Goal: Share content: Share content

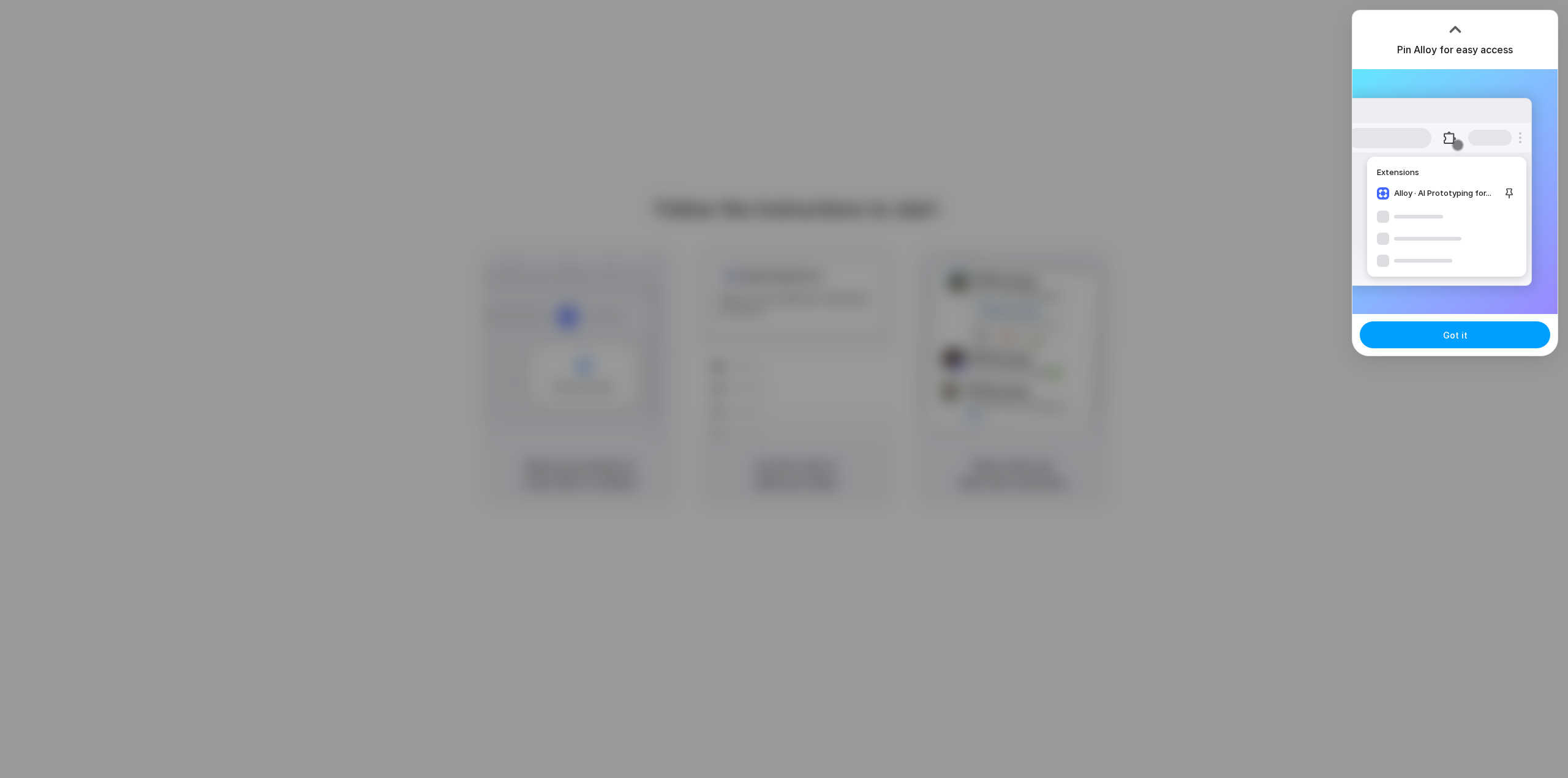
click at [1423, 336] on button "Got it" at bounding box center [1455, 334] width 190 height 27
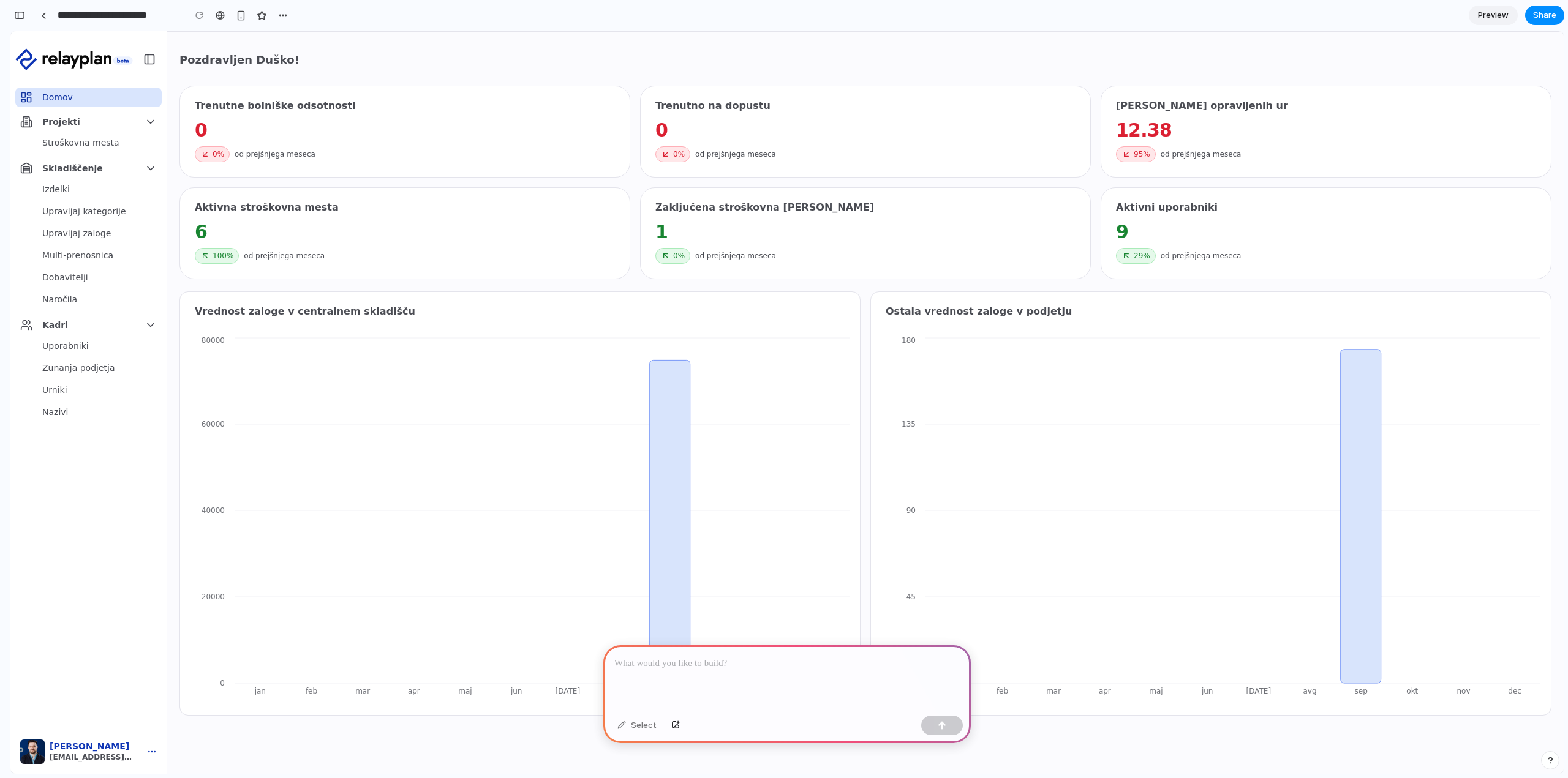
click at [688, 665] on p at bounding box center [786, 663] width 345 height 15
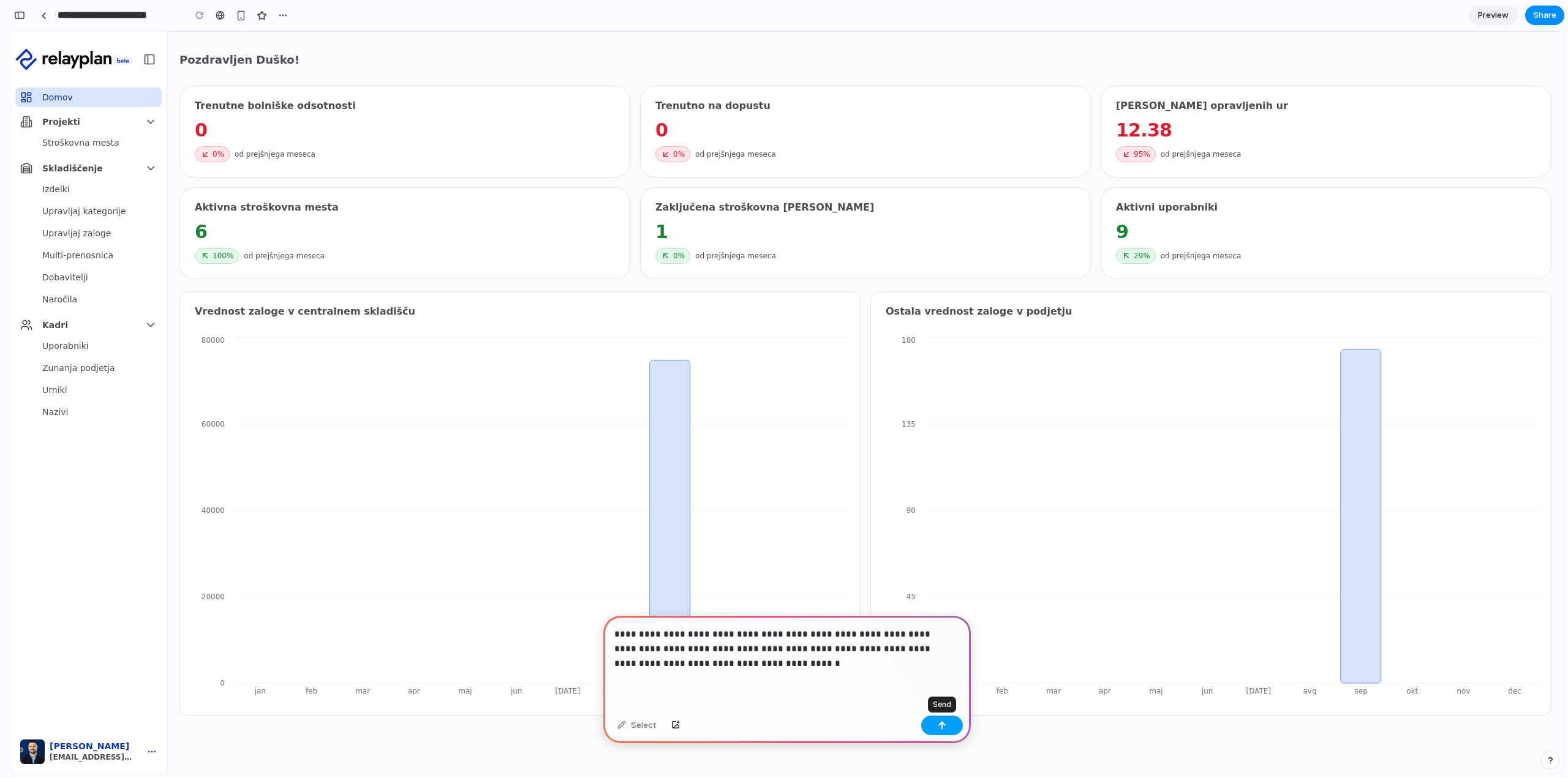
click at [936, 728] on button "button" at bounding box center [942, 725] width 42 height 20
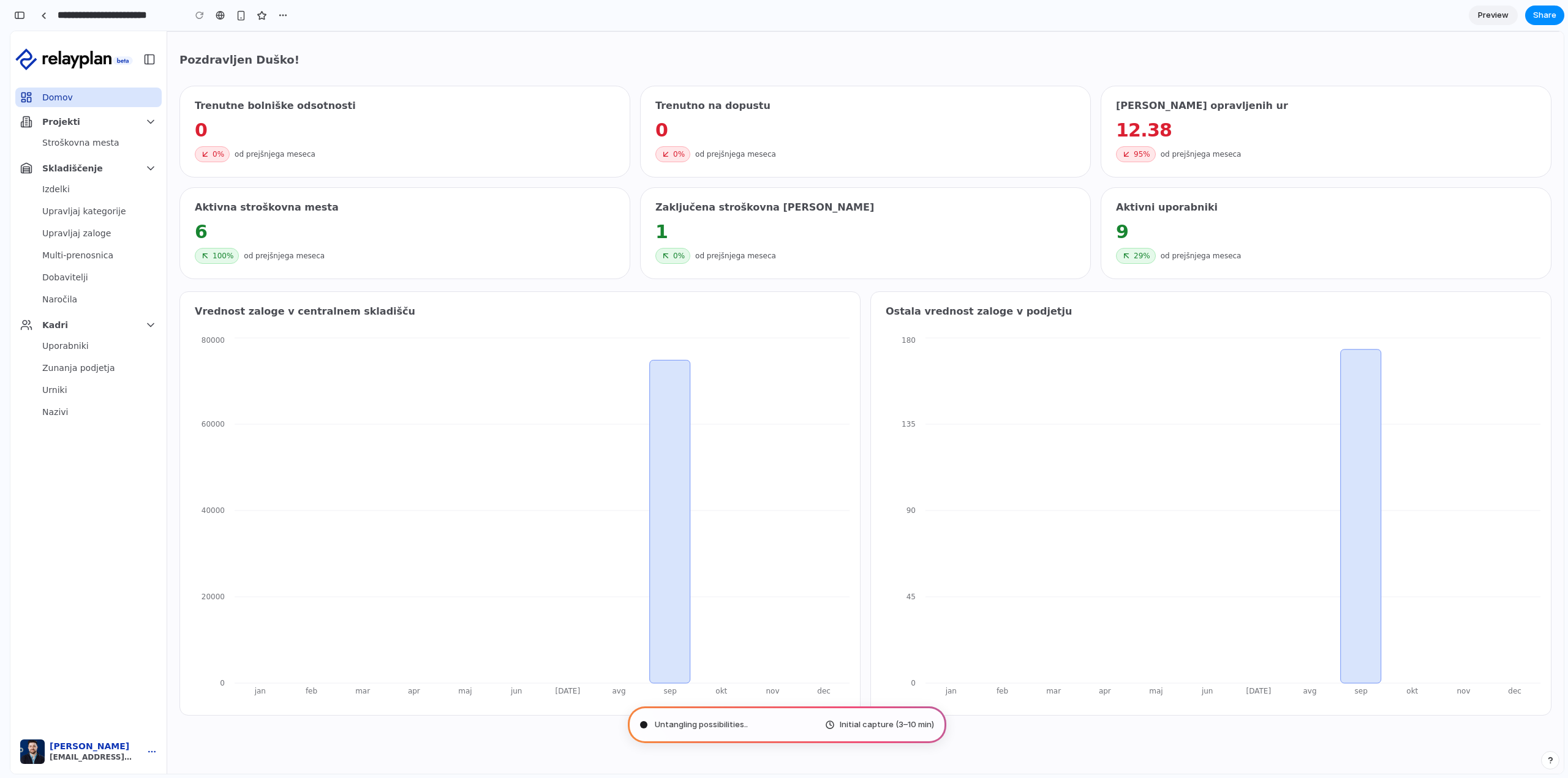
type input "**********"
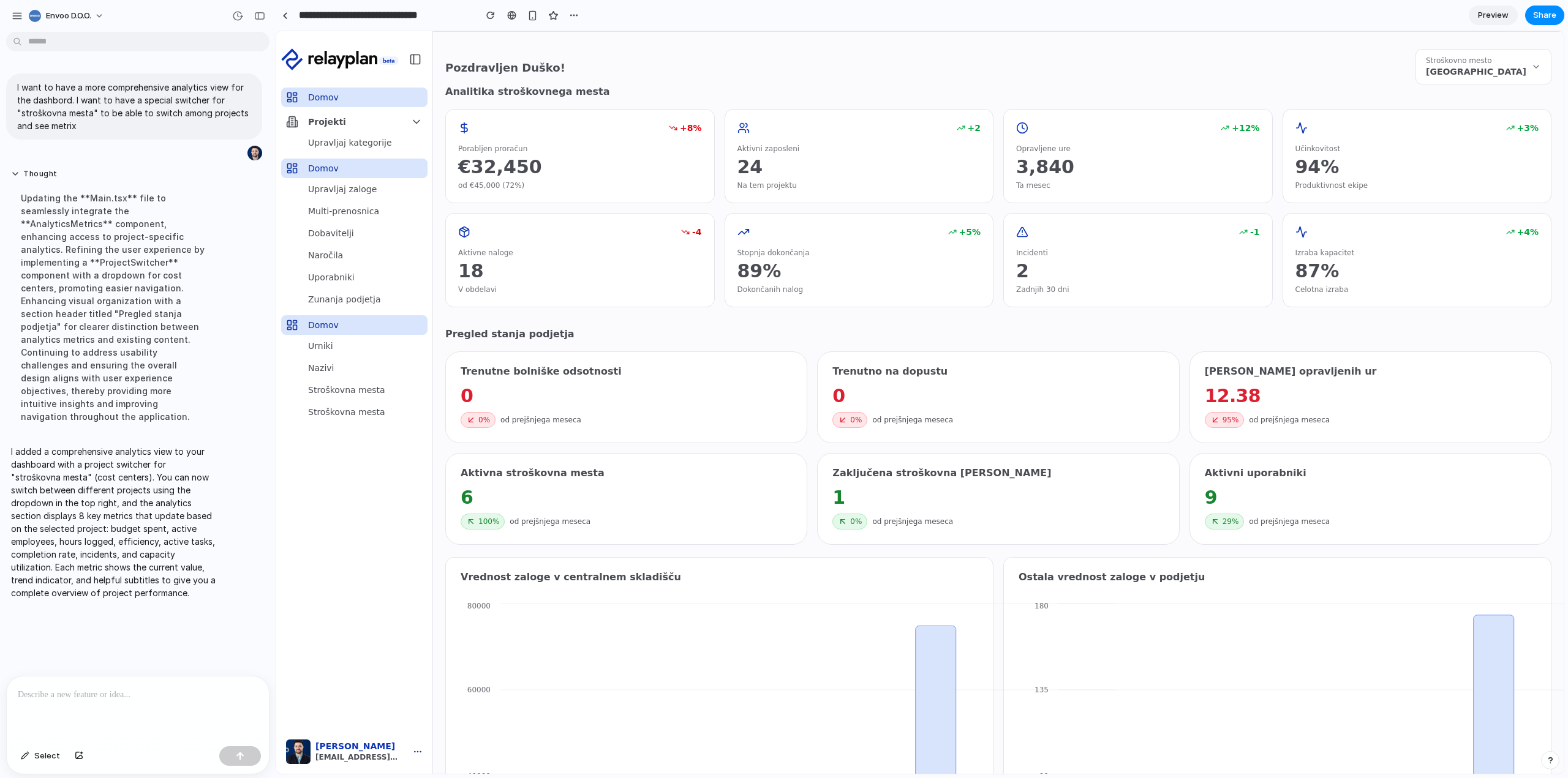
click at [1511, 63] on button "Stroškovno mesto [GEOGRAPHIC_DATA]" at bounding box center [1483, 66] width 136 height 35
click at [1287, 57] on div "Pozdravljen Duško! Stroškovno mesto Skladišče - Ljubljana Center" at bounding box center [999, 66] width 1106 height 35
click at [1531, 63] on icon at bounding box center [1535, 66] width 9 height 9
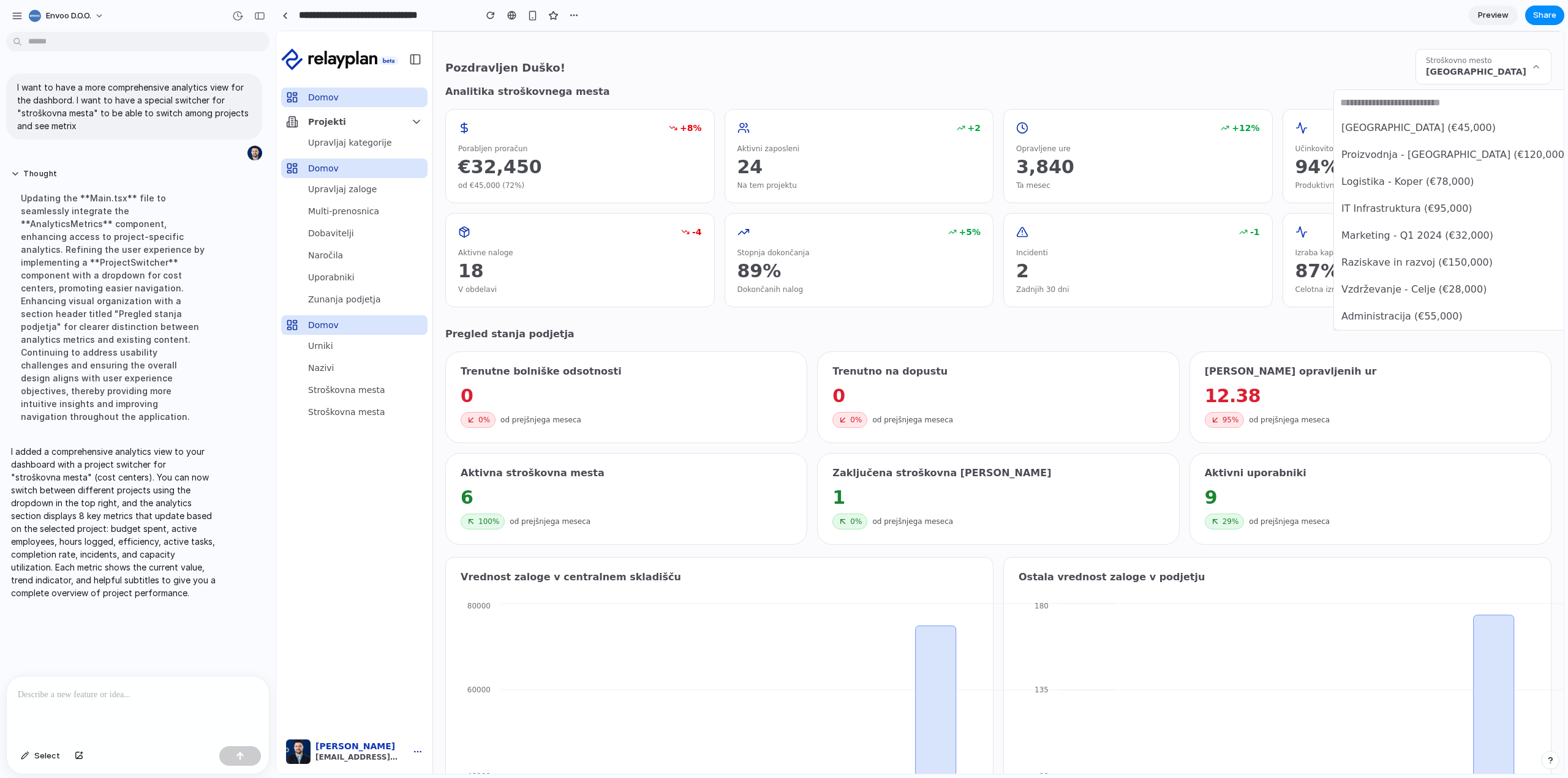
click at [1427, 156] on span "Proizvodnja - [GEOGRAPHIC_DATA] (€120,000)" at bounding box center [1454, 154] width 227 height 15
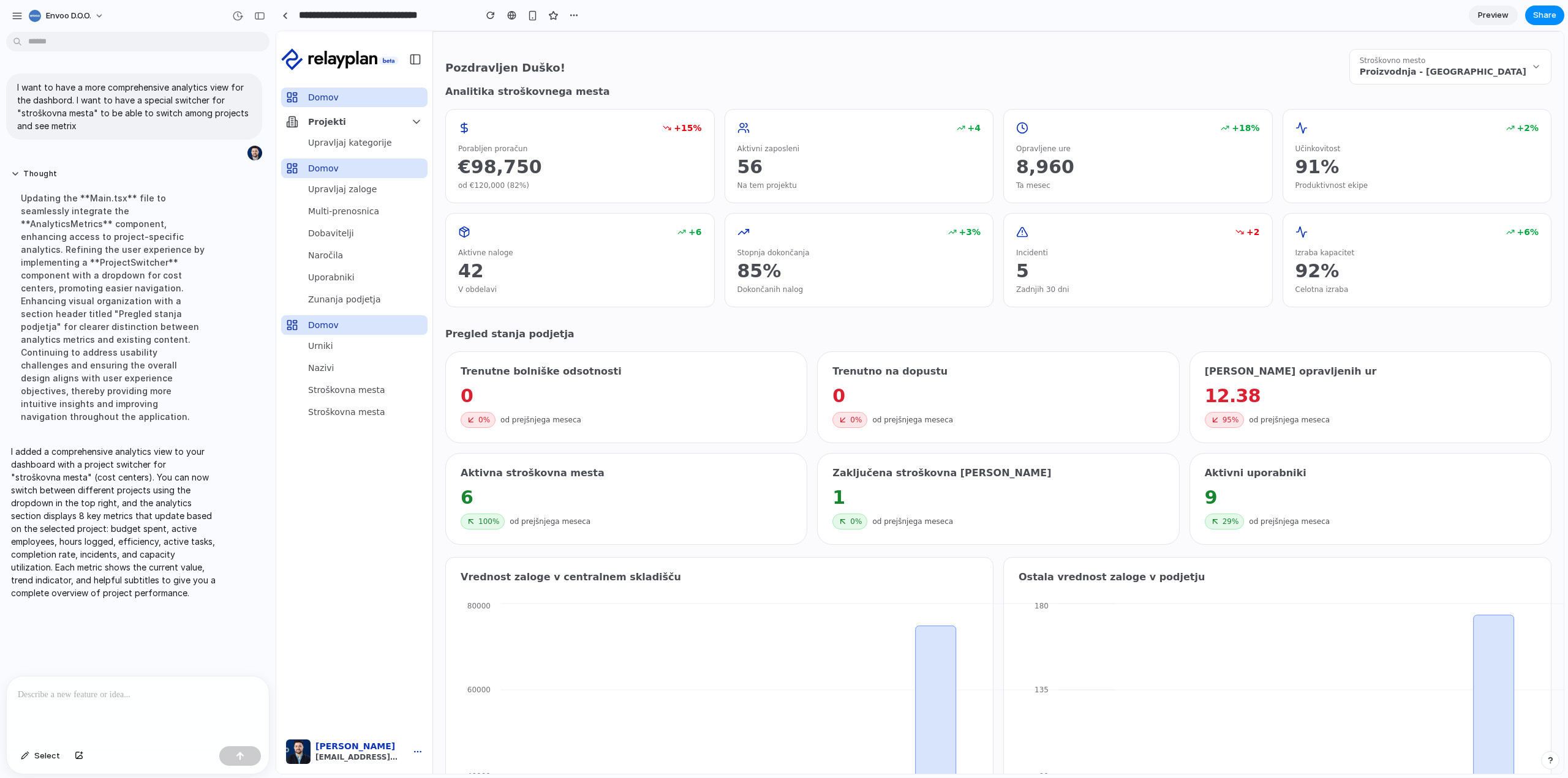
click at [1502, 63] on div "Stroškovno mesto Proizvodnja - Maribor" at bounding box center [1443, 67] width 167 height 22
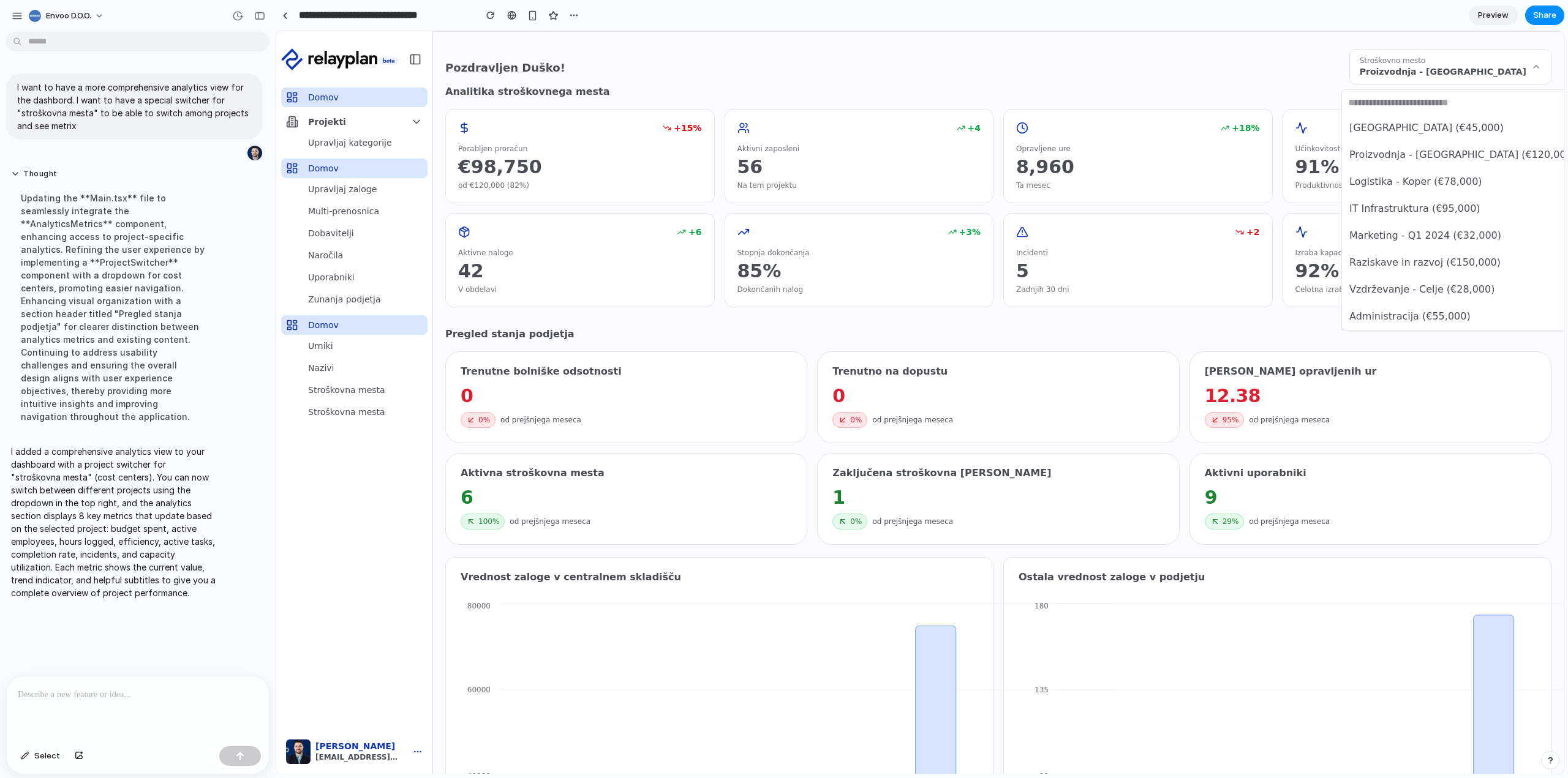
click at [1447, 237] on span "Marketing - Q1 2024 (€32,000)" at bounding box center [1424, 235] width 152 height 15
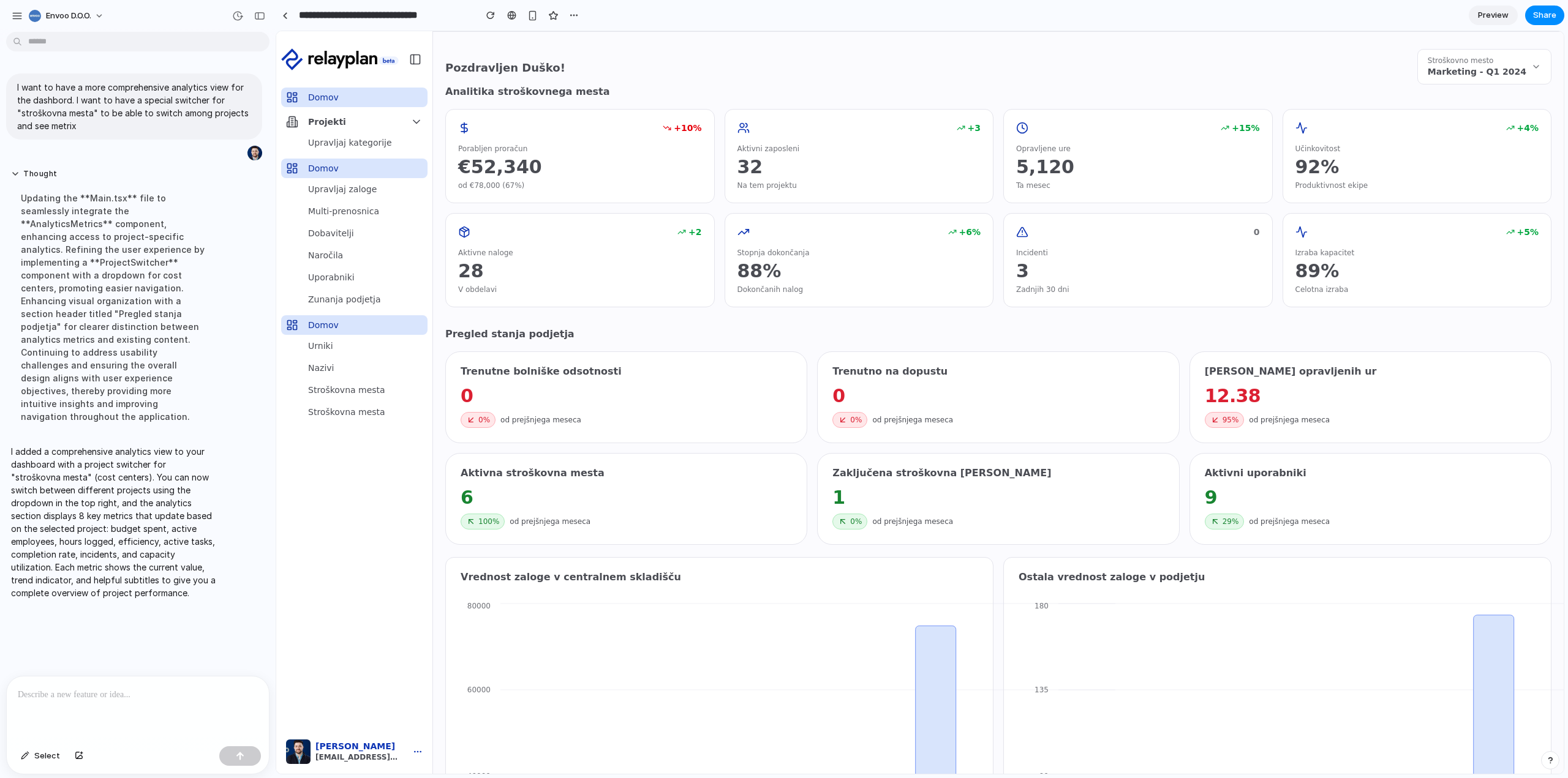
click at [1497, 59] on div "Stroškovno mesto Marketing - Q1 2024" at bounding box center [1476, 67] width 98 height 22
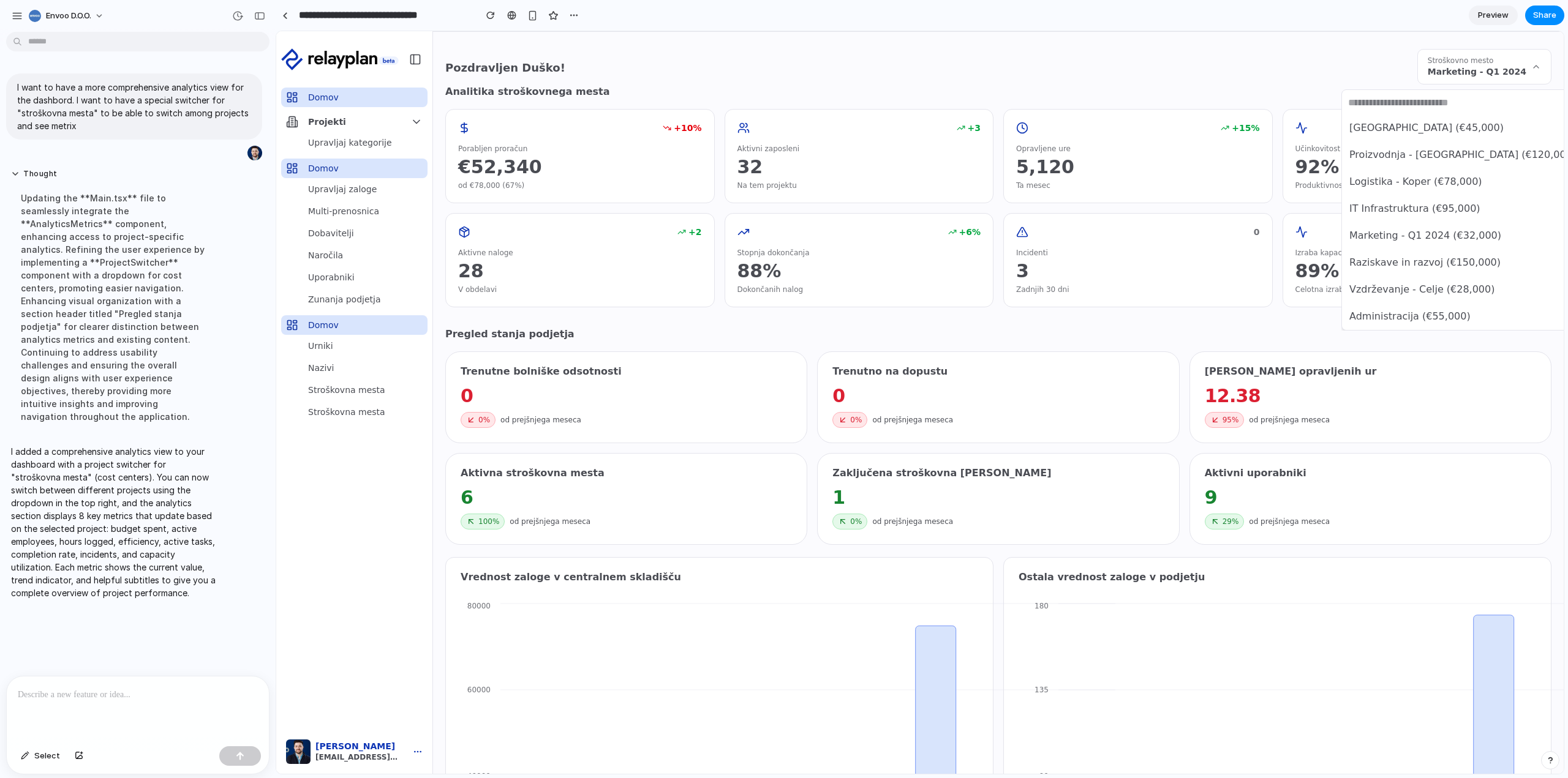
click at [1424, 107] on input "text" at bounding box center [1470, 102] width 256 height 25
click at [1512, 64] on div "Skladišče - [GEOGRAPHIC_DATA] (€45,000) Proizvodnja - [GEOGRAPHIC_DATA] (€120,0…" at bounding box center [920, 401] width 1287 height 742
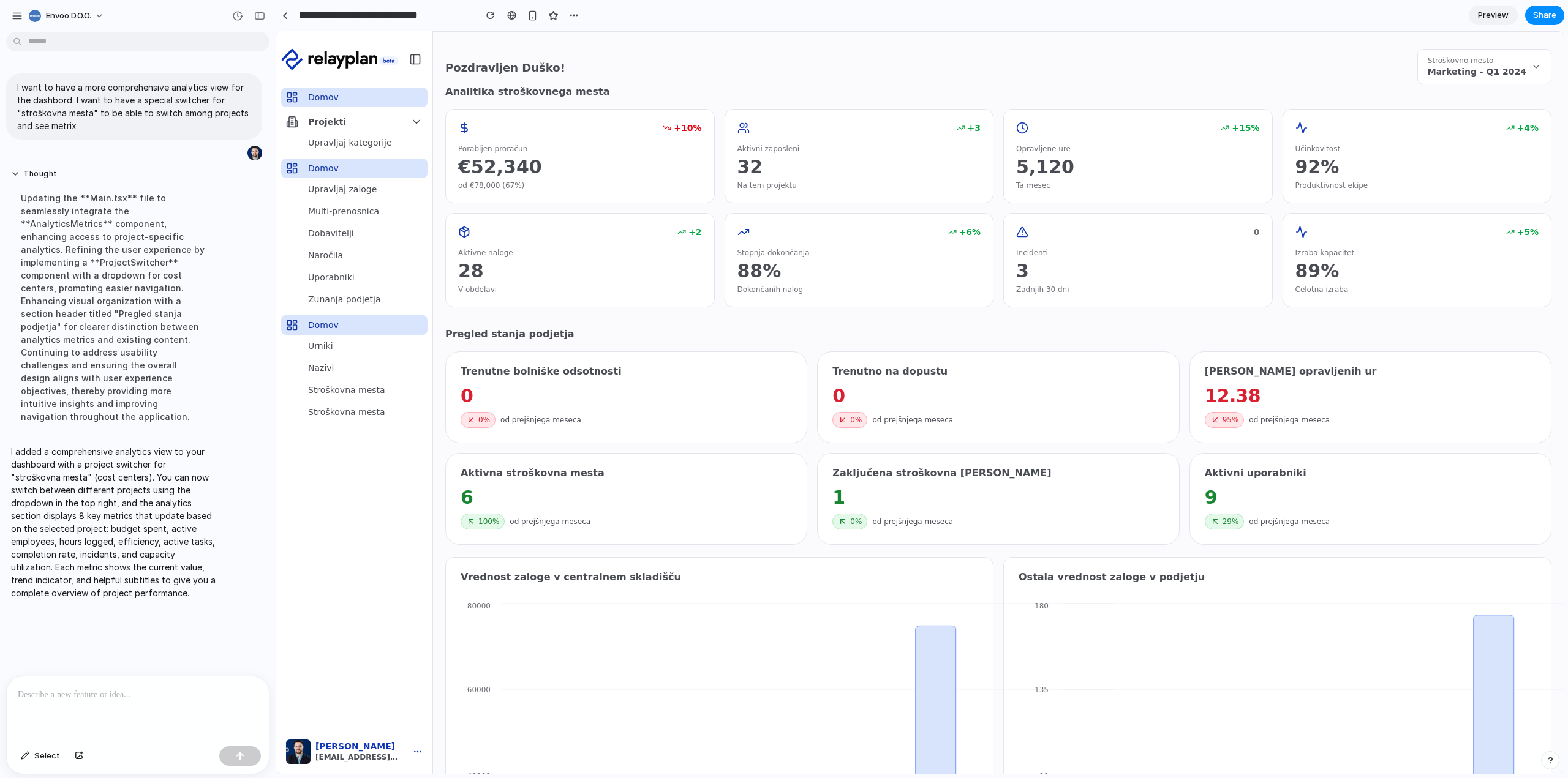
click at [1315, 69] on div "Pozdravljen Duško! Stroškovno mesto Marketing - Q1 2024" at bounding box center [999, 66] width 1106 height 35
click at [1541, 9] on span "Share" at bounding box center [1544, 15] width 23 height 12
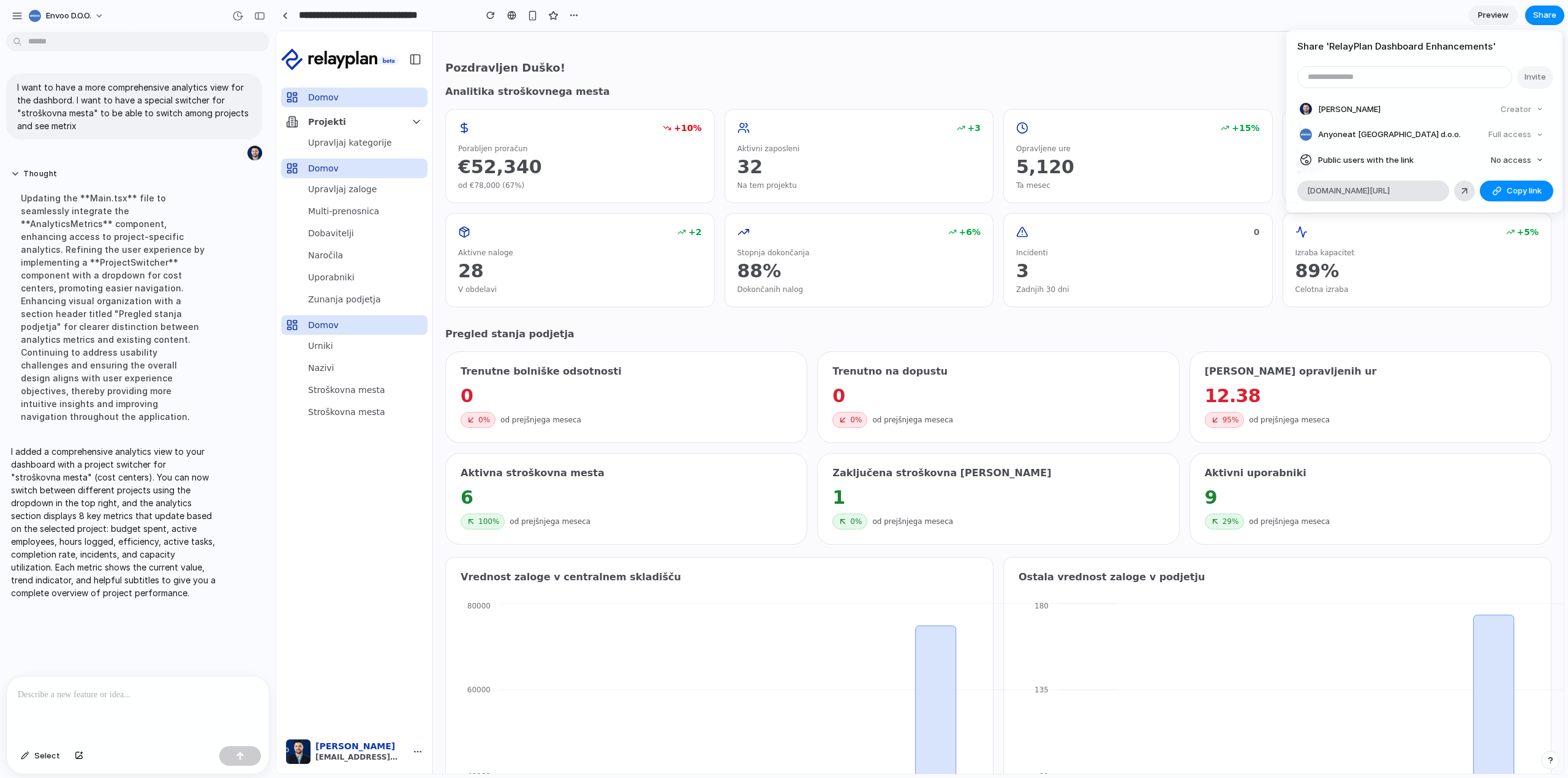
click at [1355, 79] on input "email" at bounding box center [1404, 77] width 214 height 21
click at [1517, 194] on span "Copy link" at bounding box center [1523, 191] width 35 height 12
click at [1224, 49] on div "Share ' RelayPlan Dashboard Enhancements ' Invite [PERSON_NAME] Creator Anyone …" at bounding box center [784, 389] width 1568 height 778
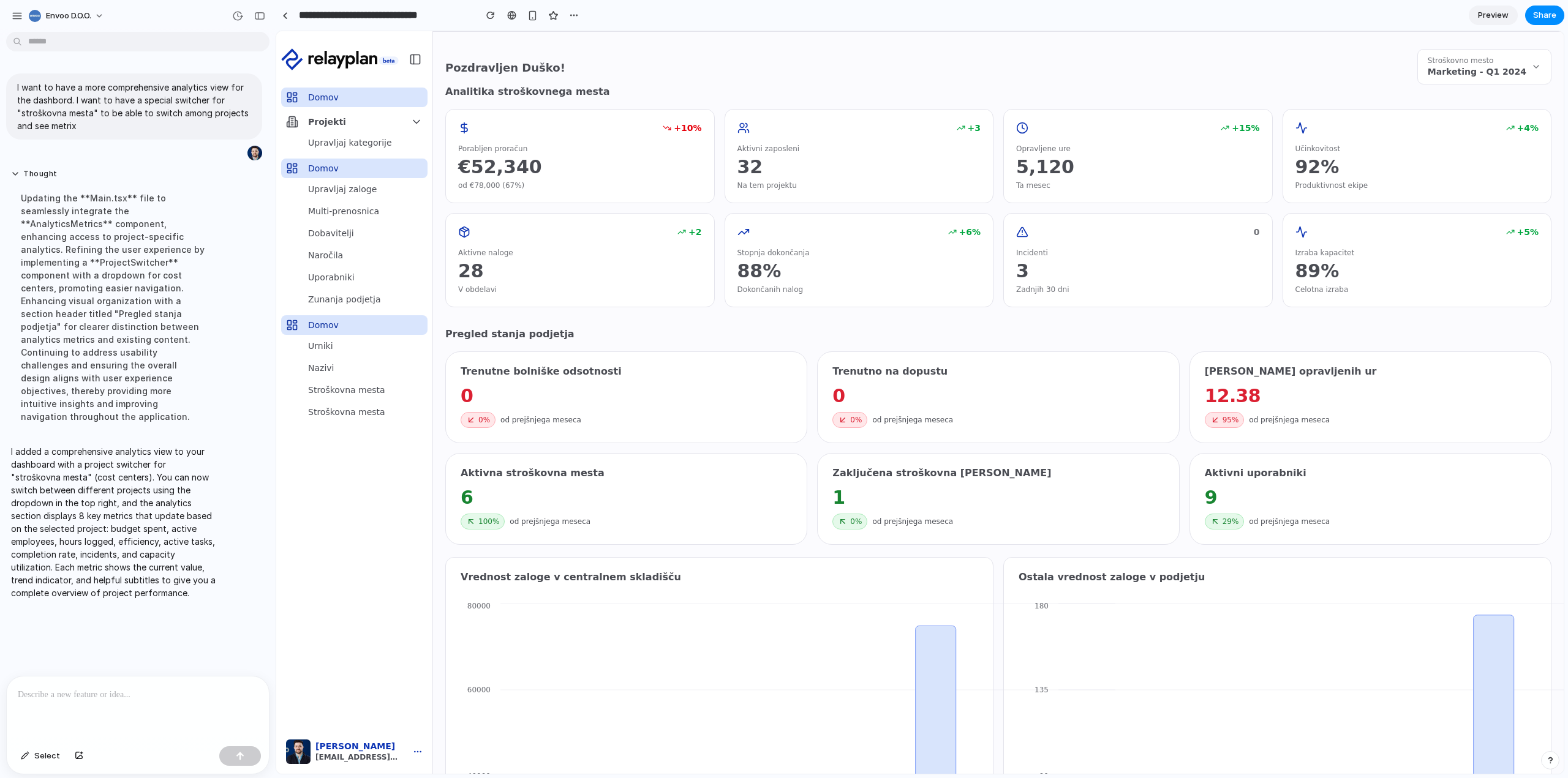
click at [121, 698] on div at bounding box center [138, 709] width 262 height 65
click at [140, 691] on p "**********" at bounding box center [135, 687] width 235 height 29
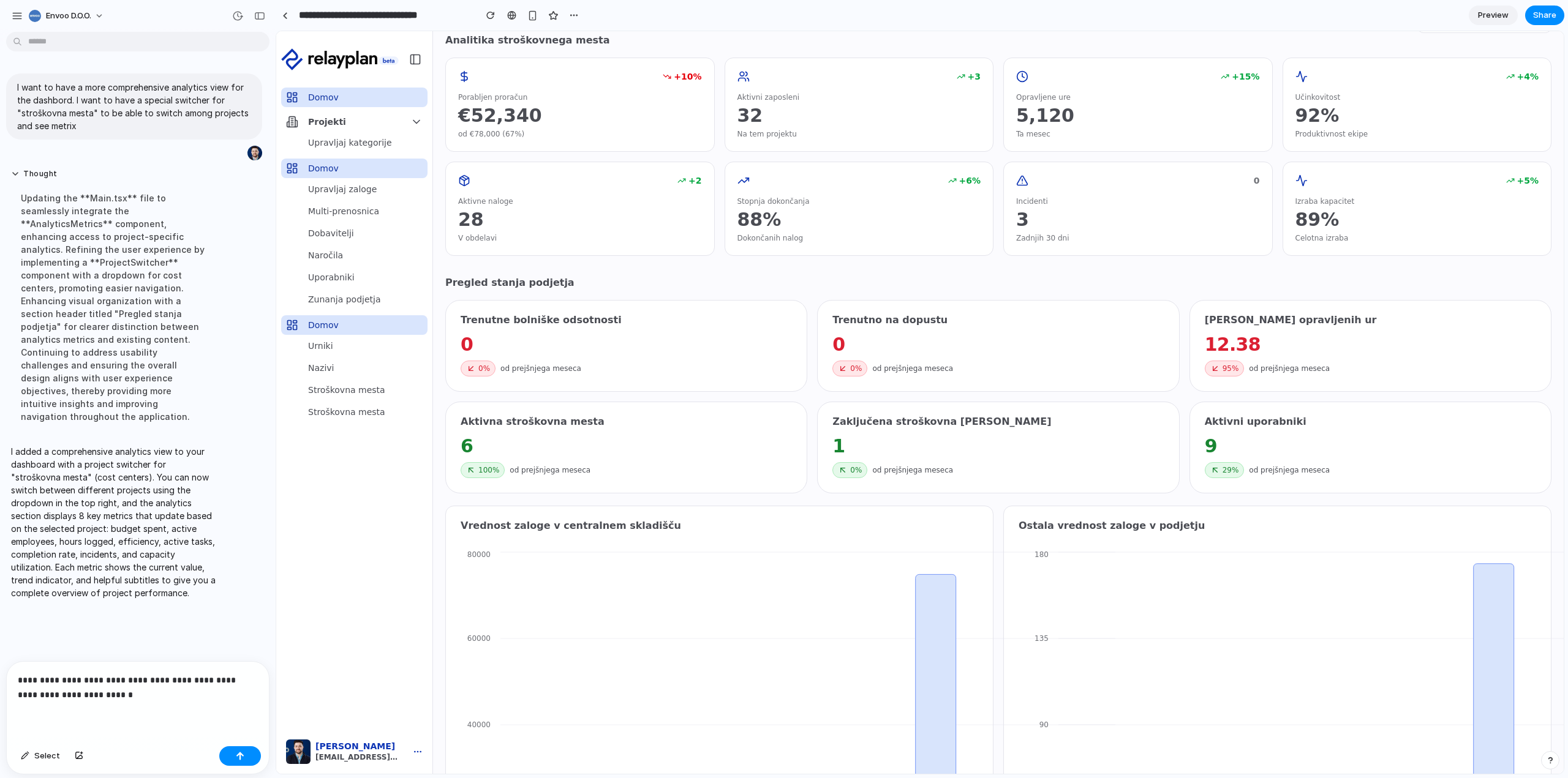
click at [143, 687] on p "**********" at bounding box center [135, 687] width 235 height 29
click at [140, 692] on p "**********" at bounding box center [135, 687] width 235 height 29
click at [236, 757] on div "button" at bounding box center [240, 756] width 9 height 9
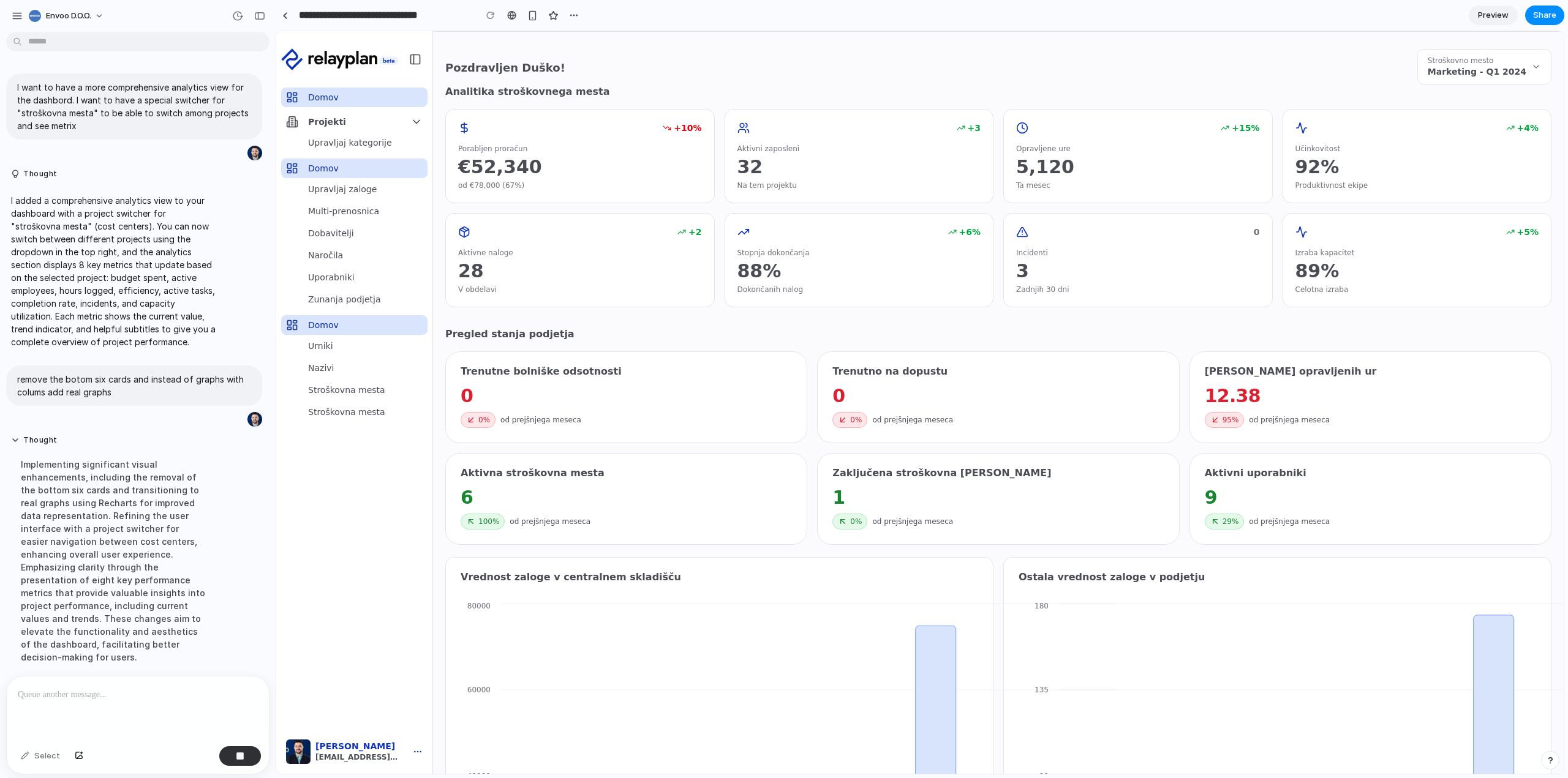
scroll to position [27, 0]
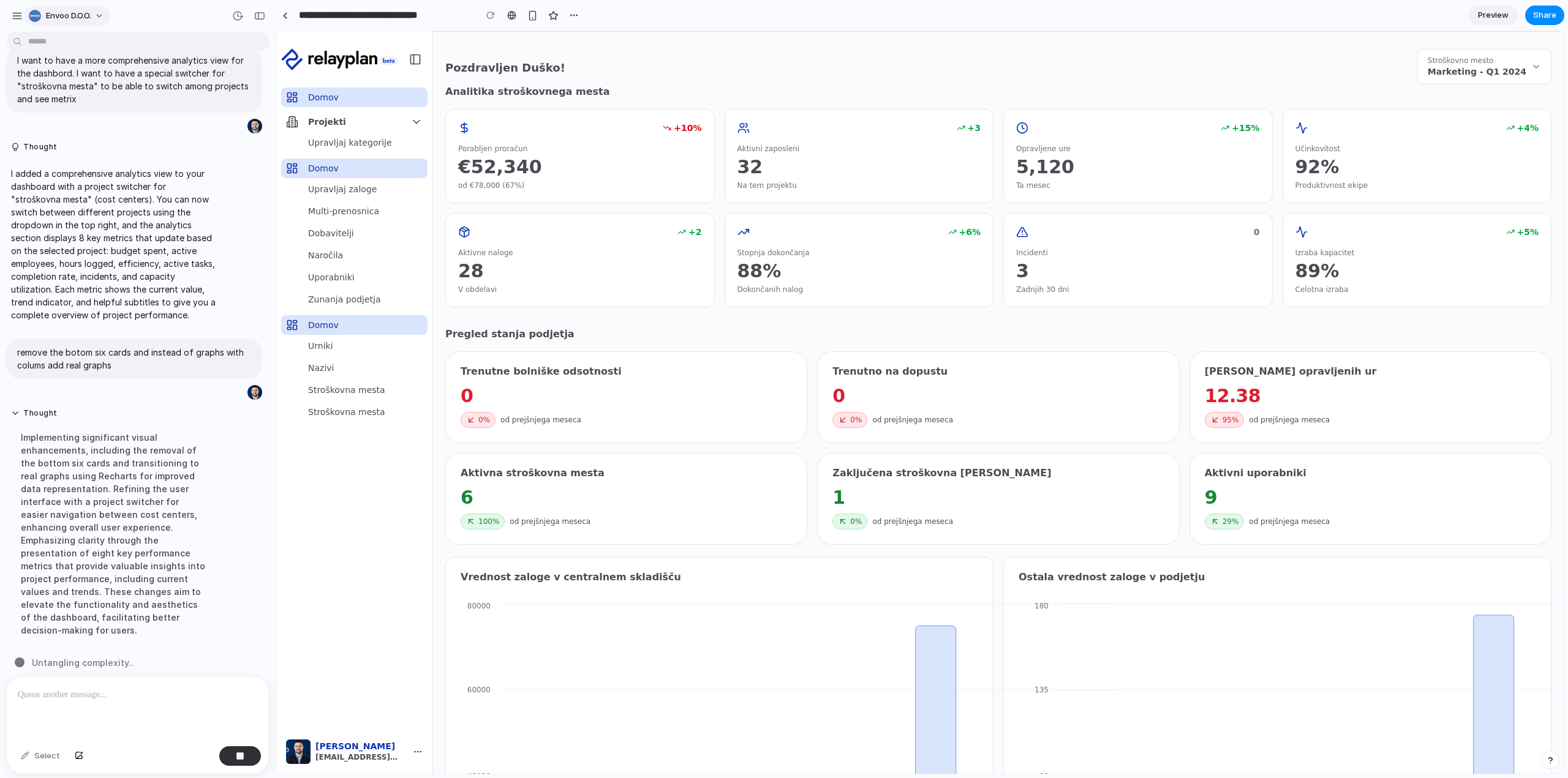
click at [104, 14] on button "Envoo d.o.o." at bounding box center [67, 15] width 86 height 20
click at [136, 16] on div "Settings Invite members Change theme Sign out" at bounding box center [784, 389] width 1568 height 778
click at [98, 13] on button "Envoo d.o.o." at bounding box center [67, 15] width 86 height 20
click at [98, 13] on div "Settings Invite members Change theme Sign out" at bounding box center [784, 389] width 1568 height 778
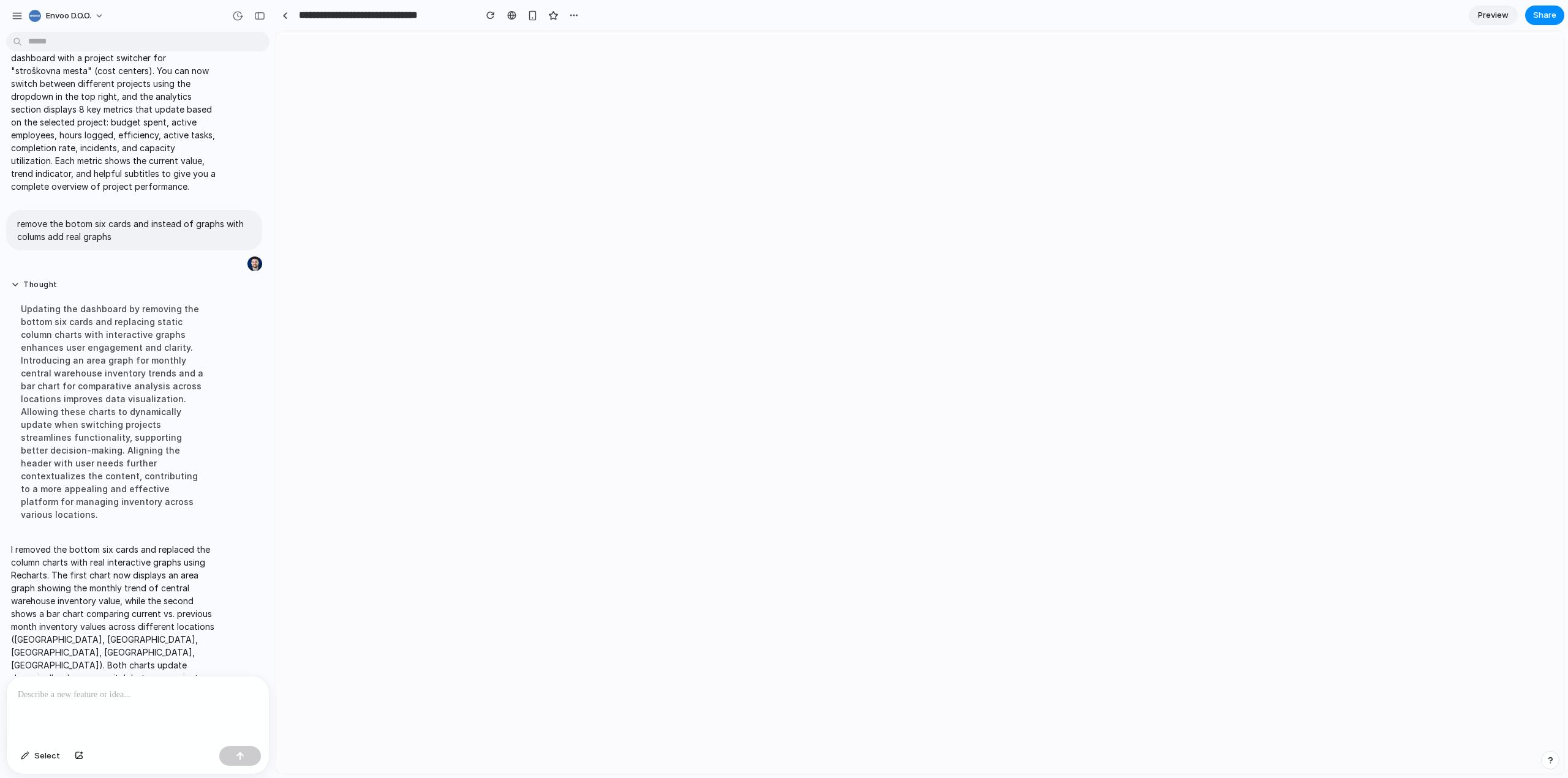
scroll to position [0, 0]
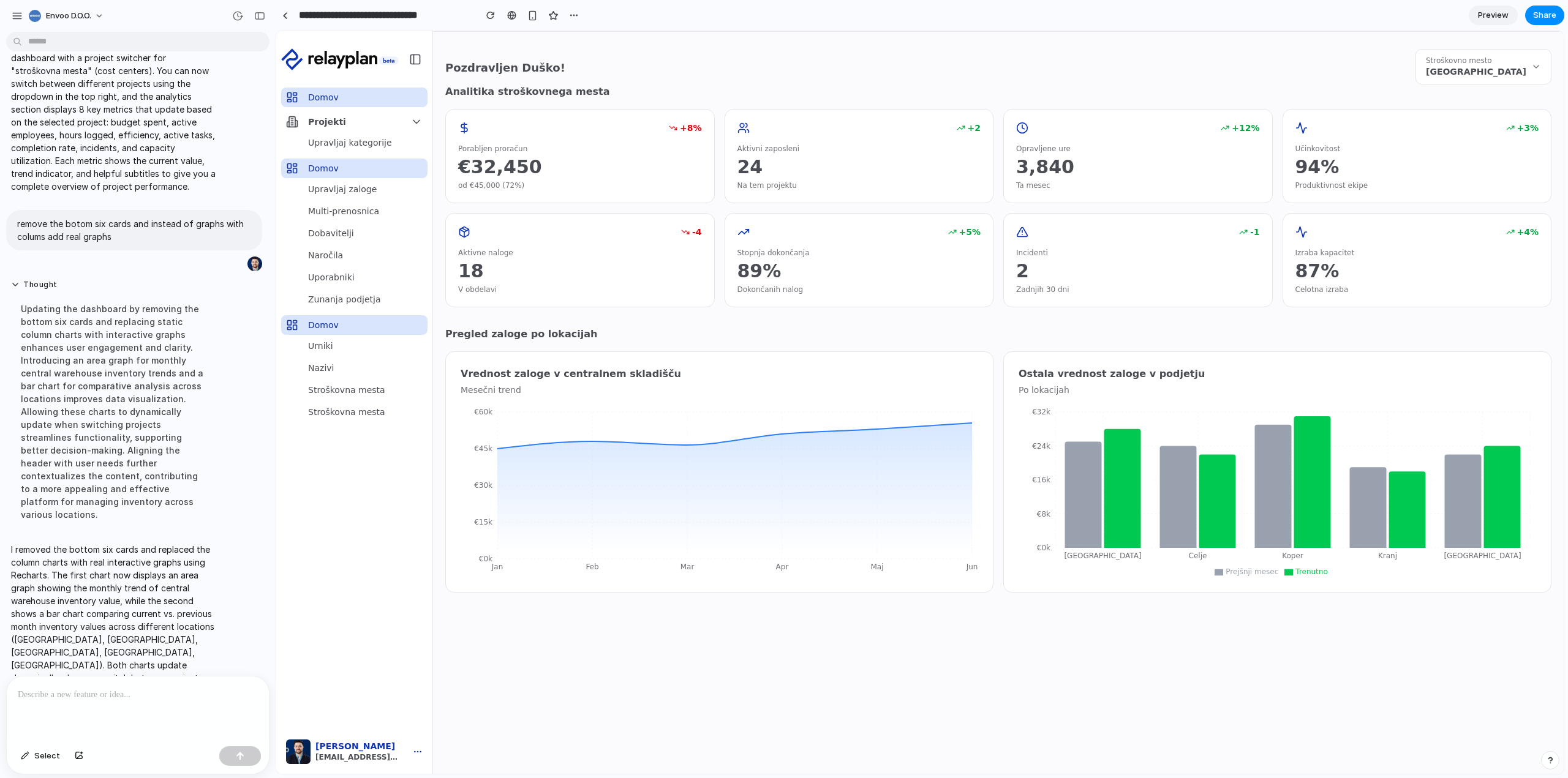
click at [66, 691] on p at bounding box center [135, 694] width 235 height 15
drag, startPoint x: 1332, startPoint y: 171, endPoint x: 1303, endPoint y: 140, distance: 42.4
click at [1303, 140] on div "+3% Učinkovitost 94% Produktivnost ekipe" at bounding box center [1416, 156] width 270 height 94
click at [1329, 168] on div "94%" at bounding box center [1416, 167] width 244 height 22
drag, startPoint x: 1333, startPoint y: 167, endPoint x: 1309, endPoint y: 160, distance: 25.0
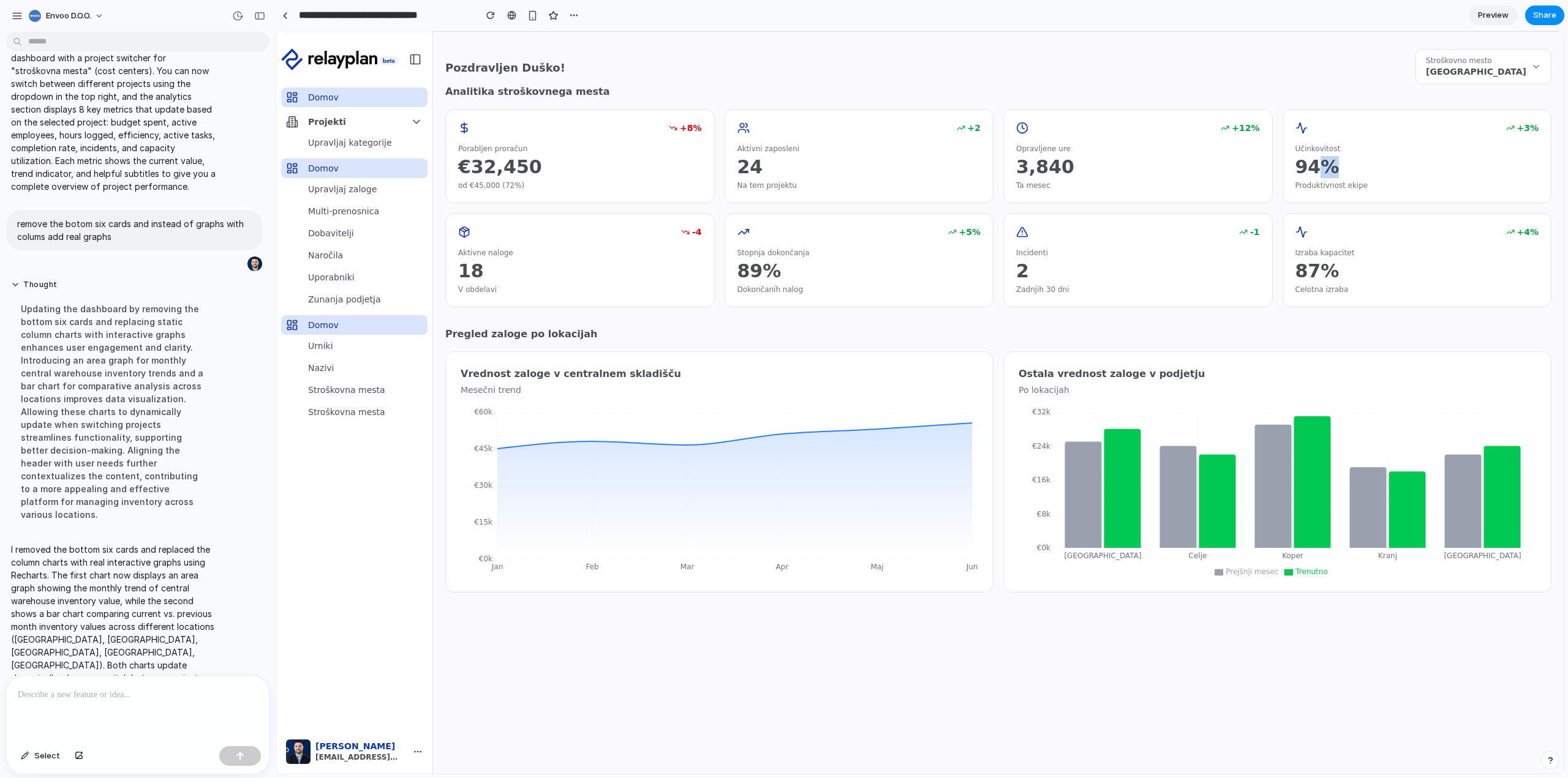
click at [1309, 160] on div "94%" at bounding box center [1416, 167] width 244 height 22
click at [1350, 172] on div "94%" at bounding box center [1416, 167] width 244 height 22
click at [98, 693] on p at bounding box center [135, 694] width 235 height 15
click at [236, 752] on div "button" at bounding box center [240, 756] width 9 height 9
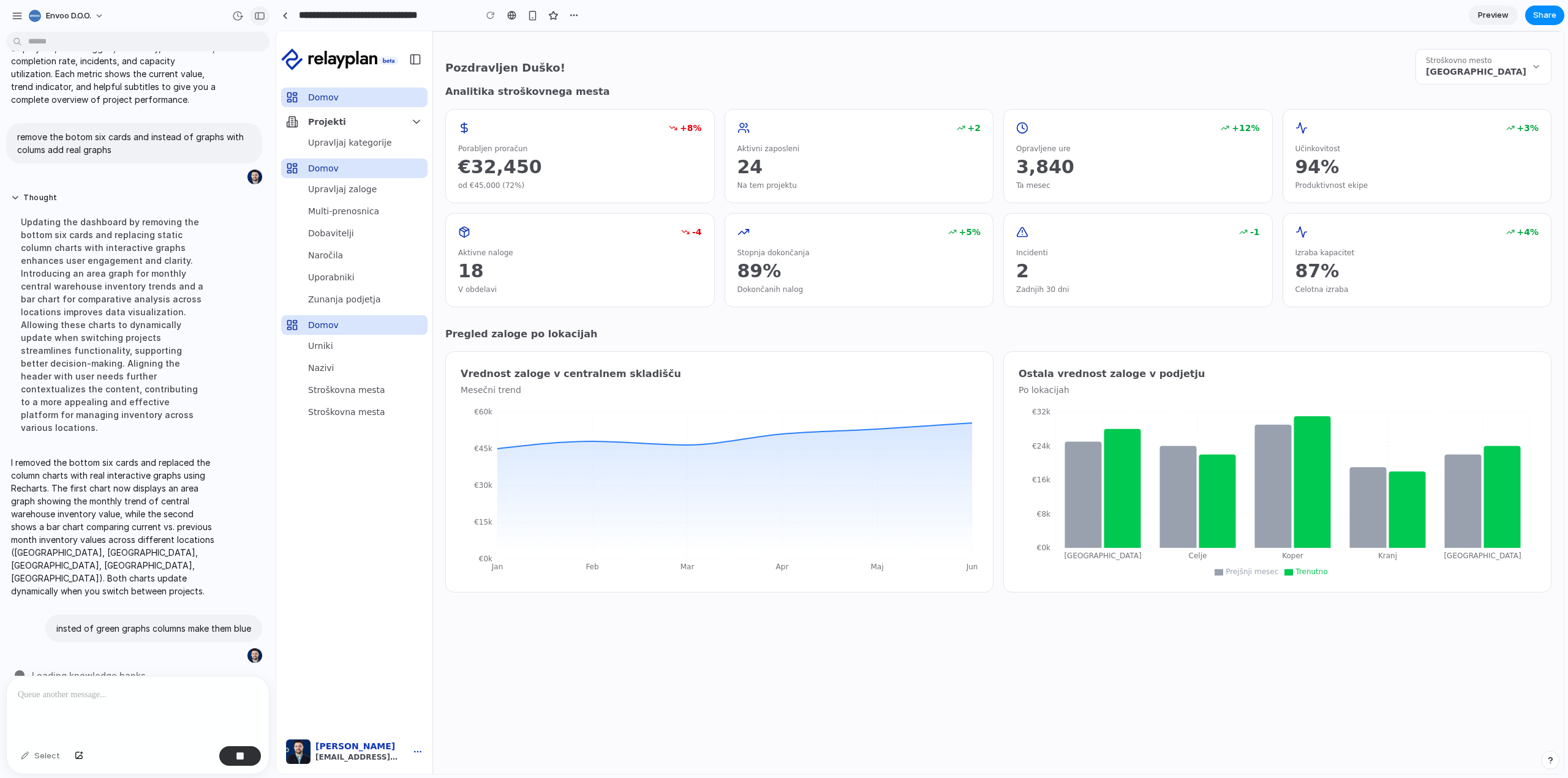
click at [258, 18] on div "button" at bounding box center [259, 16] width 11 height 9
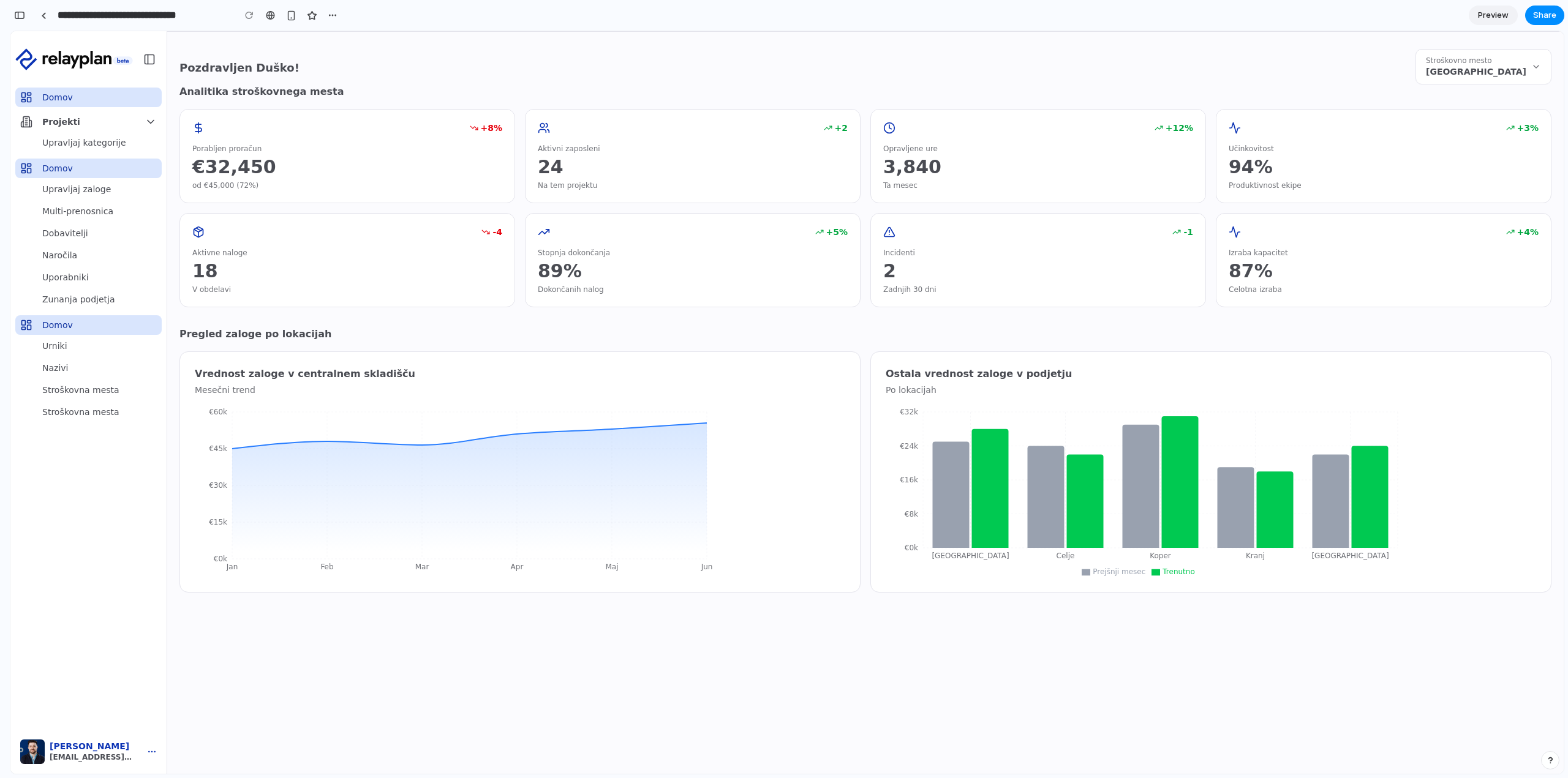
scroll to position [319, 0]
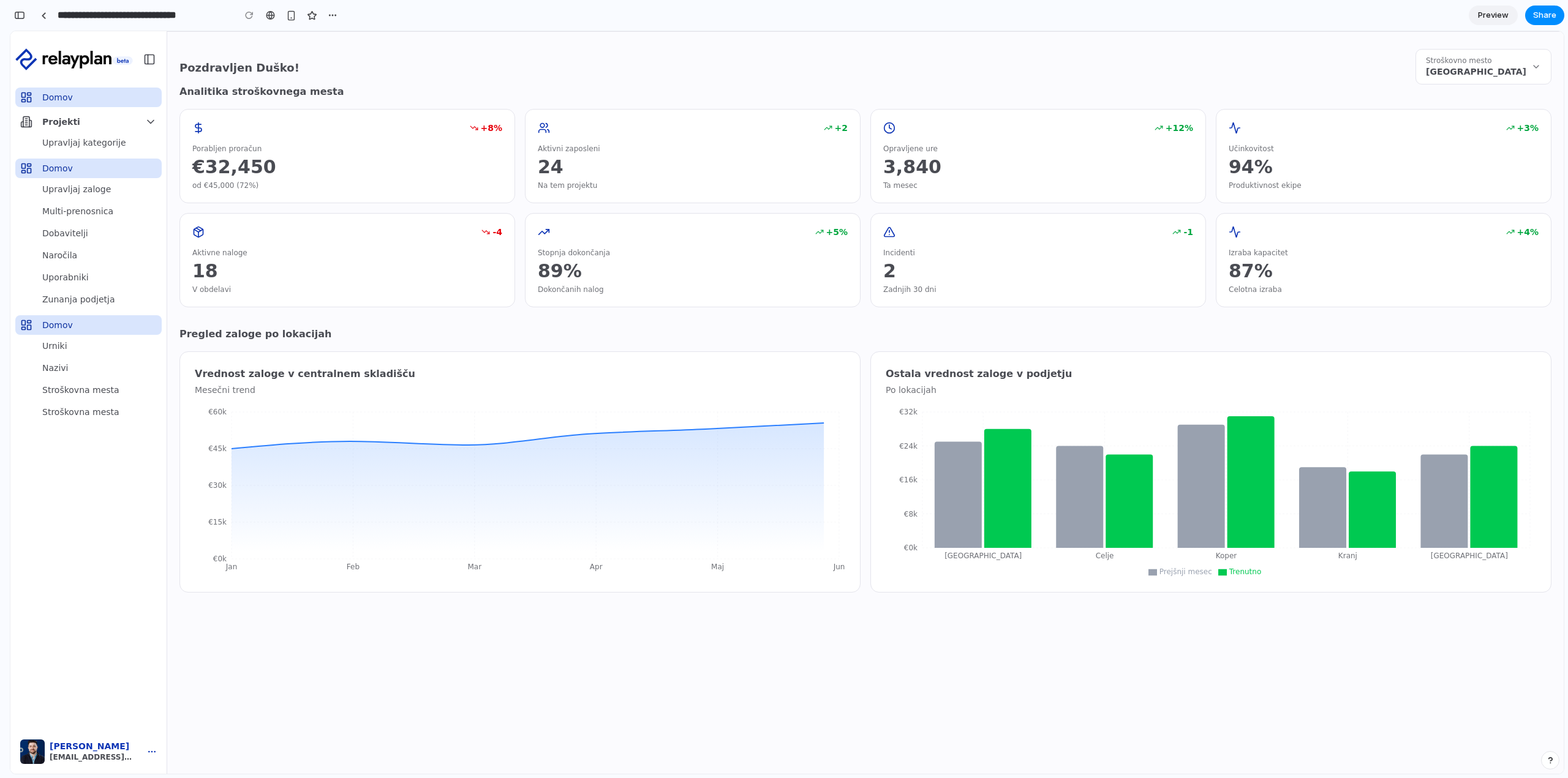
click at [1511, 71] on span "[GEOGRAPHIC_DATA]" at bounding box center [1476, 72] width 100 height 12
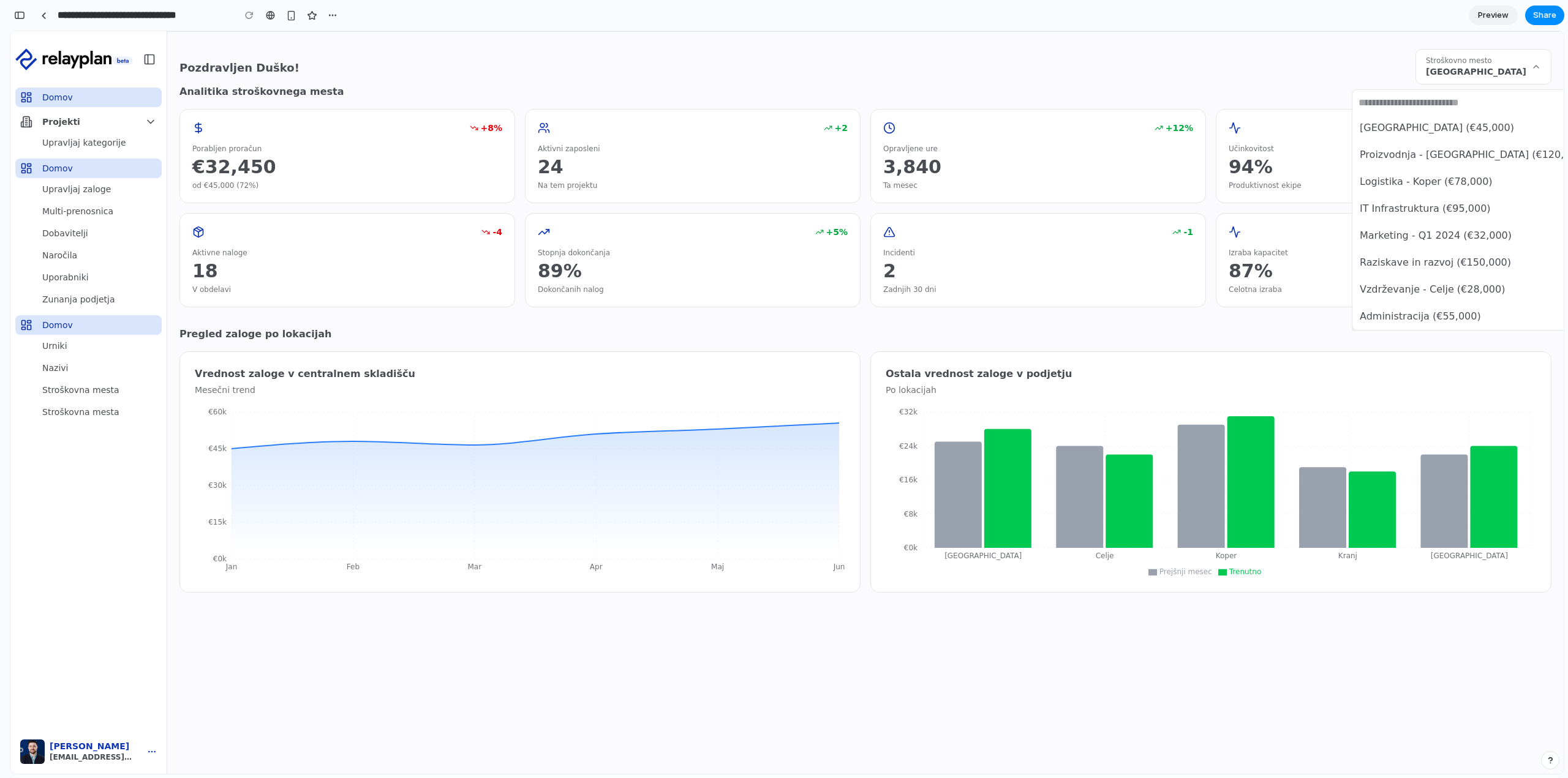
click at [1441, 126] on span "[GEOGRAPHIC_DATA] (€45,000)" at bounding box center [1437, 128] width 154 height 15
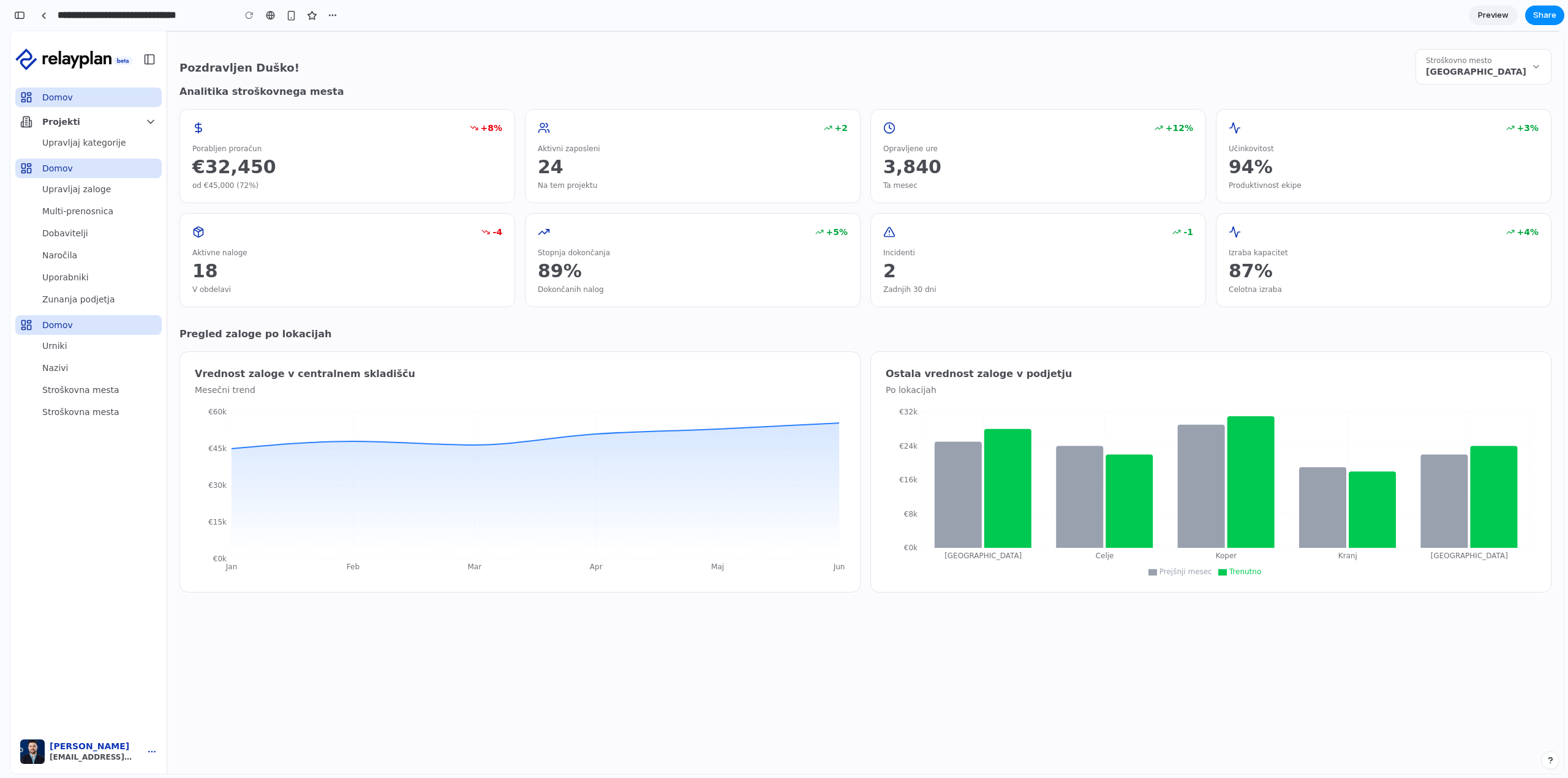
click at [1459, 68] on span "[GEOGRAPHIC_DATA]" at bounding box center [1476, 72] width 100 height 12
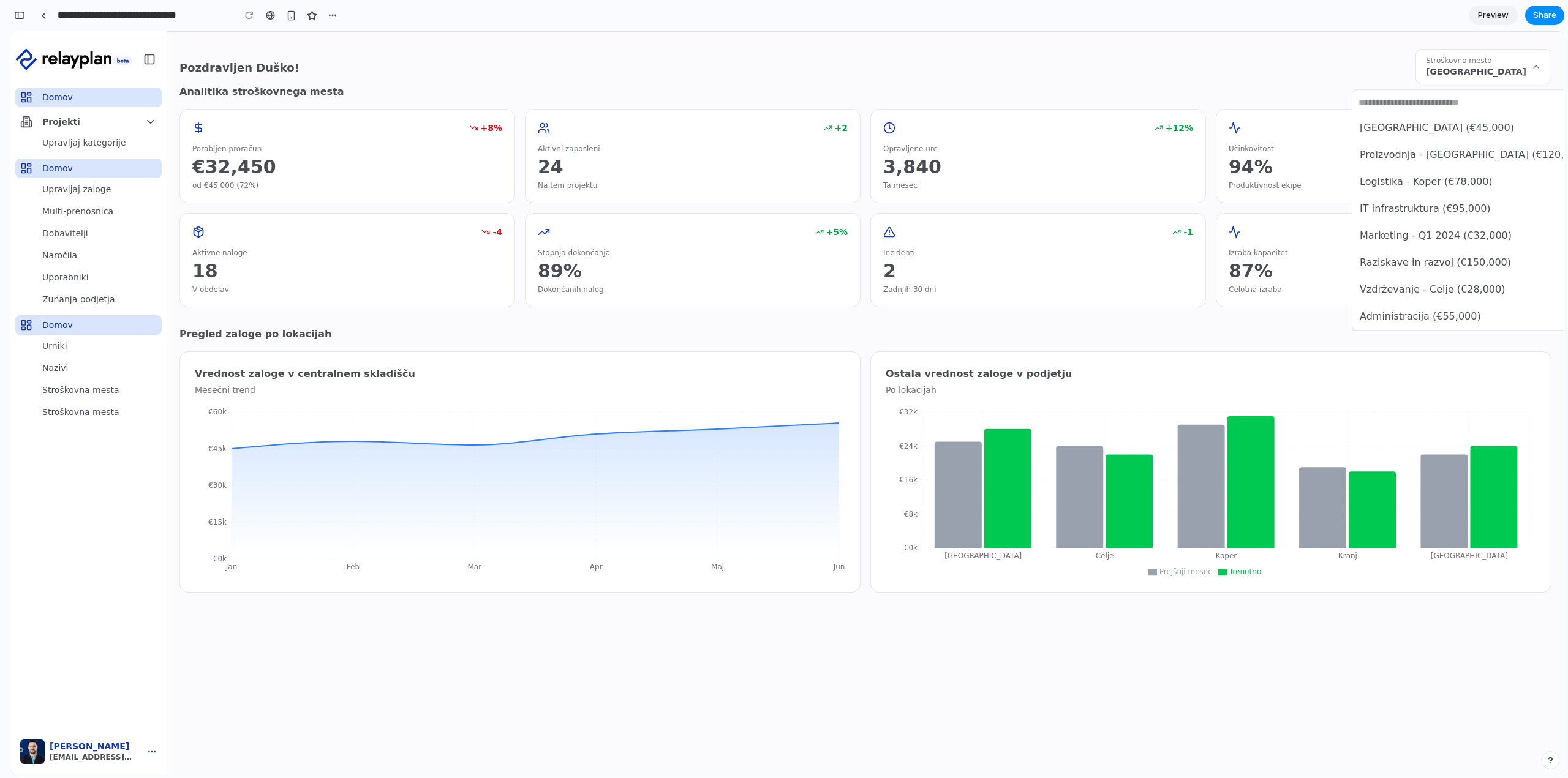
click at [1455, 161] on span "Proizvodnja - [GEOGRAPHIC_DATA] (€120,000)" at bounding box center [1473, 154] width 227 height 15
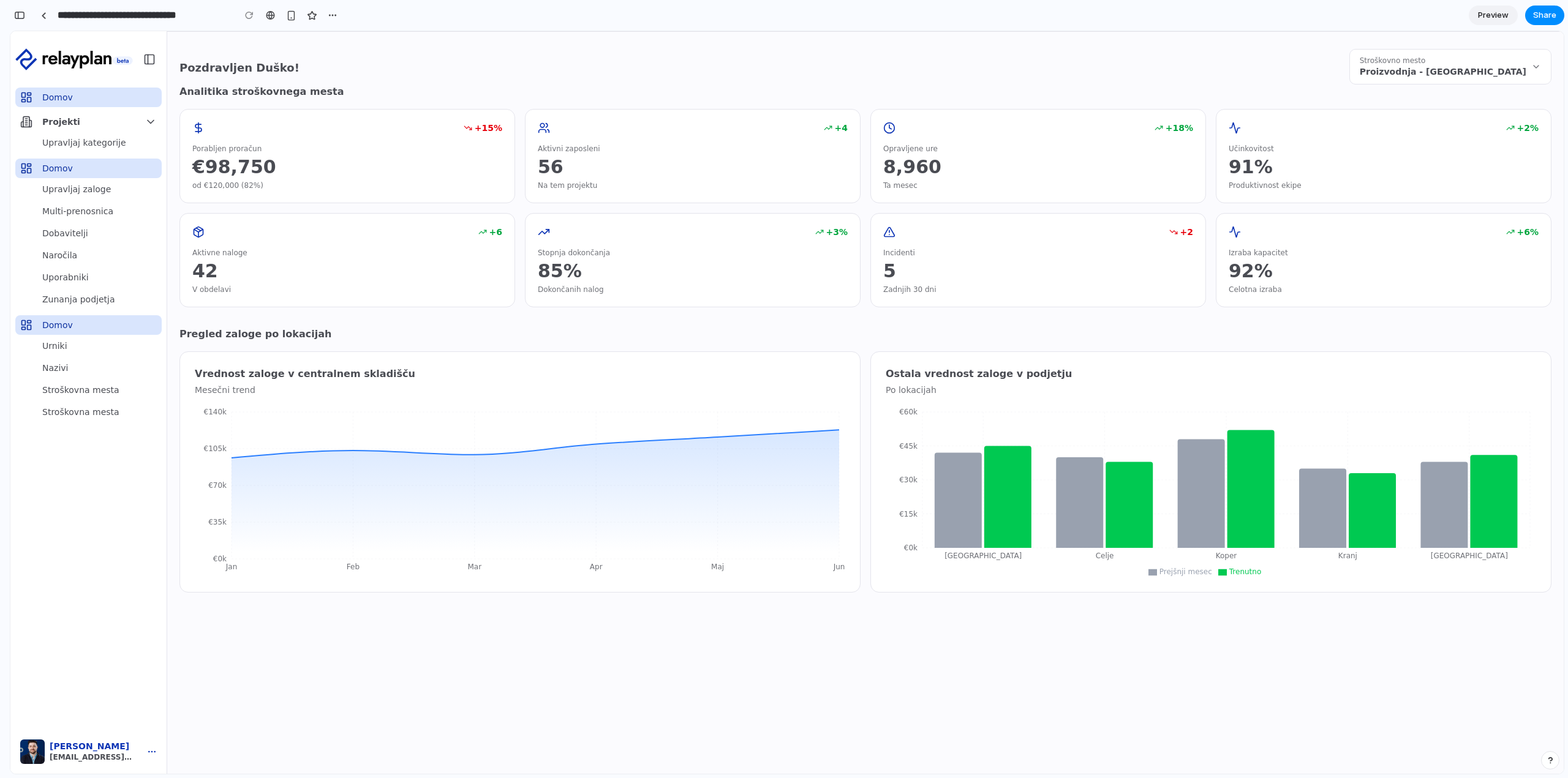
click at [1467, 73] on span "Proizvodnja - Maribor" at bounding box center [1443, 72] width 167 height 12
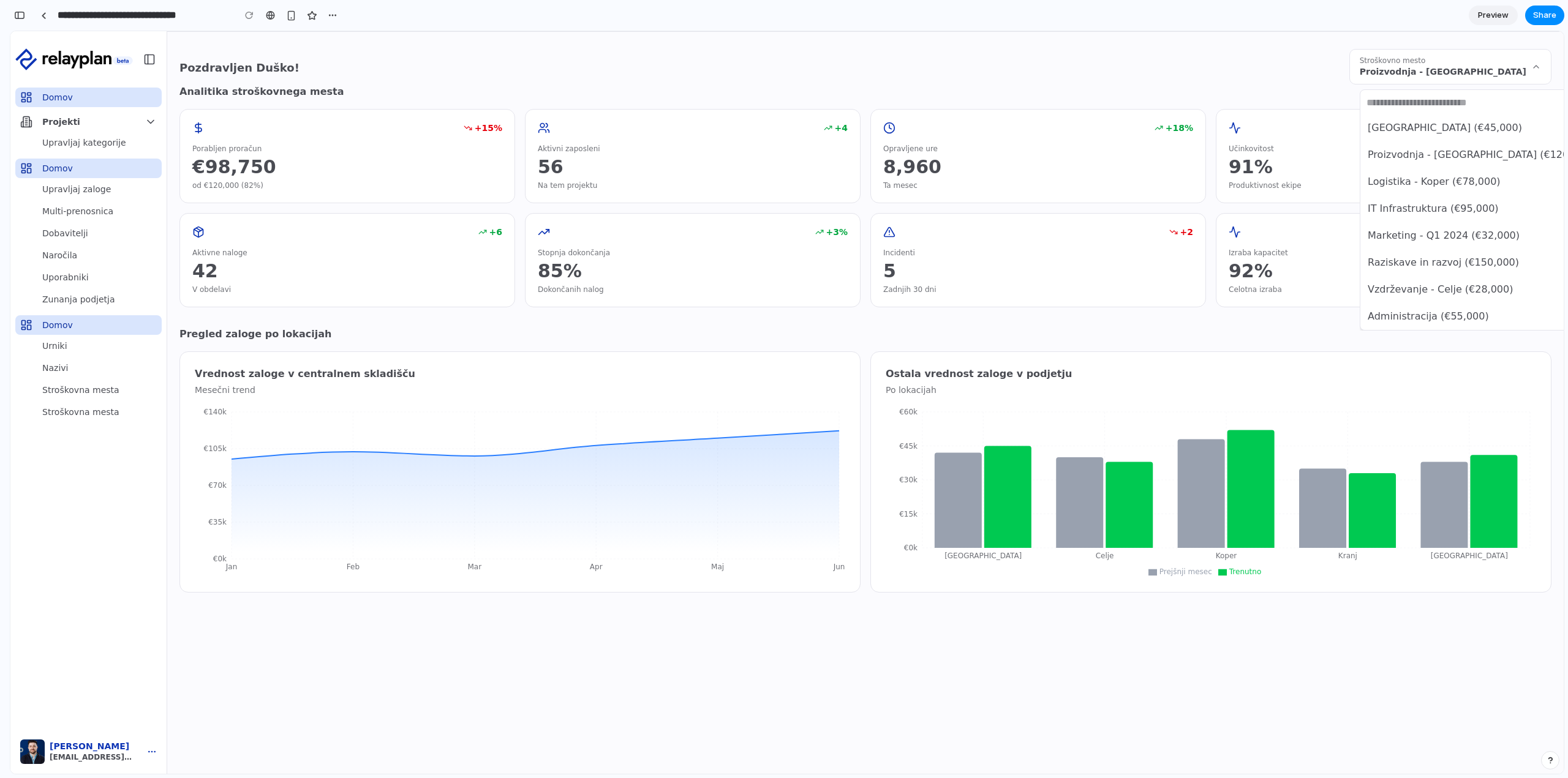
click at [1454, 214] on span "IT Infrastruktura (€95,000)" at bounding box center [1433, 208] width 131 height 15
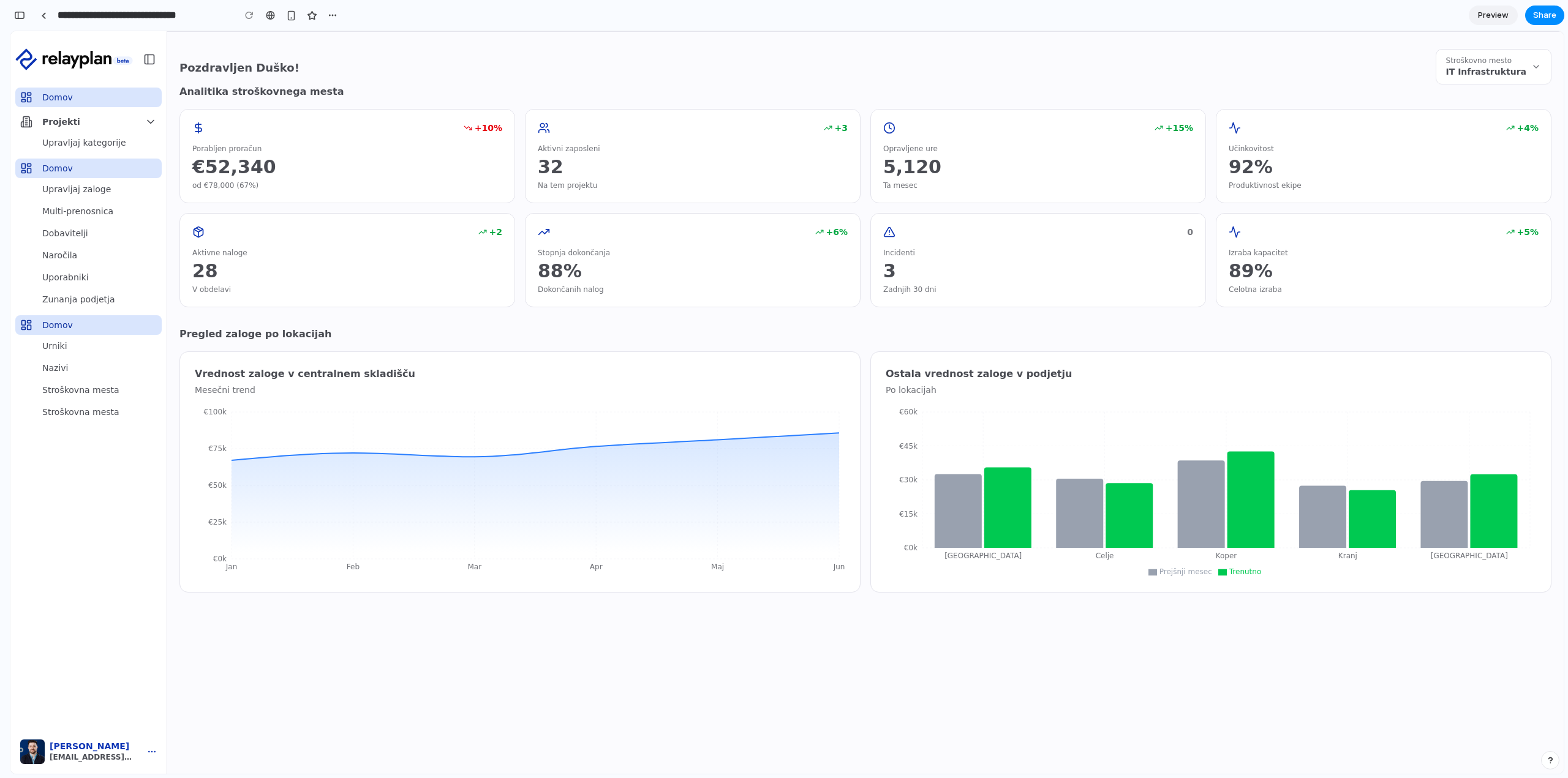
click at [1512, 72] on span "IT Infrastruktura" at bounding box center [1486, 72] width 80 height 12
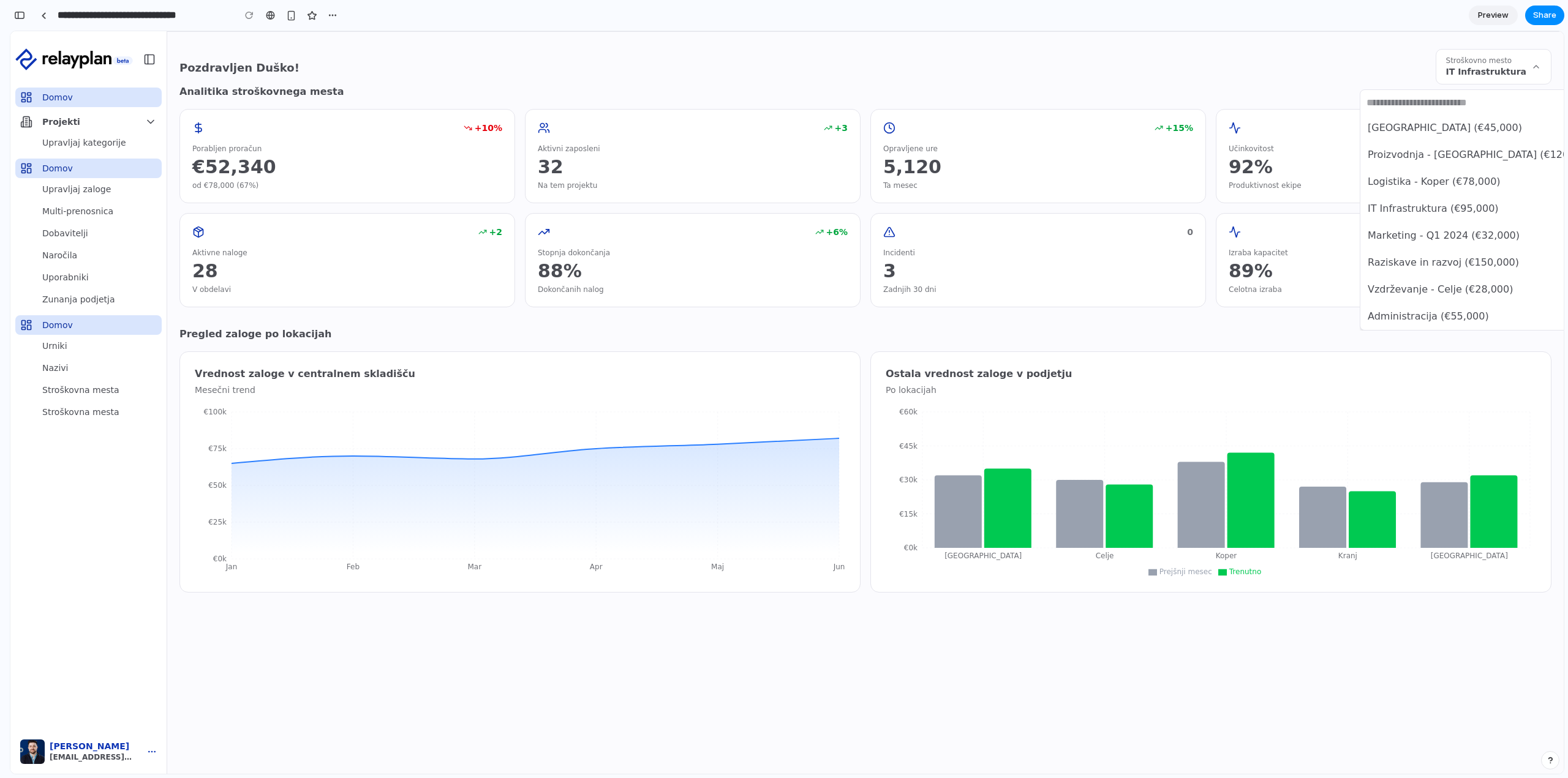
click at [1446, 129] on span "[GEOGRAPHIC_DATA] (€45,000)" at bounding box center [1445, 128] width 154 height 15
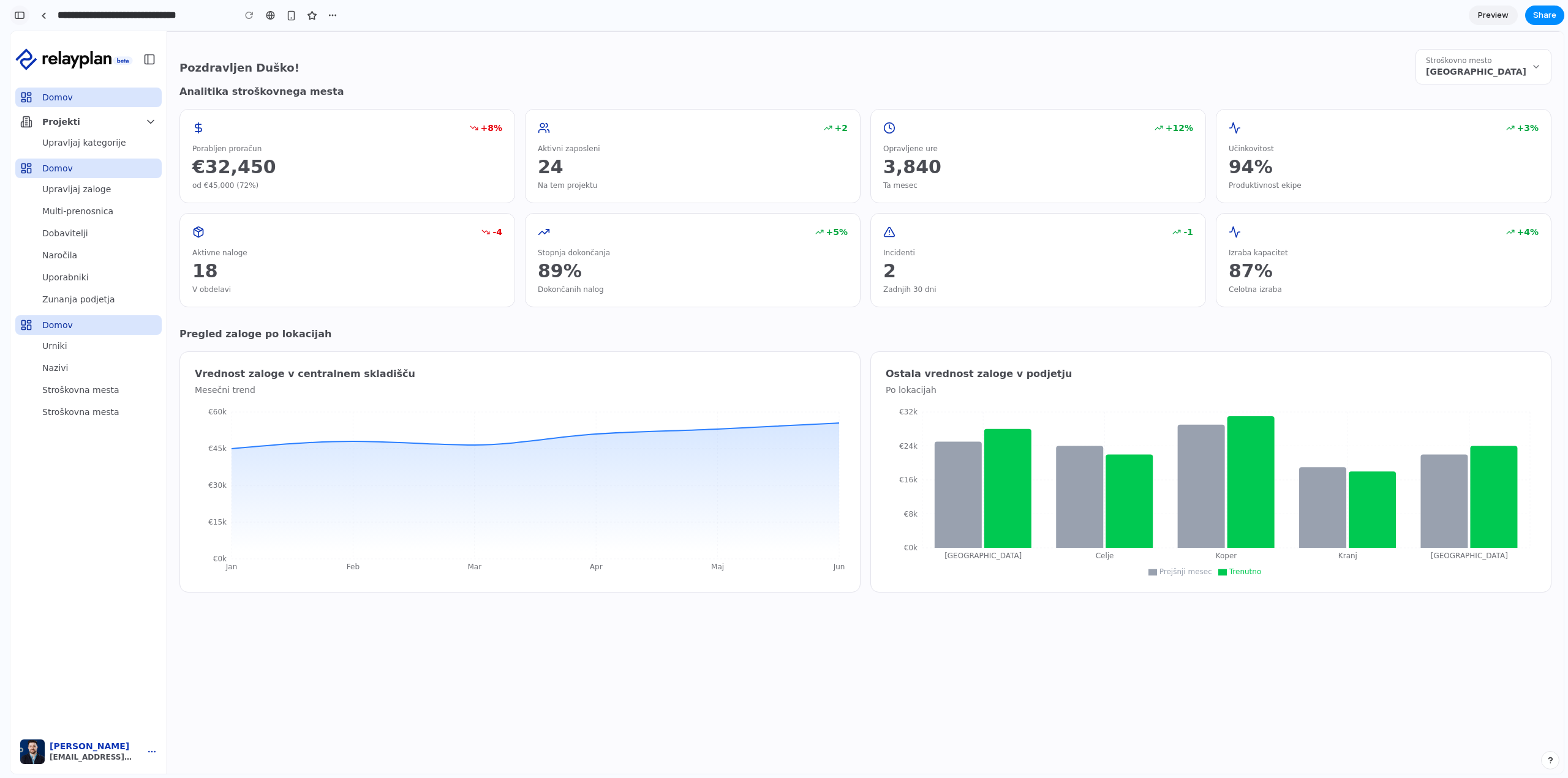
click at [21, 21] on button "button" at bounding box center [19, 15] width 20 height 20
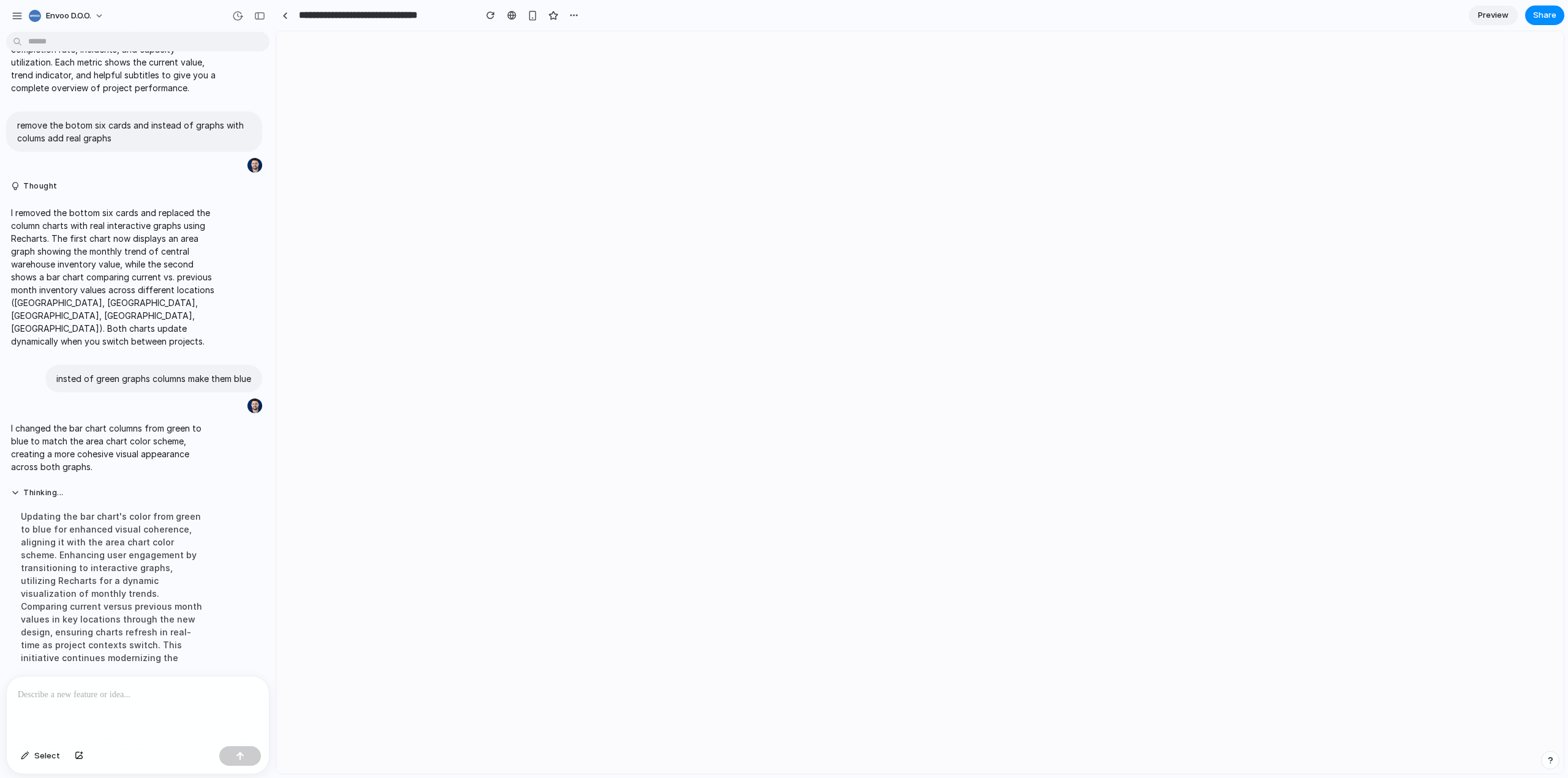
scroll to position [0, 0]
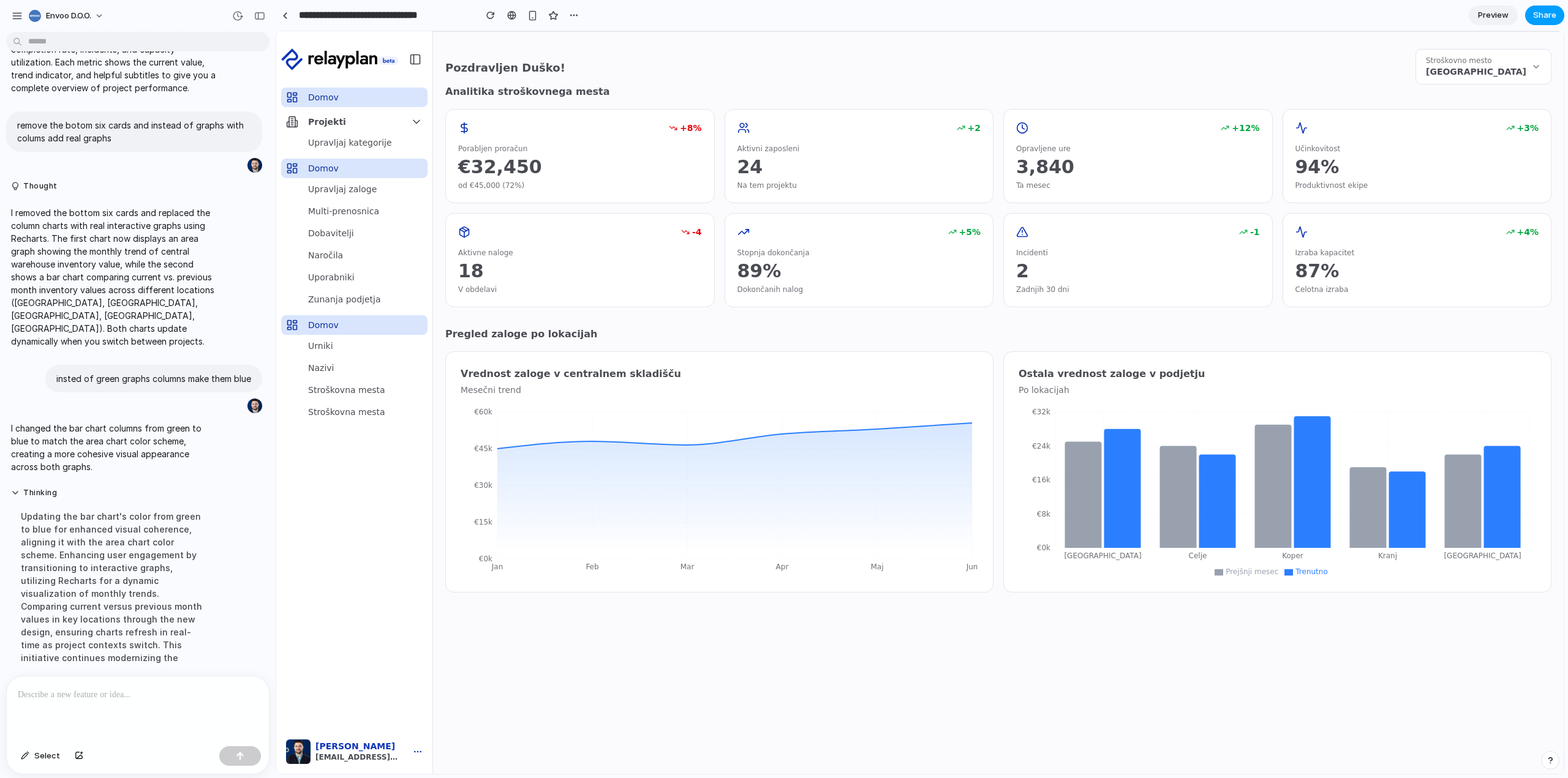
click at [1544, 15] on span "Share" at bounding box center [1544, 15] width 23 height 12
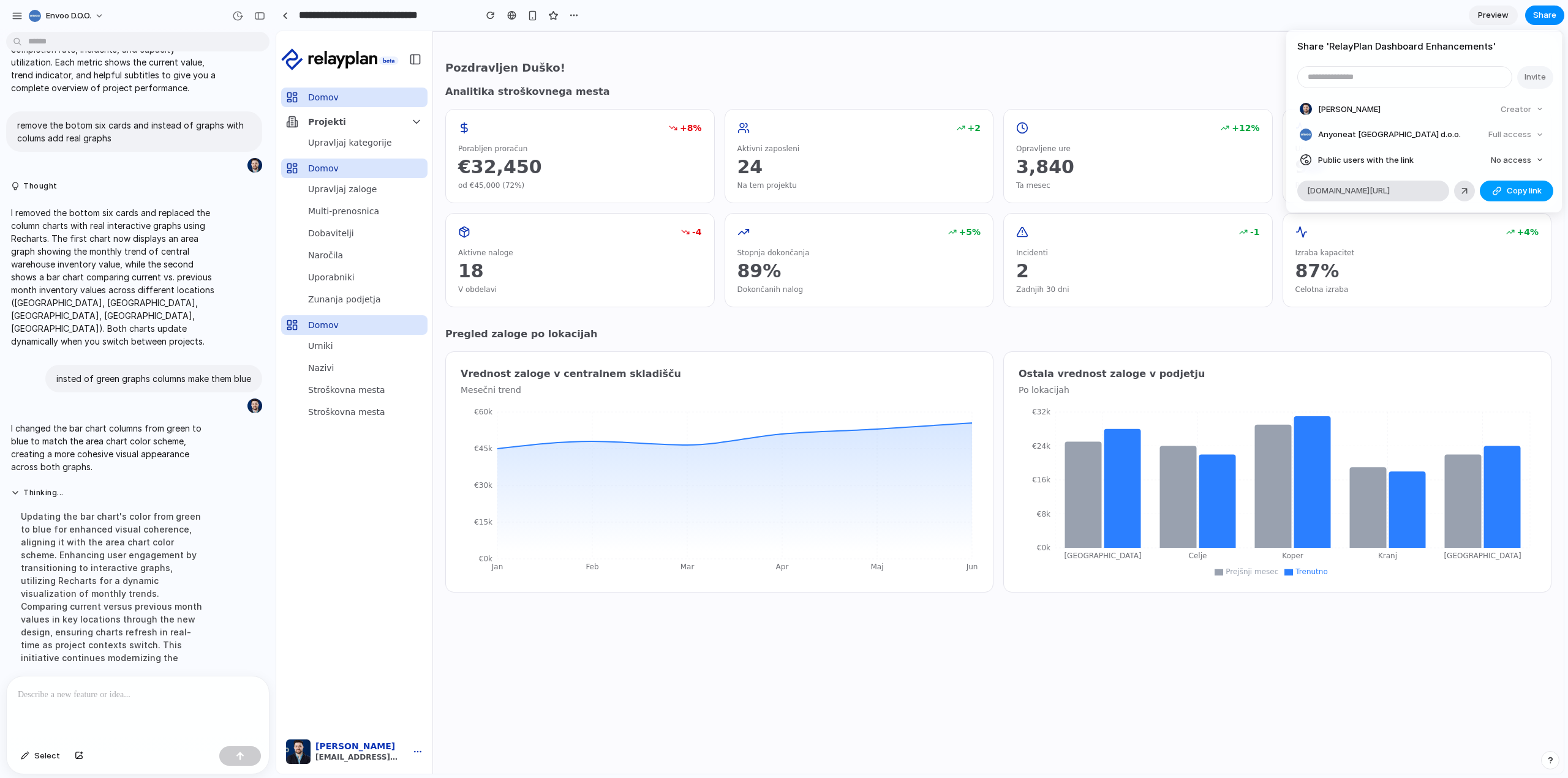
click at [1508, 191] on span "Copy link" at bounding box center [1523, 191] width 35 height 12
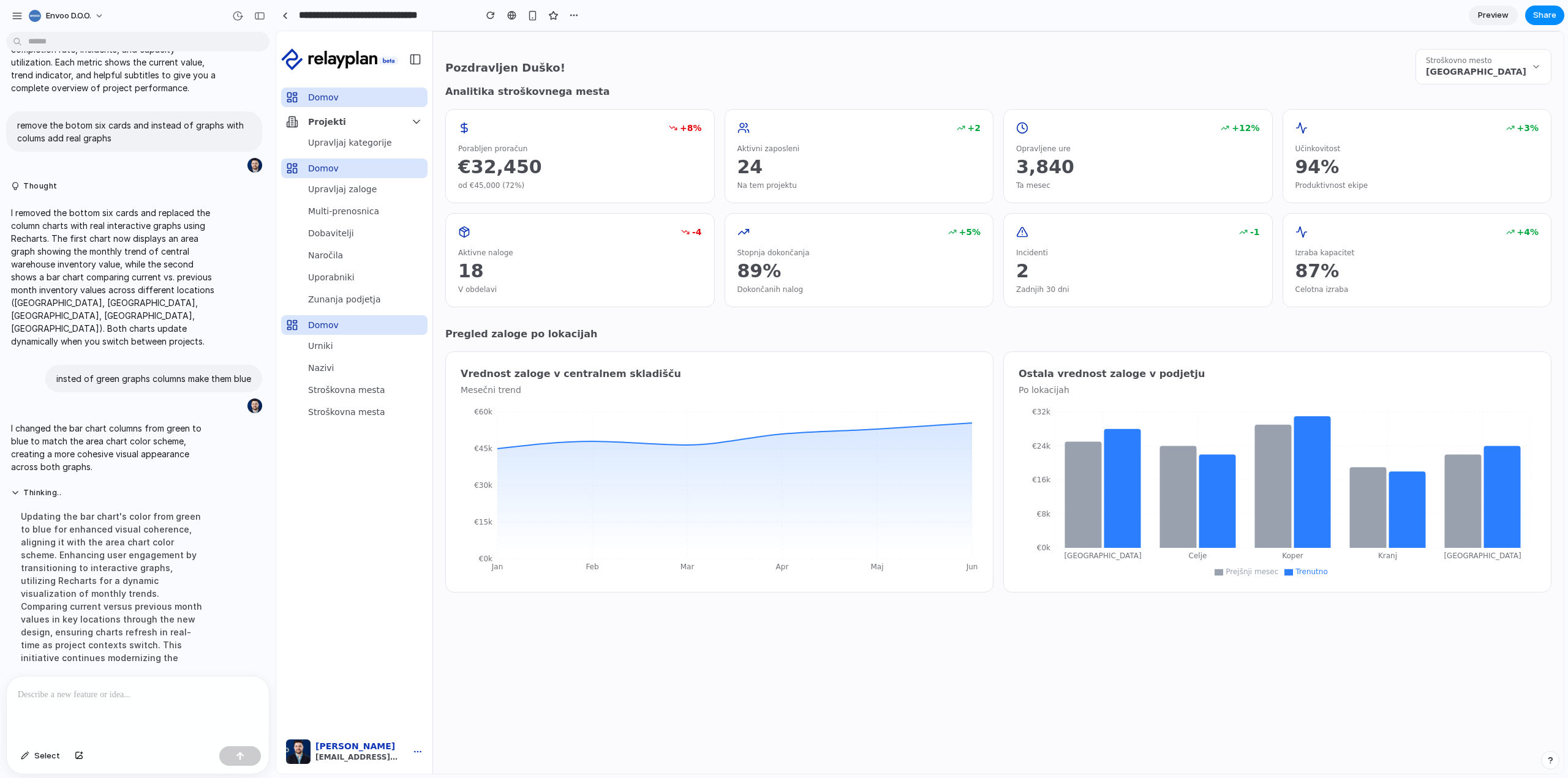
click at [1181, 24] on div "Share ' RelayPlan Dashboard Enhancements ' Invite [PERSON_NAME] Creator Anyone …" at bounding box center [784, 389] width 1568 height 778
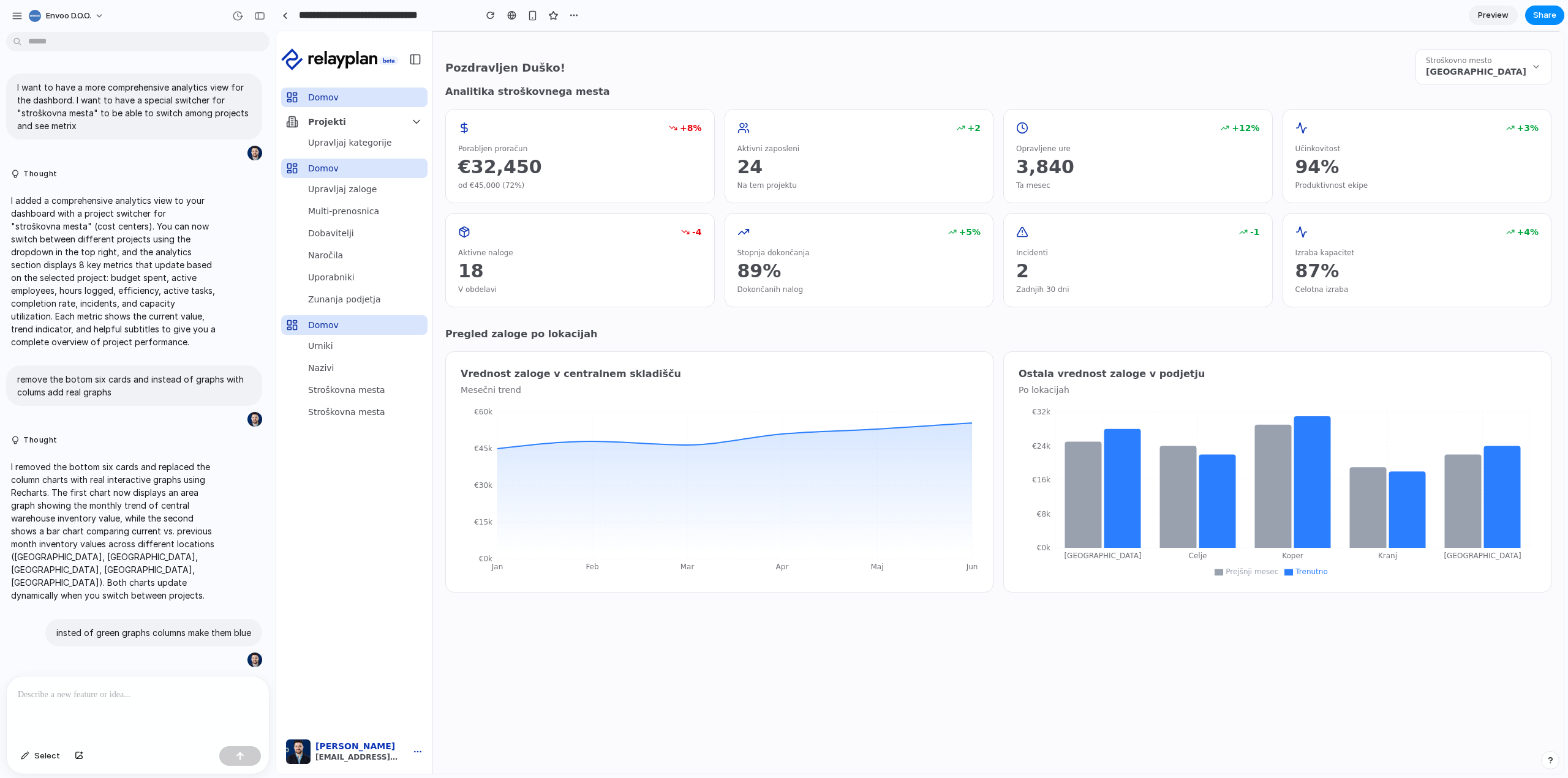
click at [340, 191] on span "Upravljaj zaloge" at bounding box center [343, 189] width 69 height 12
click at [351, 146] on span "Upravljaj kategorije" at bounding box center [350, 142] width 84 height 12
click at [354, 98] on link "Domov" at bounding box center [354, 97] width 146 height 20
click at [18, 16] on div "button" at bounding box center [17, 15] width 11 height 11
click at [720, 21] on section "**********" at bounding box center [920, 15] width 1289 height 31
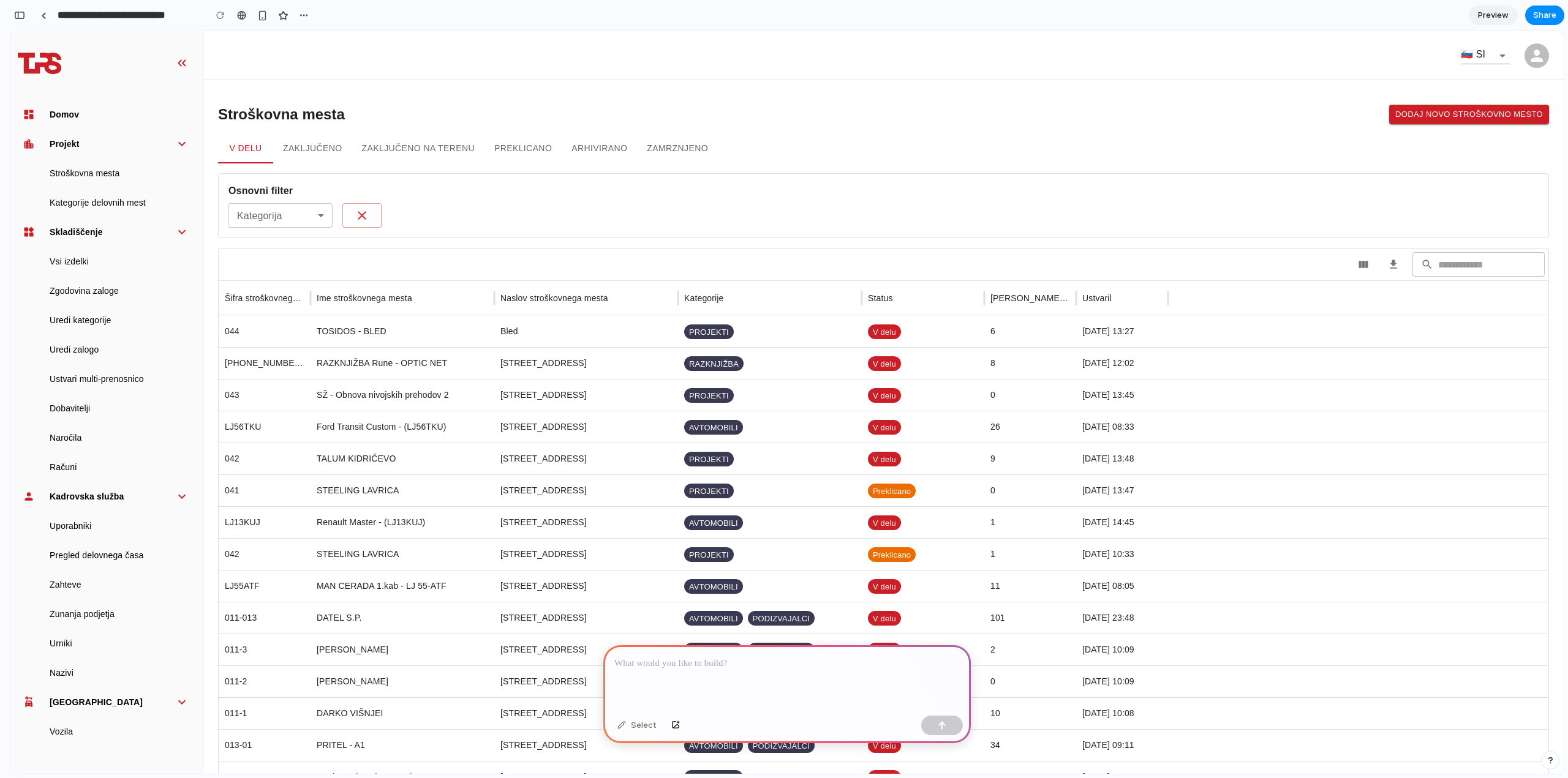
click at [712, 669] on div at bounding box center [786, 678] width 367 height 66
drag, startPoint x: 724, startPoint y: 700, endPoint x: 599, endPoint y: 632, distance: 142.3
click at [640, 671] on div "**********" at bounding box center [786, 671] width 367 height 80
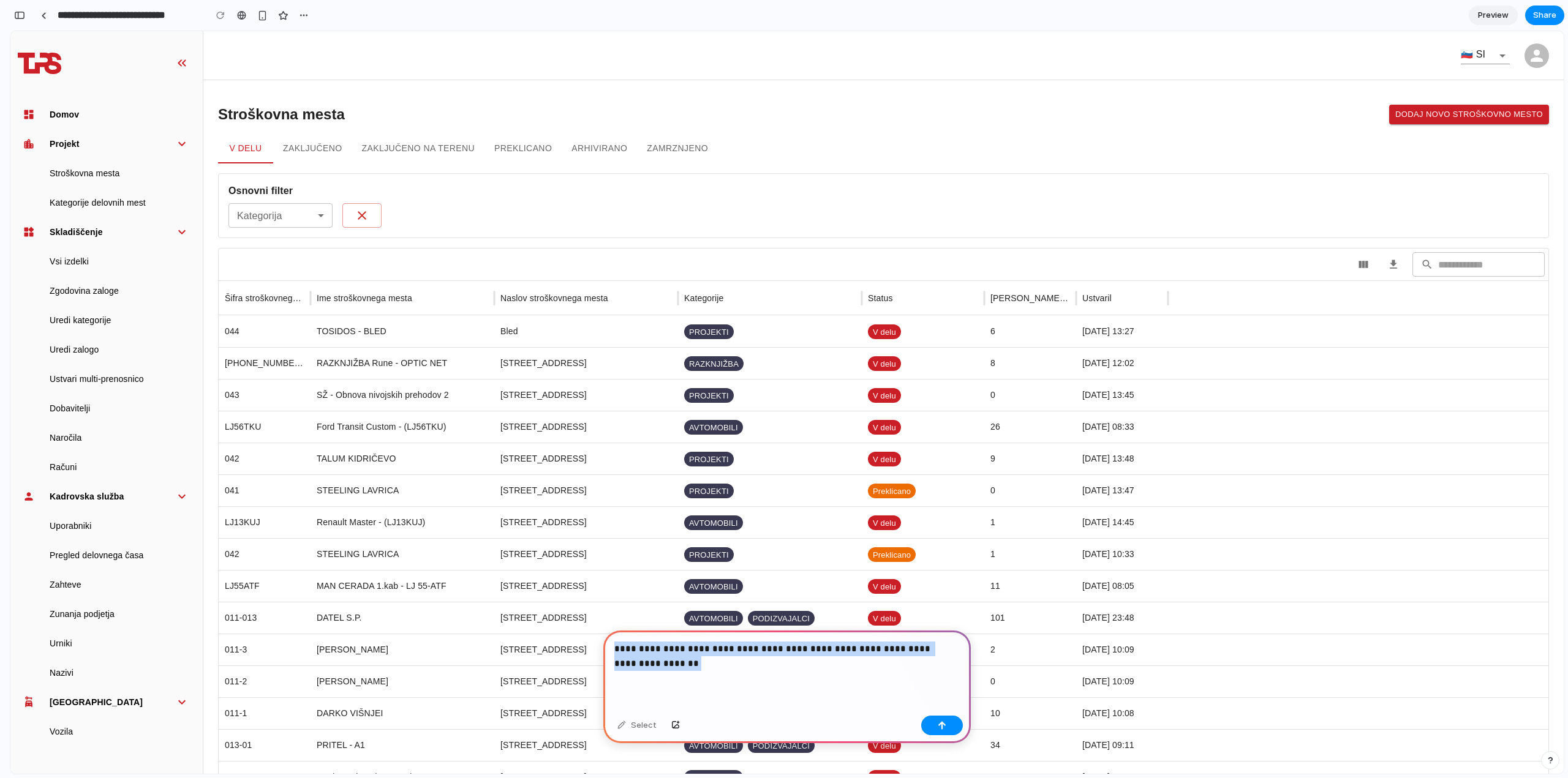
drag, startPoint x: 661, startPoint y: 693, endPoint x: 599, endPoint y: 623, distance: 93.5
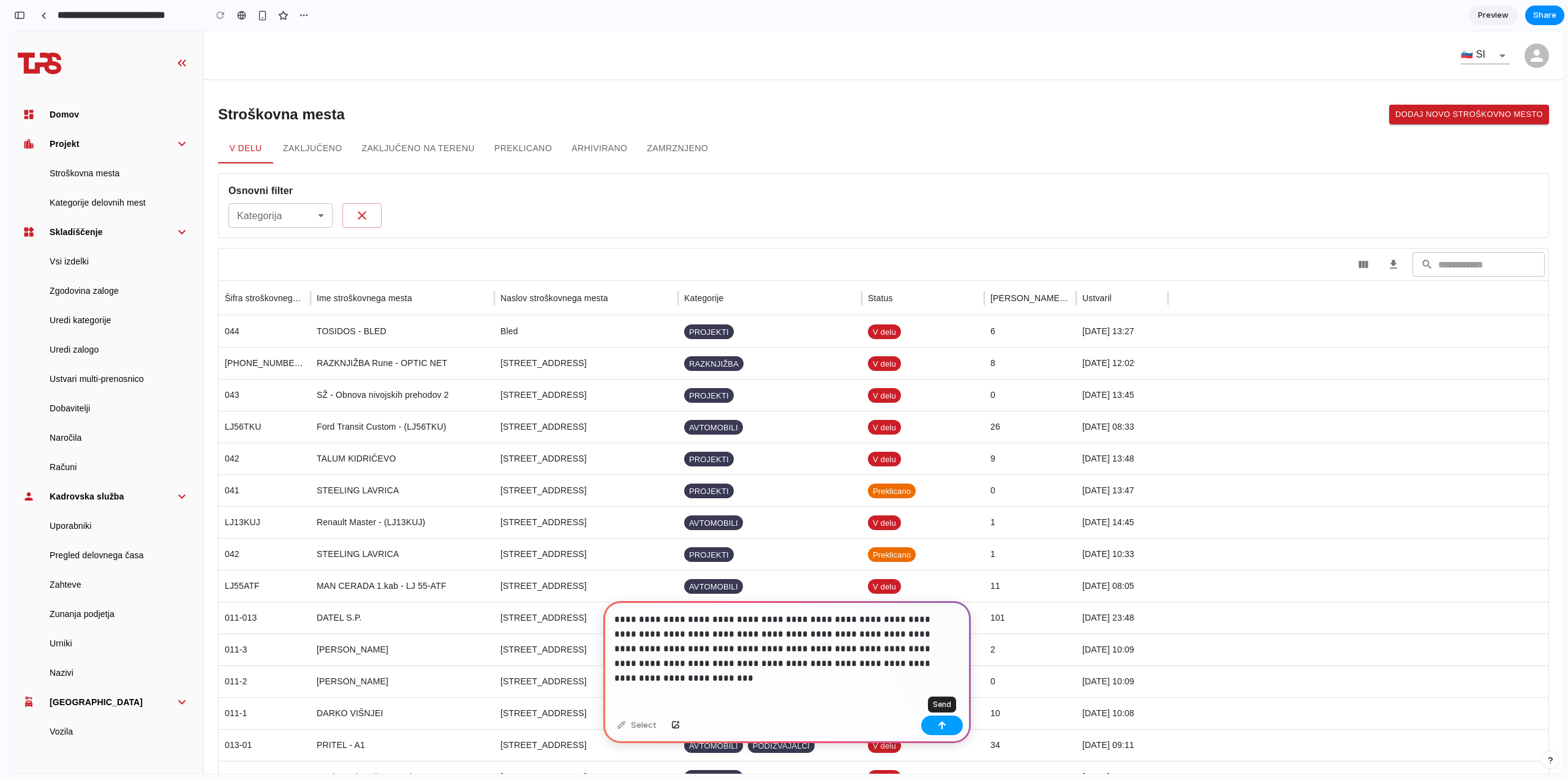
click at [942, 723] on div "button" at bounding box center [942, 725] width 9 height 9
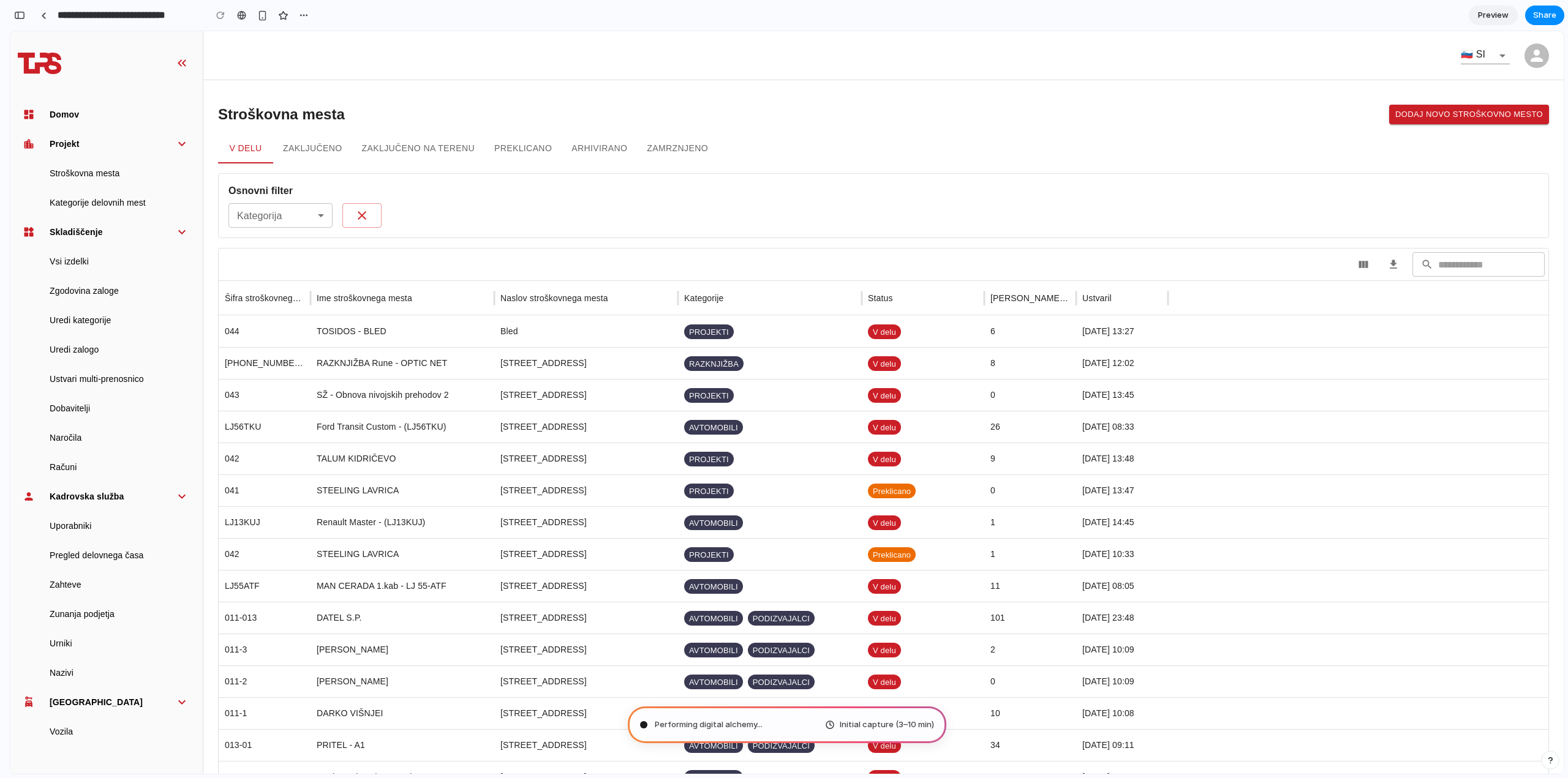
type input "**********"
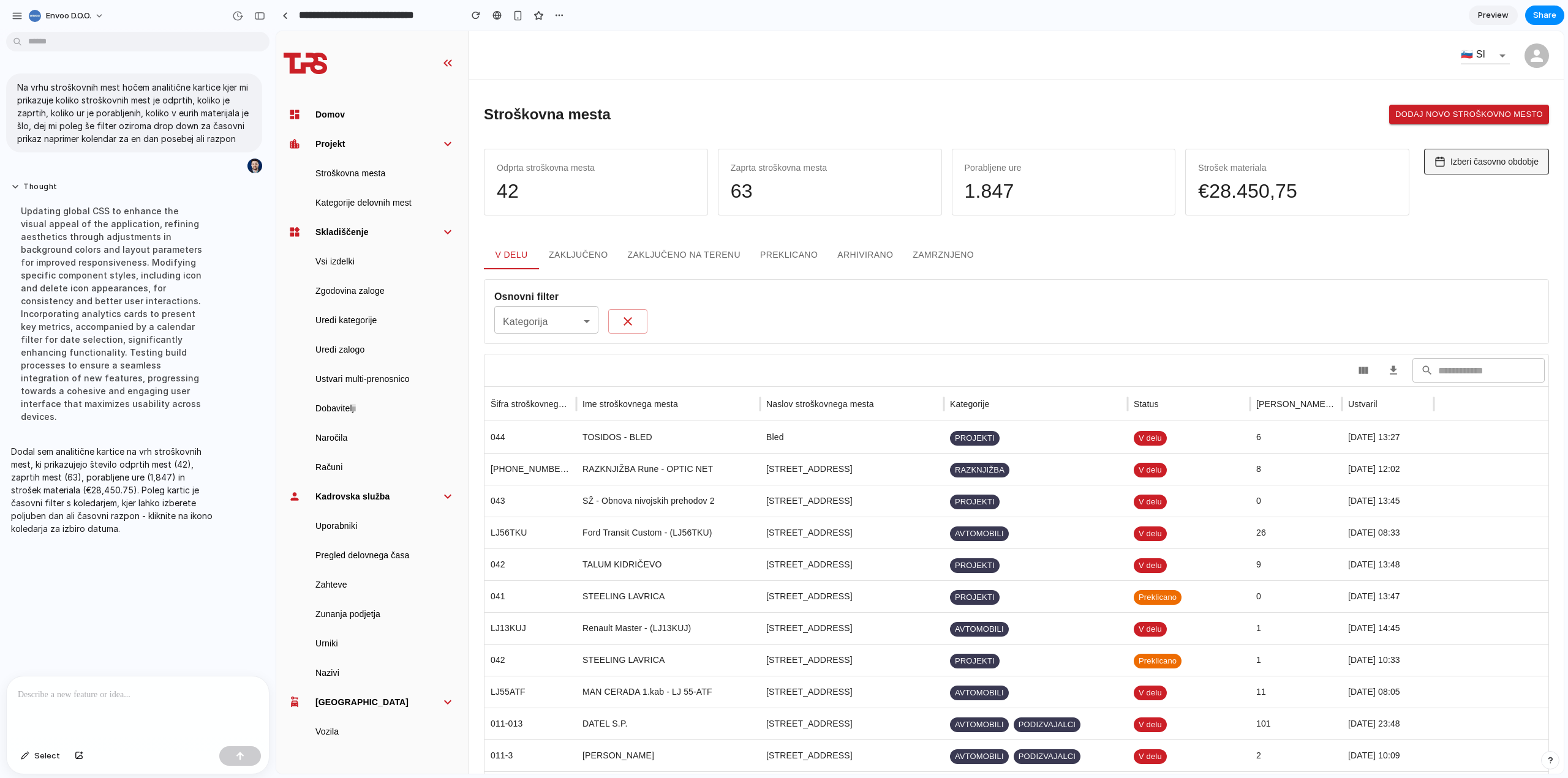
click at [1462, 170] on button "Izberi časovno obdobje" at bounding box center [1487, 162] width 125 height 26
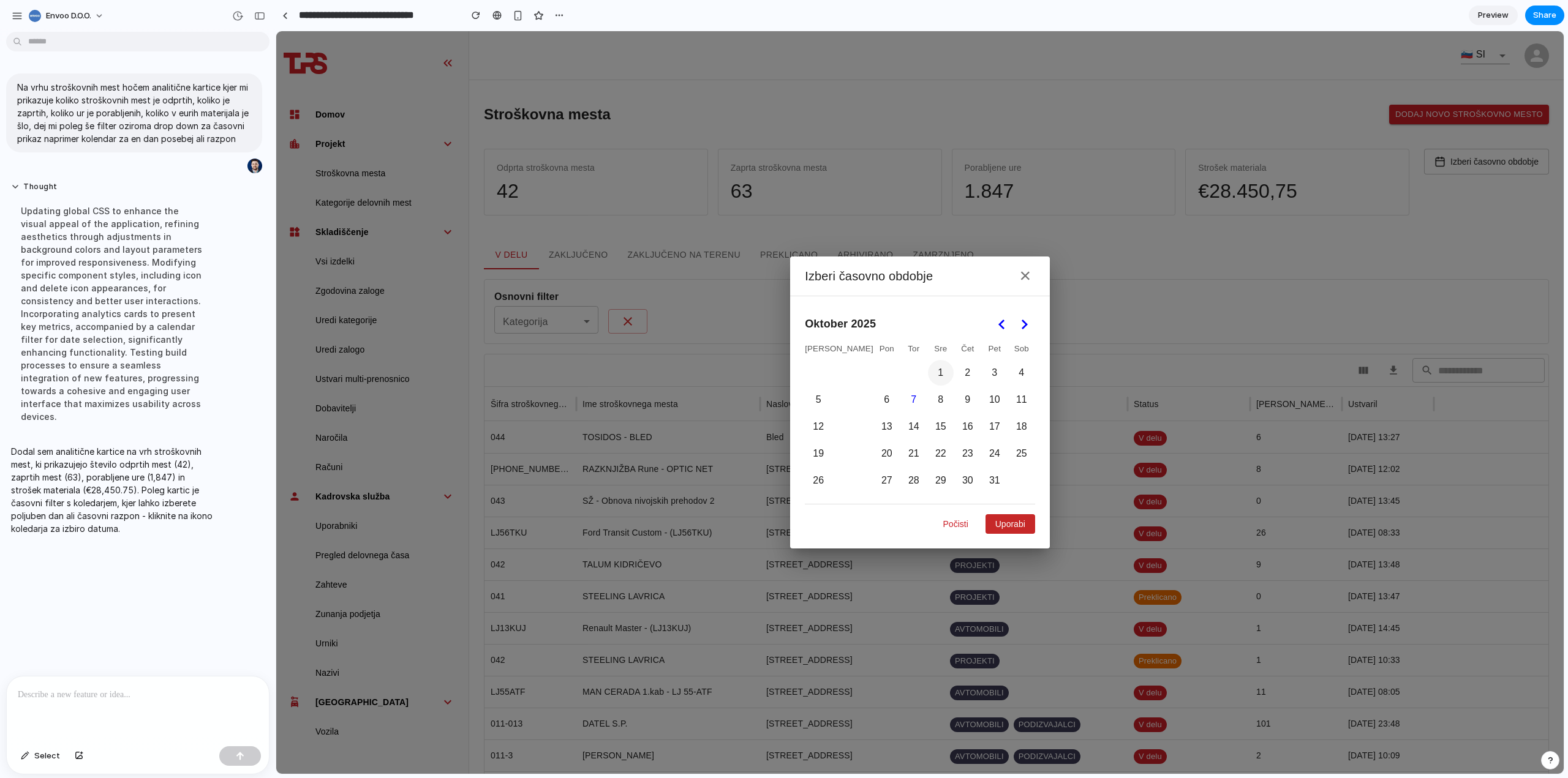
click at [927, 374] on button "1" at bounding box center [940, 372] width 26 height 26
click at [981, 426] on button "17" at bounding box center [994, 426] width 26 height 26
click at [986, 518] on button "Uporabi" at bounding box center [1011, 524] width 50 height 20
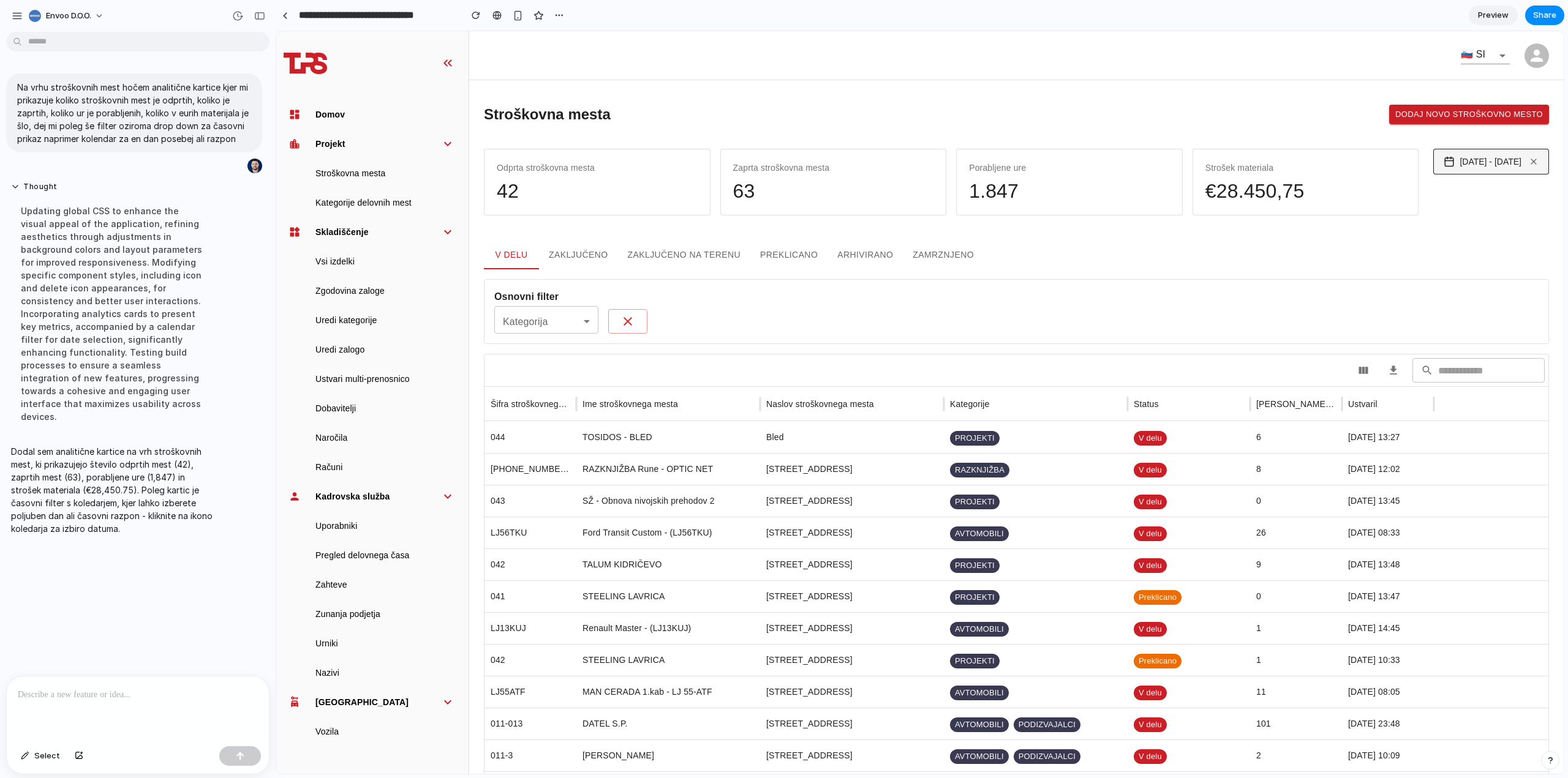
click at [1476, 168] on button "1. 10. 2025 - 17. 10. 2025" at bounding box center [1490, 162] width 116 height 26
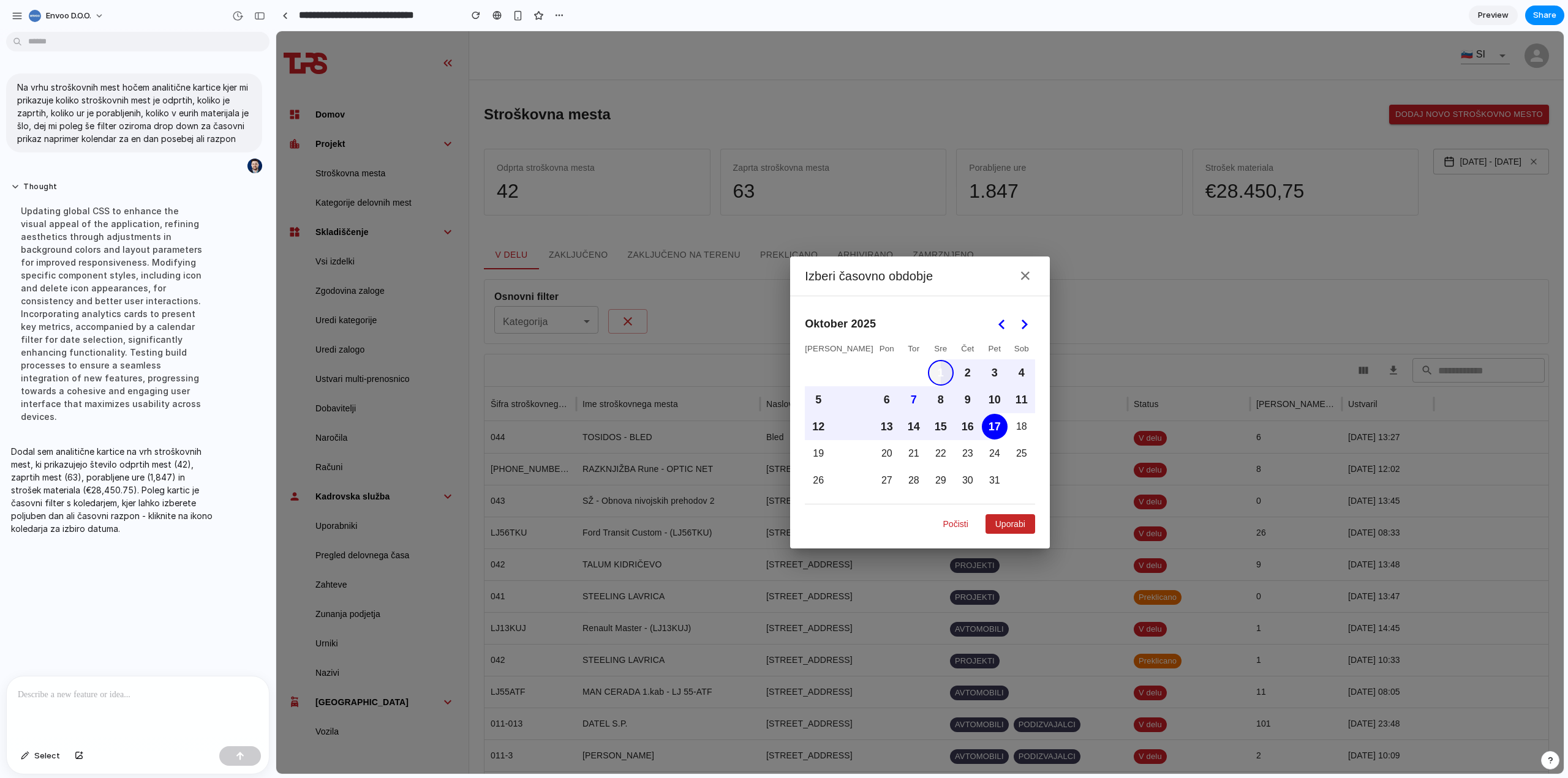
click at [927, 374] on button "1" at bounding box center [940, 372] width 26 height 26
click at [992, 532] on button "Uporabi" at bounding box center [1011, 524] width 50 height 20
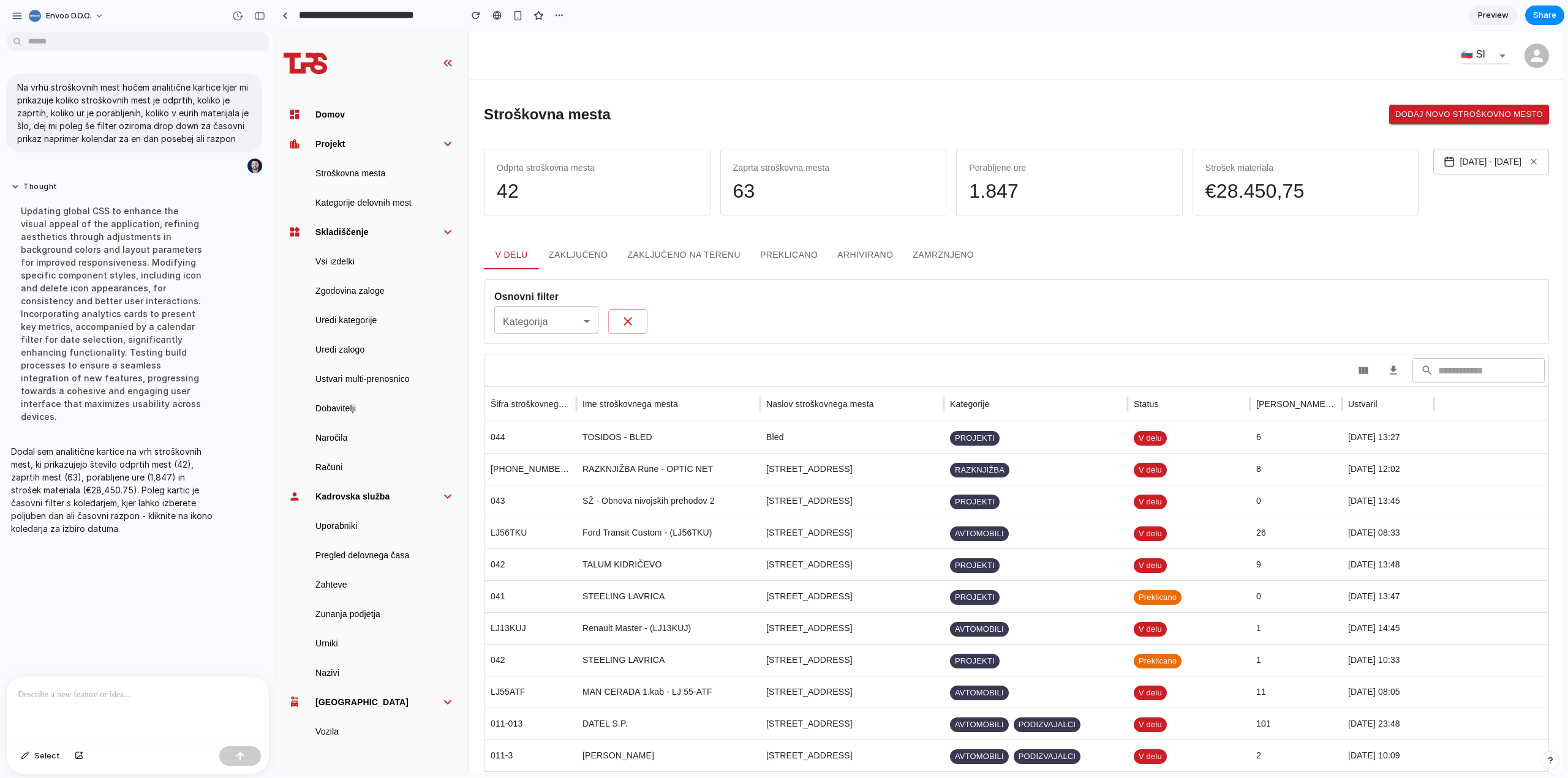
click at [1116, 264] on div "V delu Zaključeno Zaključeno na terenu Preklicano Arhivirano Zamrznjeno" at bounding box center [1017, 254] width 1065 height 29
click at [1466, 165] on span "1. 10. 2025 - 1. 10. 2025" at bounding box center [1490, 161] width 62 height 9
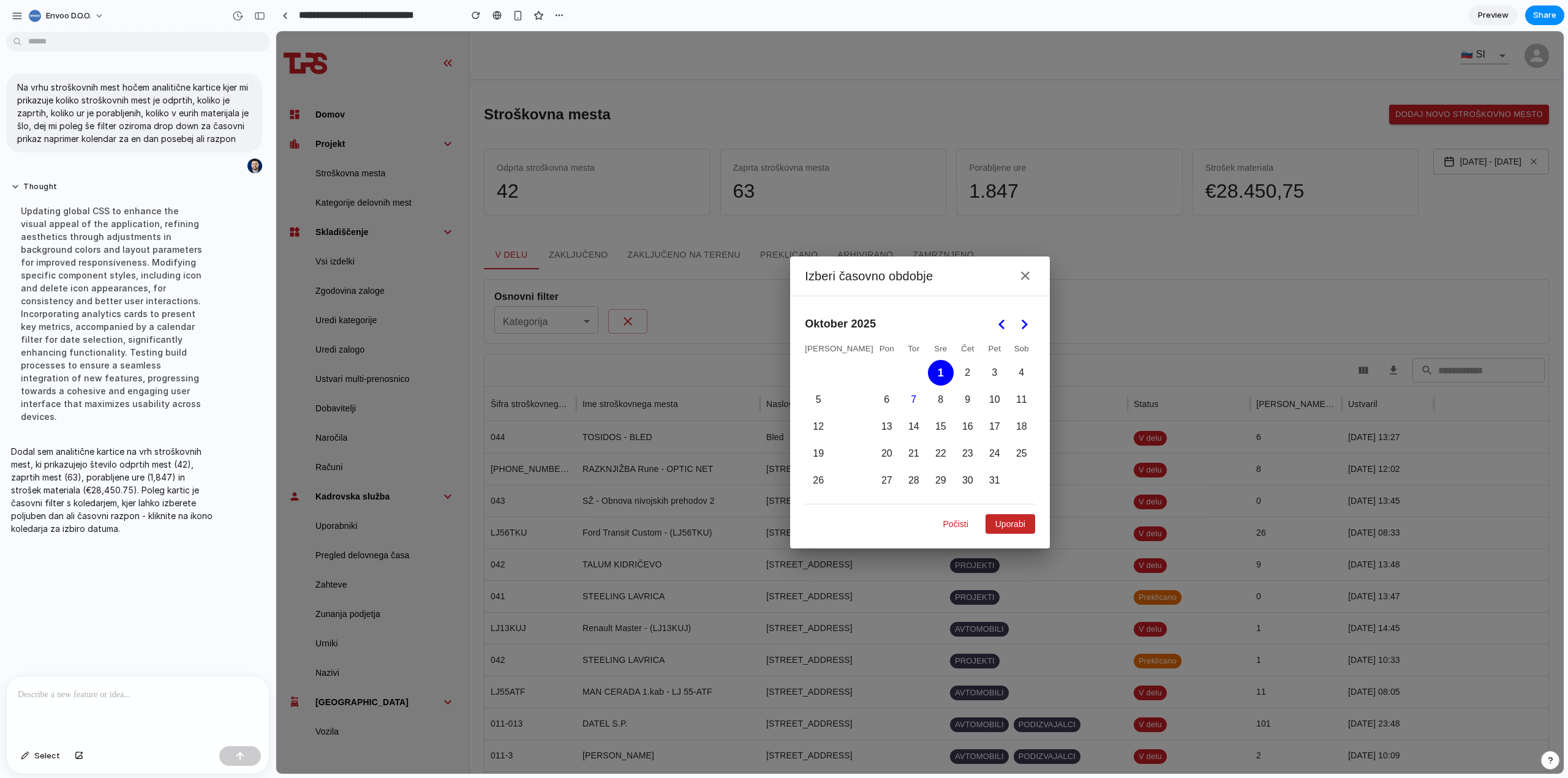
click at [1017, 328] on icon "Go to the Next Month" at bounding box center [1023, 324] width 15 height 15
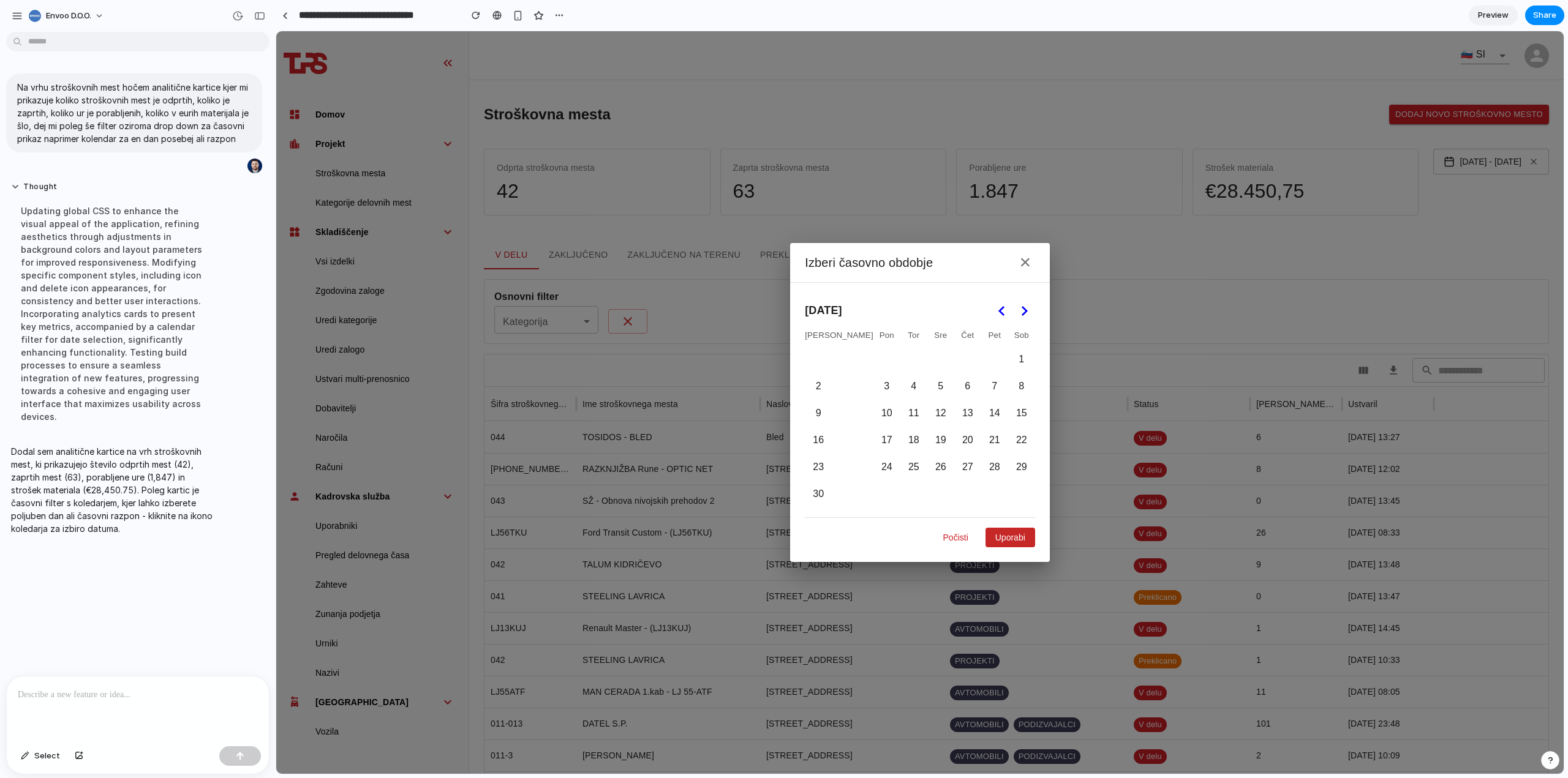
click at [994, 311] on icon "Go to the Previous Month" at bounding box center [1001, 311] width 15 height 15
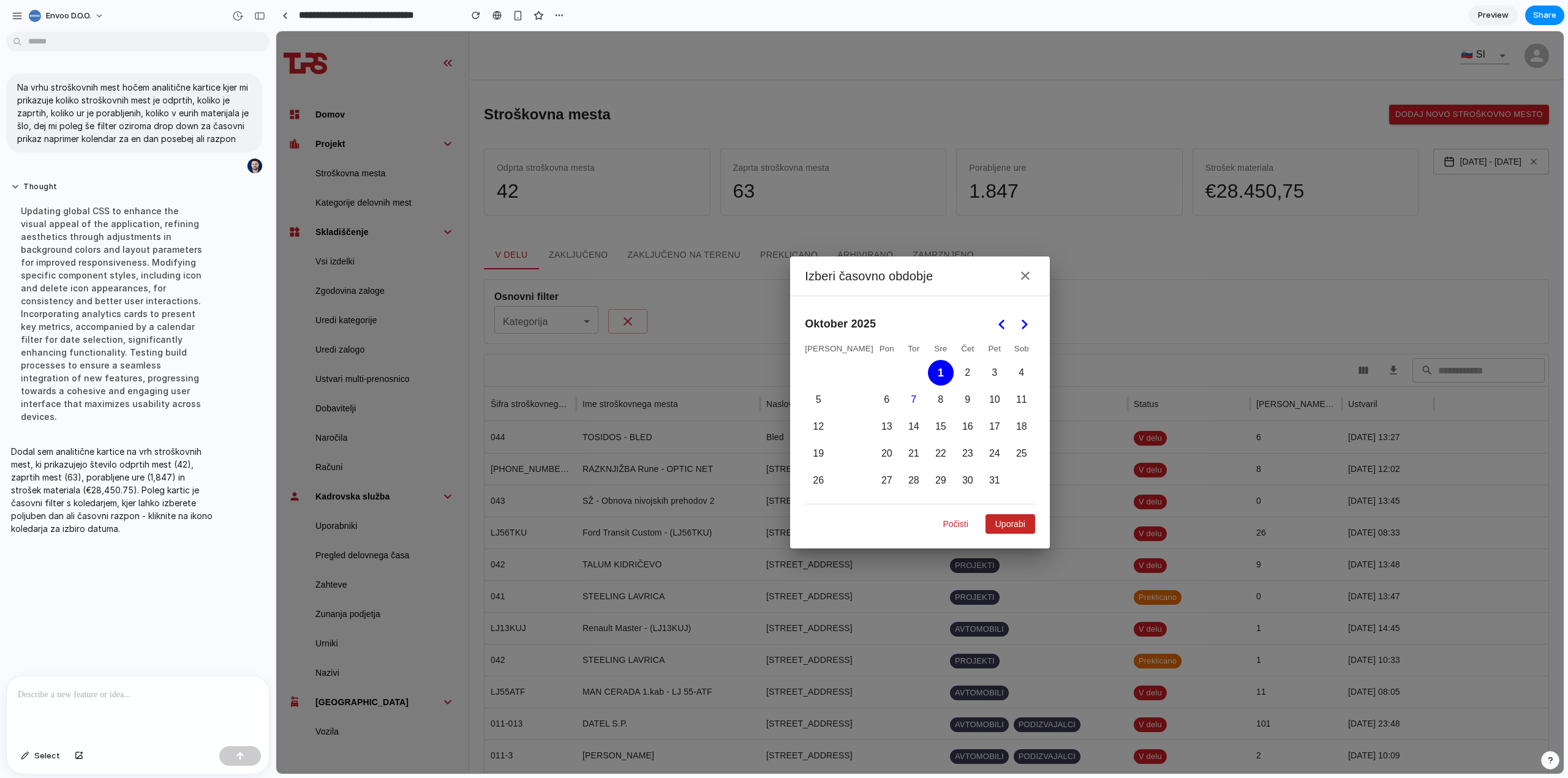
click at [1022, 319] on polygon "Go to the Next Month" at bounding box center [1024, 324] width 6 height 9
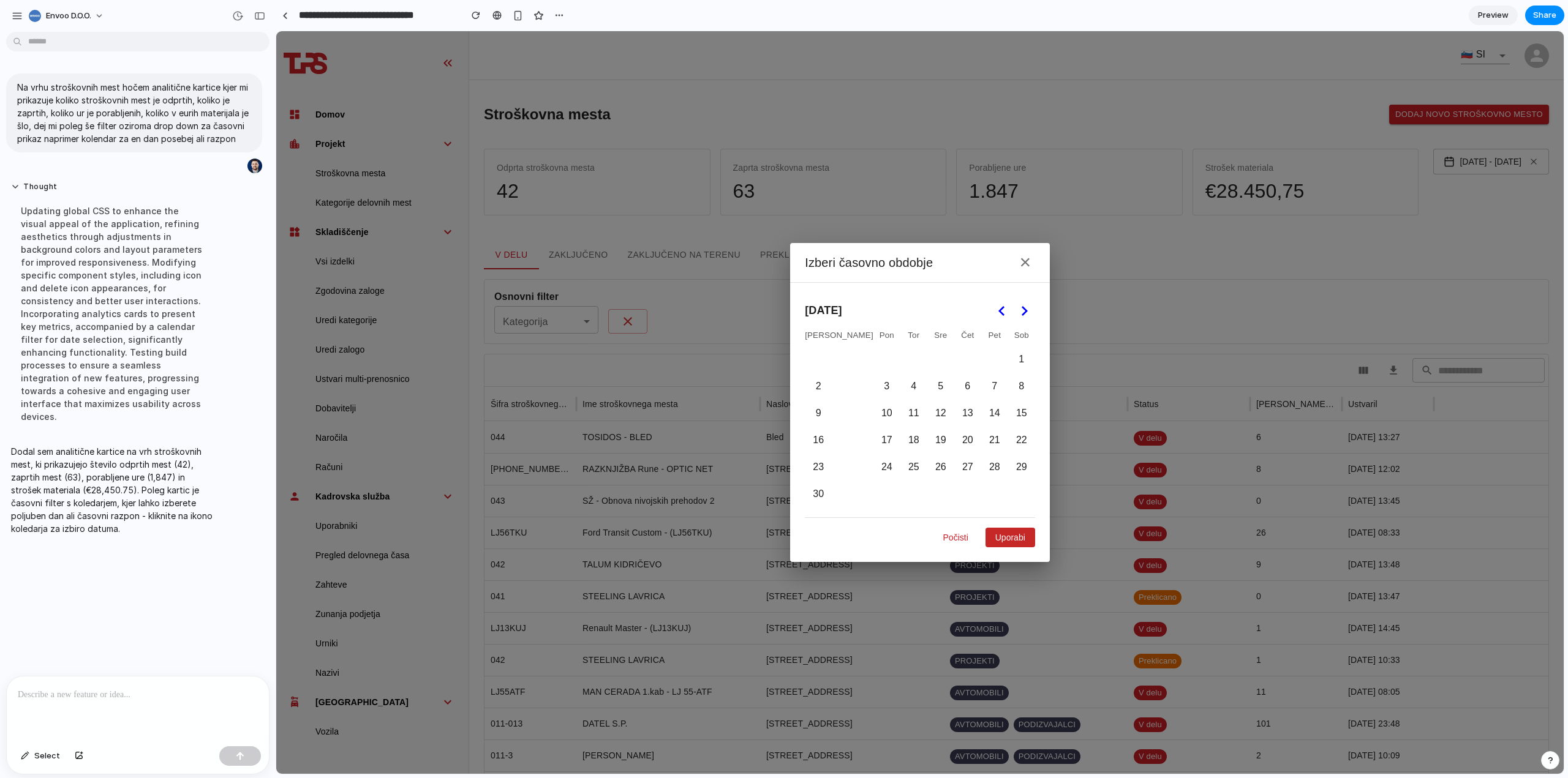
click at [1017, 308] on icon "Go to the Next Month" at bounding box center [1023, 311] width 15 height 15
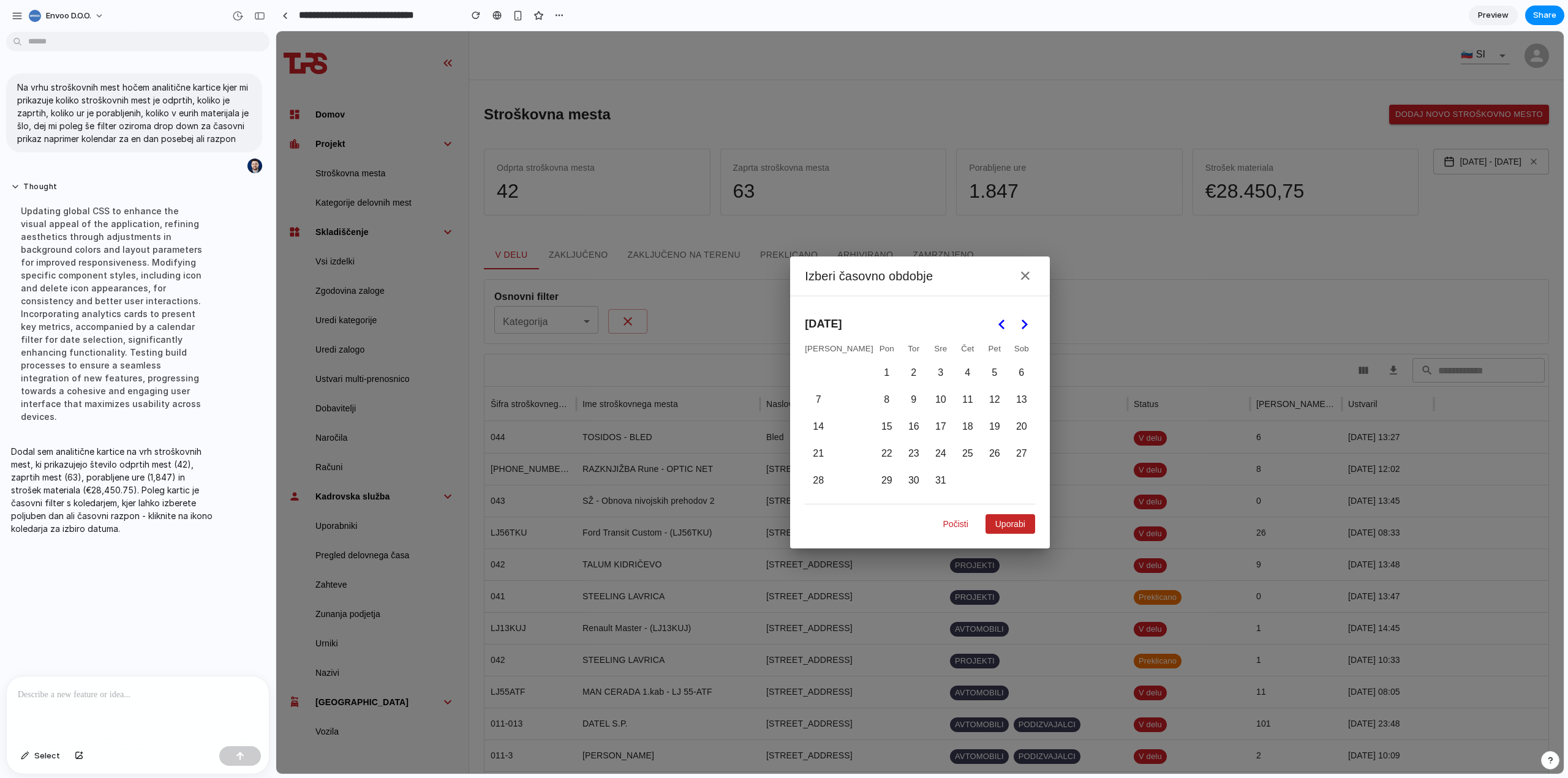
click at [1003, 308] on div "December 2025 Ned Pon Tor Sre Čet Pet Sob 1 2 3 4 5 6 7 8 9 10 11 12 13 14 15 1…" at bounding box center [920, 422] width 259 height 252
click at [1016, 274] on button "×" at bounding box center [1025, 276] width 20 height 20
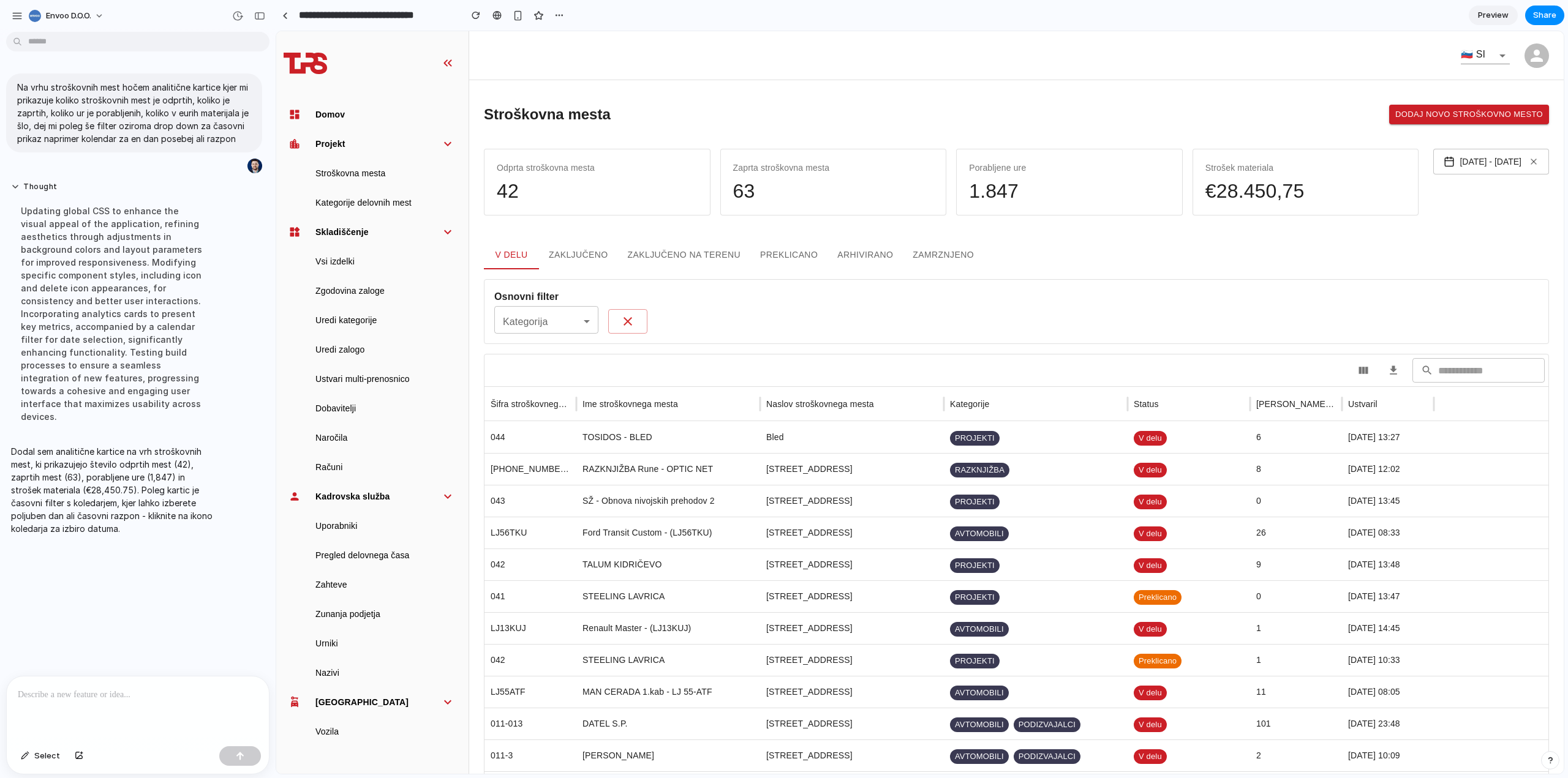
click at [1239, 252] on div "V delu Zaključeno Zaključeno na terenu Preklicano Arhivirano Zamrznjeno" at bounding box center [1017, 254] width 1065 height 29
click at [1458, 174] on button "1. 10. 2025 - 1. 10. 2025" at bounding box center [1490, 162] width 116 height 26
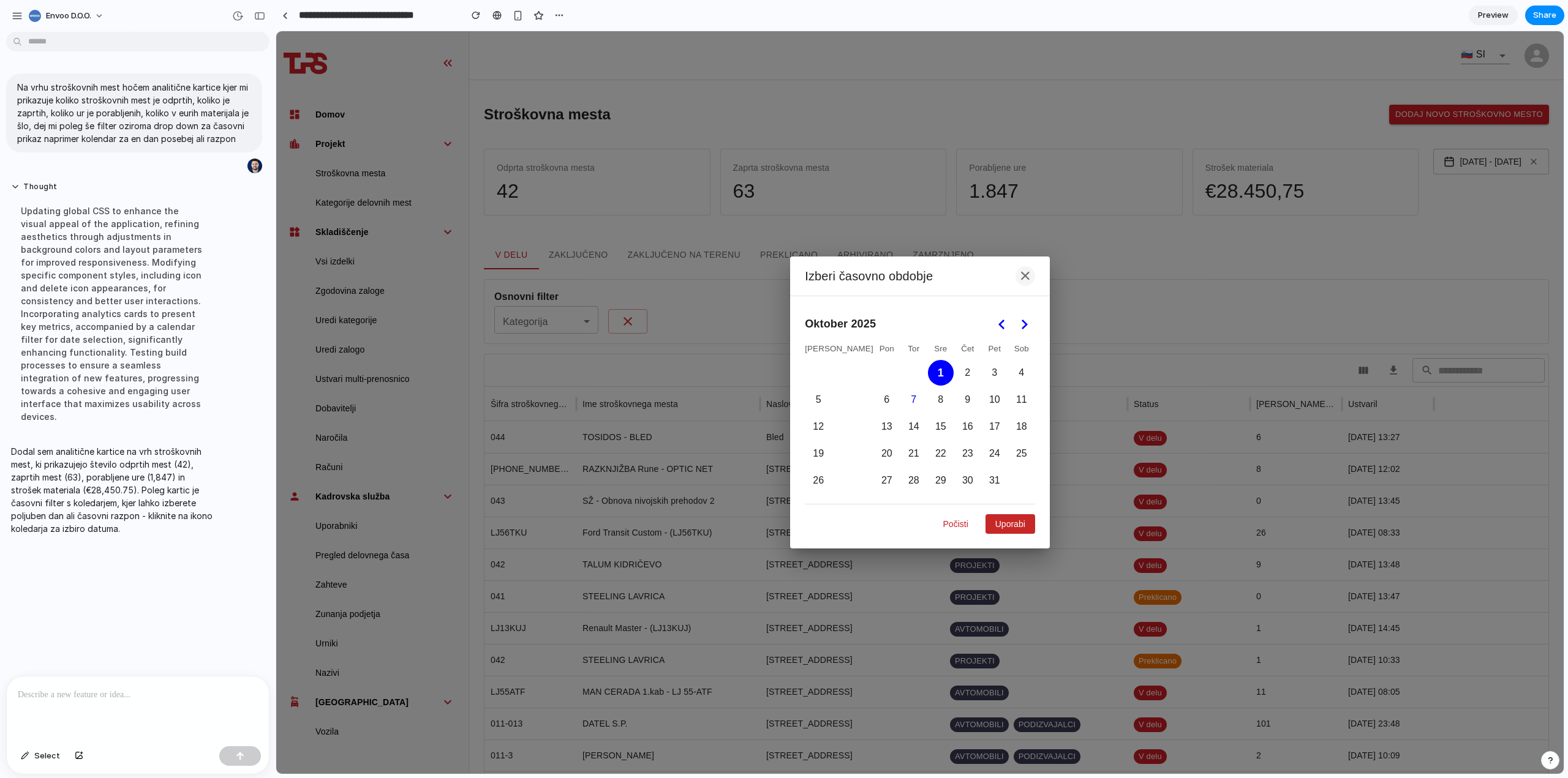
click at [1016, 276] on button "×" at bounding box center [1025, 276] width 20 height 20
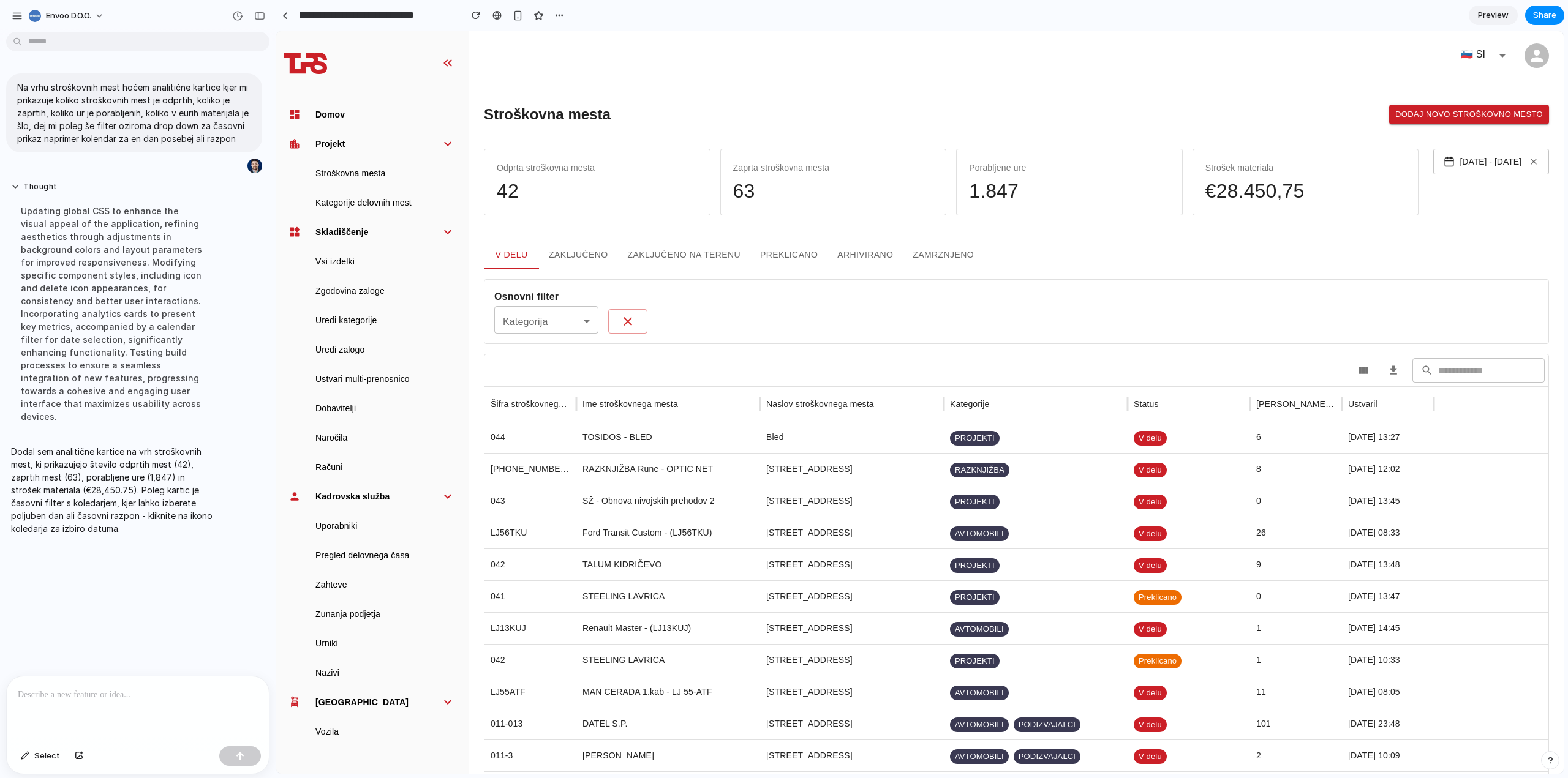
click at [1106, 248] on div "V delu Zaključeno Zaključeno na terenu Preklicano Arhivirano Zamrznjeno" at bounding box center [1017, 254] width 1065 height 29
click at [1041, 248] on div "V delu Zaključeno Zaključeno na terenu Preklicano Arhivirano Zamrznjeno" at bounding box center [1017, 254] width 1065 height 29
click at [106, 681] on div at bounding box center [138, 709] width 262 height 65
click at [244, 759] on button "button" at bounding box center [240, 756] width 42 height 20
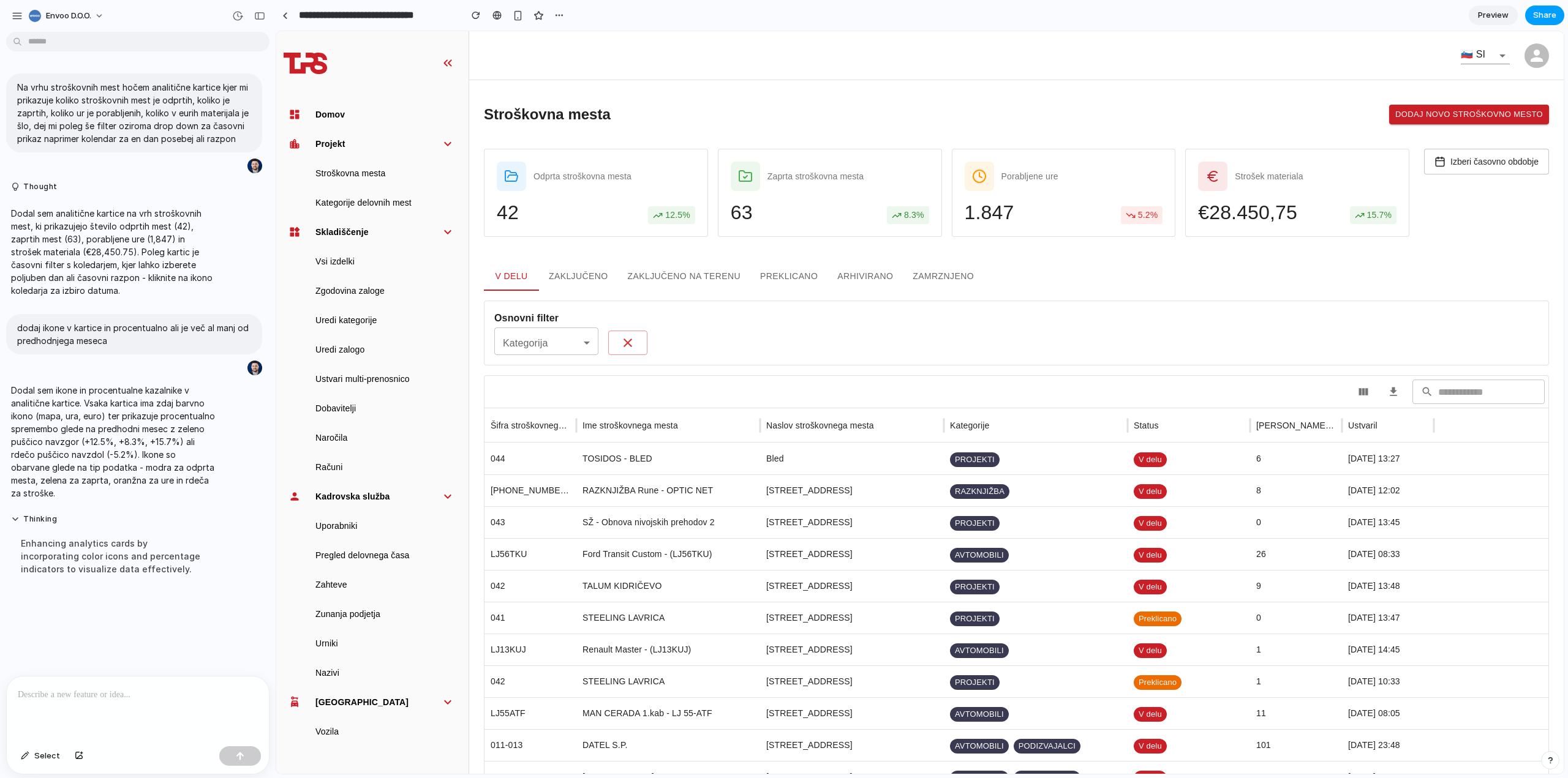
click at [1550, 16] on span "Share" at bounding box center [1544, 15] width 23 height 12
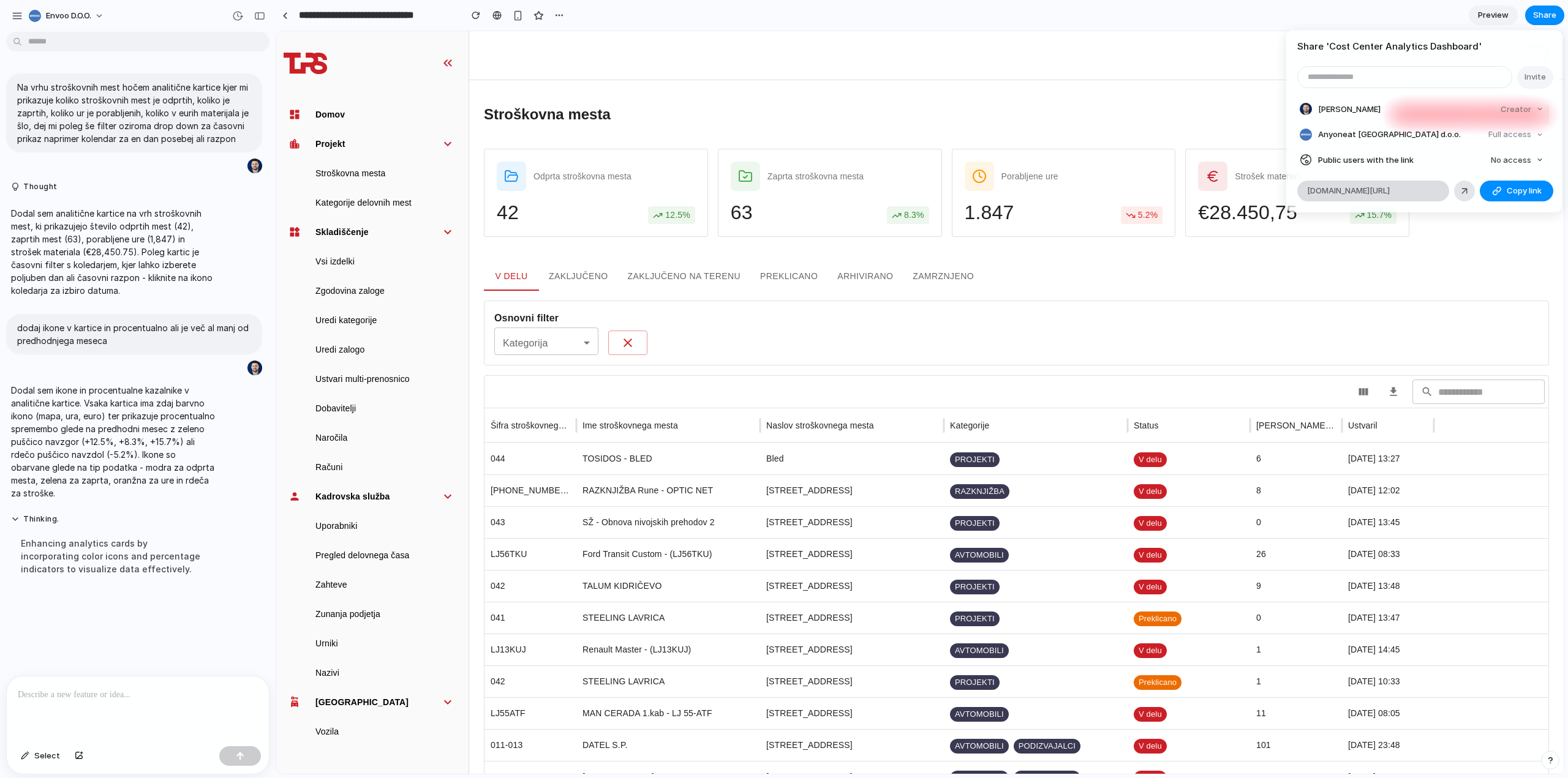
click at [1390, 192] on span "alloy.app/envoo-doo/p/870d3d77-40de-4559-83b2-d514d1efbdb4" at bounding box center [1348, 191] width 83 height 12
click at [1350, 16] on div "Share ' Cost Center Analytics Dashboard ' Invite Duško Bilaković Creator Anyone…" at bounding box center [784, 389] width 1568 height 778
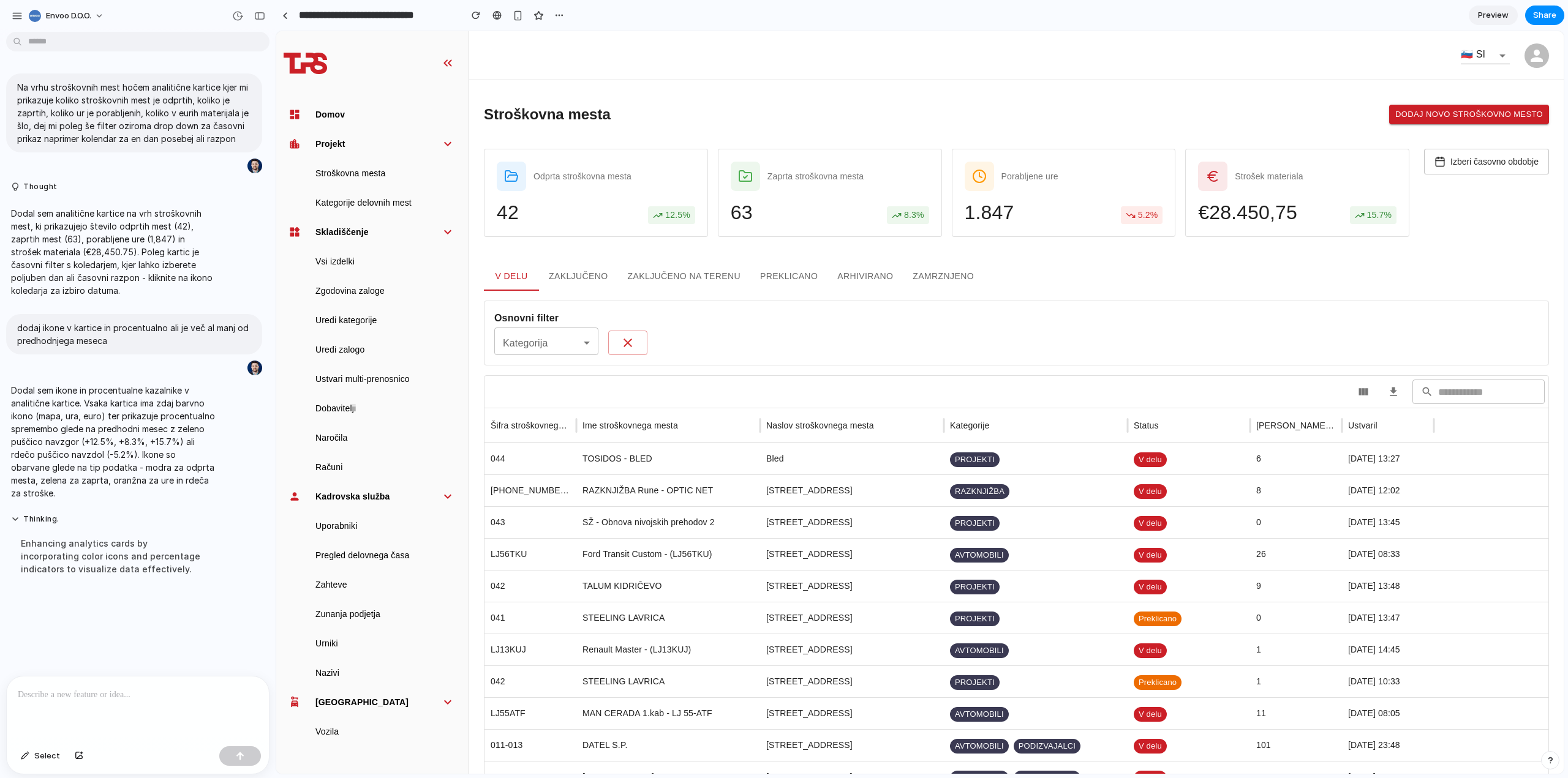
drag, startPoint x: 744, startPoint y: 177, endPoint x: 771, endPoint y: 177, distance: 27.0
click at [744, 176] on icon at bounding box center [745, 176] width 3 height 3
click at [932, 111] on div "Stroškovna mesta Dodaj novo stroškovno mesto" at bounding box center [1017, 114] width 1065 height 20
click at [1499, 160] on span "Izberi časovno obdobje" at bounding box center [1493, 161] width 88 height 9
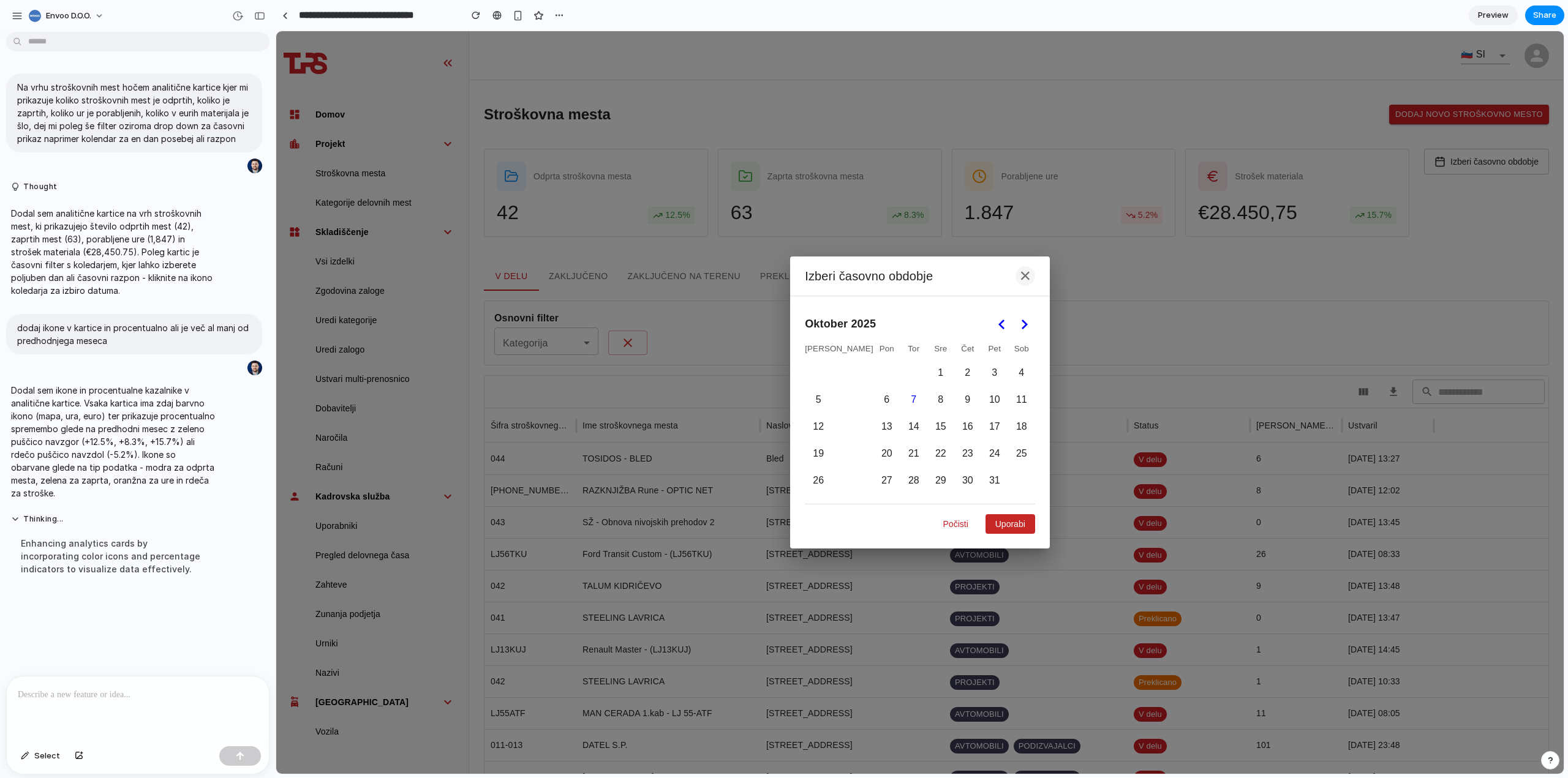
click at [1016, 276] on button "×" at bounding box center [1025, 276] width 20 height 20
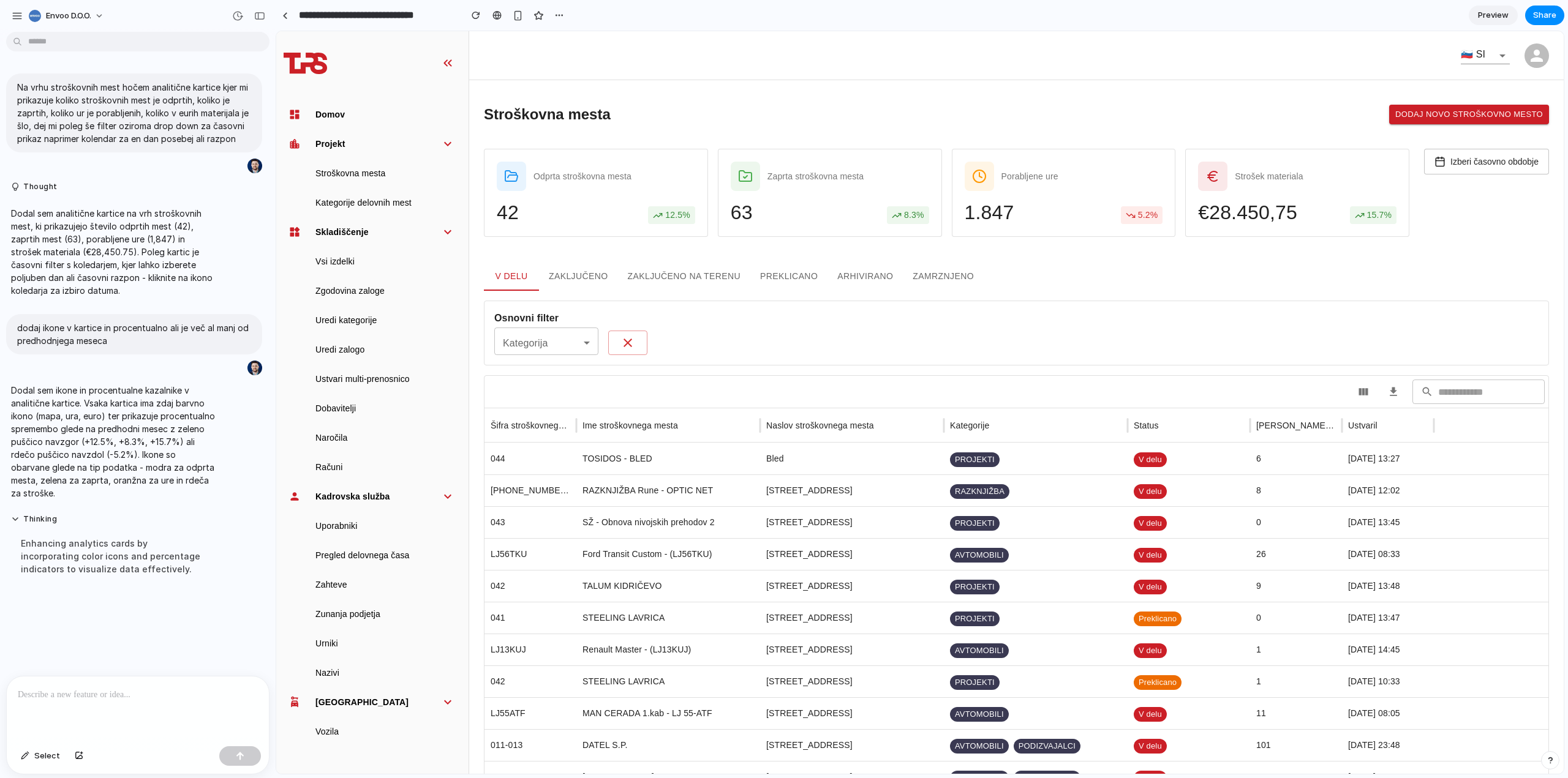
click at [997, 103] on main "Stroškovna mesta Dodaj novo stroškovno mesto Odprta stroškovna mesta 42 12.5 % …" at bounding box center [1017, 683] width 1094 height 1205
click at [1463, 153] on button "Izberi časovno obdobje" at bounding box center [1487, 162] width 125 height 26
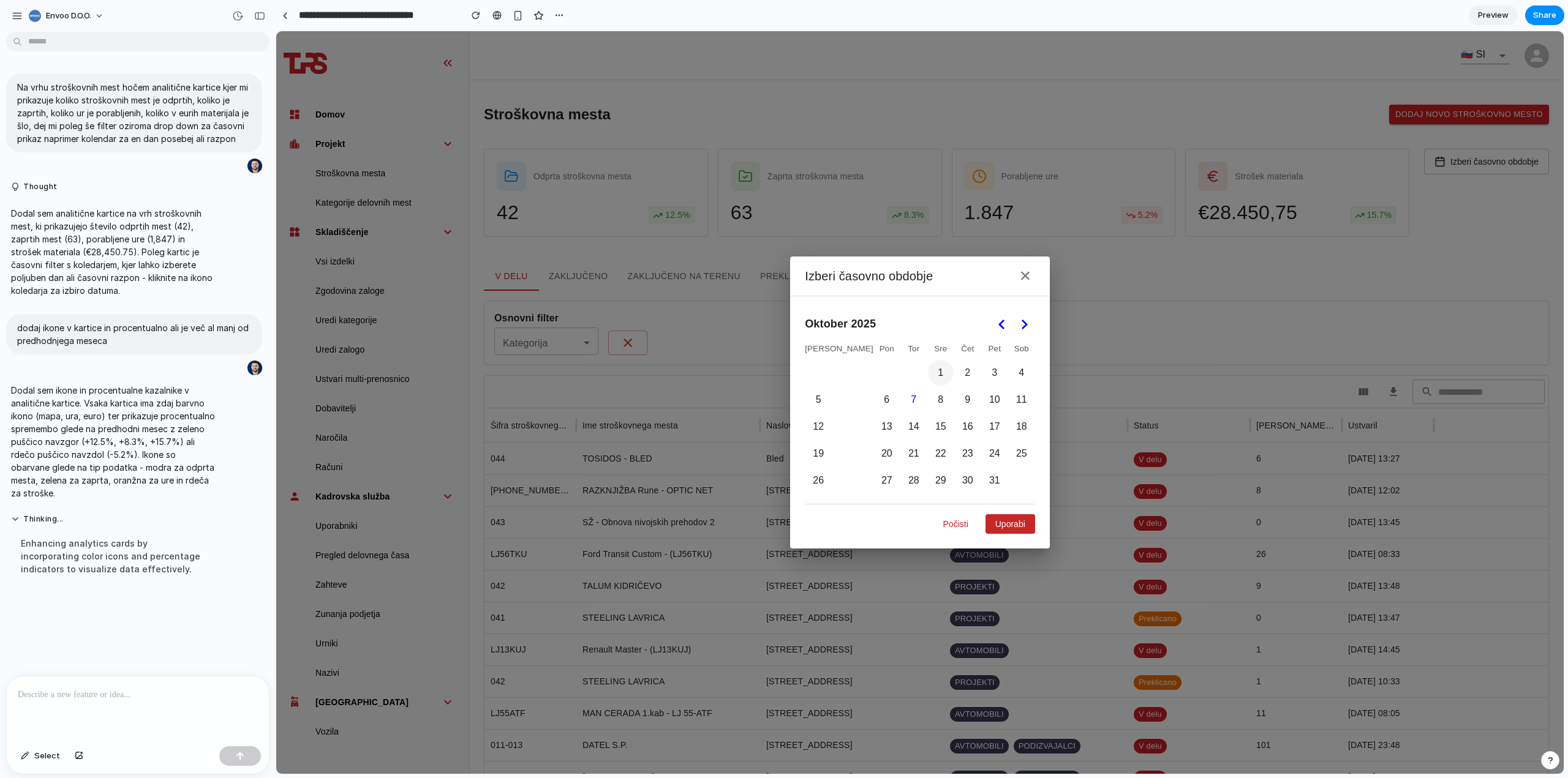
click at [927, 376] on button "1" at bounding box center [940, 372] width 26 height 26
click at [981, 423] on button "17" at bounding box center [994, 426] width 26 height 26
click at [986, 520] on button "Uporabi" at bounding box center [1011, 524] width 50 height 20
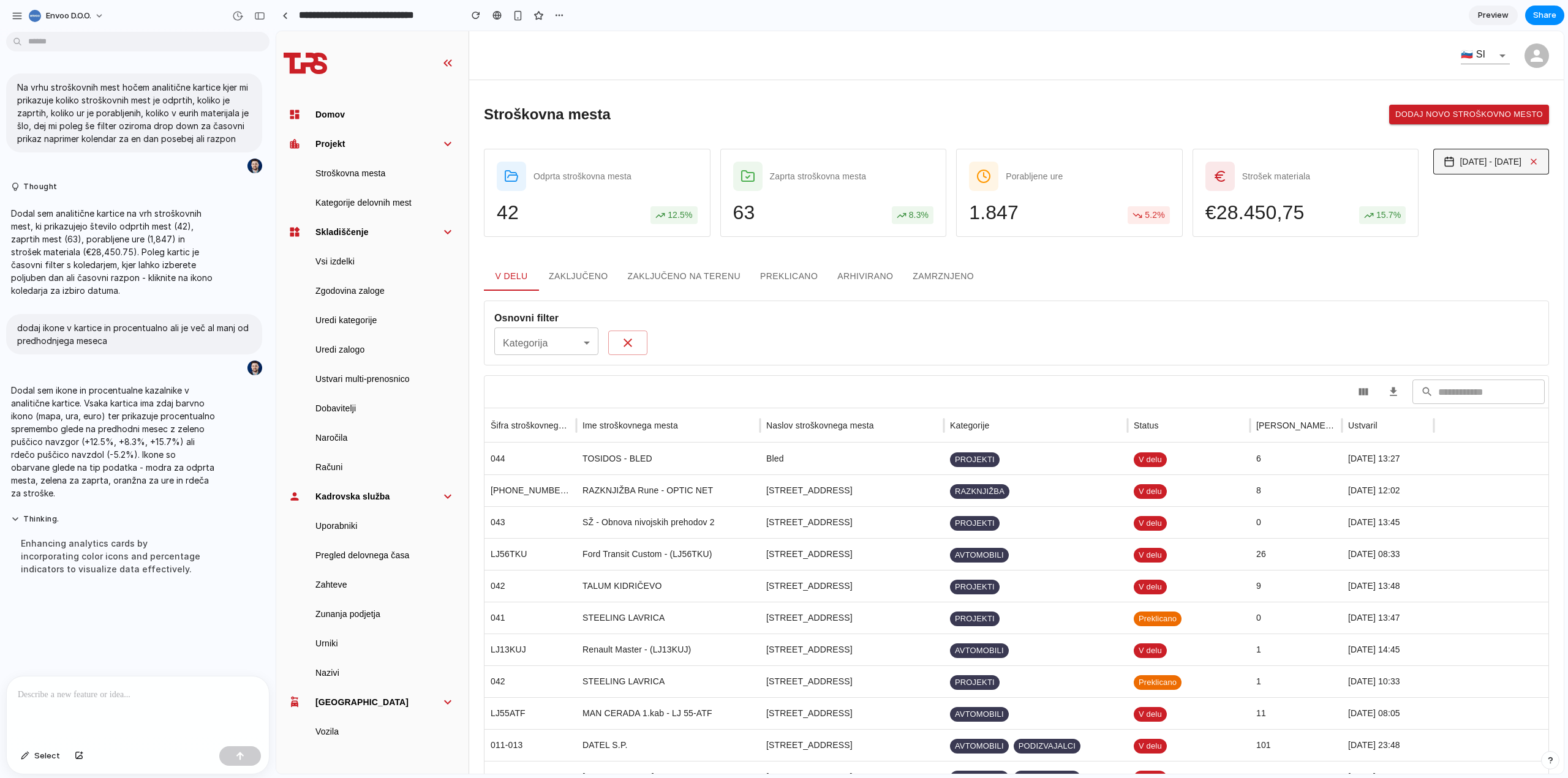
click at [1529, 163] on icon at bounding box center [1533, 161] width 9 height 9
click at [1485, 254] on div "Stroškovna mesta Dodaj novo stroškovno mesto Odprta stroškovna mesta 42 12.5 % …" at bounding box center [1017, 687] width 1065 height 1166
click at [1493, 153] on button "Izberi časovno obdobje" at bounding box center [1487, 162] width 125 height 26
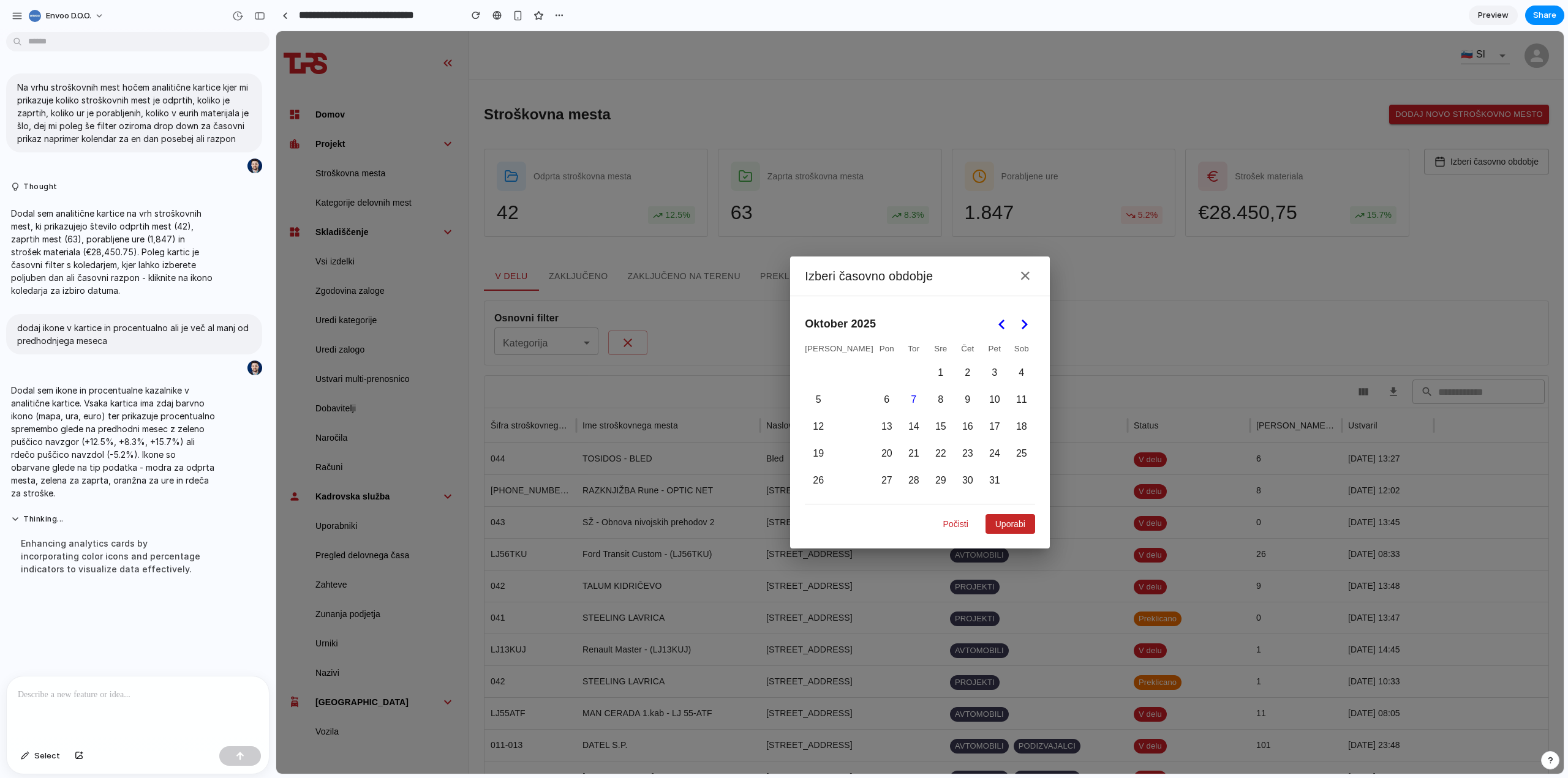
click at [1017, 321] on icon "Go to the Next Month" at bounding box center [1023, 324] width 15 height 15
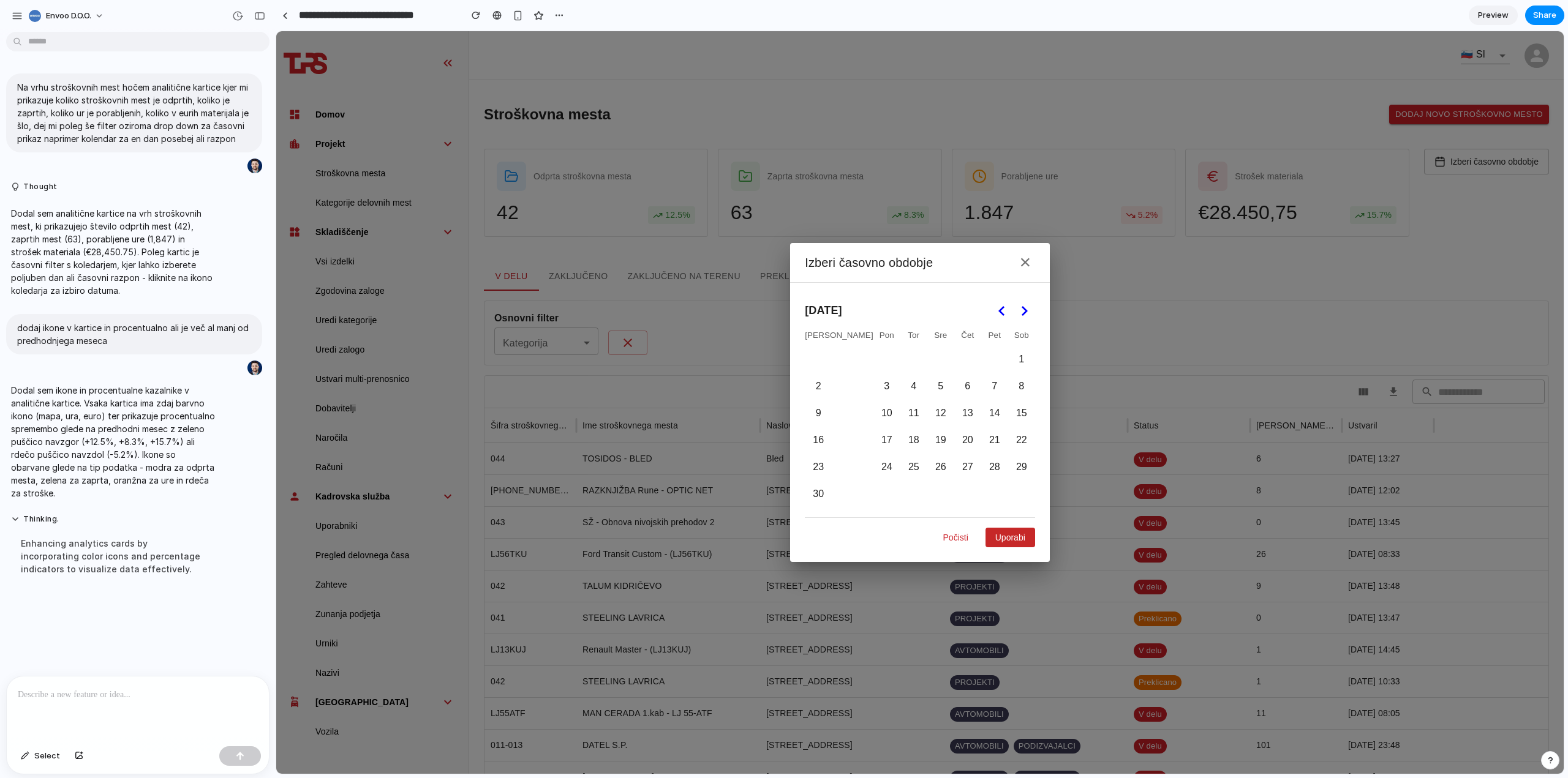
click at [1022, 312] on polygon "Go to the Next Month" at bounding box center [1024, 311] width 6 height 9
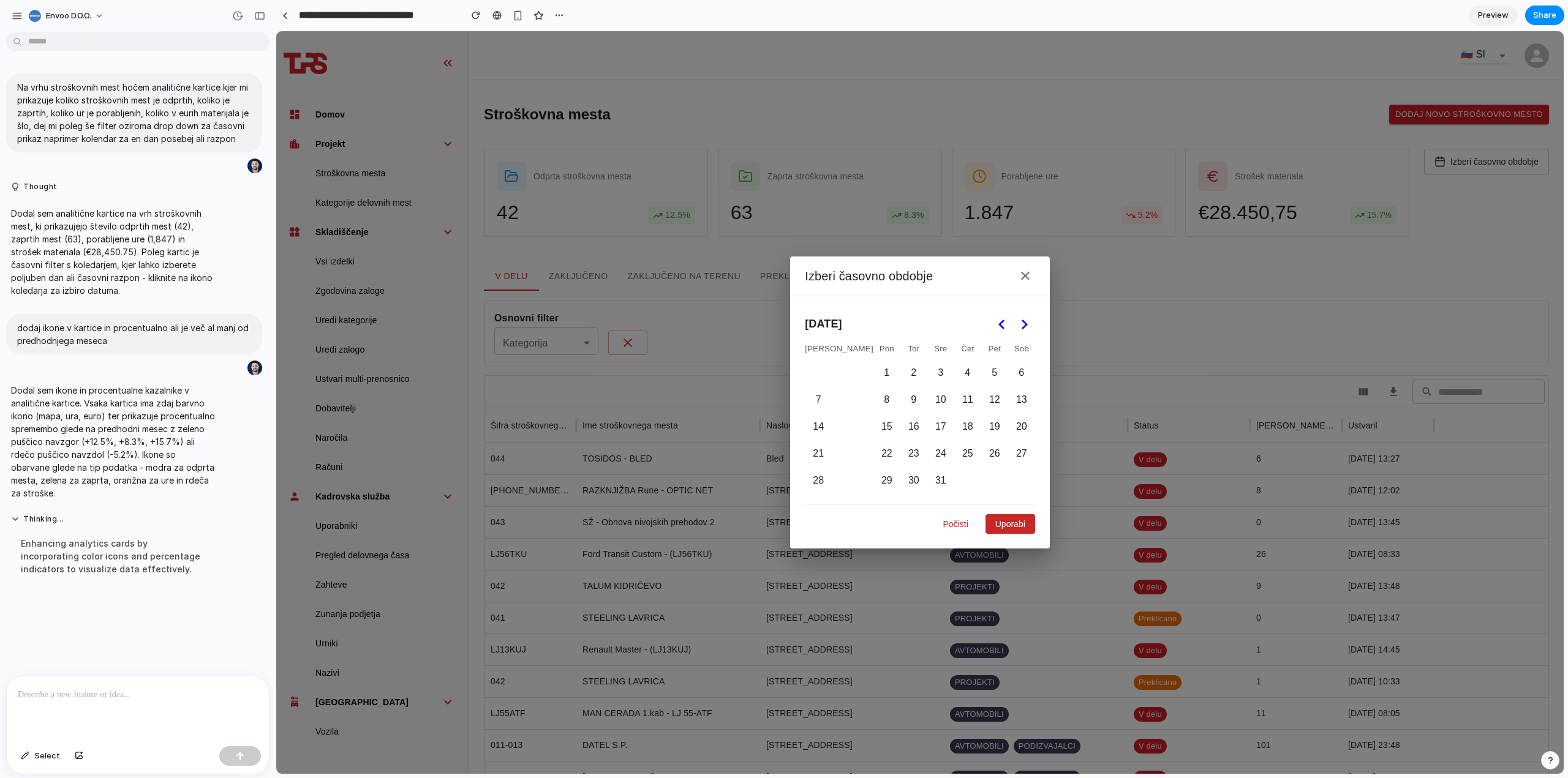
click at [994, 325] on icon "Go to the Previous Month" at bounding box center [1001, 324] width 15 height 15
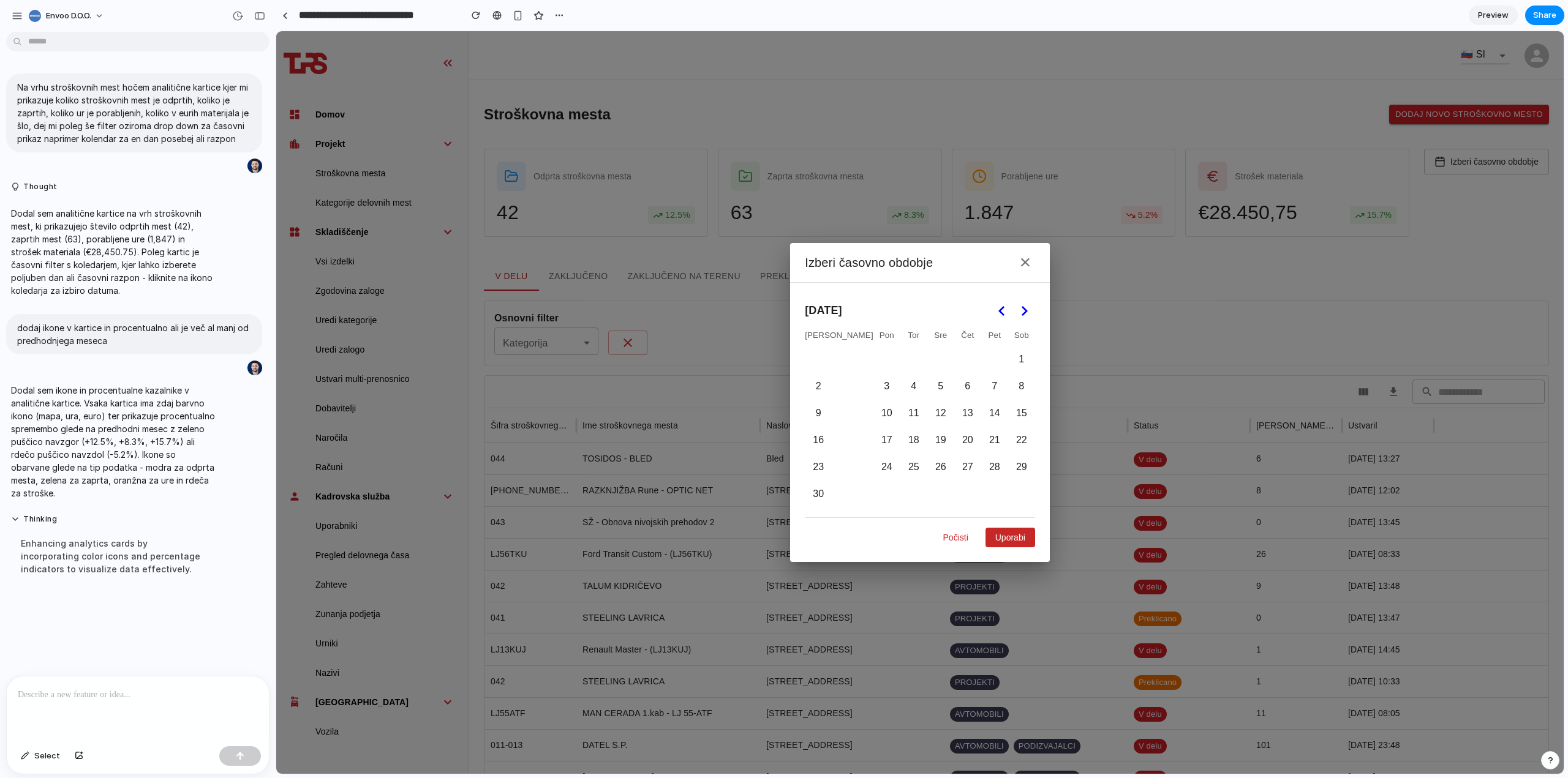
click at [991, 321] on button "Go to the Previous Month" at bounding box center [1002, 311] width 22 height 22
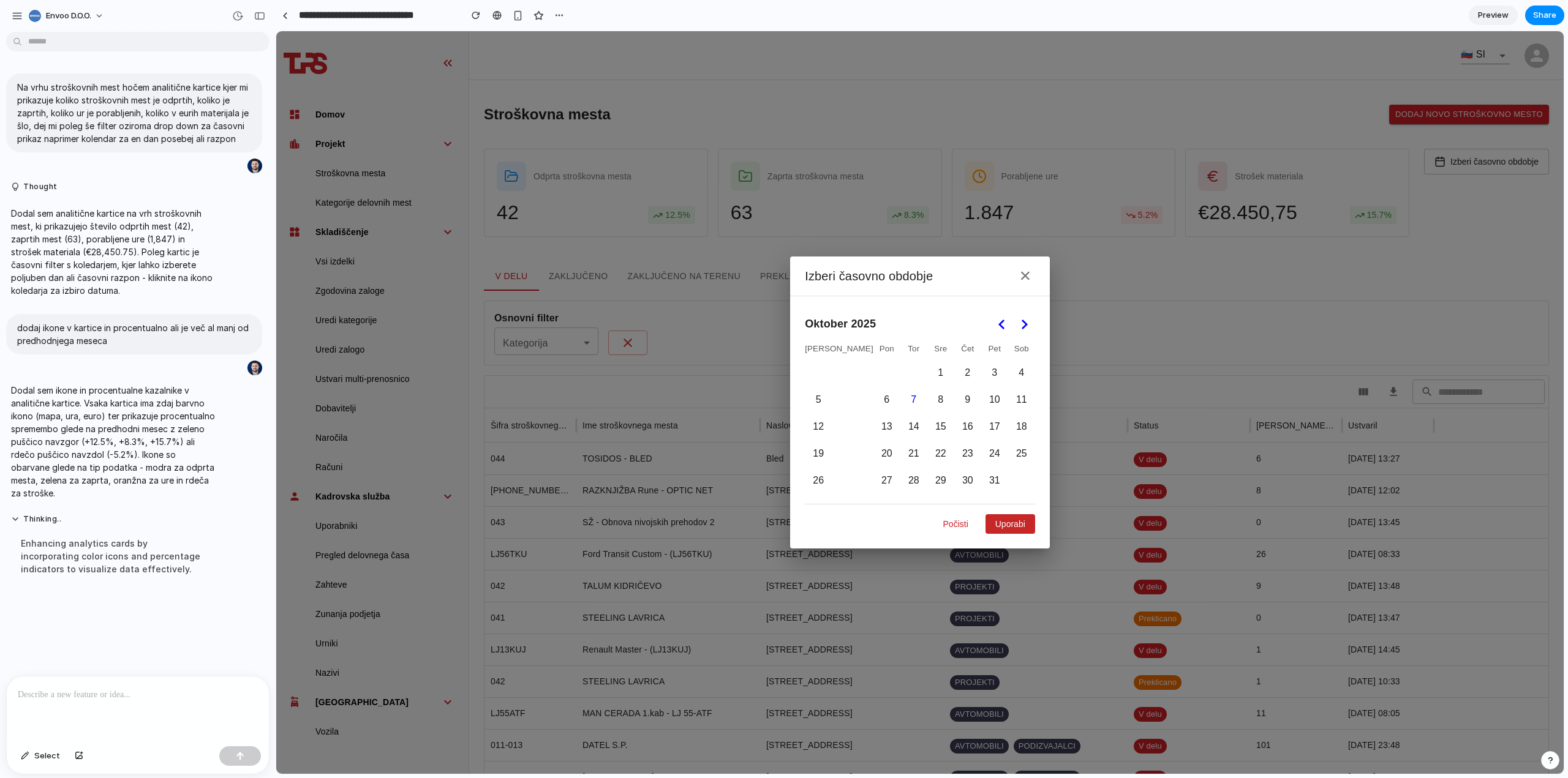
click at [1022, 320] on polygon "Go to the Next Month" at bounding box center [1024, 324] width 6 height 9
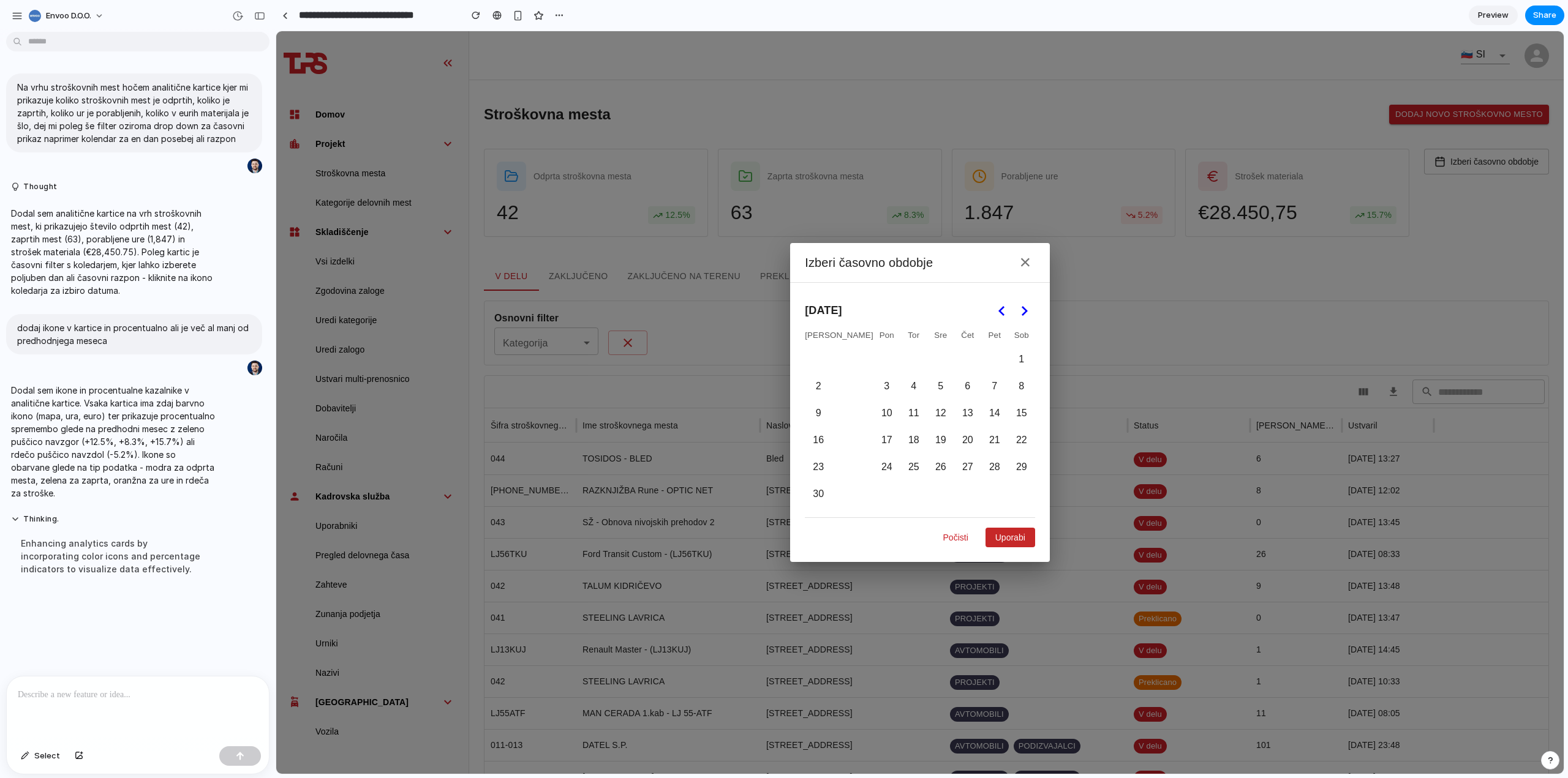
click at [1017, 312] on icon "Go to the Next Month" at bounding box center [1023, 311] width 15 height 15
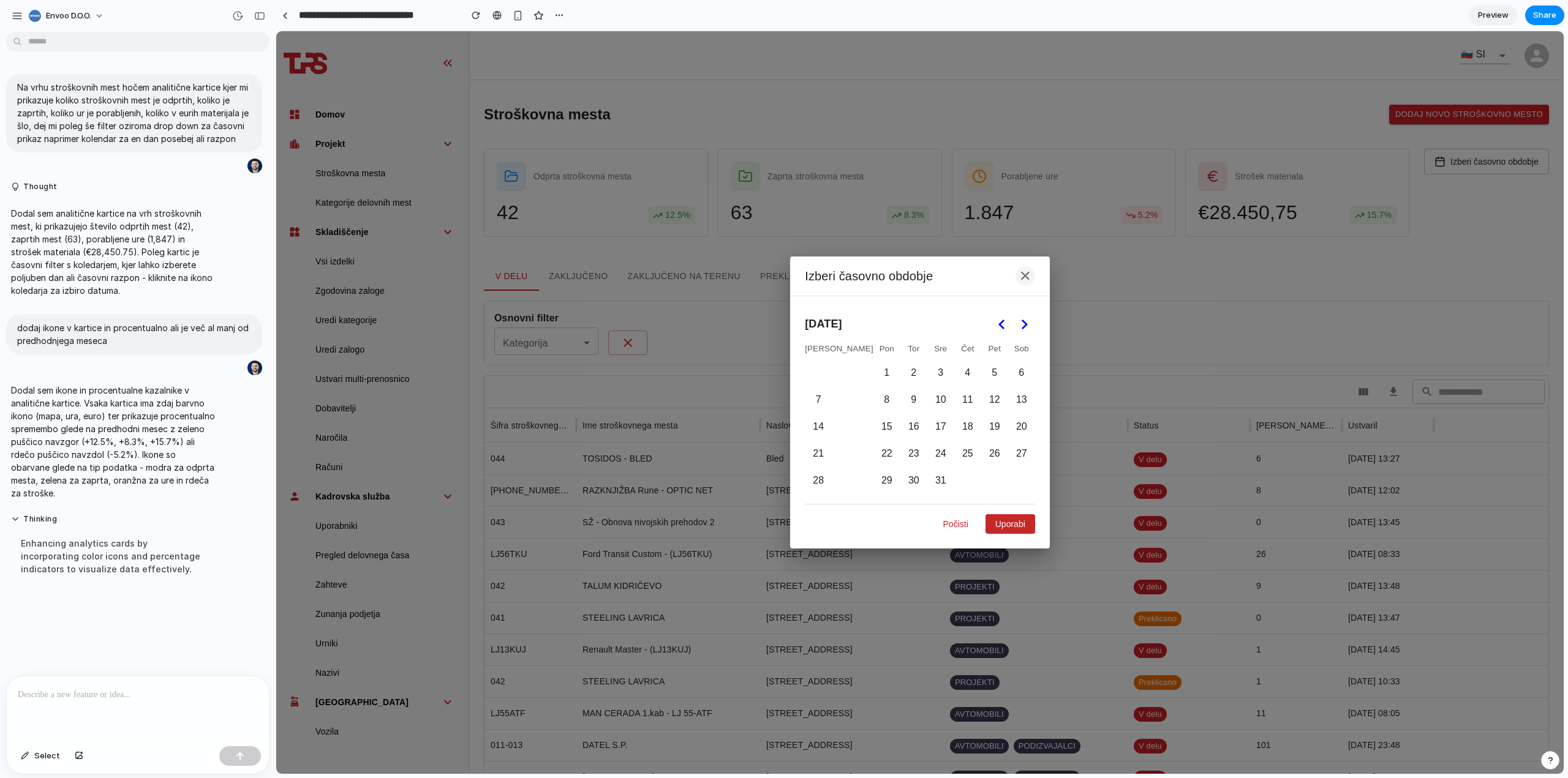
click at [1016, 278] on button "×" at bounding box center [1025, 276] width 20 height 20
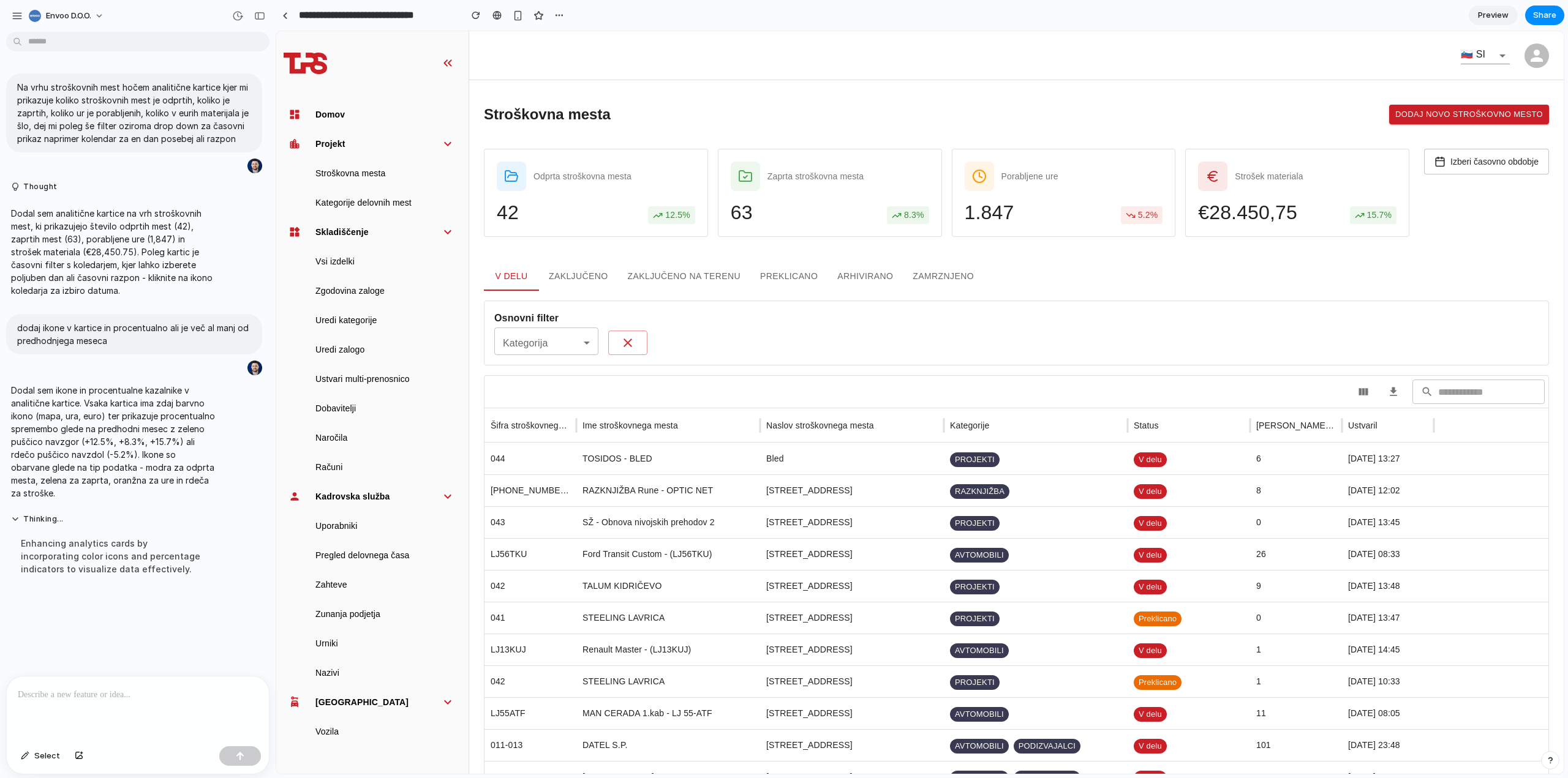
click at [155, 687] on p at bounding box center [135, 694] width 235 height 15
click at [237, 754] on div "button" at bounding box center [240, 756] width 9 height 9
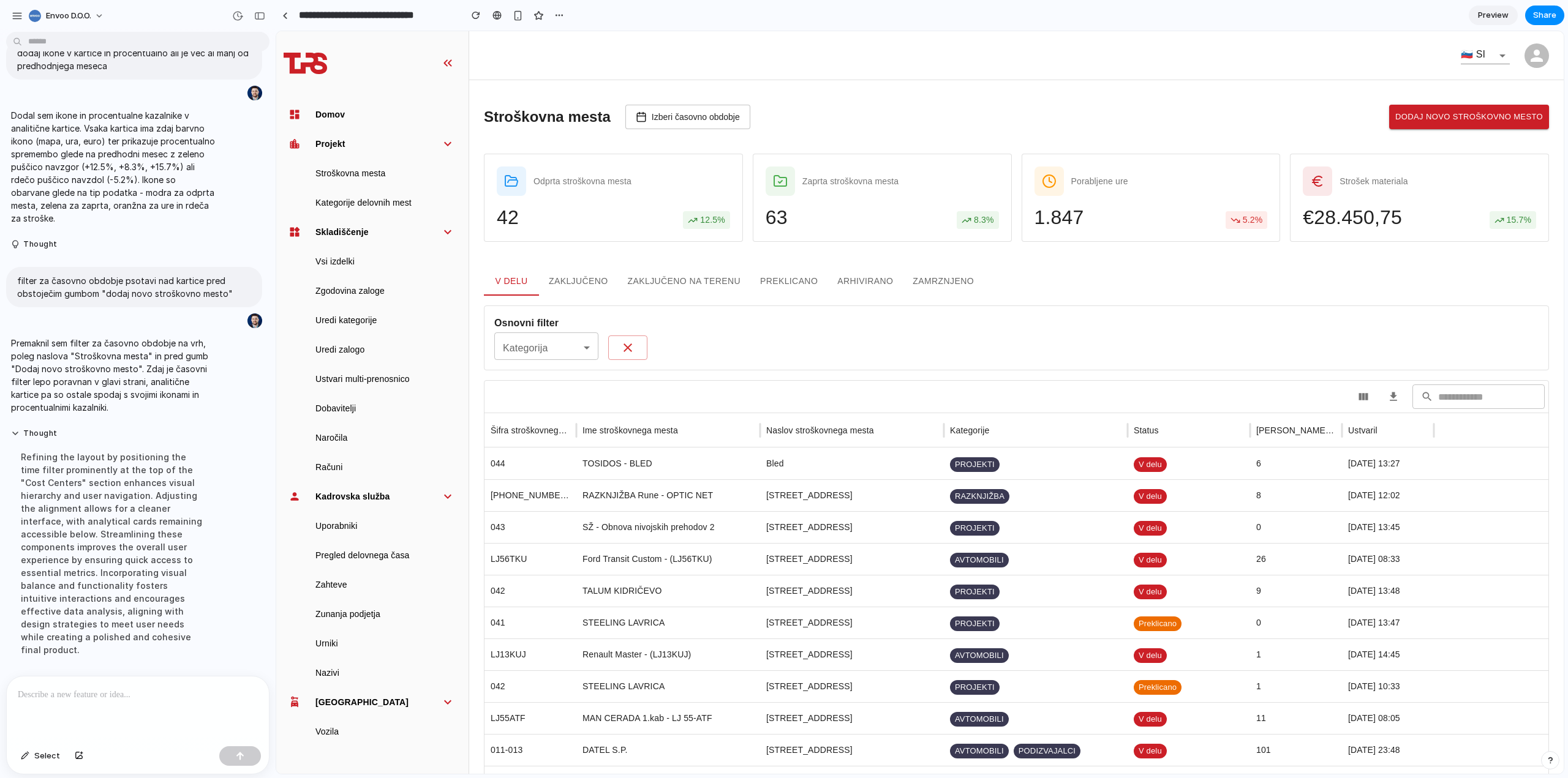
click at [1460, 118] on button "Dodaj novo stroškovno mesto" at bounding box center [1469, 116] width 160 height 25
drag, startPoint x: 1142, startPoint y: 122, endPoint x: 747, endPoint y: 116, distance: 395.0
click at [1134, 121] on div "Stroškovna mesta Izberi časovno obdobje Dodaj novo stroškovno mesto" at bounding box center [1017, 116] width 1065 height 25
click at [685, 124] on button "Izberi časovno obdobje" at bounding box center [688, 116] width 125 height 25
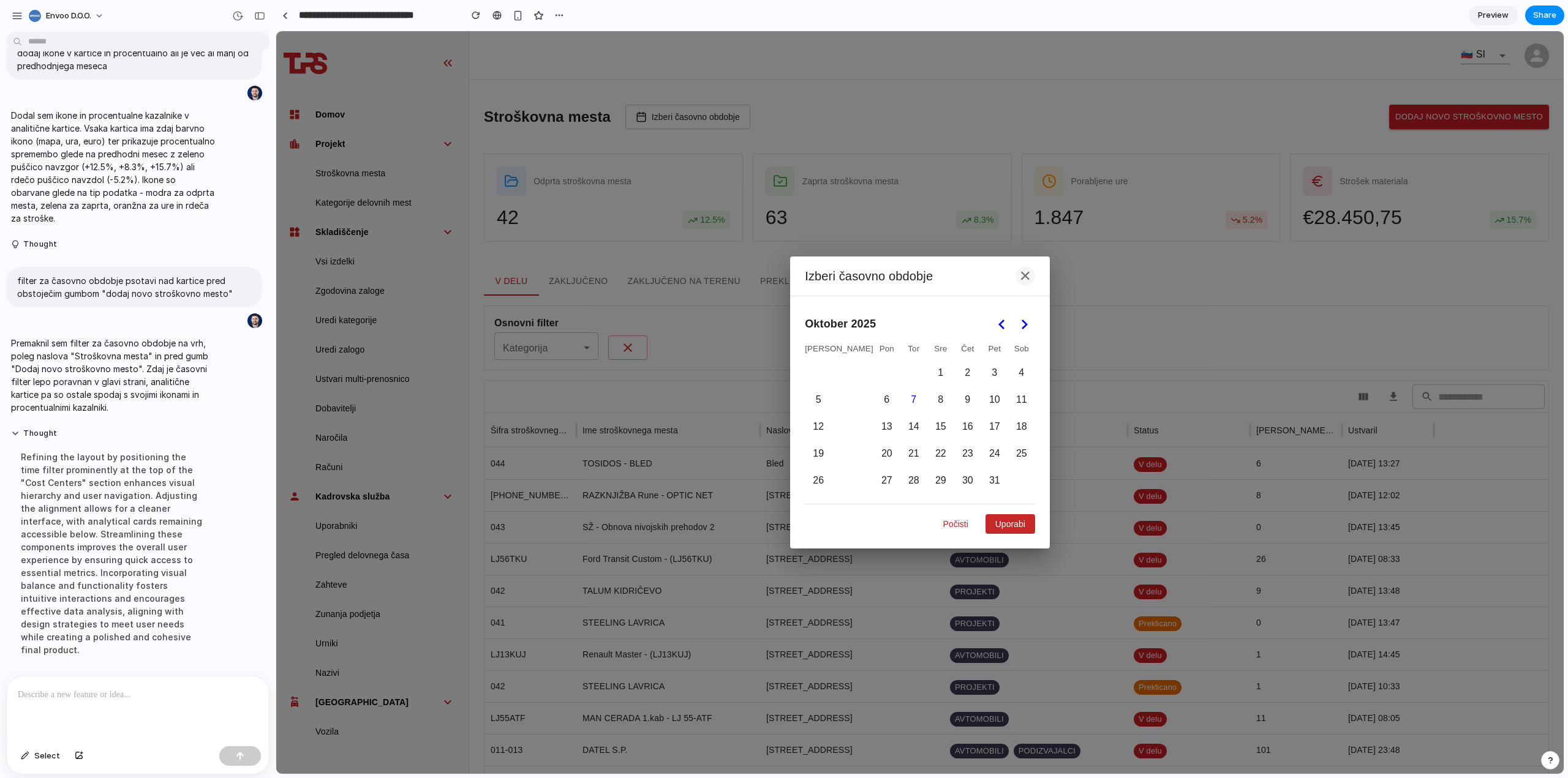
click at [1016, 275] on button "×" at bounding box center [1025, 276] width 20 height 20
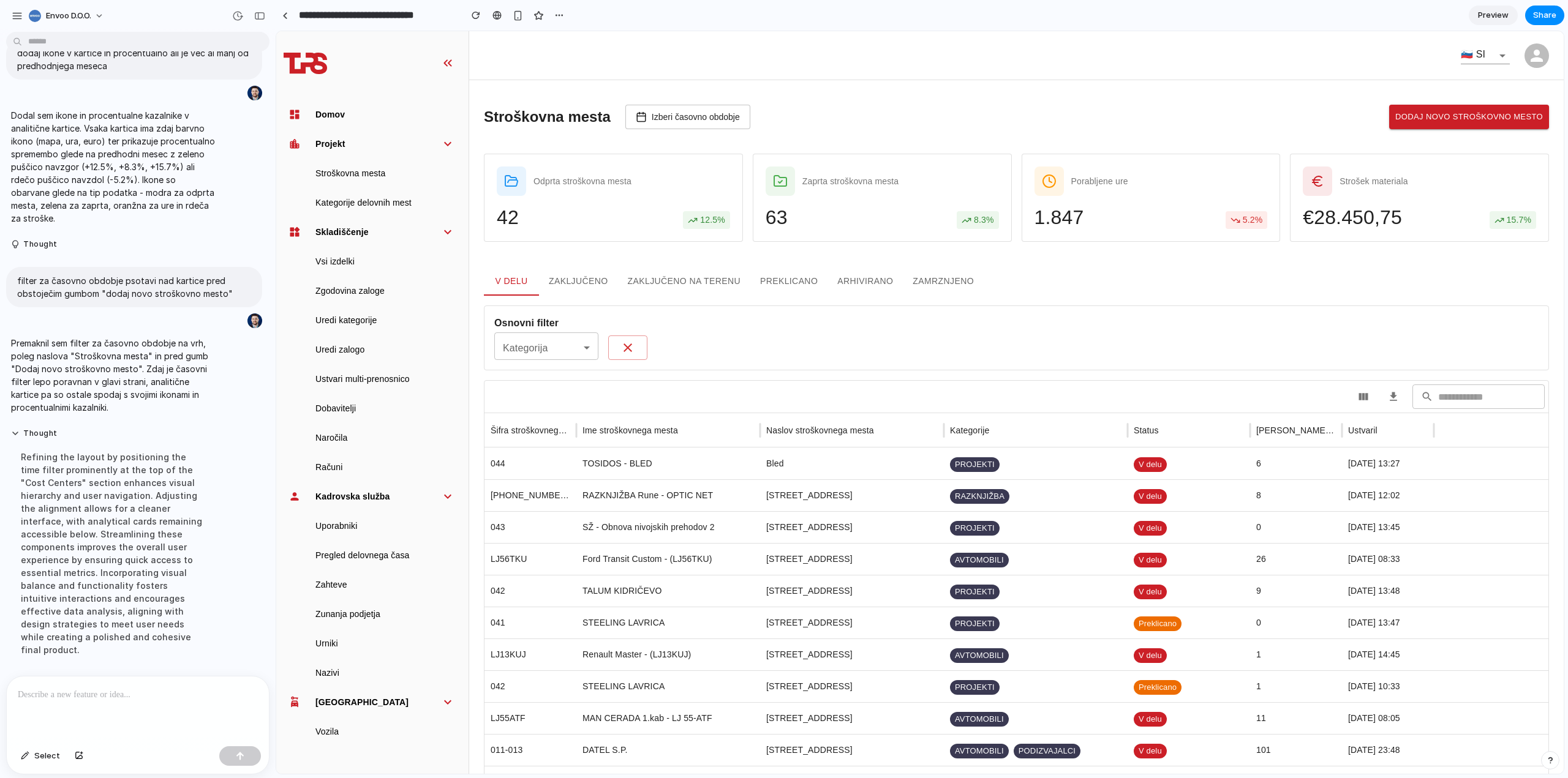
click at [841, 93] on main "Stroškovna mesta Izberi časovno obdobje Dodaj novo stroškovno mesto Odprta stro…" at bounding box center [1017, 686] width 1094 height 1210
click at [1548, 12] on span "Share" at bounding box center [1544, 15] width 23 height 12
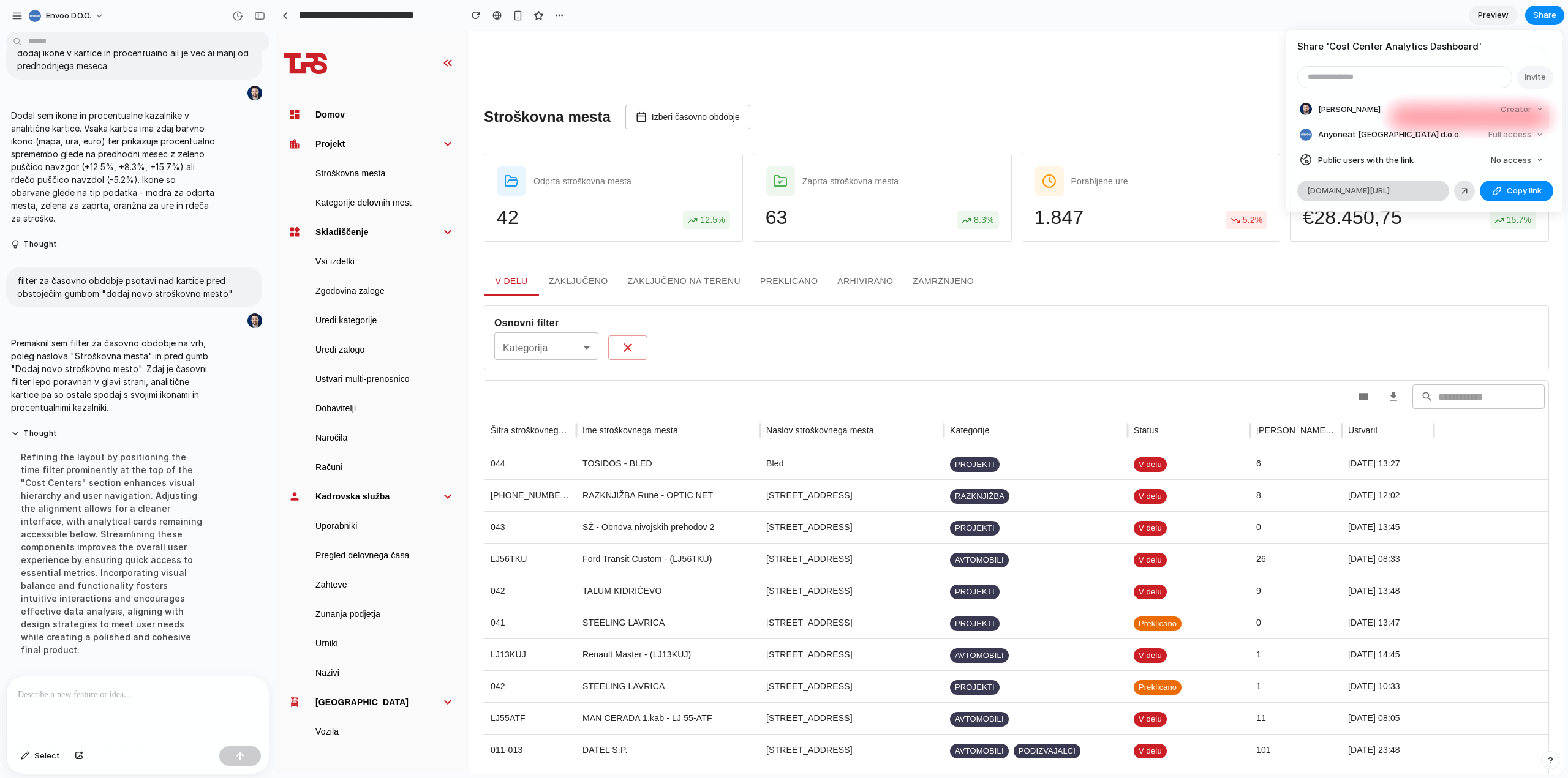
click at [1390, 193] on span "alloy.app/envoo-doo/p/870d3d77-40de-4559-83b2-d514d1efbdb4" at bounding box center [1348, 191] width 83 height 12
click at [1011, 110] on div "Share ' Cost Center Analytics Dashboard ' Invite Duško Bilaković Creator Anyone…" at bounding box center [784, 389] width 1568 height 778
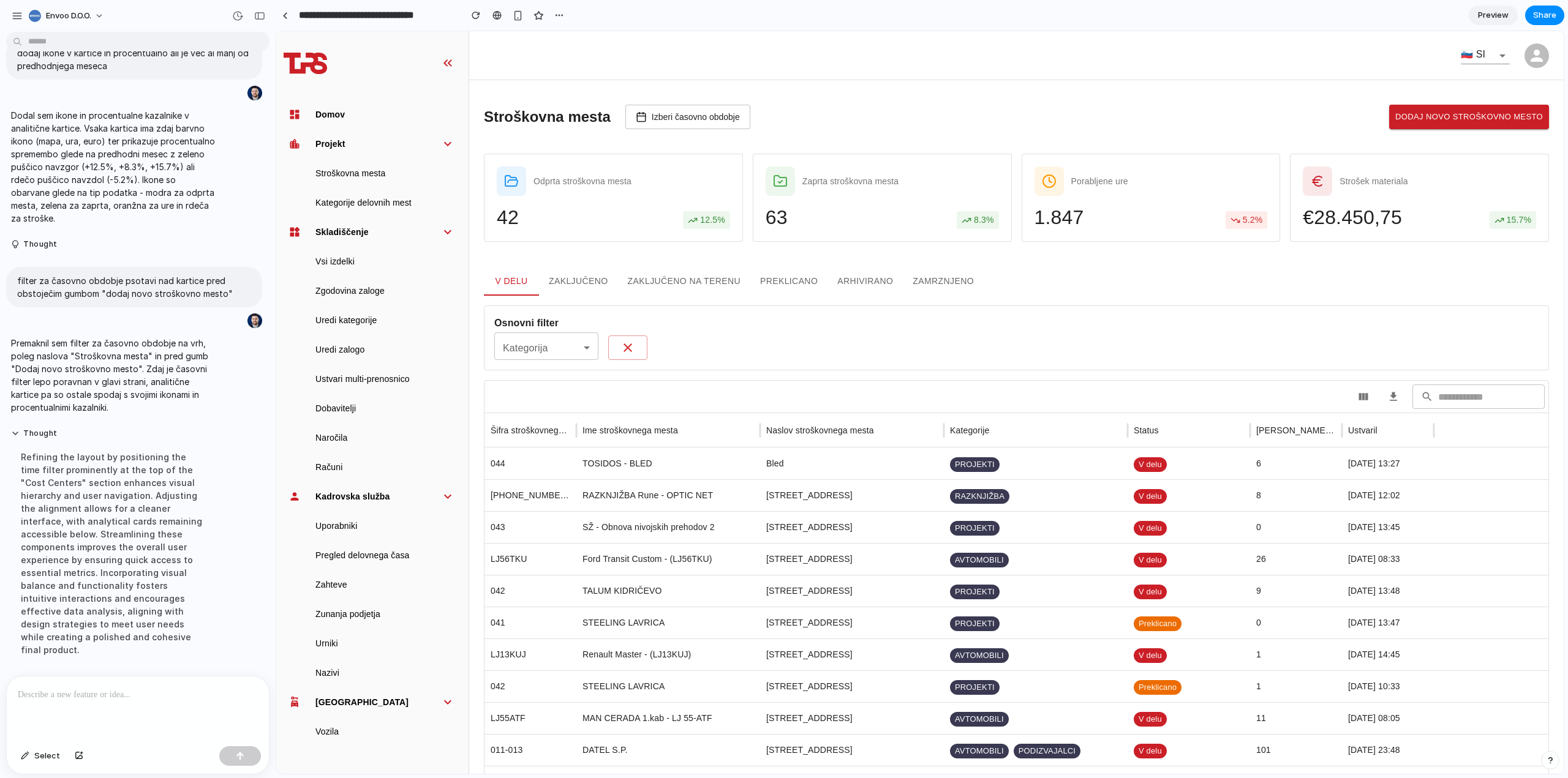
click at [564, 347] on div "​" at bounding box center [546, 347] width 104 height 25
click at [1406, 281] on div "V delu Zaključeno Zaključeno na terenu Preklicano Arhivirano Zamrznjeno" at bounding box center [1017, 281] width 1065 height 29
click at [15, 17] on div "button" at bounding box center [17, 15] width 11 height 11
click at [699, 13] on section "**********" at bounding box center [920, 15] width 1289 height 31
click at [1056, 269] on div "V delu Zaključeno Zaključeno na terenu Preklicano Arhivirano Zamrznjeno" at bounding box center [1017, 281] width 1065 height 29
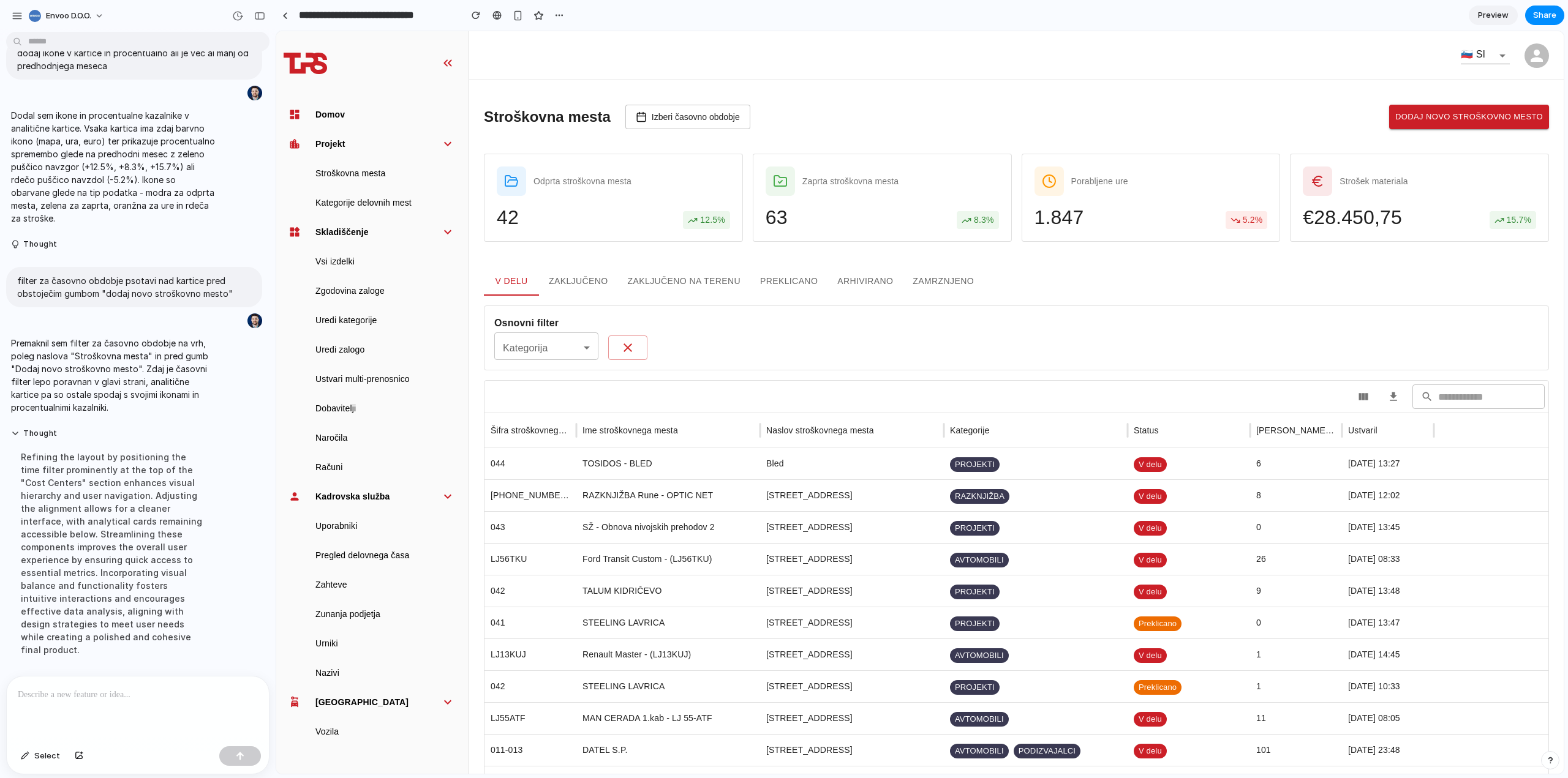
click at [909, 96] on main "Stroškovna mesta Izberi časovno obdobje Dodaj novo stroškovno mesto Odprta stro…" at bounding box center [1017, 686] width 1094 height 1210
click at [238, 15] on div "button" at bounding box center [237, 15] width 11 height 11
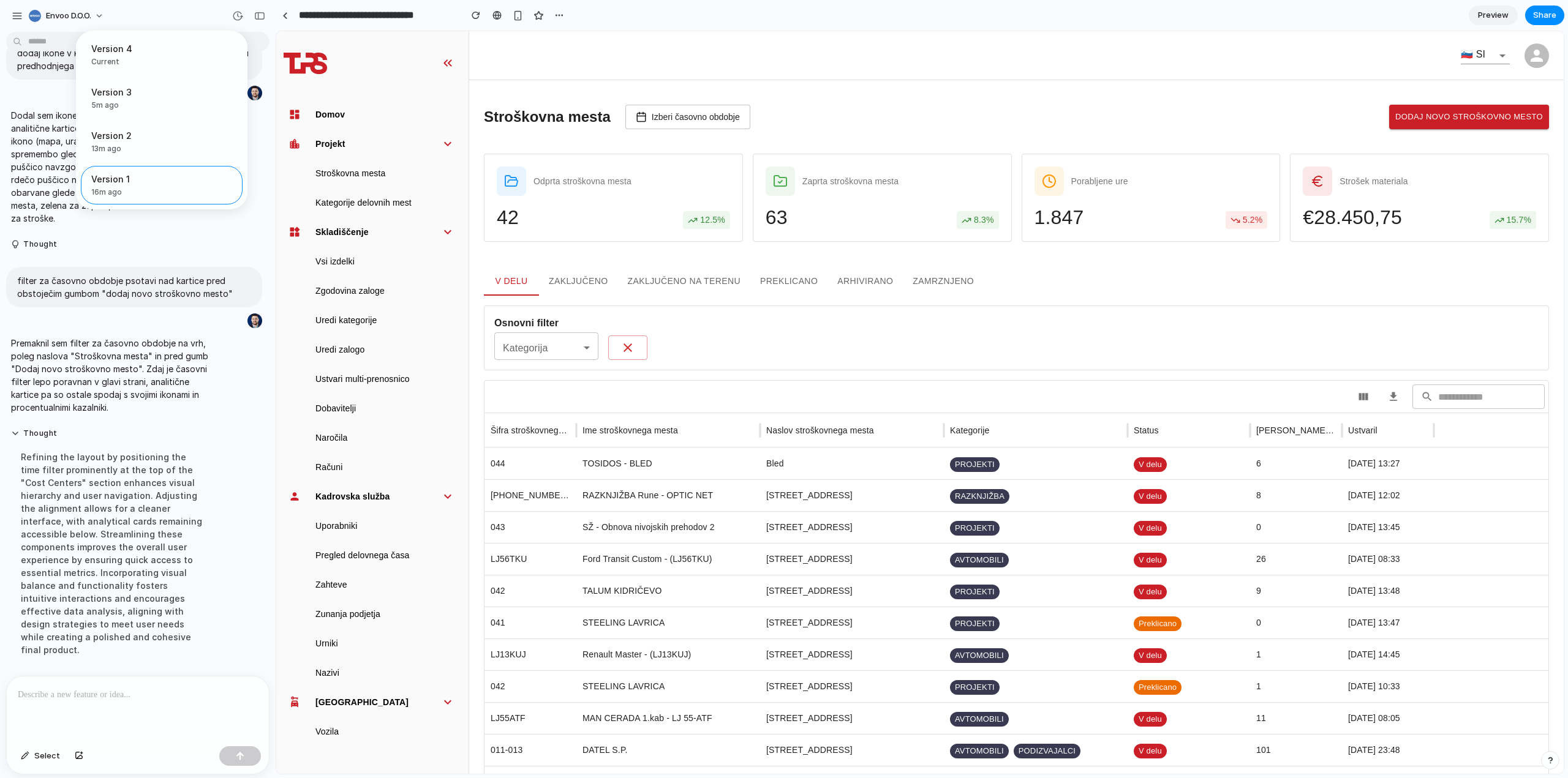
click at [212, 18] on div "Version 4 Current Version 3 5m ago Restore Version 2 13m ago Restore Version 1 …" at bounding box center [784, 389] width 1568 height 778
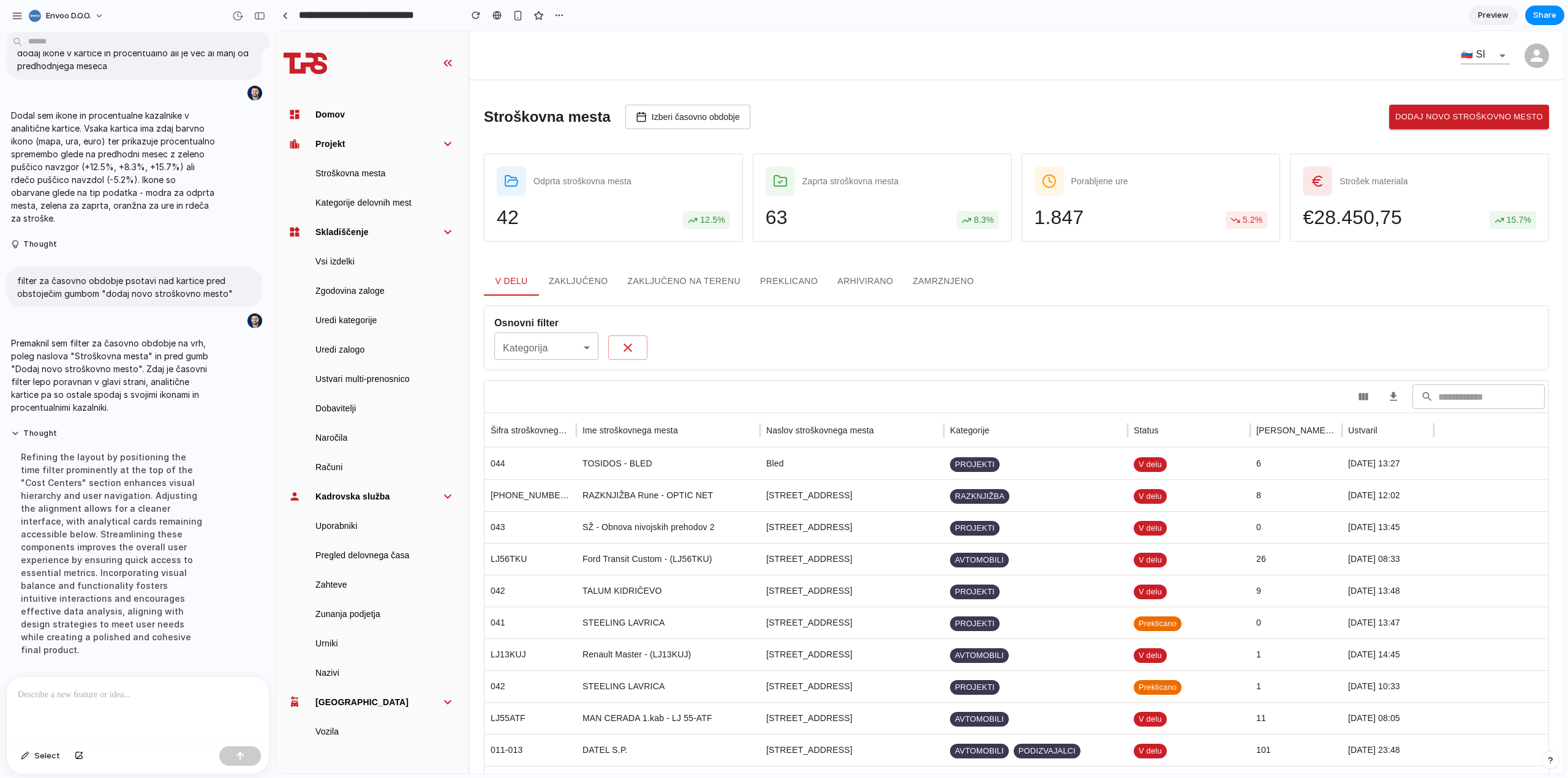
click at [939, 93] on main "Stroškovna mesta Izberi časovno obdobje Dodaj novo stroškovno mesto Odprta stro…" at bounding box center [1017, 686] width 1094 height 1210
click at [1537, 15] on span "Share" at bounding box center [1544, 15] width 23 height 12
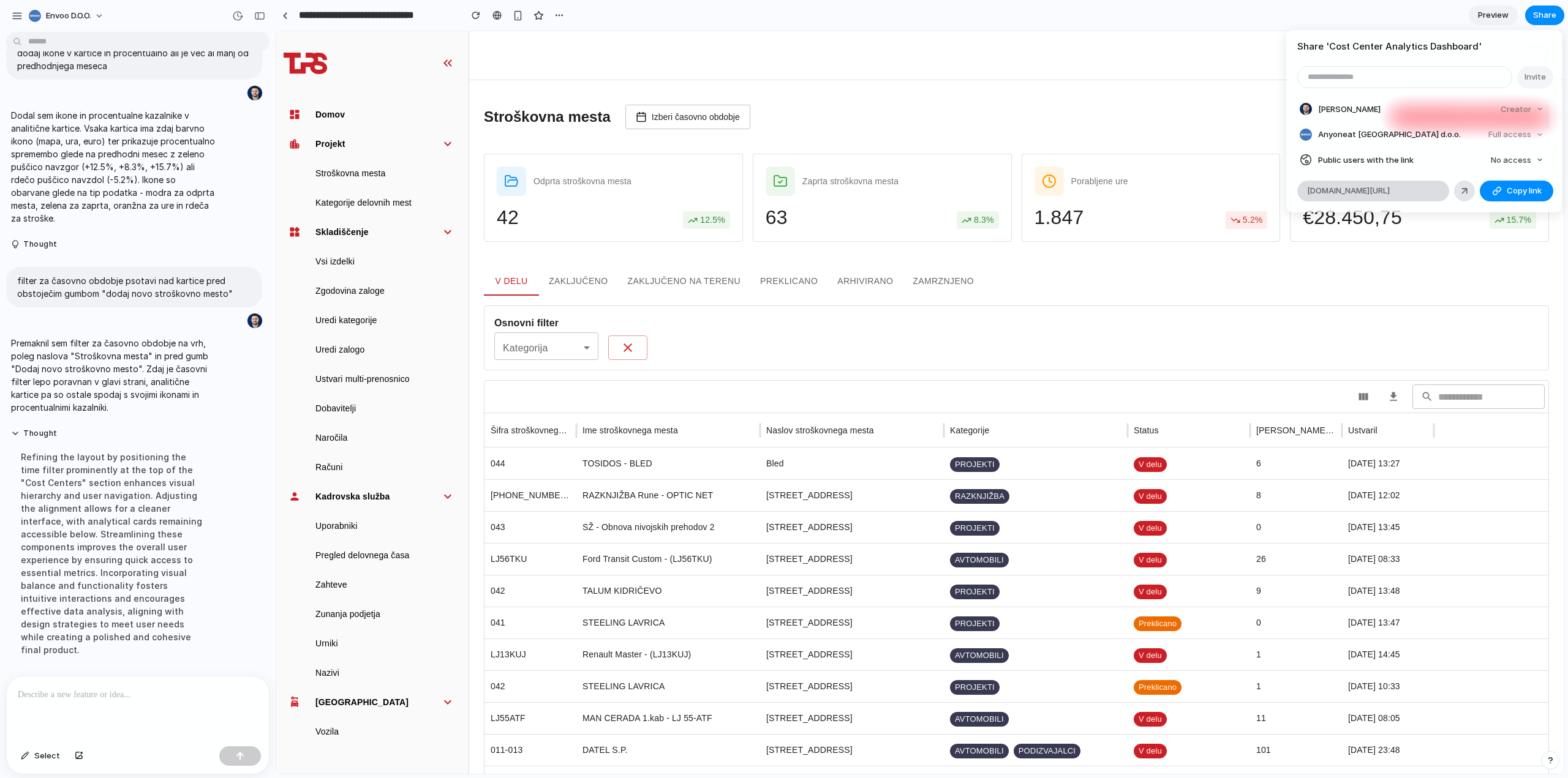
click at [1356, 189] on span "alloy.app/envoo-doo/p/870d3d77-40de-4559-83b2-d514d1efbdb4" at bounding box center [1348, 191] width 83 height 12
click at [567, 12] on div "Share ' Cost Center Analytics Dashboard ' Invite Duško Bilaković Creator Anyone…" at bounding box center [784, 389] width 1568 height 778
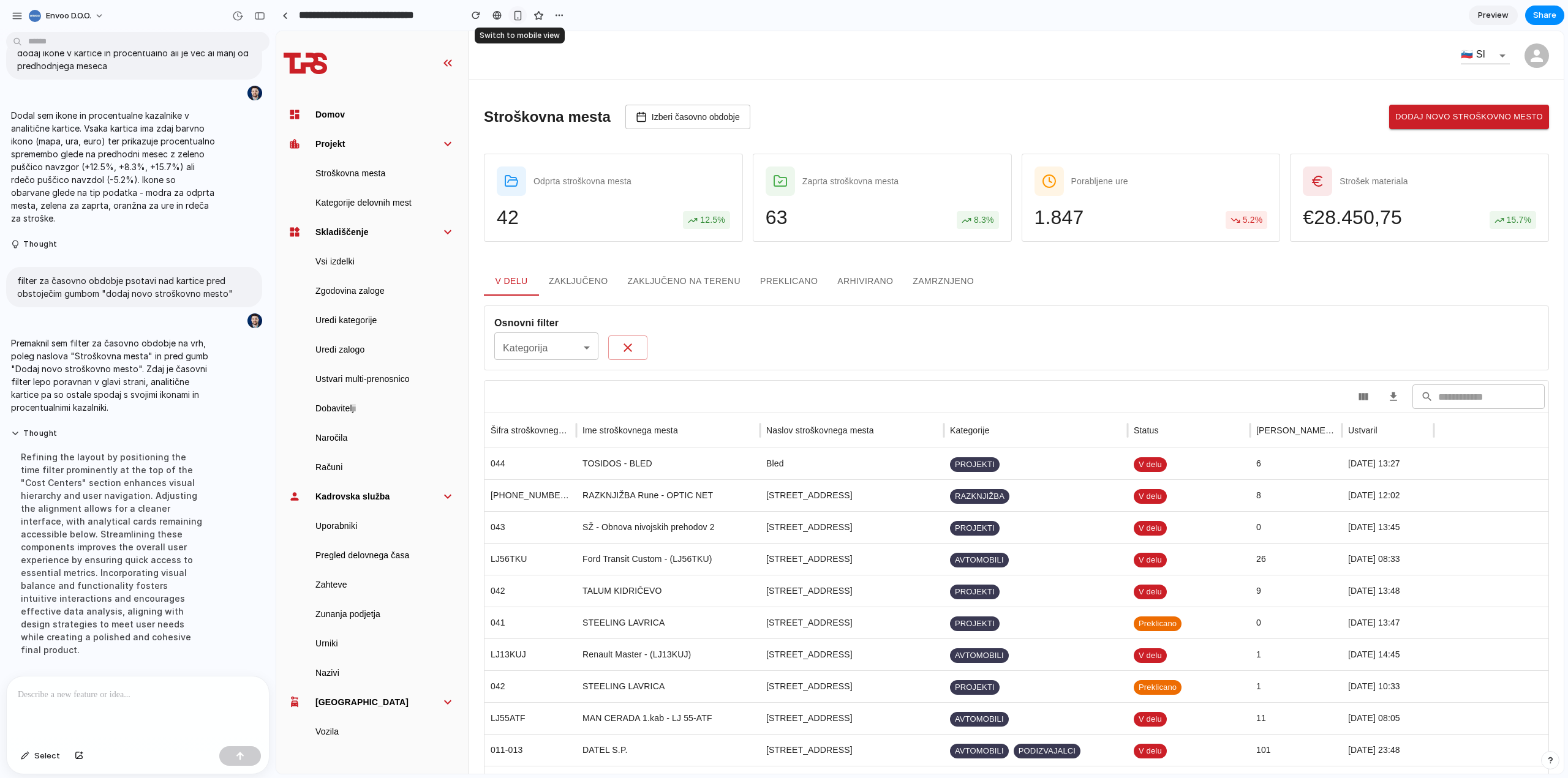
click at [517, 15] on div "button" at bounding box center [518, 15] width 10 height 10
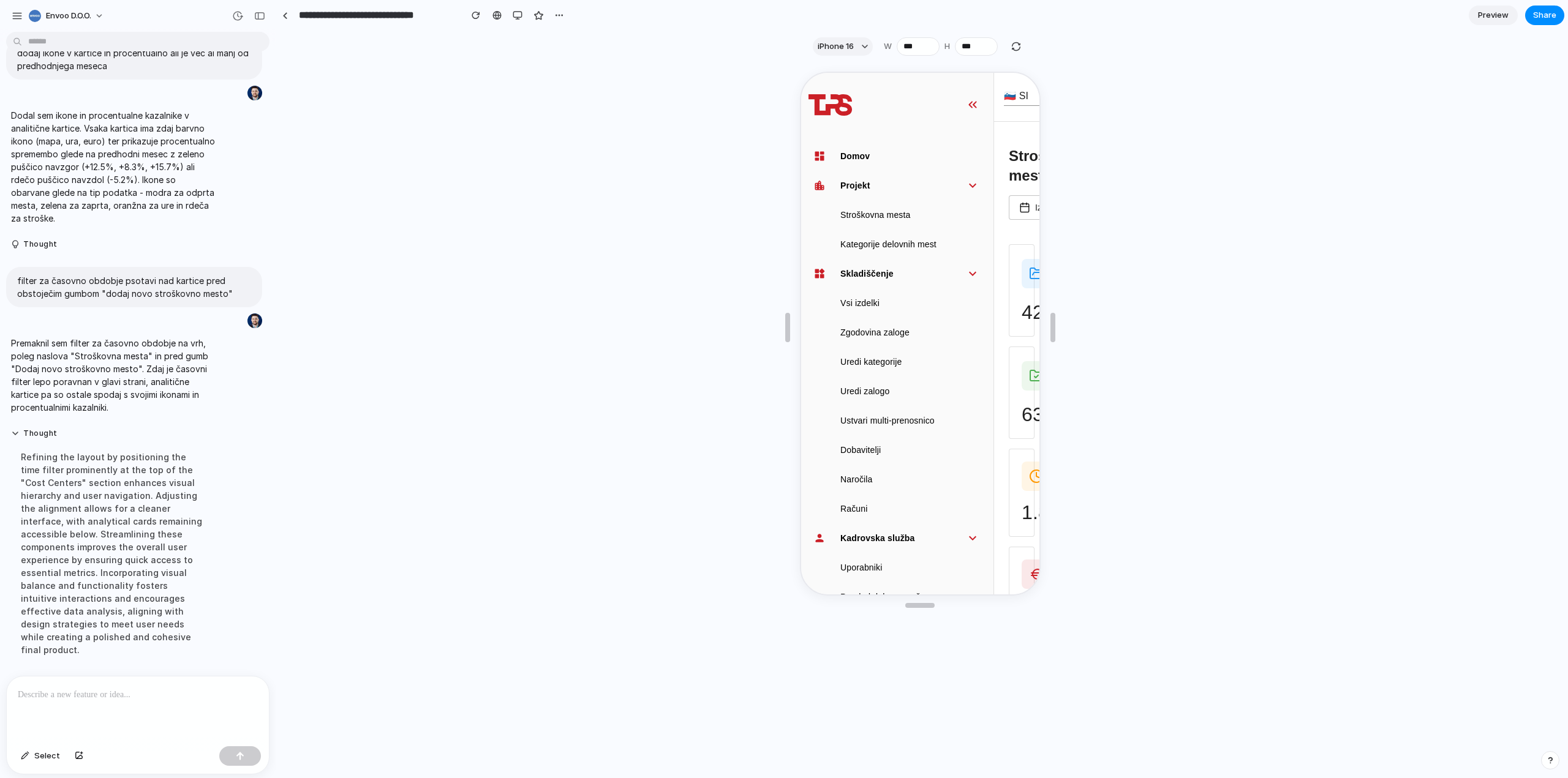
click at [973, 104] on icon "button" at bounding box center [970, 103] width 18 height 15
click at [518, 18] on div "button" at bounding box center [517, 15] width 9 height 9
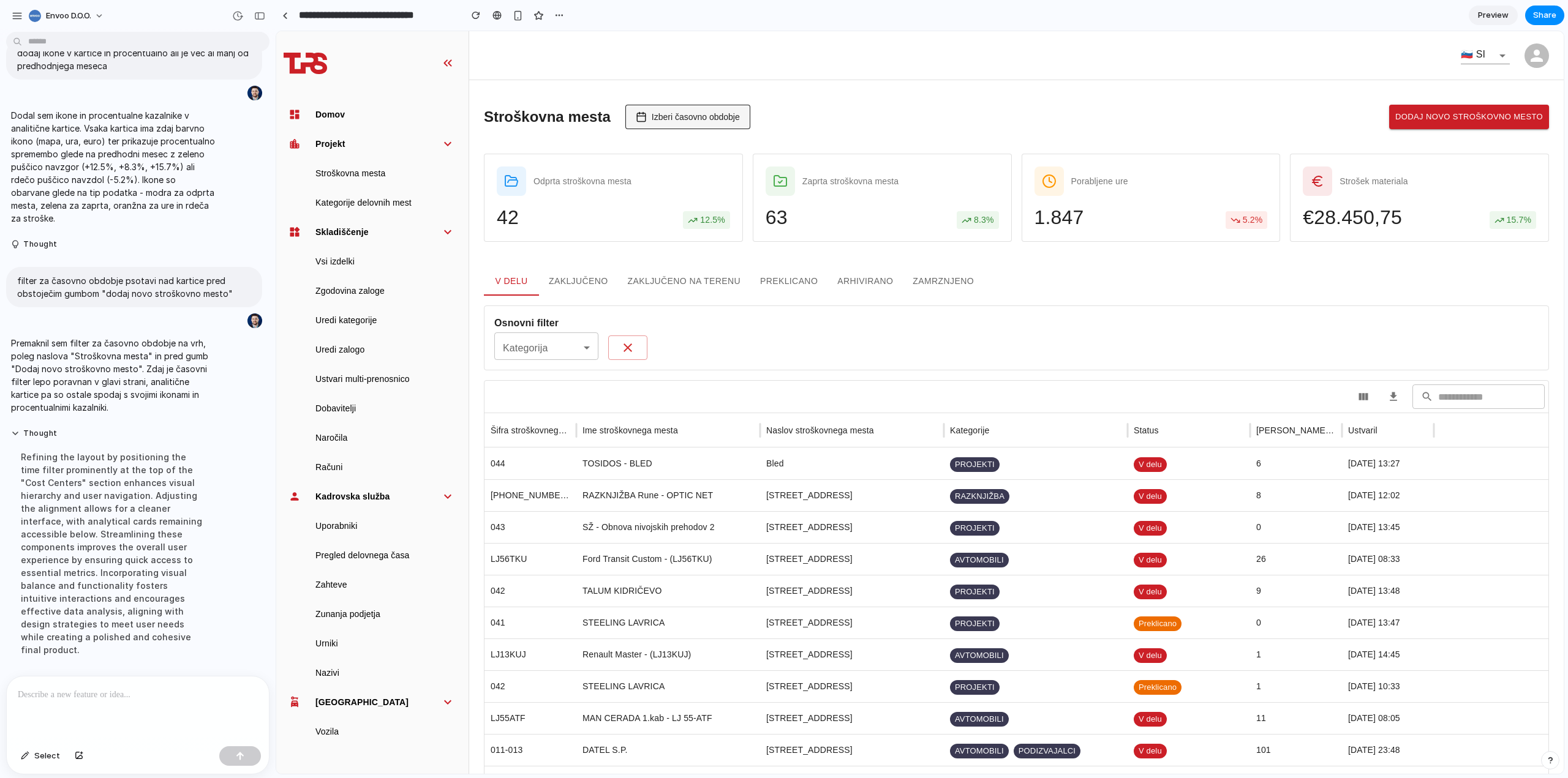
click at [701, 115] on span "Izberi časovno obdobje" at bounding box center [695, 116] width 88 height 9
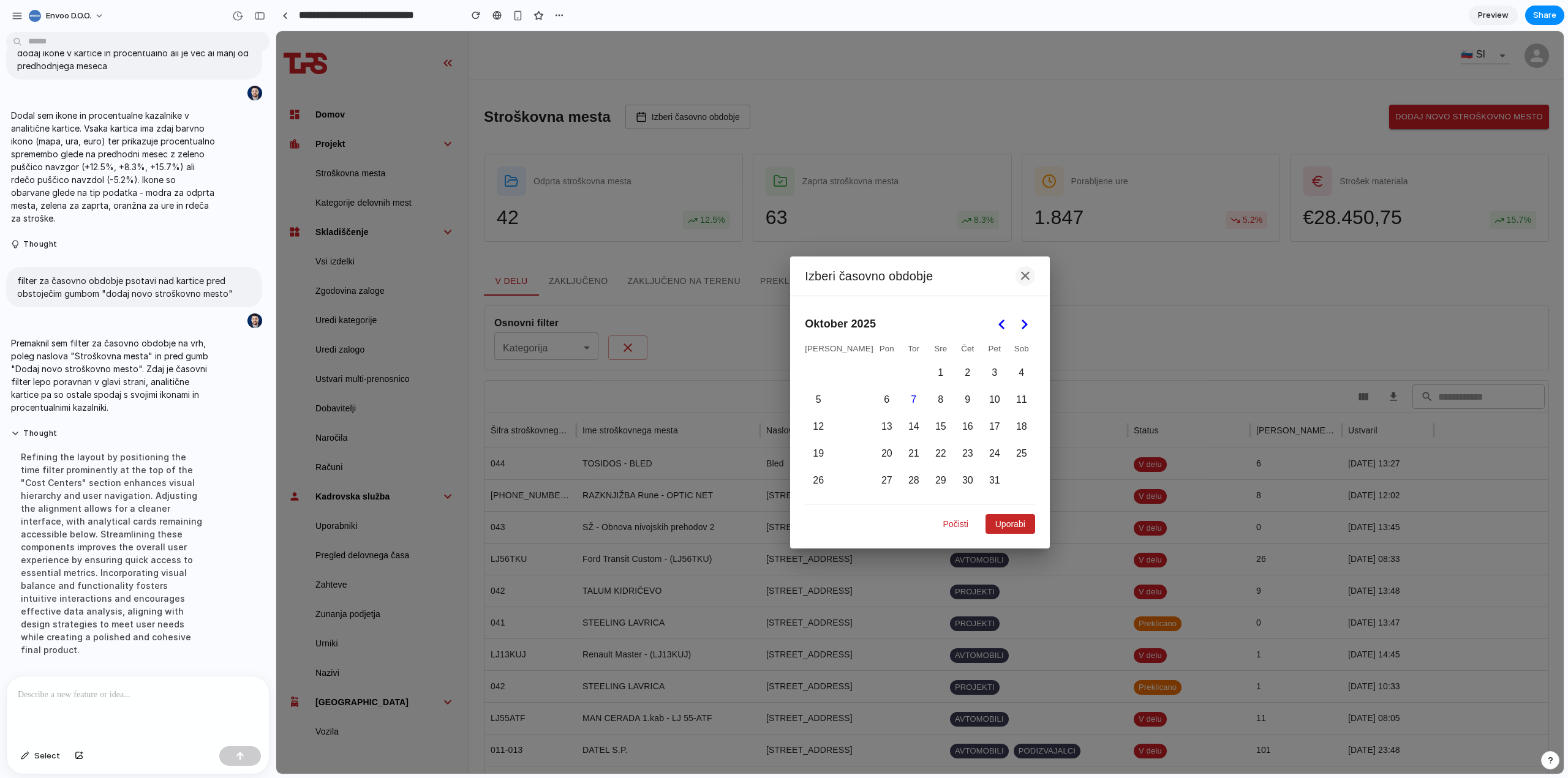
click at [1016, 272] on button "×" at bounding box center [1025, 276] width 20 height 20
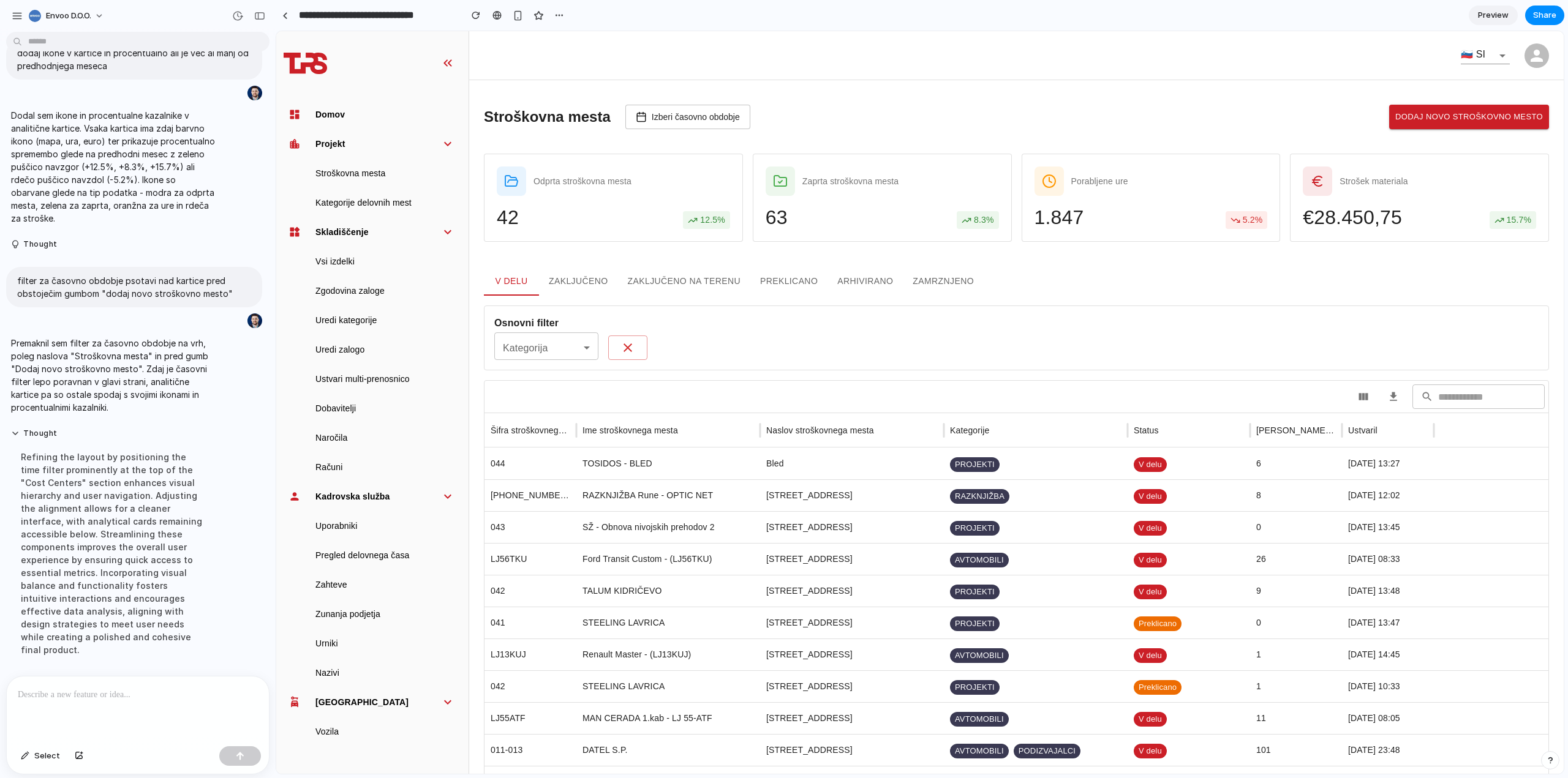
click at [917, 90] on main "Stroškovna mesta Izberi časovno obdobje Dodaj novo stroškovno mesto Odprta stro…" at bounding box center [1017, 686] width 1094 height 1210
click at [917, 94] on main "Stroškovna mesta Izberi časovno obdobje Dodaj novo stroškovno mesto Odprta stro…" at bounding box center [1017, 686] width 1094 height 1210
click at [891, 104] on main "Stroškovna mesta Izberi časovno obdobje Dodaj novo stroškovno mesto Odprta stro…" at bounding box center [1017, 686] width 1094 height 1210
click at [909, 79] on div "🇸🇮 SI" at bounding box center [1017, 55] width 1094 height 49
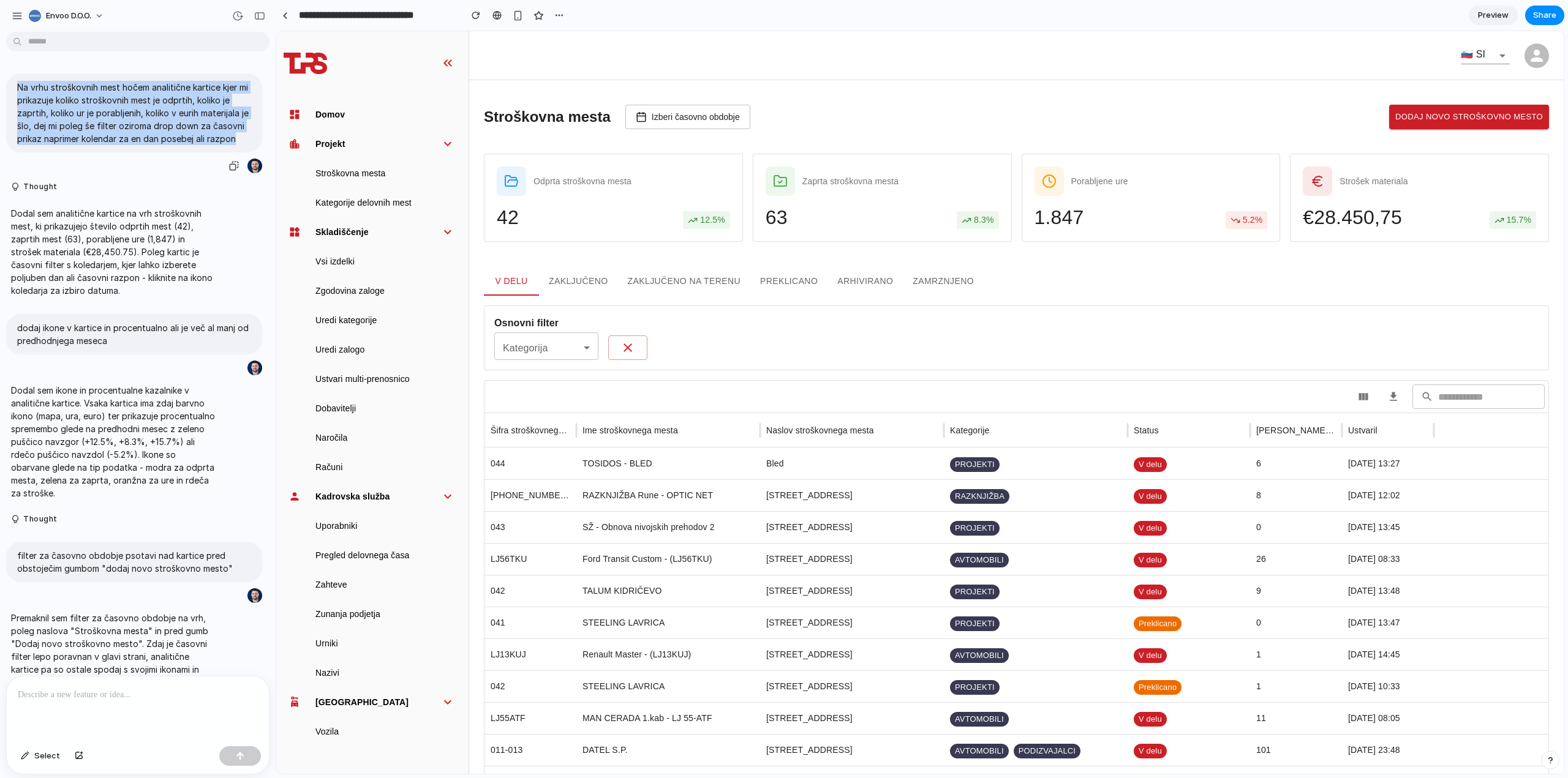
drag, startPoint x: 55, startPoint y: 151, endPoint x: 8, endPoint y: 87, distance: 79.4
click at [8, 87] on div "Na vrhu stroškovnih mest hočem analitične kartice kjer mi prikazuje koliko stro…" at bounding box center [134, 113] width 256 height 79
copy p "Na vrhu stroškovnih mest hočem analitične kartice kjer mi prikazuje koliko stro…"
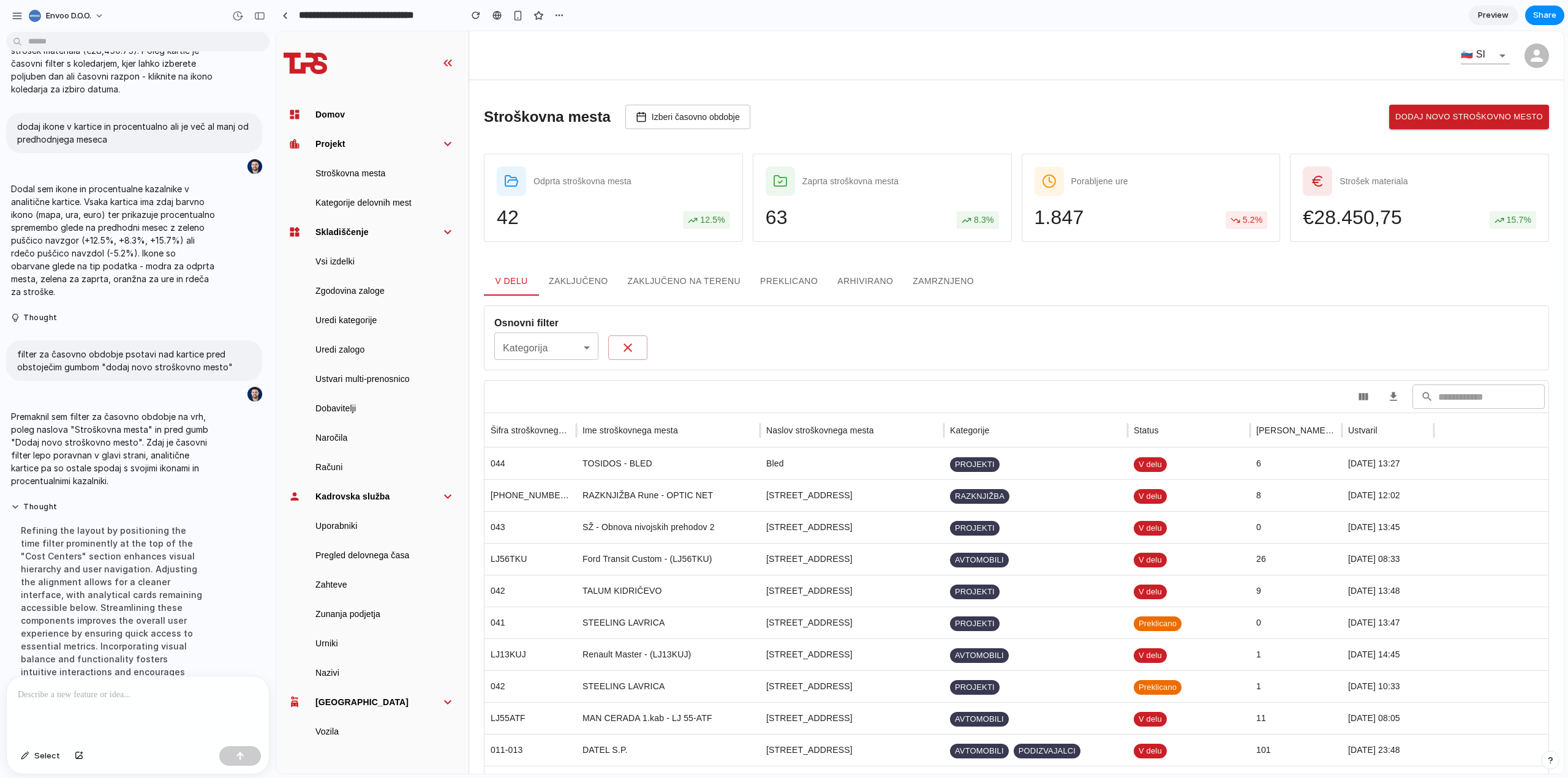
scroll to position [157, 0]
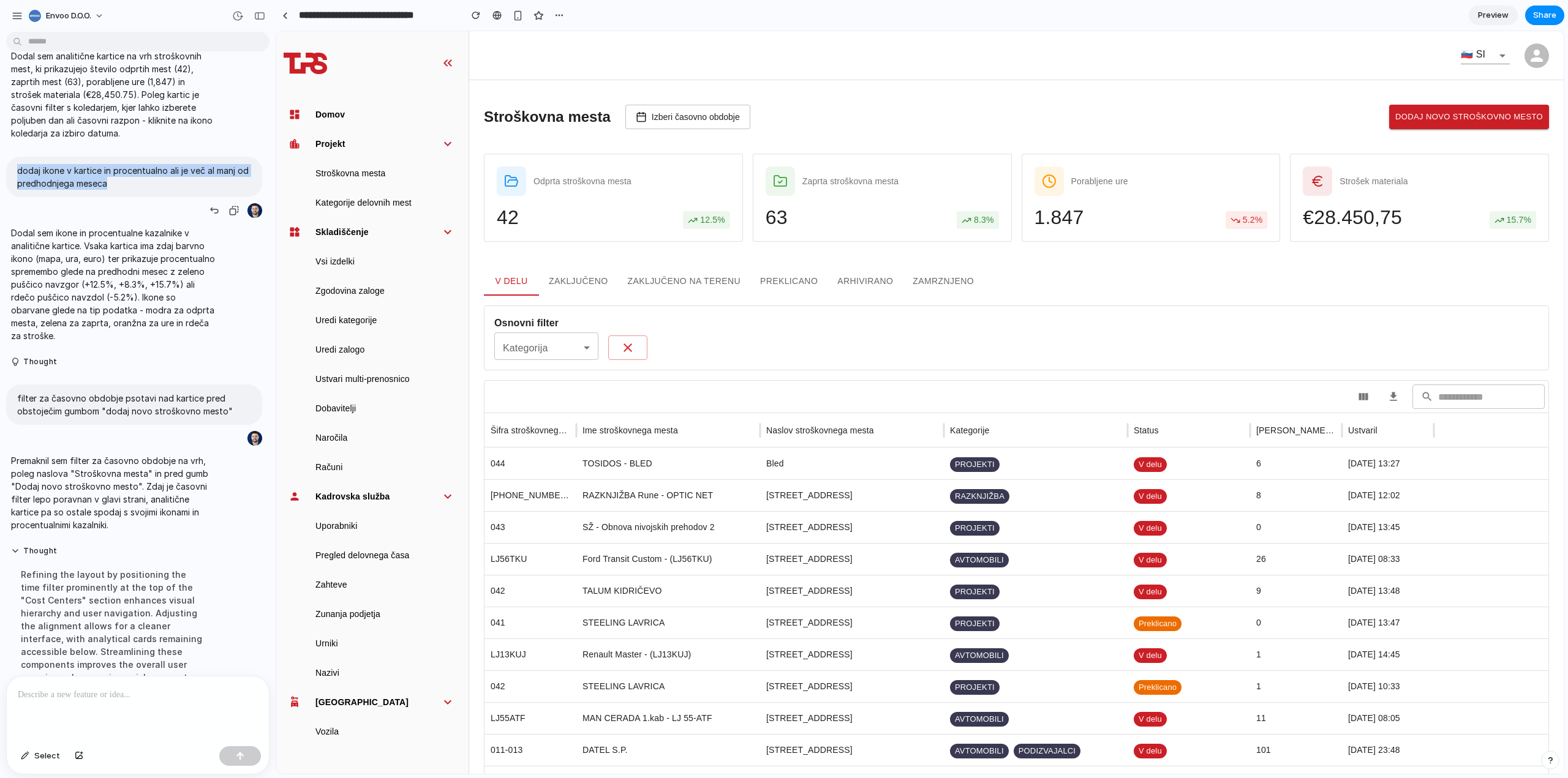
drag, startPoint x: 136, startPoint y: 197, endPoint x: 15, endPoint y: 181, distance: 122.1
click at [15, 181] on div "dodaj ikone v kartice in procentualno ali je več al manj od predhodnjega meseca" at bounding box center [134, 176] width 256 height 40
copy p "dodaj ikone v kartice in procentualno ali je več al manj od predhodnjega meseca"
click at [129, 197] on div "dodaj ikone v kartice in procentualno ali je več al manj od predhodnjega meseca" at bounding box center [134, 176] width 256 height 40
click at [134, 190] on p "dodaj ikone v kartice in procentualno ali je več al manj od predhodnjega meseca" at bounding box center [134, 177] width 234 height 26
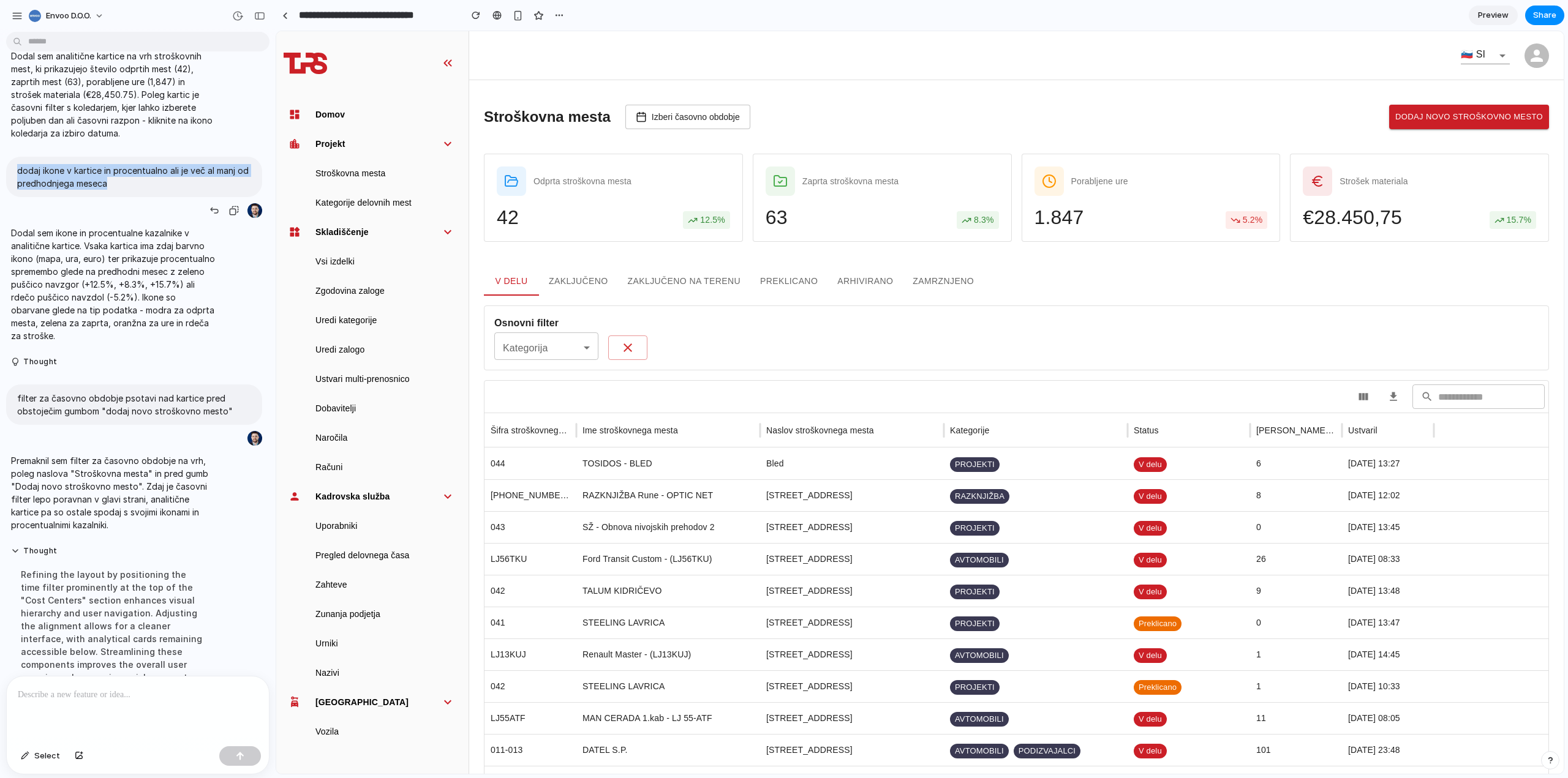
drag, startPoint x: 130, startPoint y: 196, endPoint x: 16, endPoint y: 186, distance: 114.4
click at [16, 186] on div "dodaj ikone v kartice in procentualno ali je več al manj od predhodnjega meseca" at bounding box center [134, 176] width 256 height 40
copy p "dodaj ikone v kartice in procentualno ali je več al manj od predhodnjega meseca"
click at [85, 190] on p "dodaj ikone v kartice in procentualno ali je več al manj od predhodnjega meseca" at bounding box center [134, 177] width 234 height 26
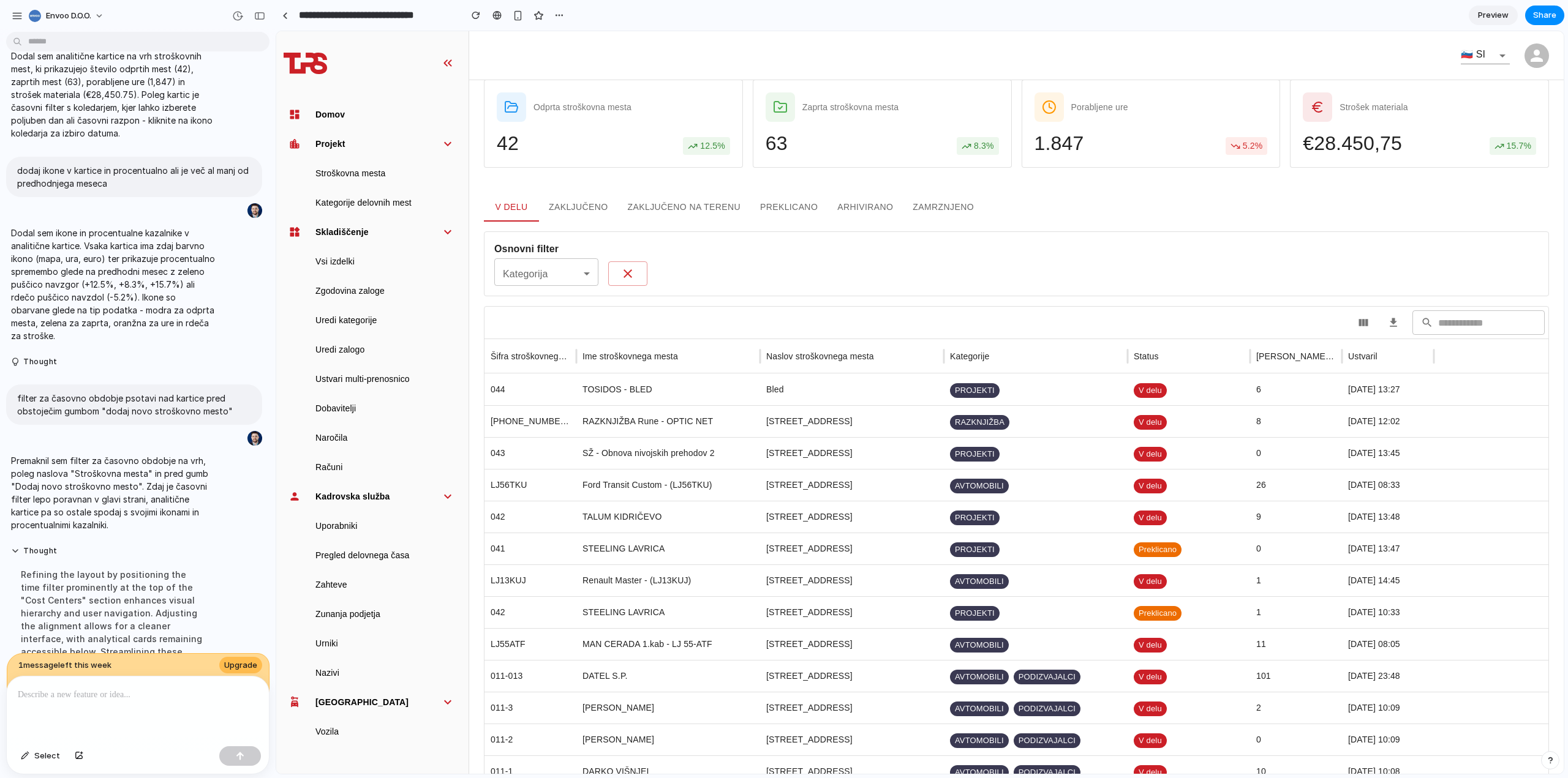
scroll to position [0, 0]
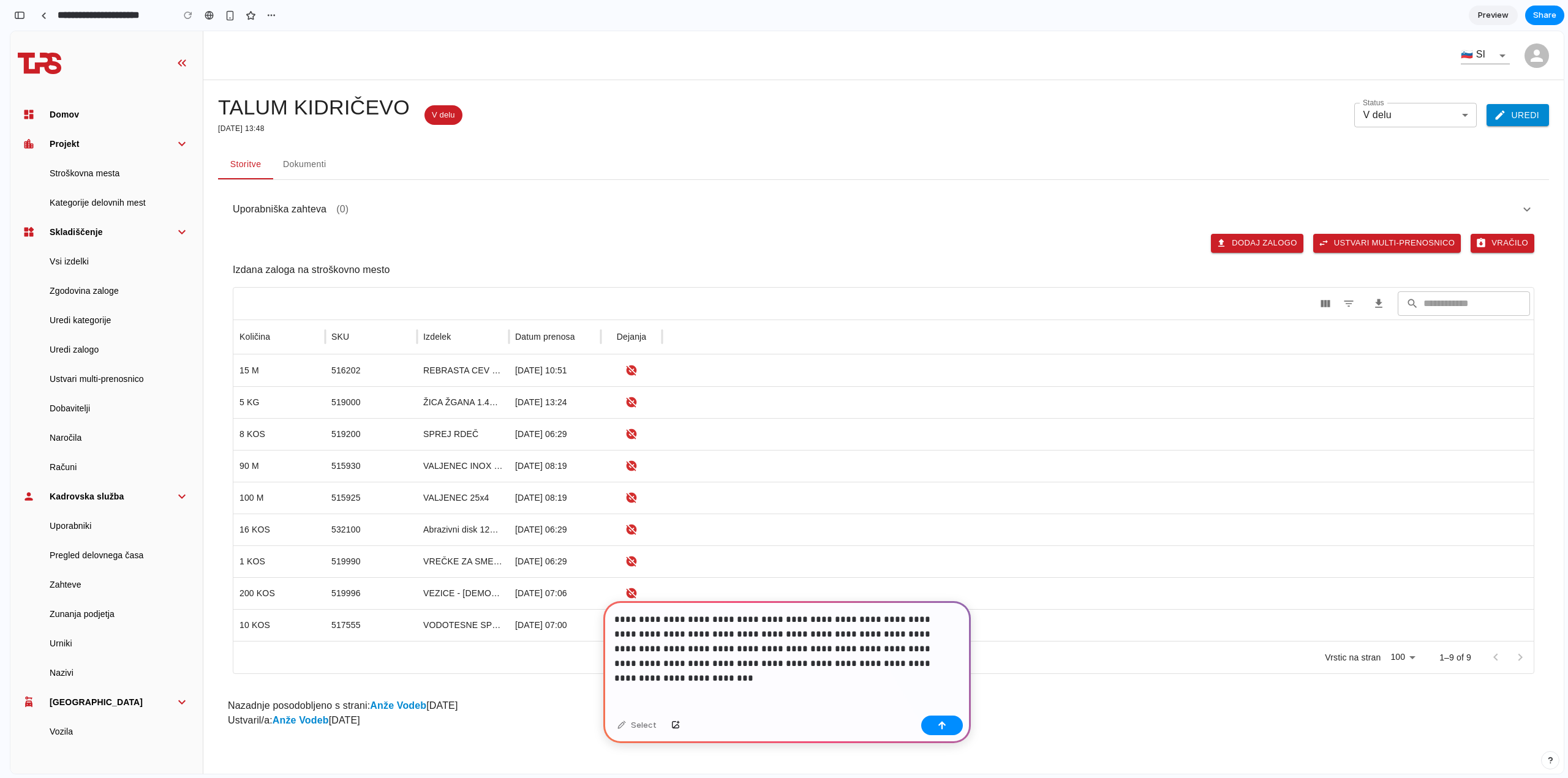
click at [909, 612] on p "**********" at bounding box center [784, 641] width 341 height 59
click at [870, 662] on p "**********" at bounding box center [784, 641] width 341 height 59
drag, startPoint x: 712, startPoint y: 644, endPoint x: 910, endPoint y: 614, distance: 200.3
click at [910, 614] on p "**********" at bounding box center [784, 641] width 341 height 59
click at [845, 656] on p "**********" at bounding box center [784, 641] width 341 height 59
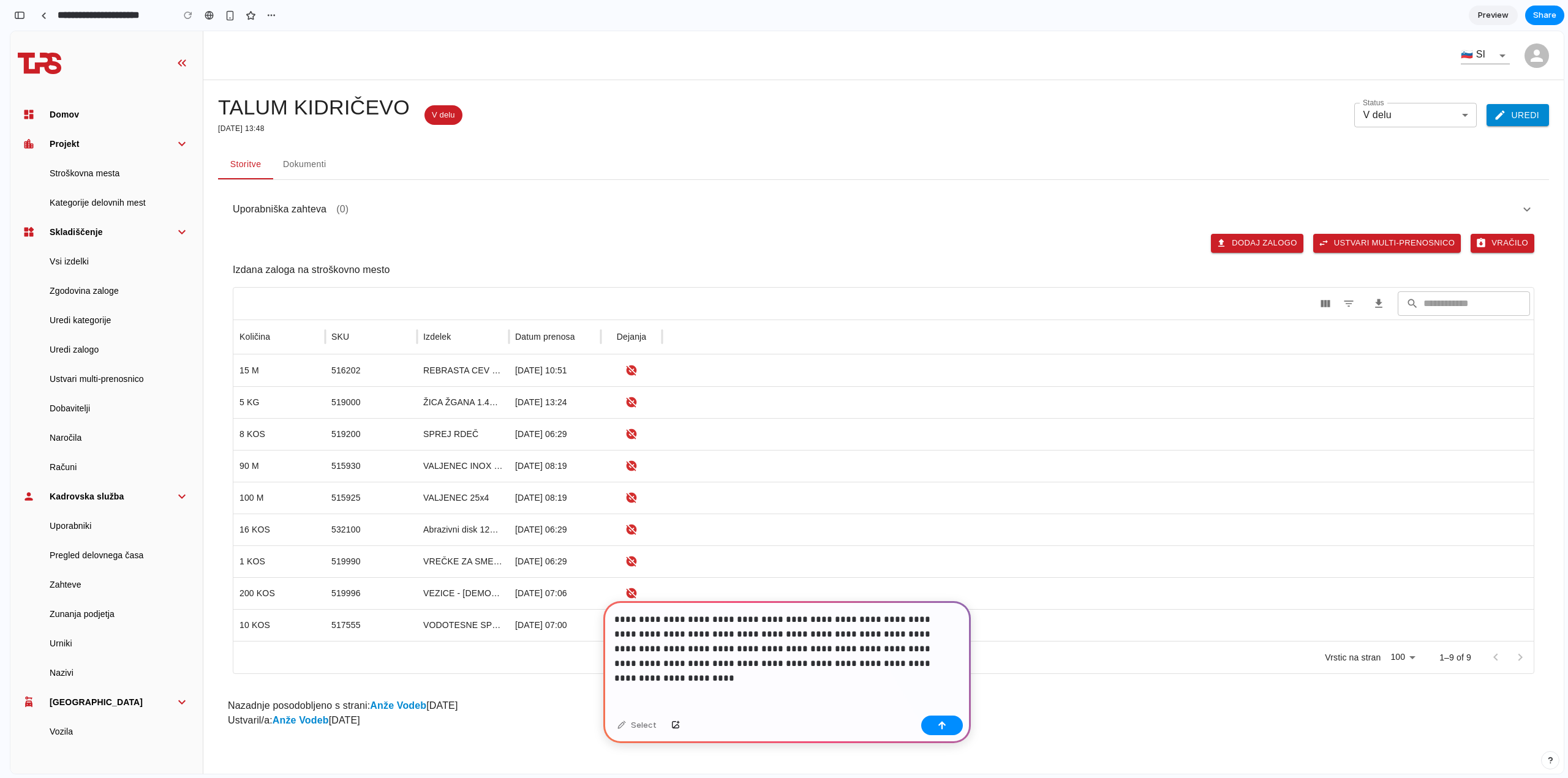
click at [904, 629] on p "**********" at bounding box center [784, 641] width 341 height 59
click at [733, 644] on p "**********" at bounding box center [784, 641] width 341 height 59
click at [737, 661] on p "**********" at bounding box center [784, 634] width 341 height 74
click at [804, 658] on p "**********" at bounding box center [784, 627] width 341 height 88
click at [762, 658] on p "**********" at bounding box center [784, 634] width 341 height 74
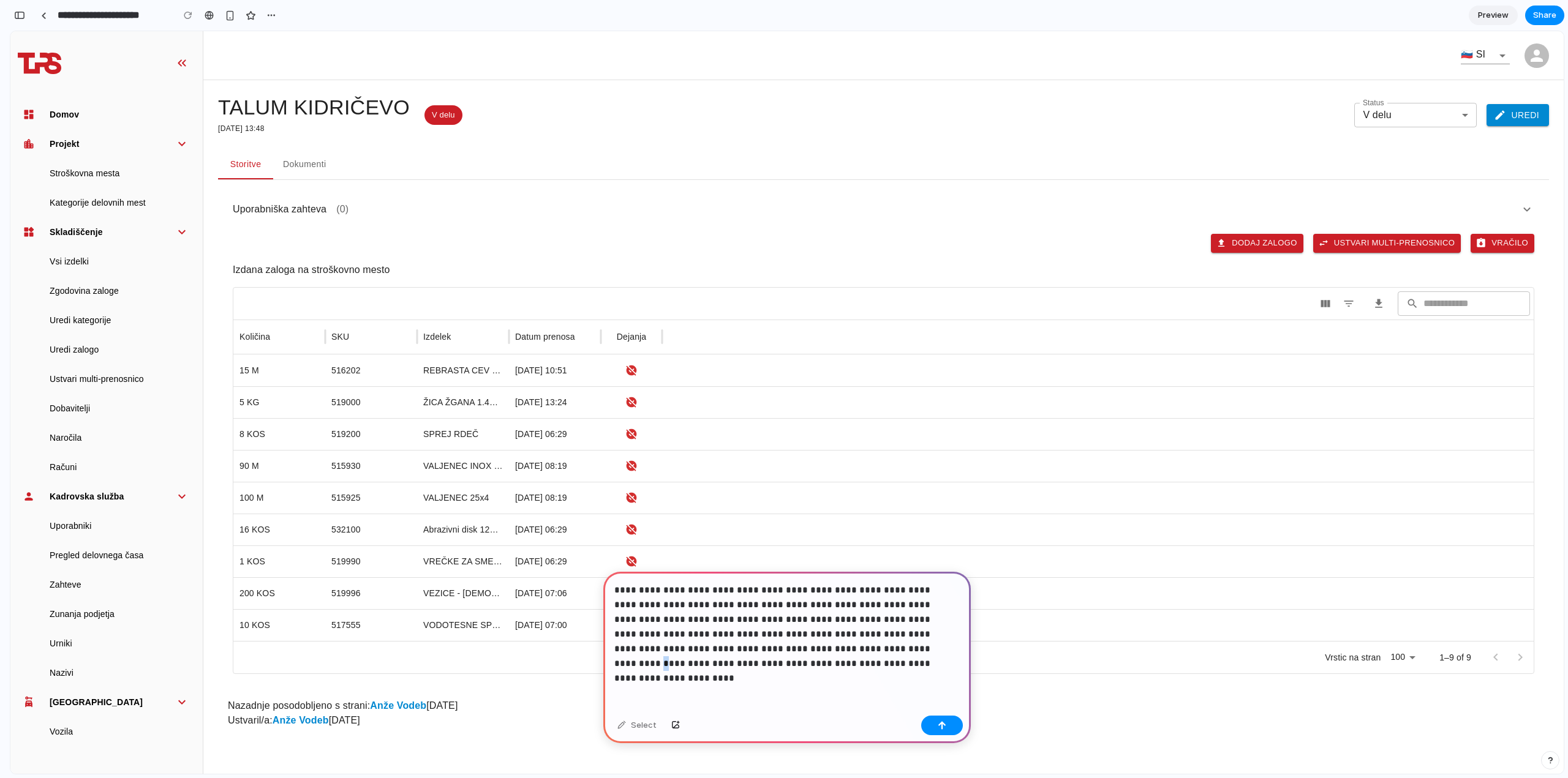
click at [733, 644] on p "**********" at bounding box center [784, 627] width 341 height 88
click at [847, 618] on p "**********" at bounding box center [784, 627] width 341 height 88
click at [945, 727] on div "button" at bounding box center [942, 725] width 9 height 9
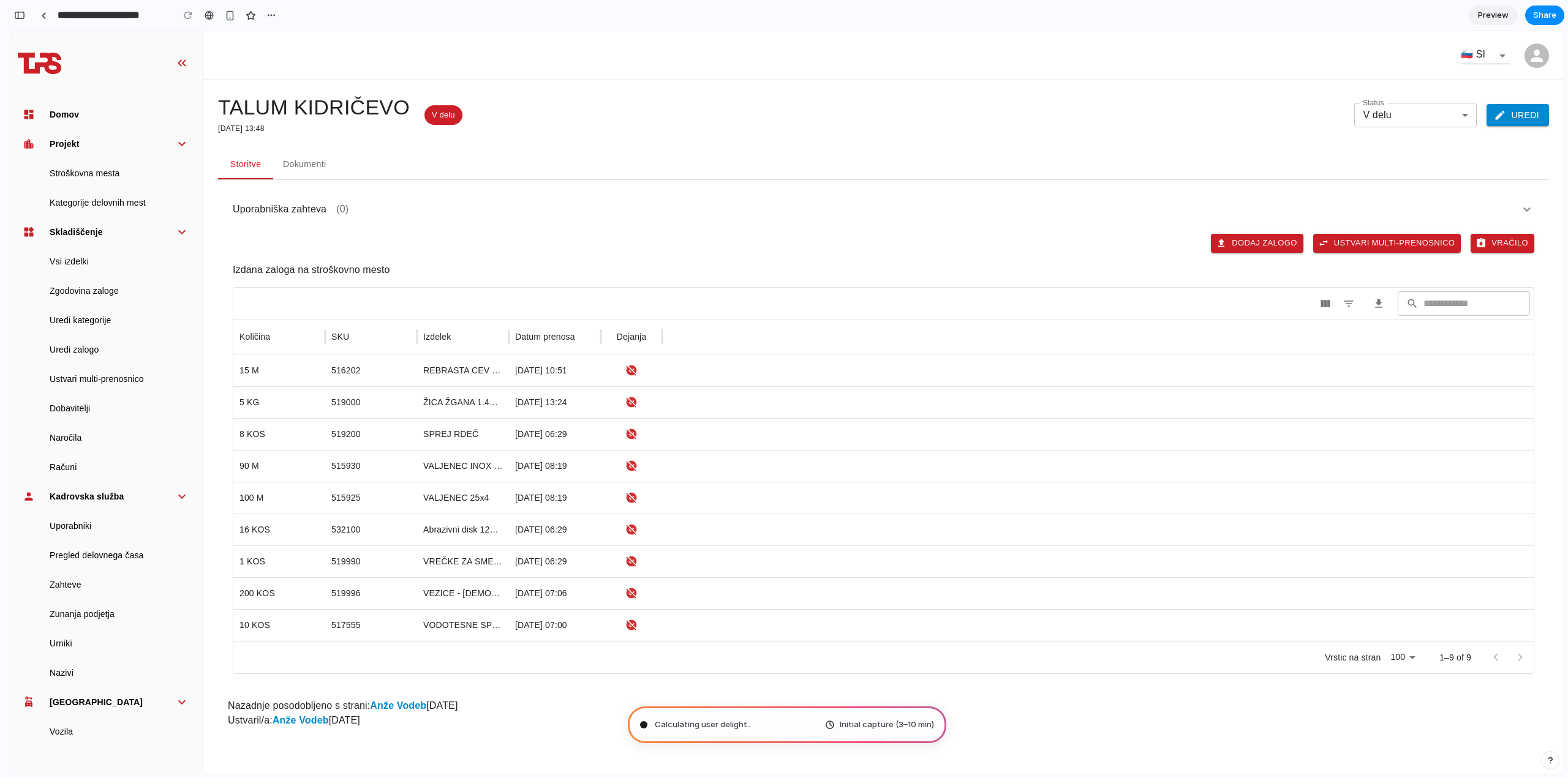
type input "**********"
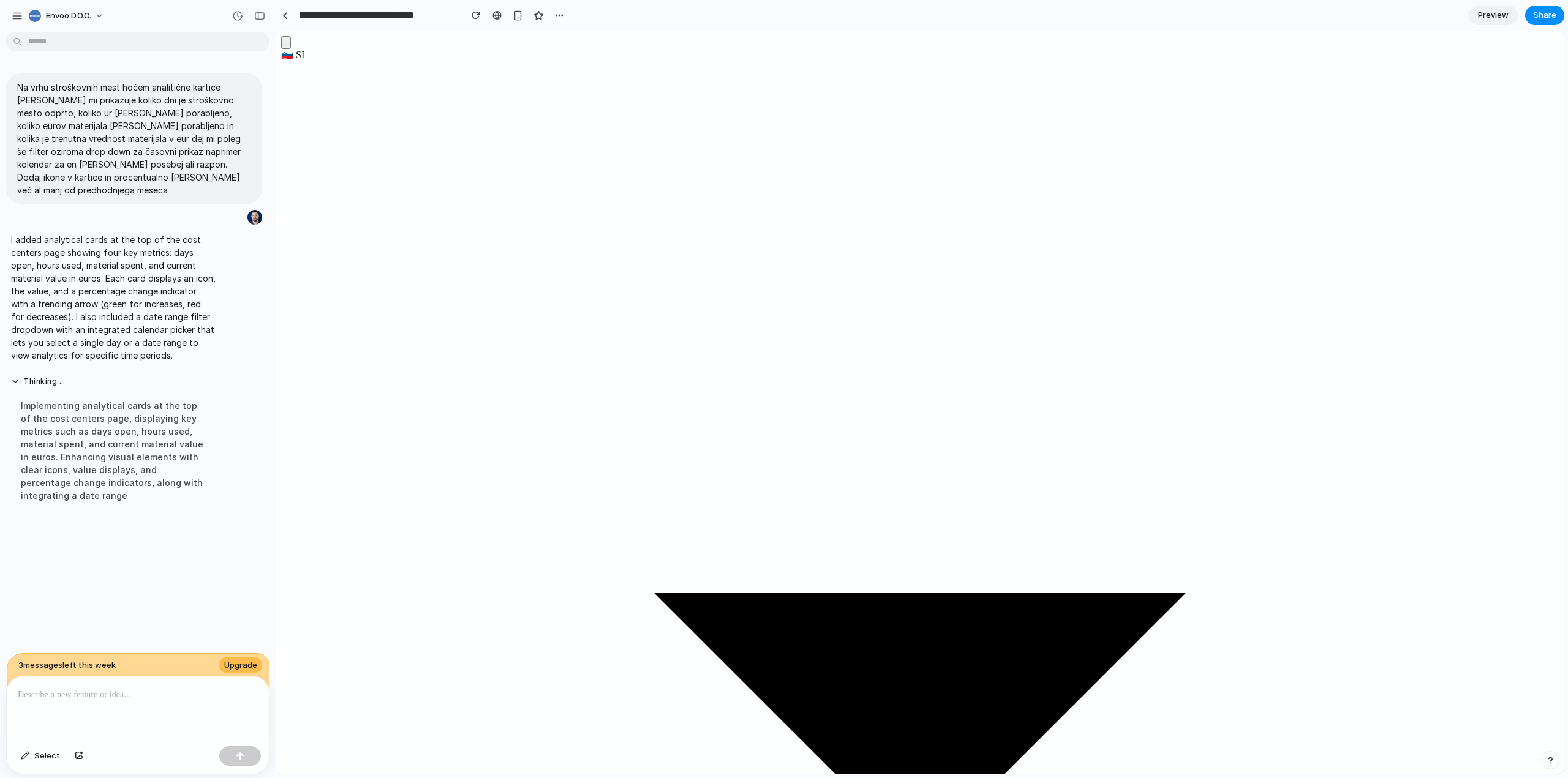
click at [72, 697] on p at bounding box center [138, 694] width 240 height 15
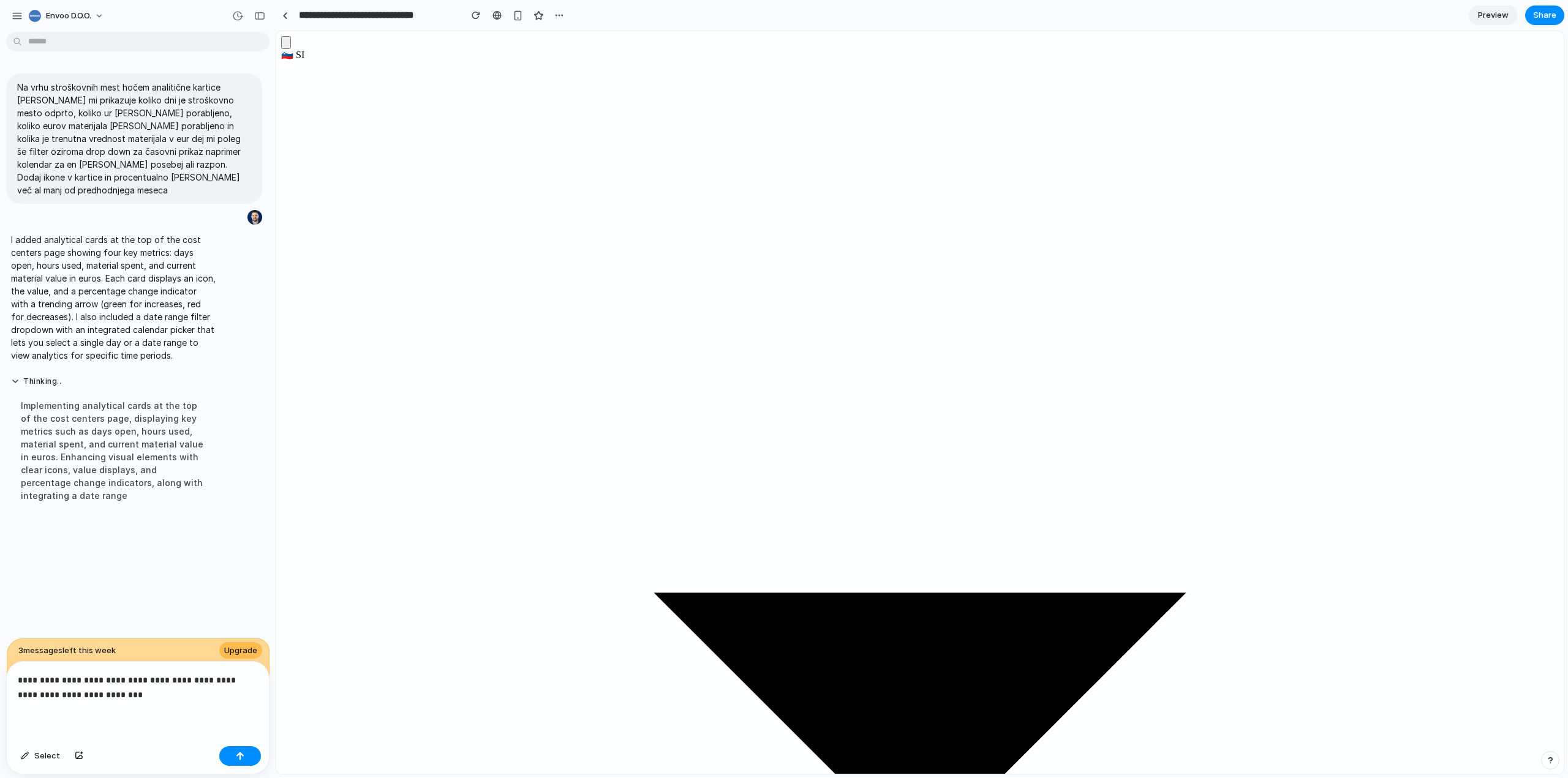
click at [150, 693] on p "**********" at bounding box center [135, 687] width 235 height 29
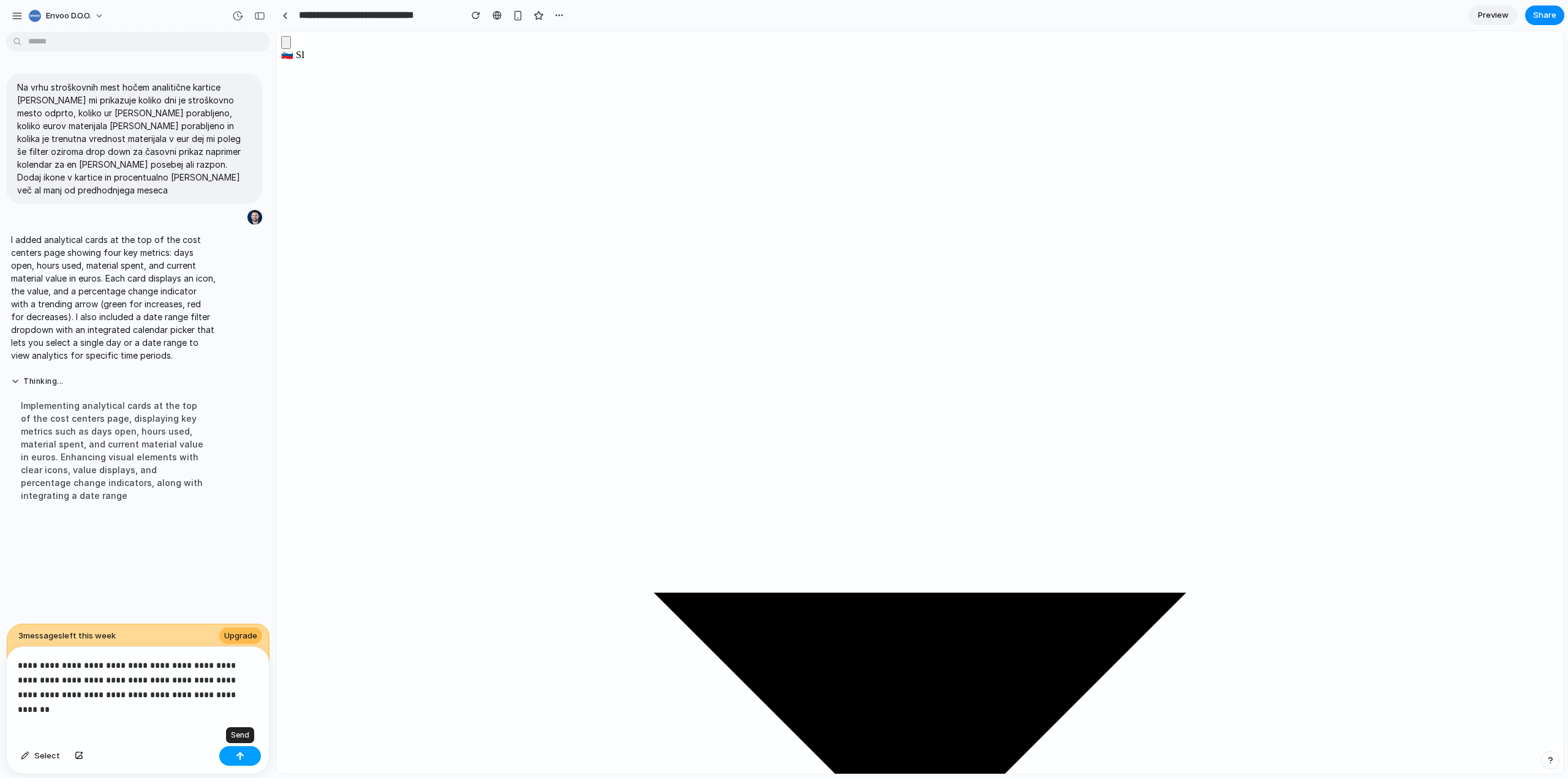
click at [239, 753] on div "button" at bounding box center [240, 756] width 9 height 9
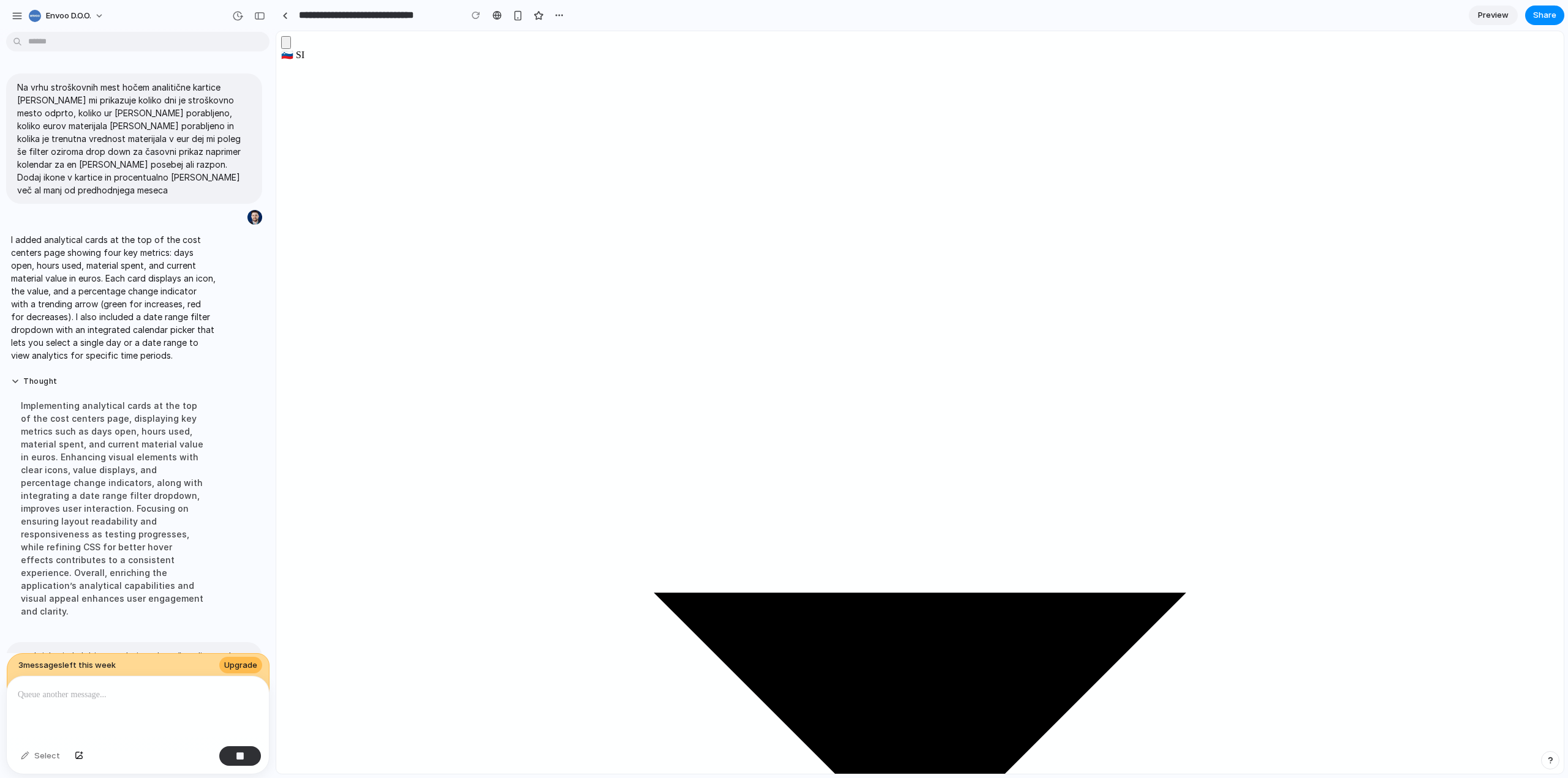
scroll to position [102, 0]
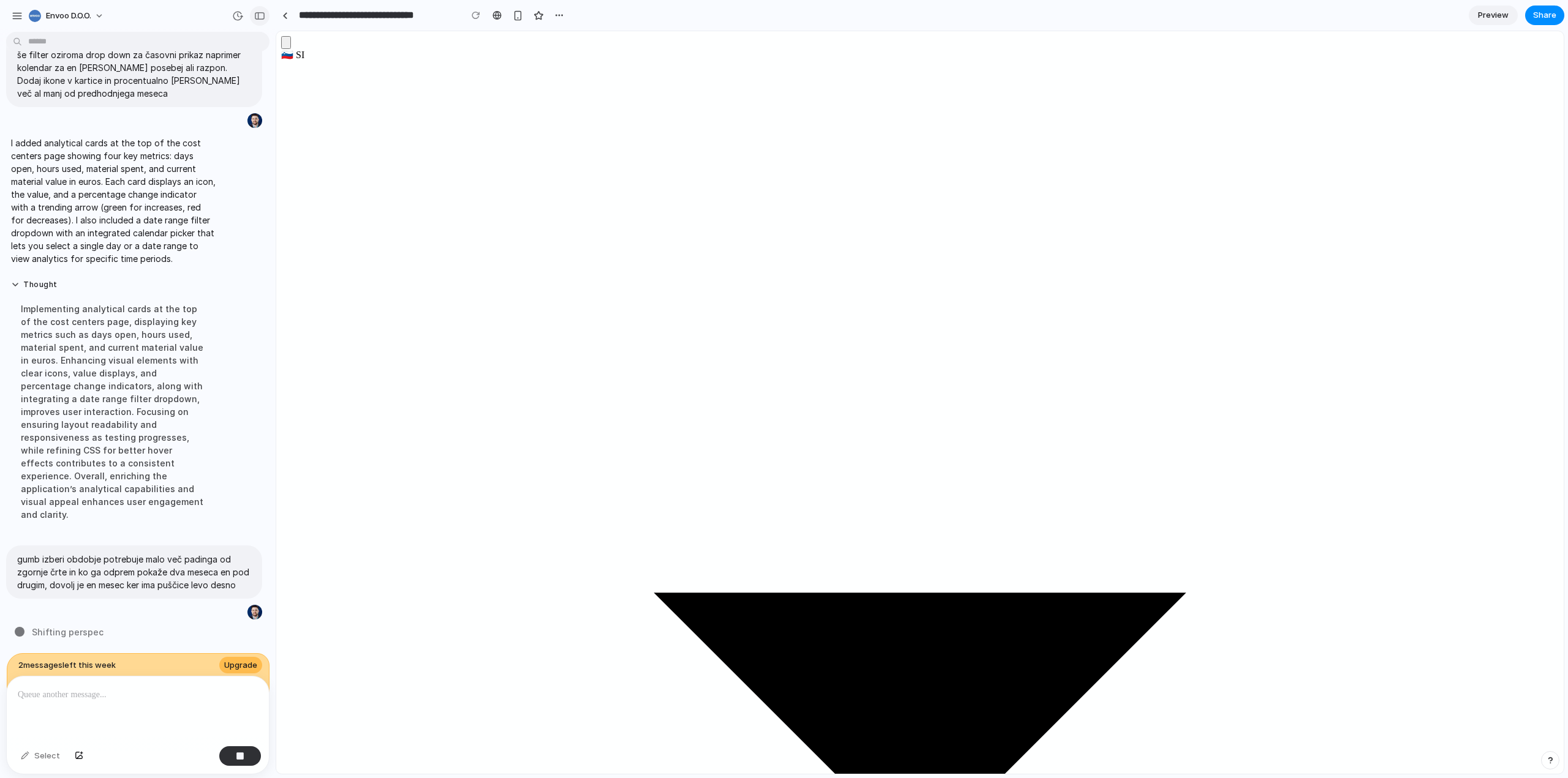
click at [264, 16] on div "button" at bounding box center [259, 16] width 11 height 9
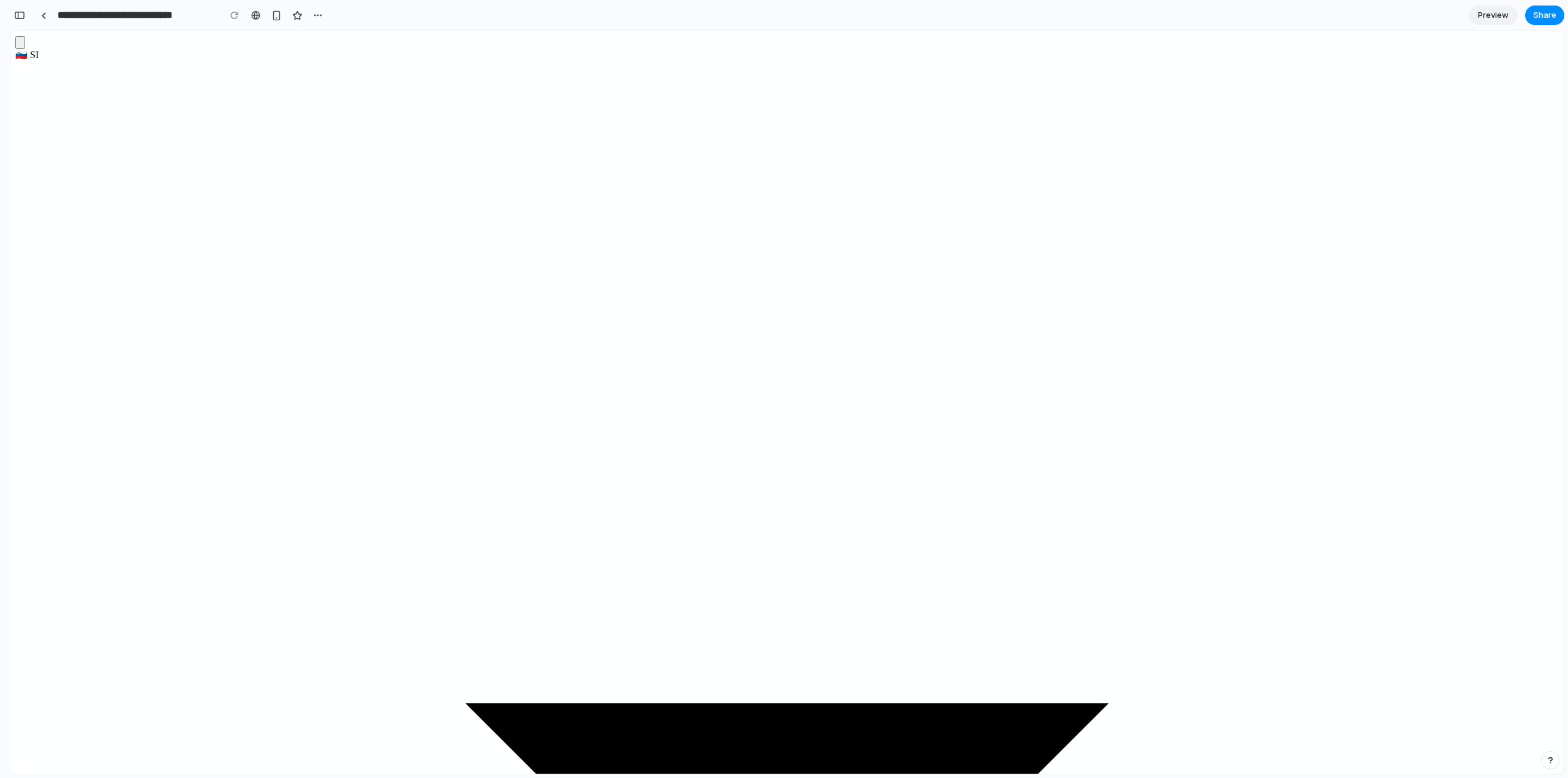
click at [21, 15] on div "button" at bounding box center [19, 15] width 11 height 9
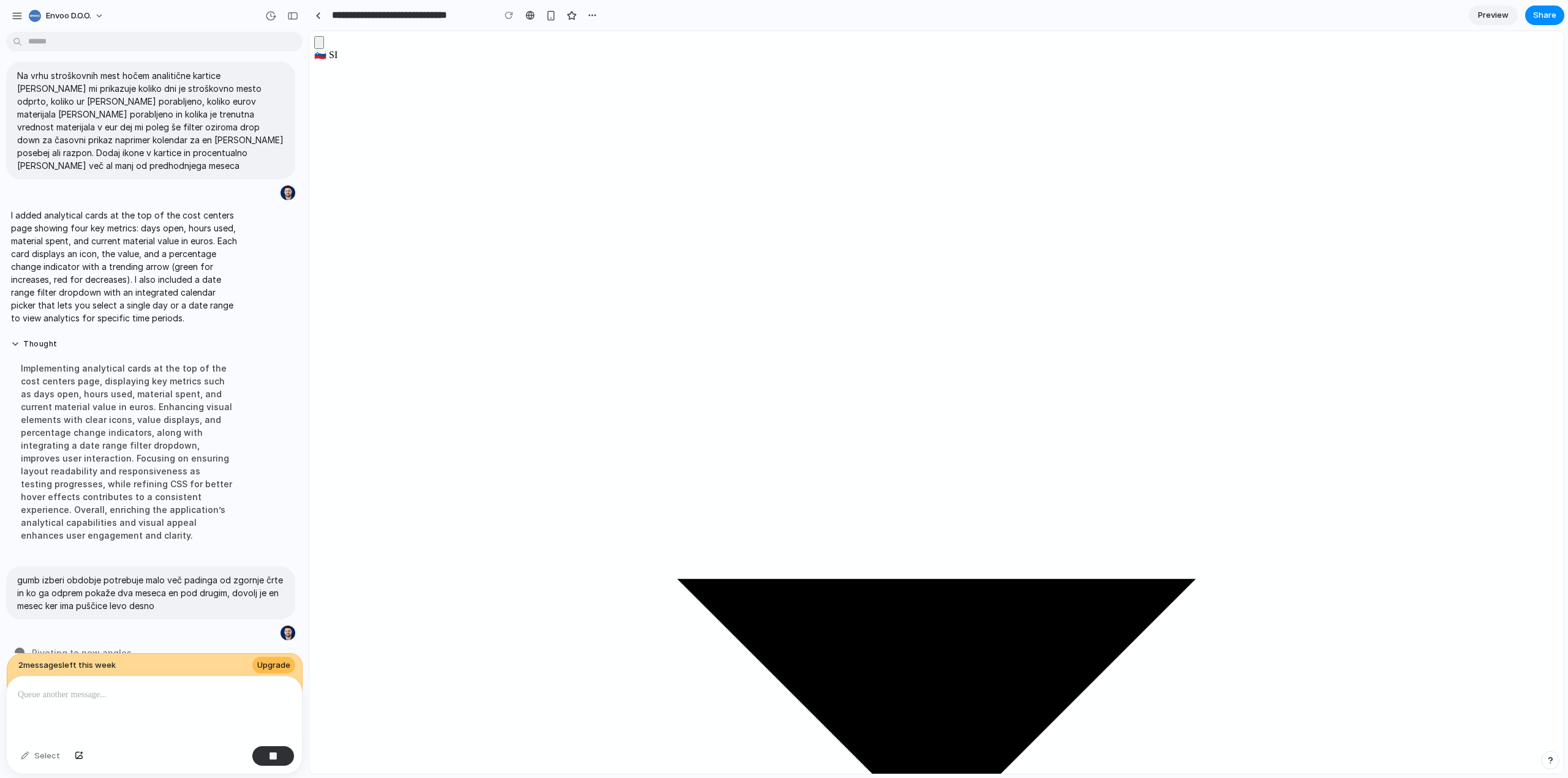
scroll to position [12, 0]
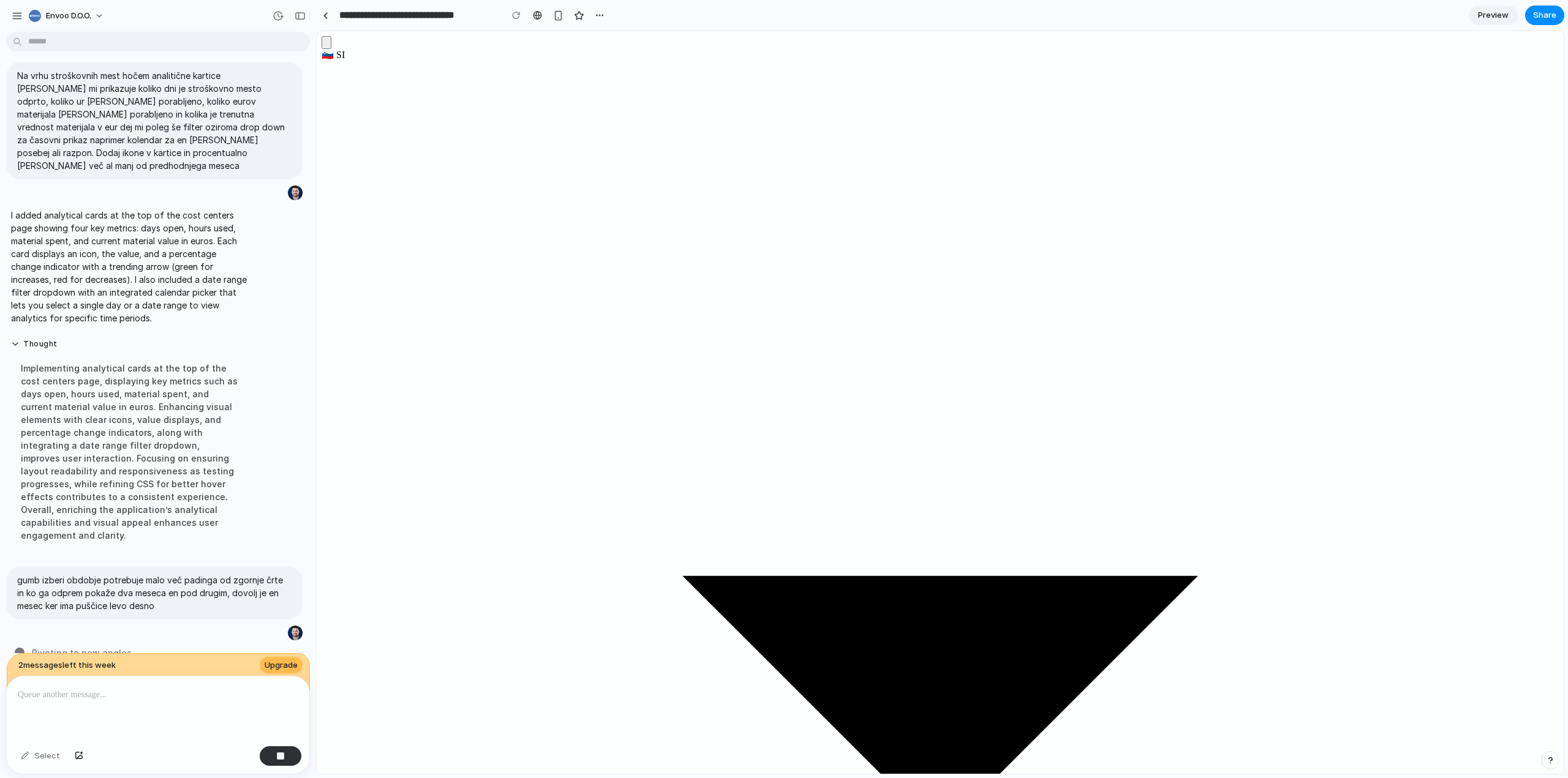
drag, startPoint x: 274, startPoint y: 119, endPoint x: 316, endPoint y: 122, distance: 42.1
click at [298, 16] on div "button" at bounding box center [300, 16] width 11 height 9
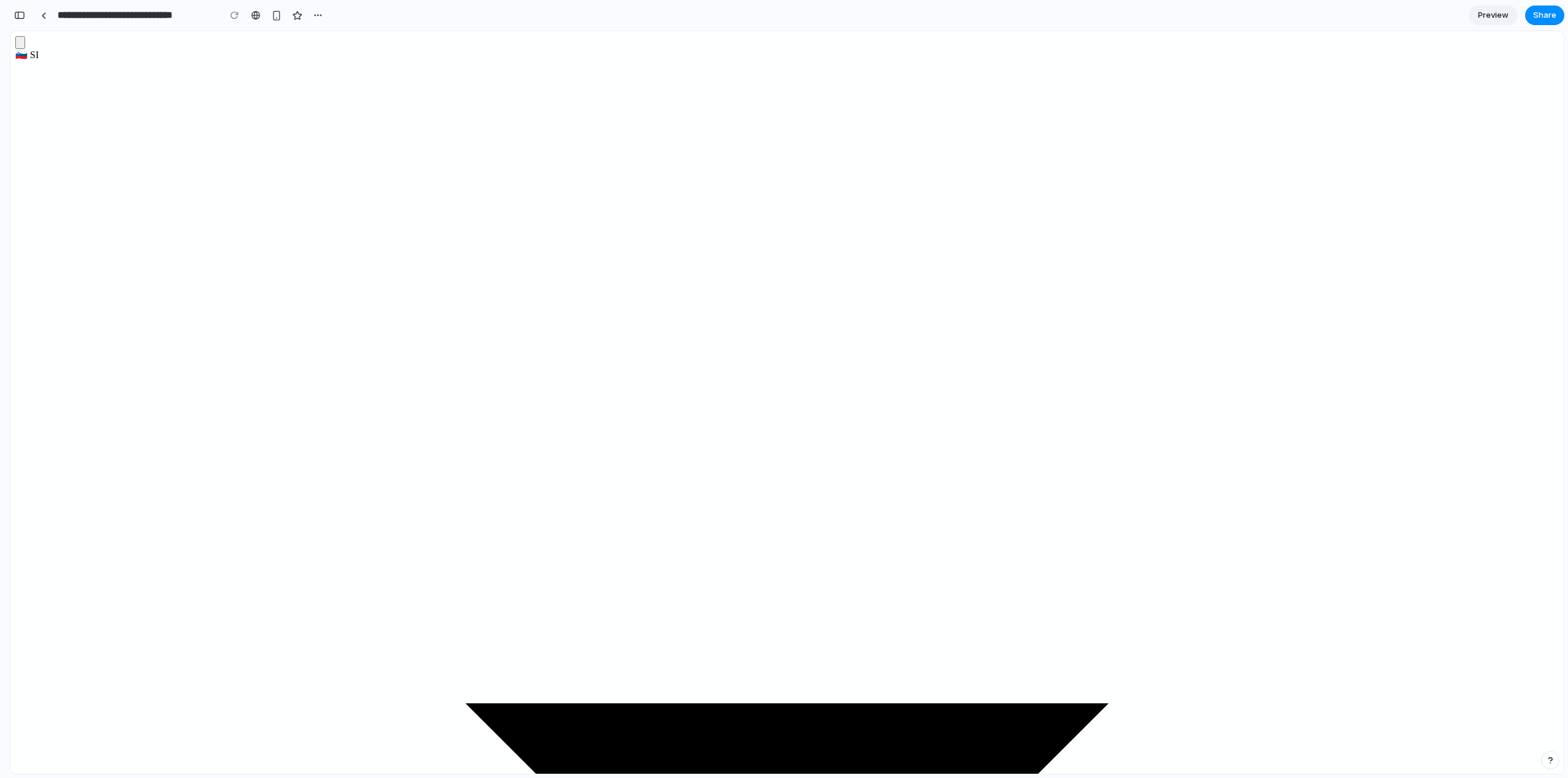
click at [17, 20] on button "button" at bounding box center [19, 15] width 20 height 20
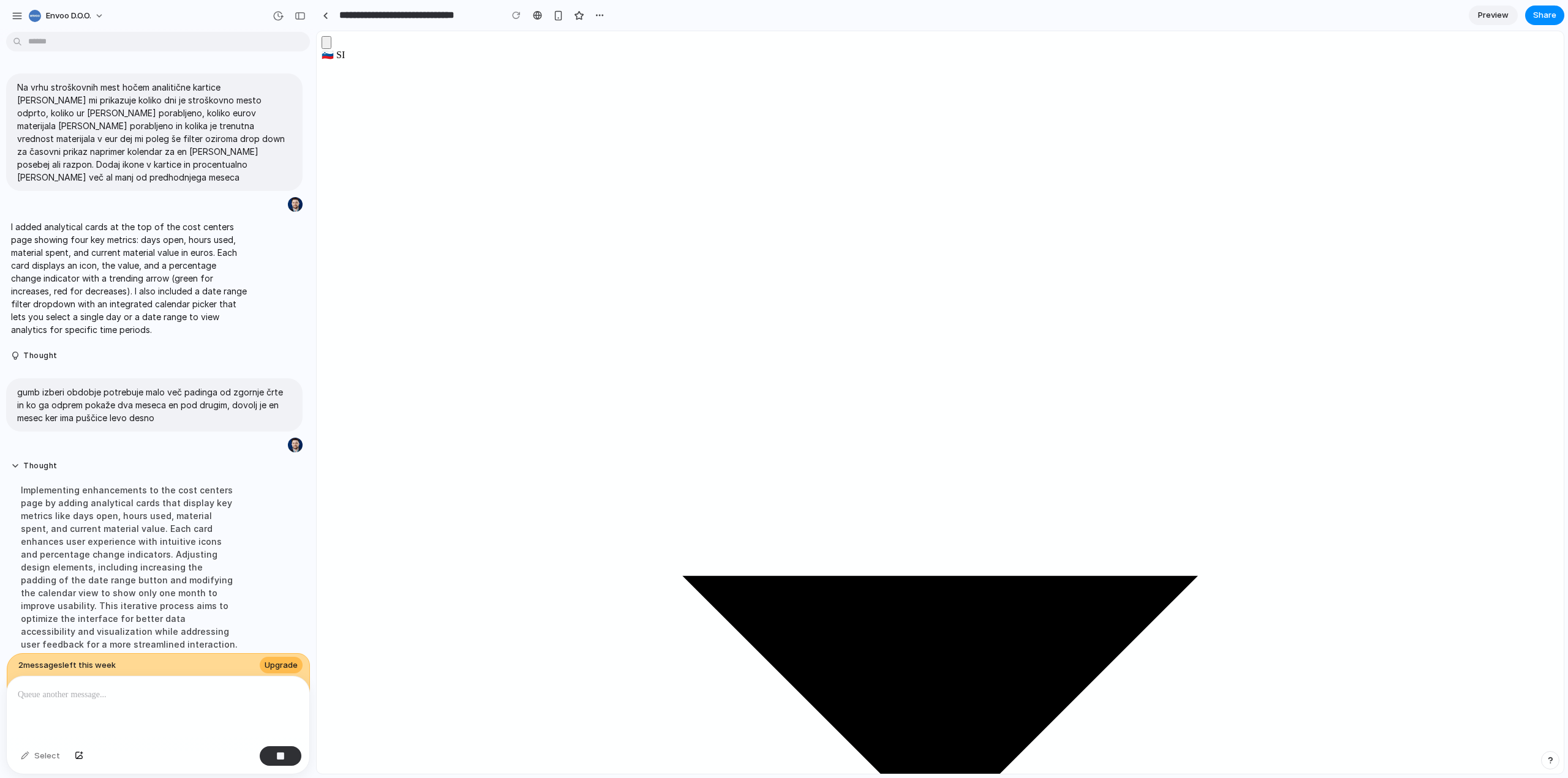
scroll to position [37, 0]
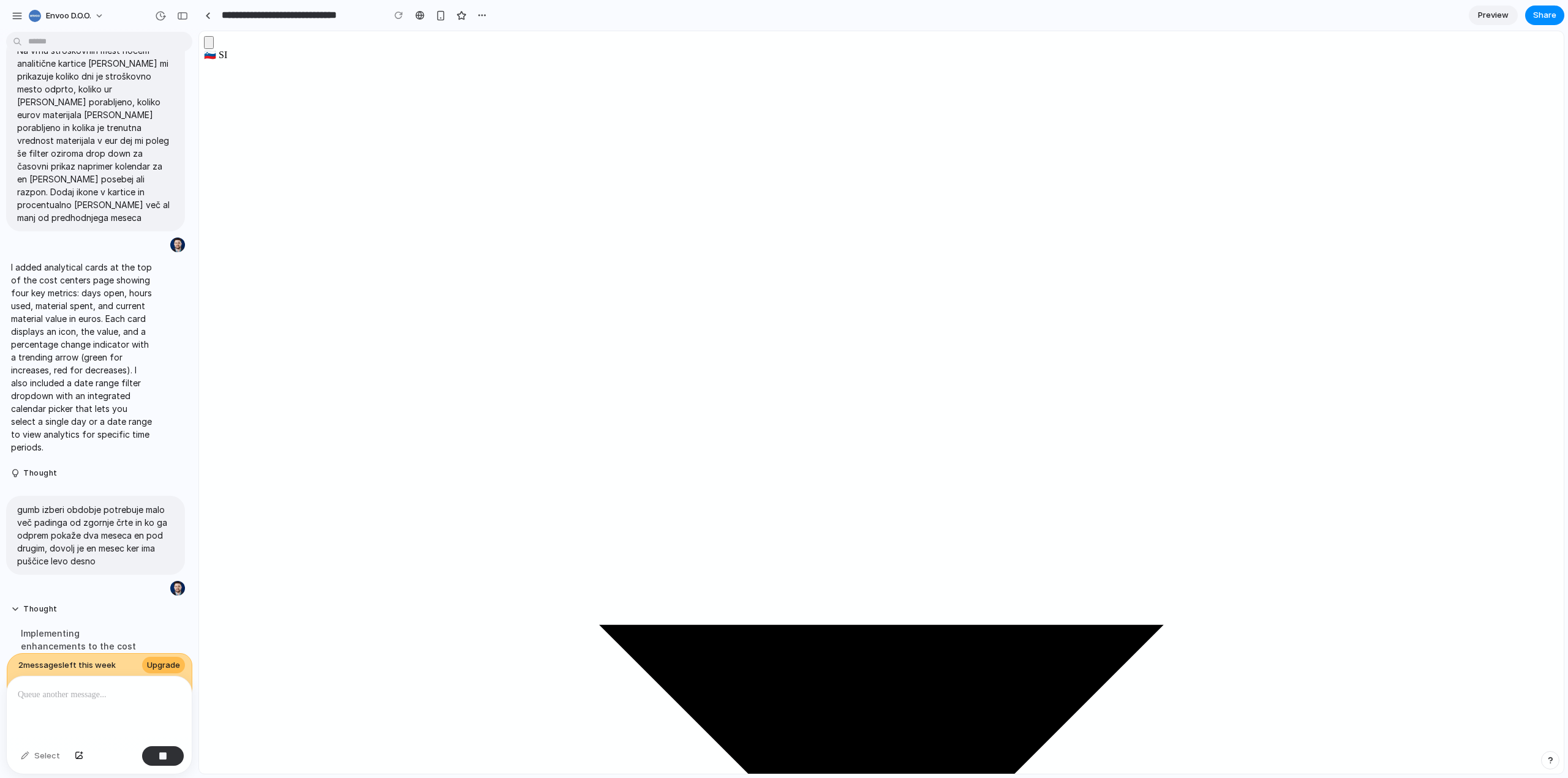
drag, startPoint x: 313, startPoint y: 145, endPoint x: 188, endPoint y: 163, distance: 126.3
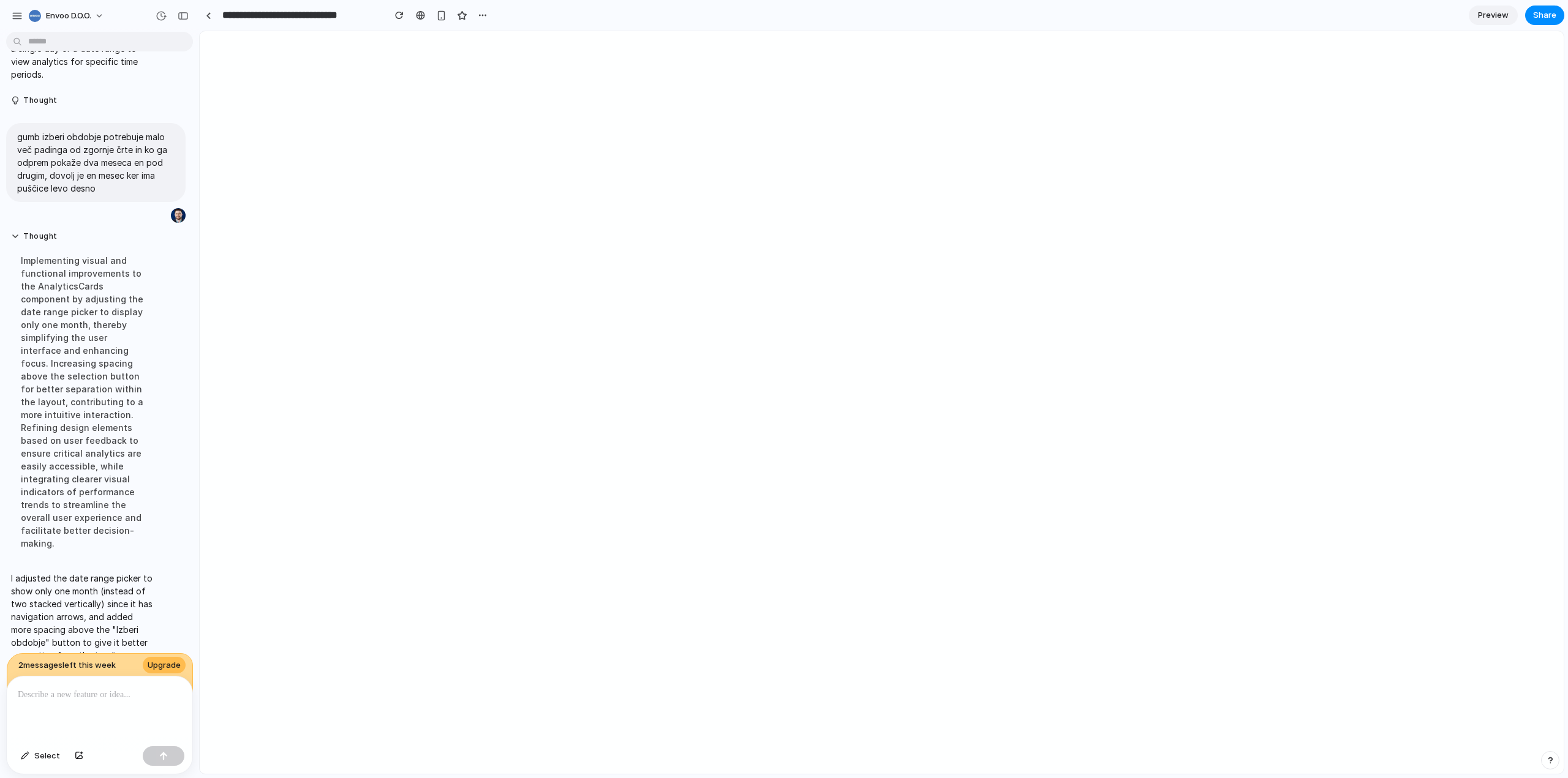
scroll to position [0, 0]
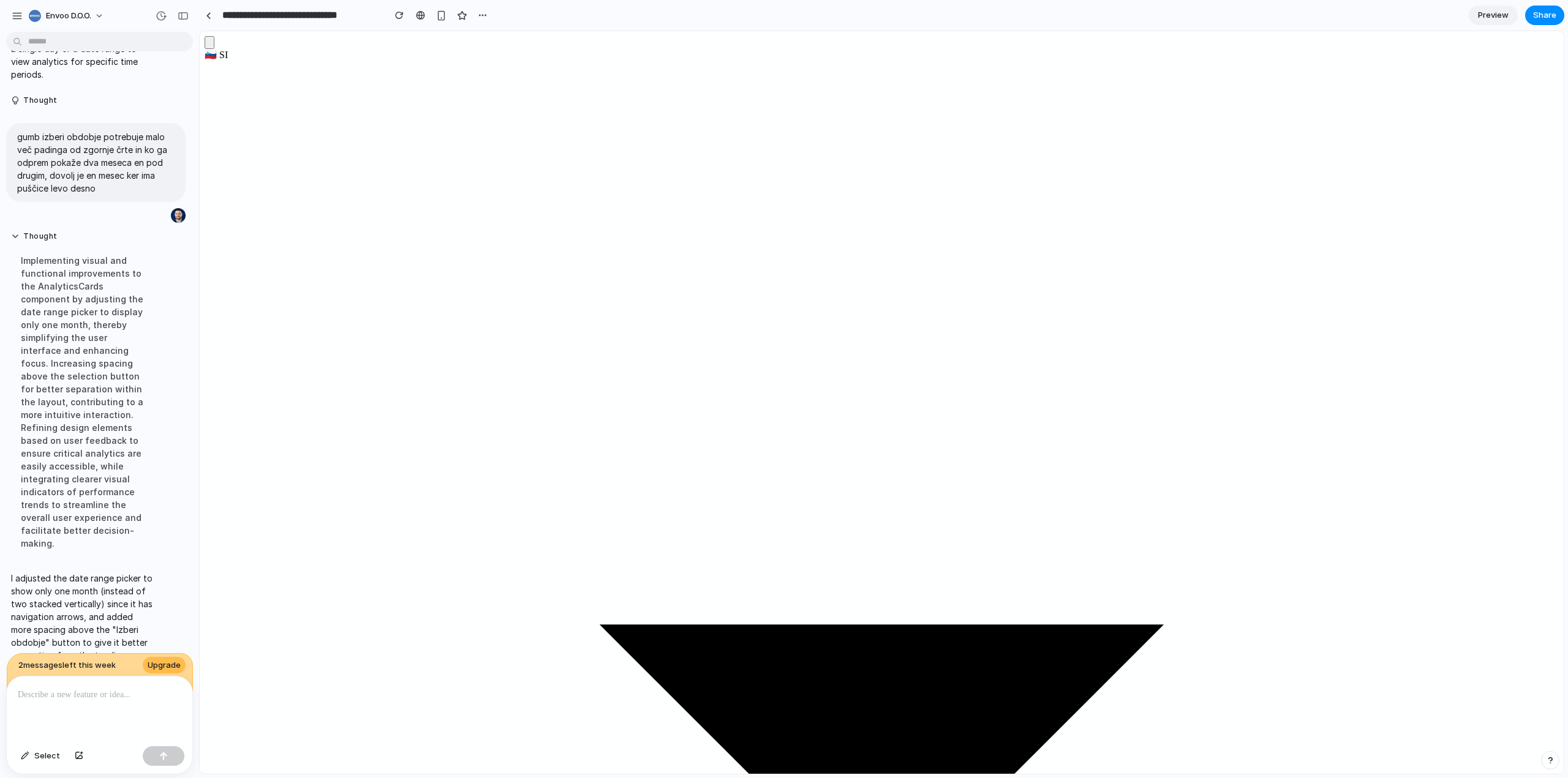
click at [53, 694] on p at bounding box center [97, 694] width 158 height 15
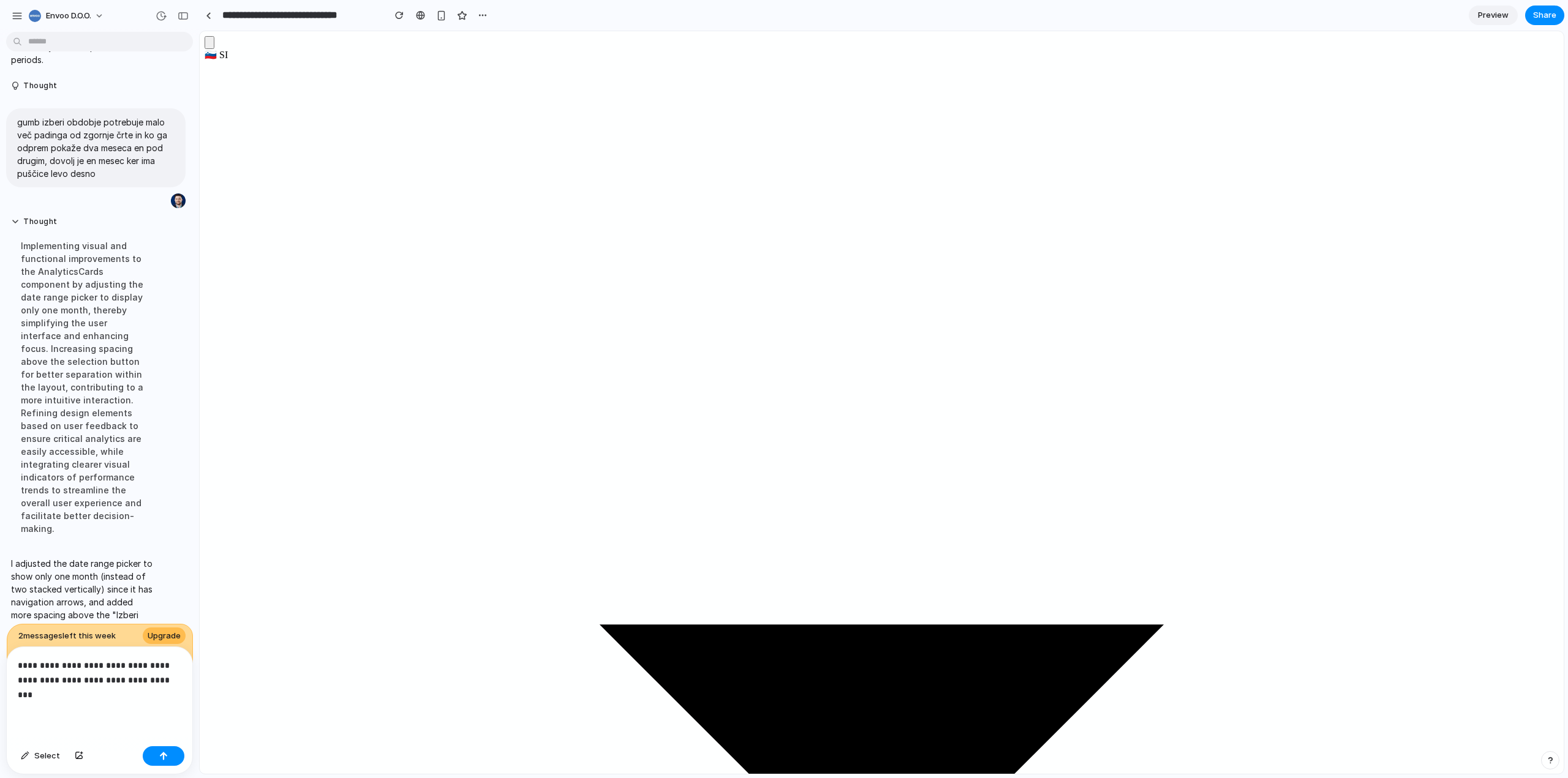
scroll to position [437, 0]
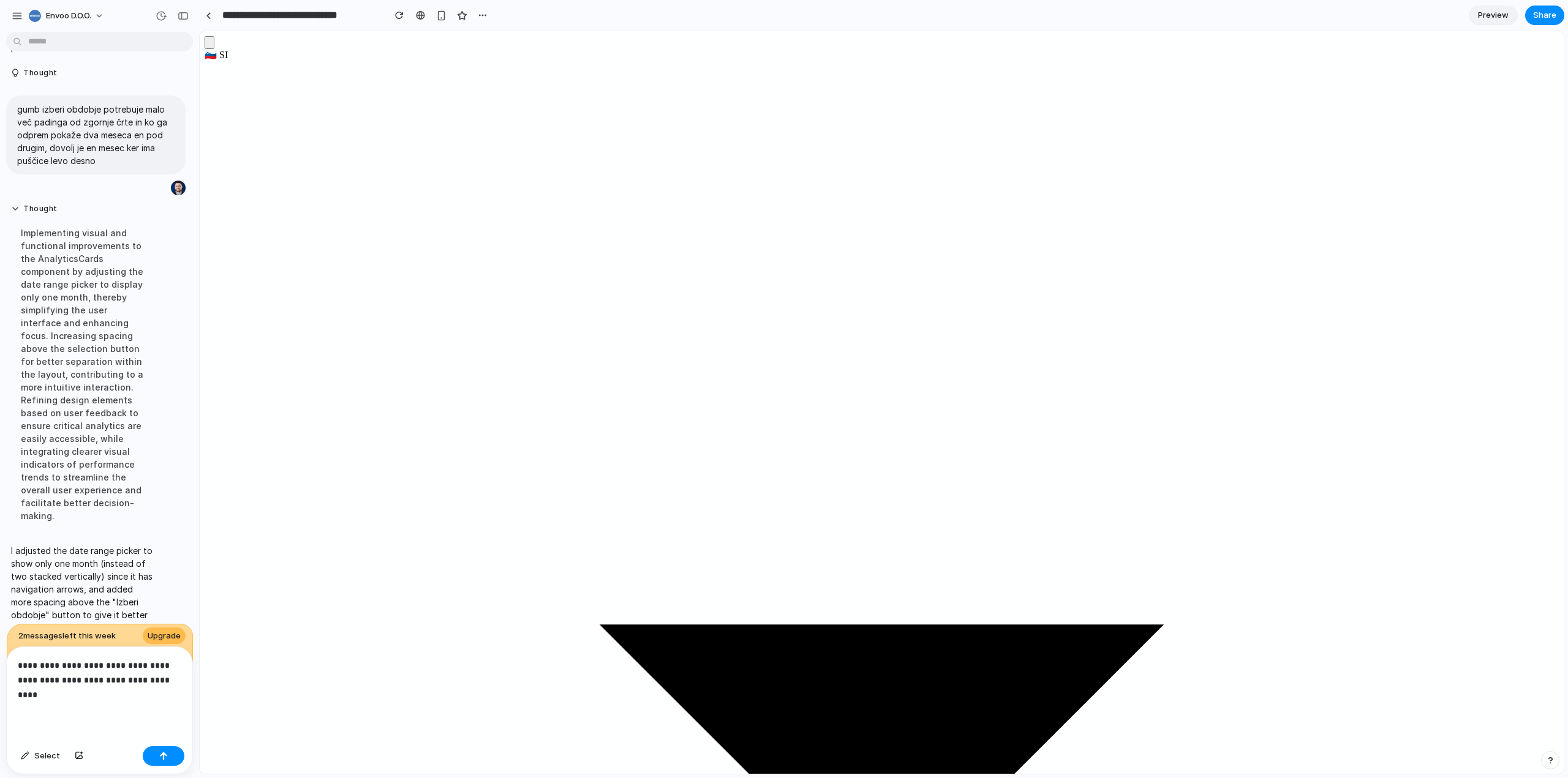
click at [152, 661] on p "**********" at bounding box center [97, 680] width 158 height 44
click at [163, 757] on div "button" at bounding box center [164, 756] width 9 height 9
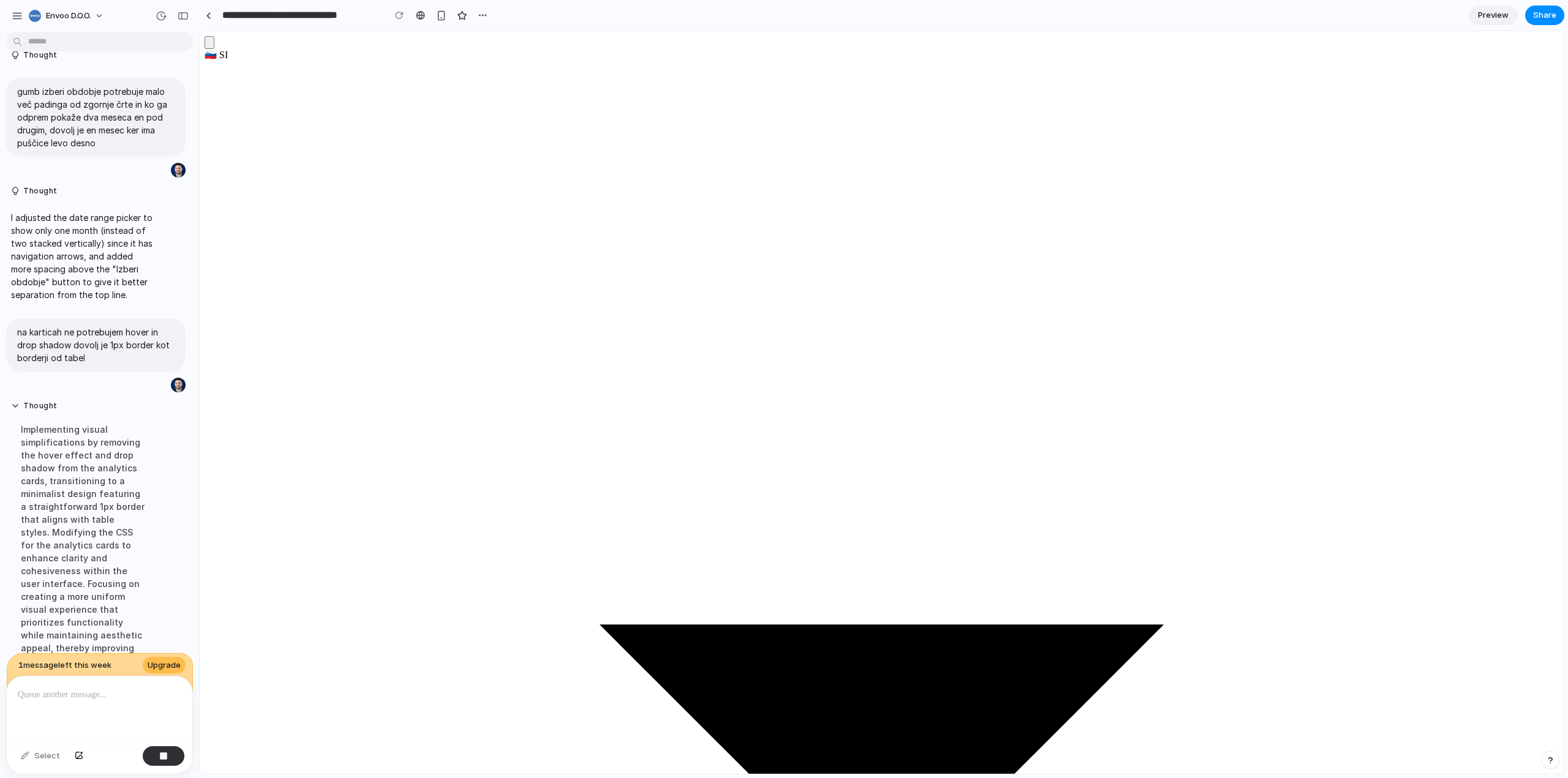
scroll to position [508, 0]
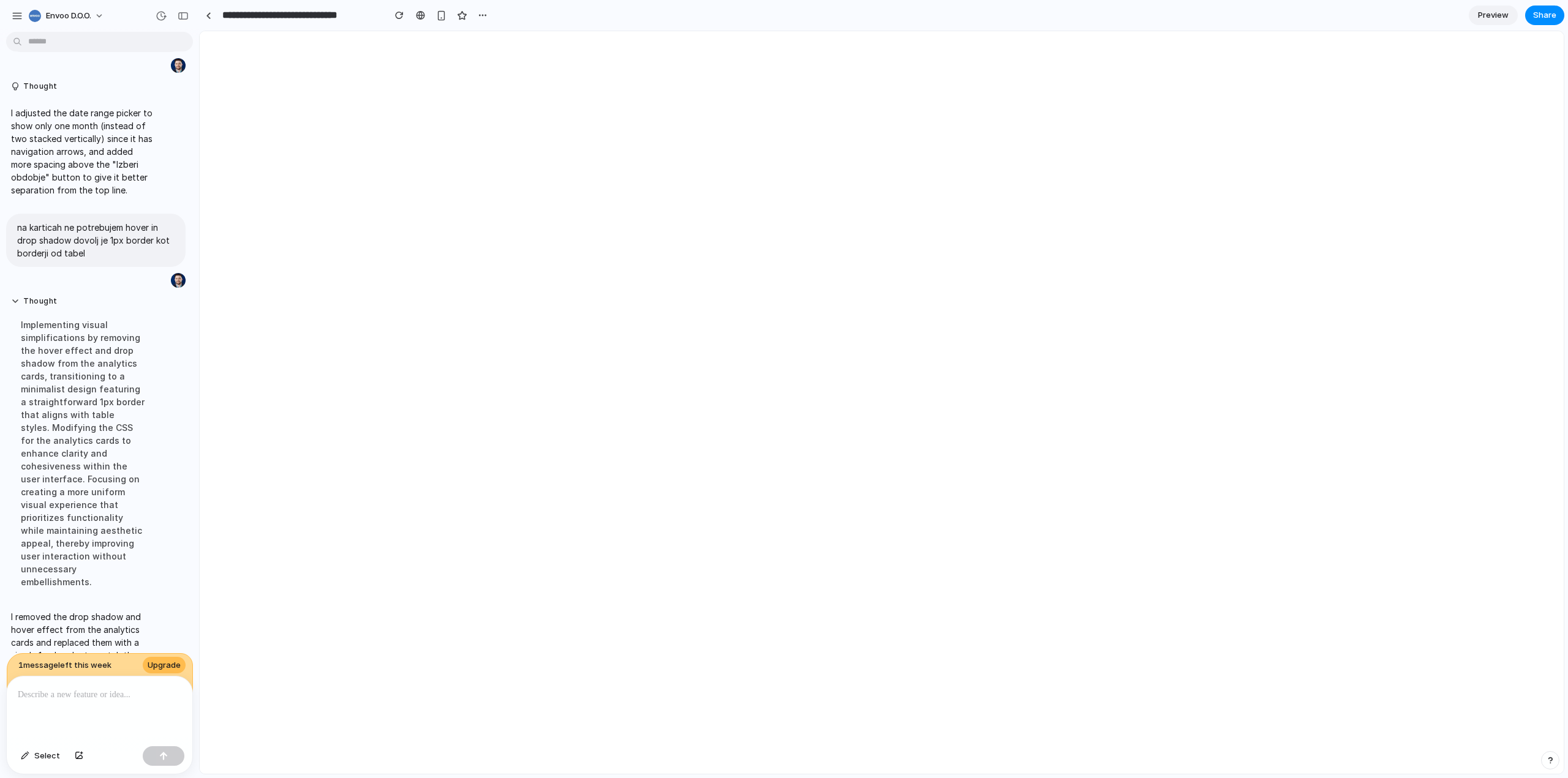
scroll to position [0, 0]
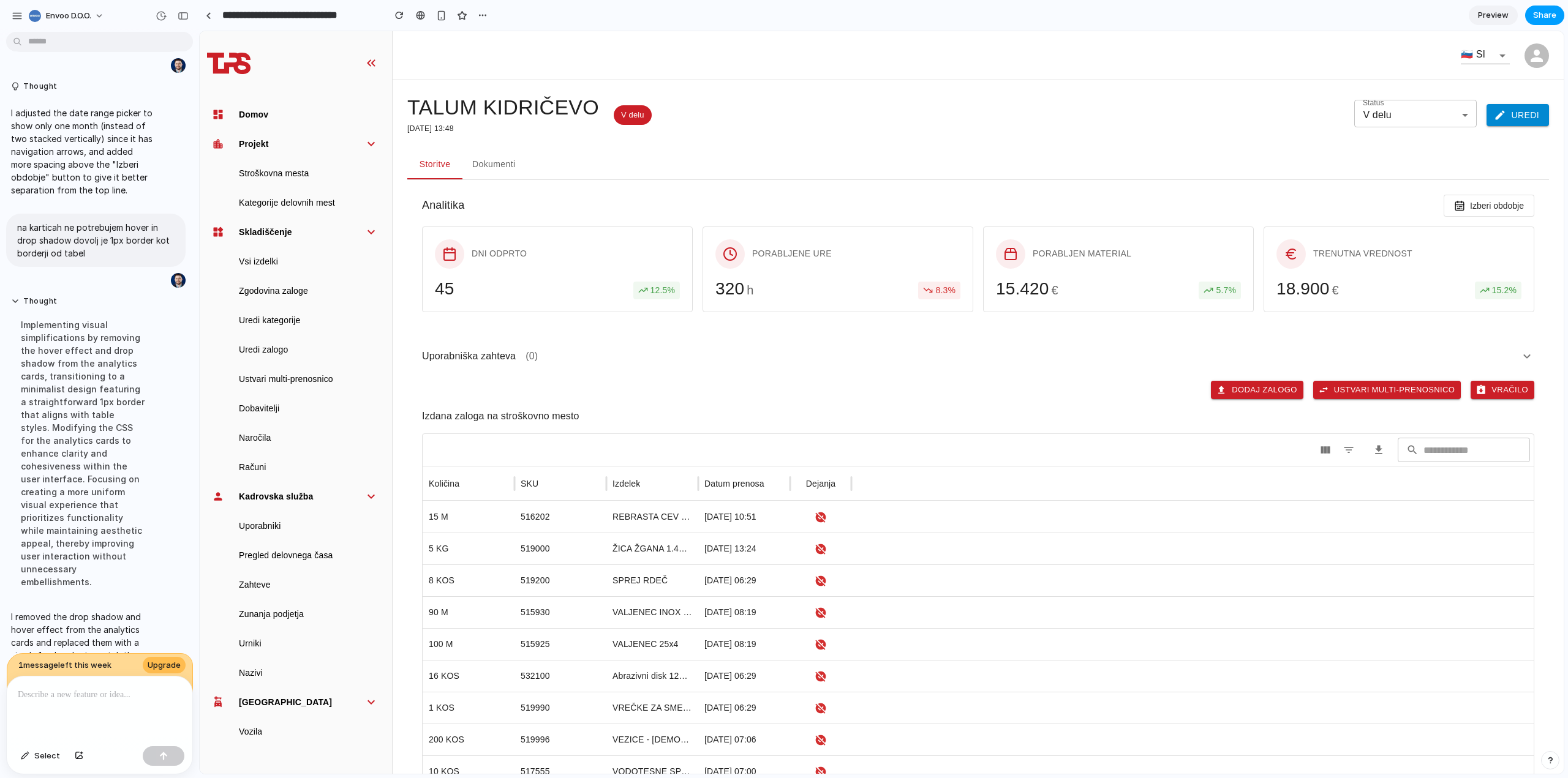
click at [1545, 9] on span "Share" at bounding box center [1544, 15] width 23 height 12
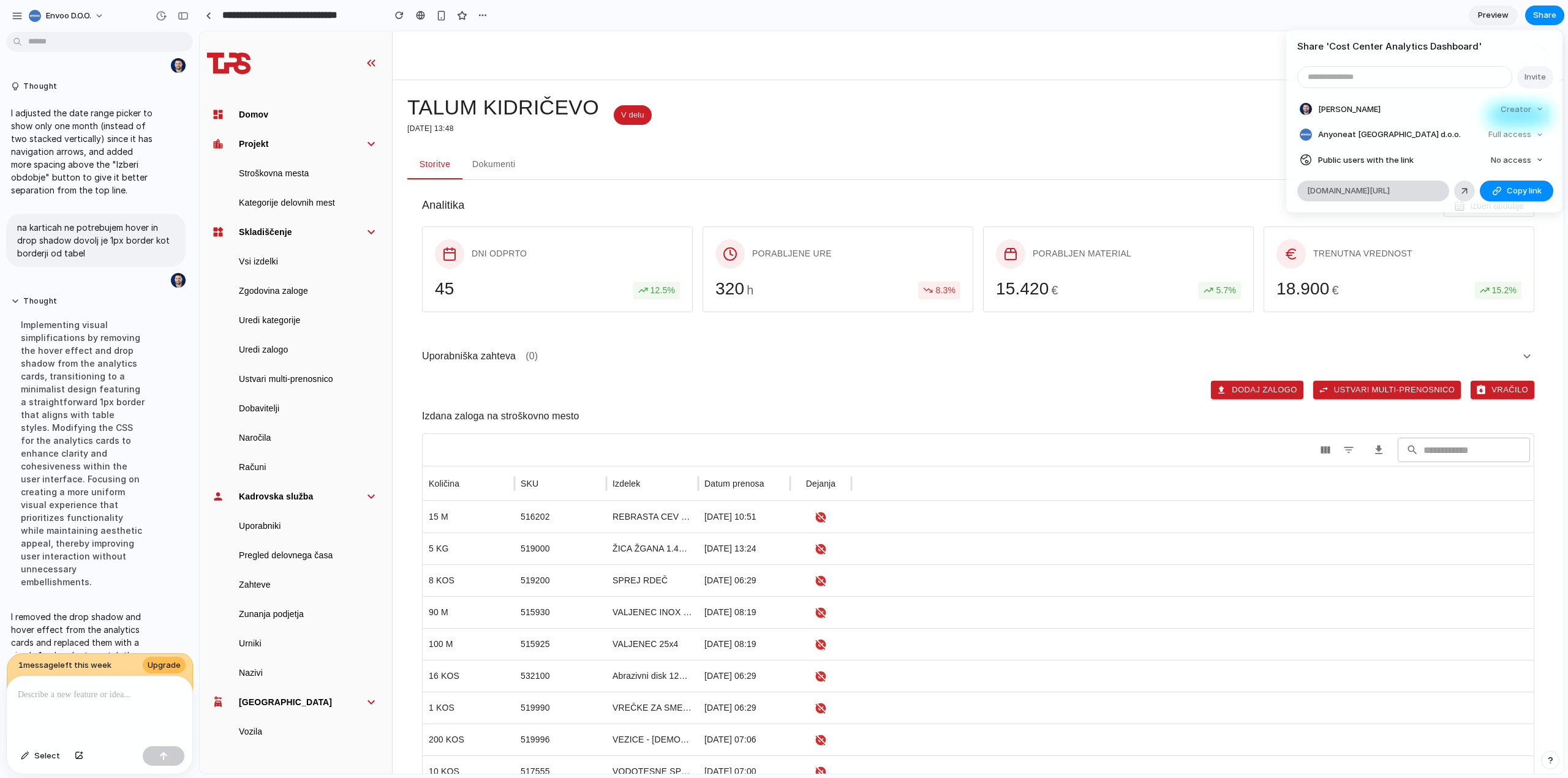
click at [1390, 187] on span "[DOMAIN_NAME][URL]" at bounding box center [1348, 191] width 83 height 12
click at [583, 11] on div "Share ' Cost Center Analytics Dashboard ' Invite [PERSON_NAME] Creator Anyone a…" at bounding box center [784, 389] width 1568 height 778
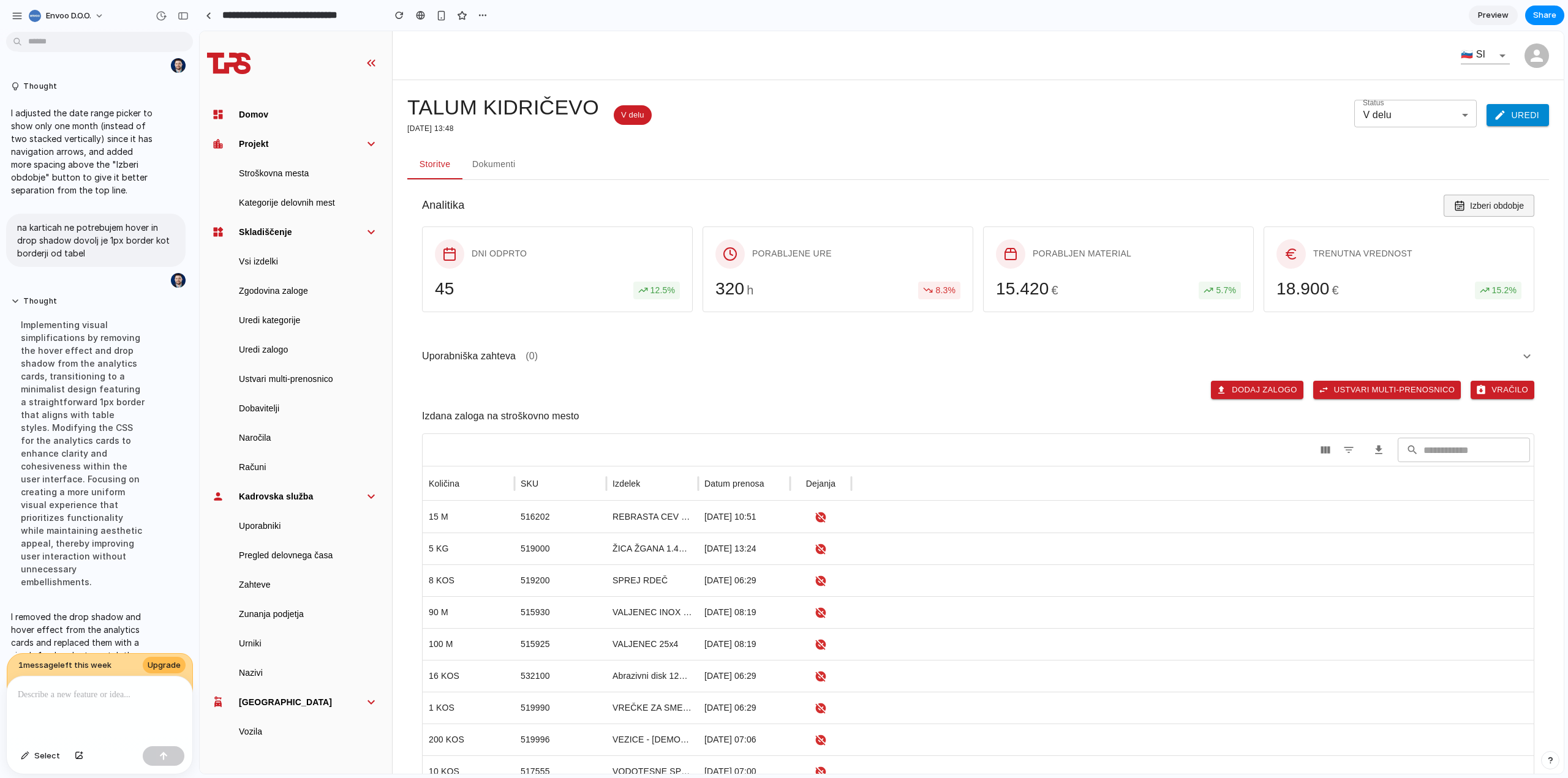
click at [1475, 205] on span "Izberi obdobje" at bounding box center [1496, 205] width 54 height 9
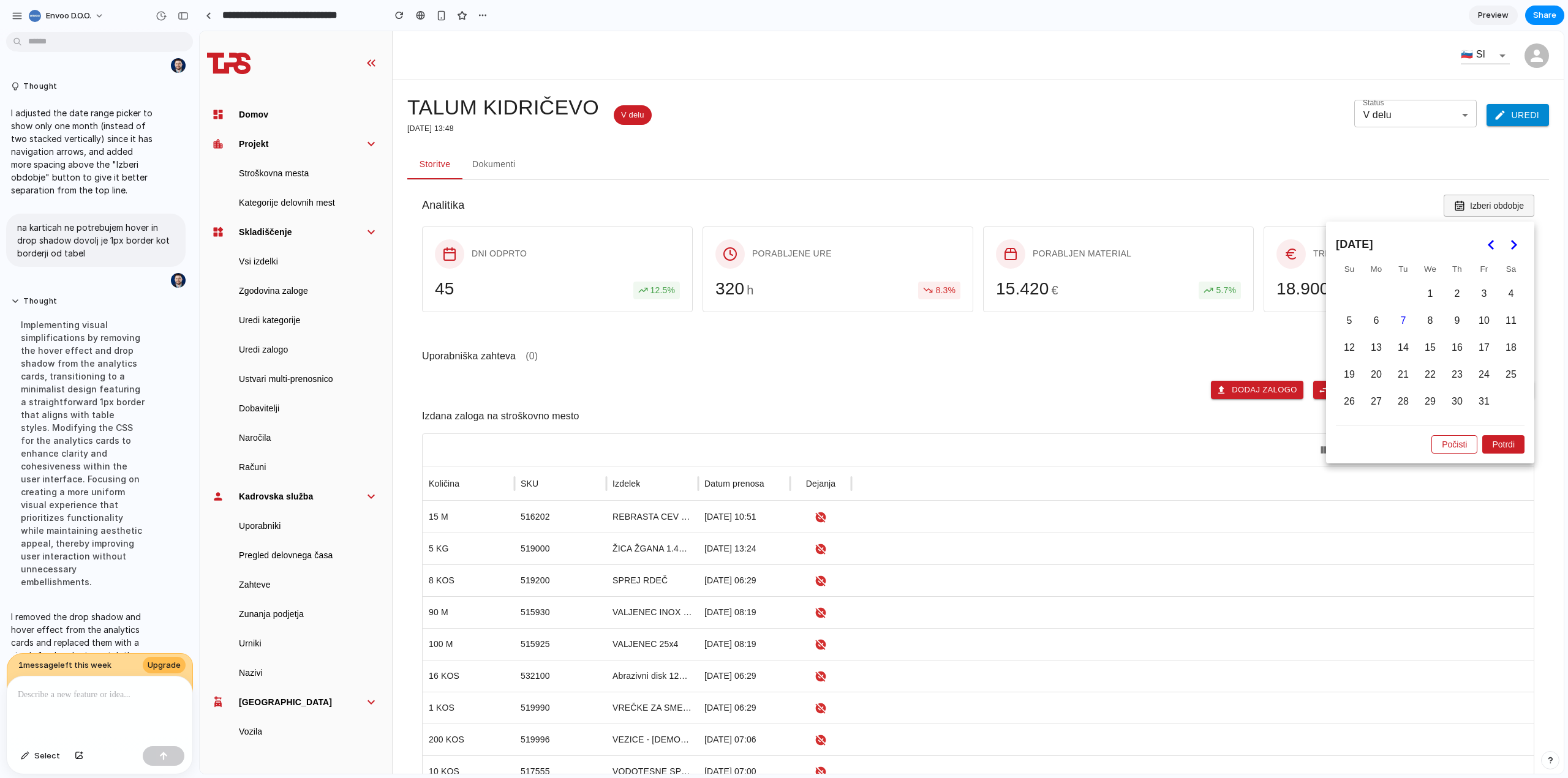
click at [1475, 205] on div at bounding box center [881, 401] width 1364 height 742
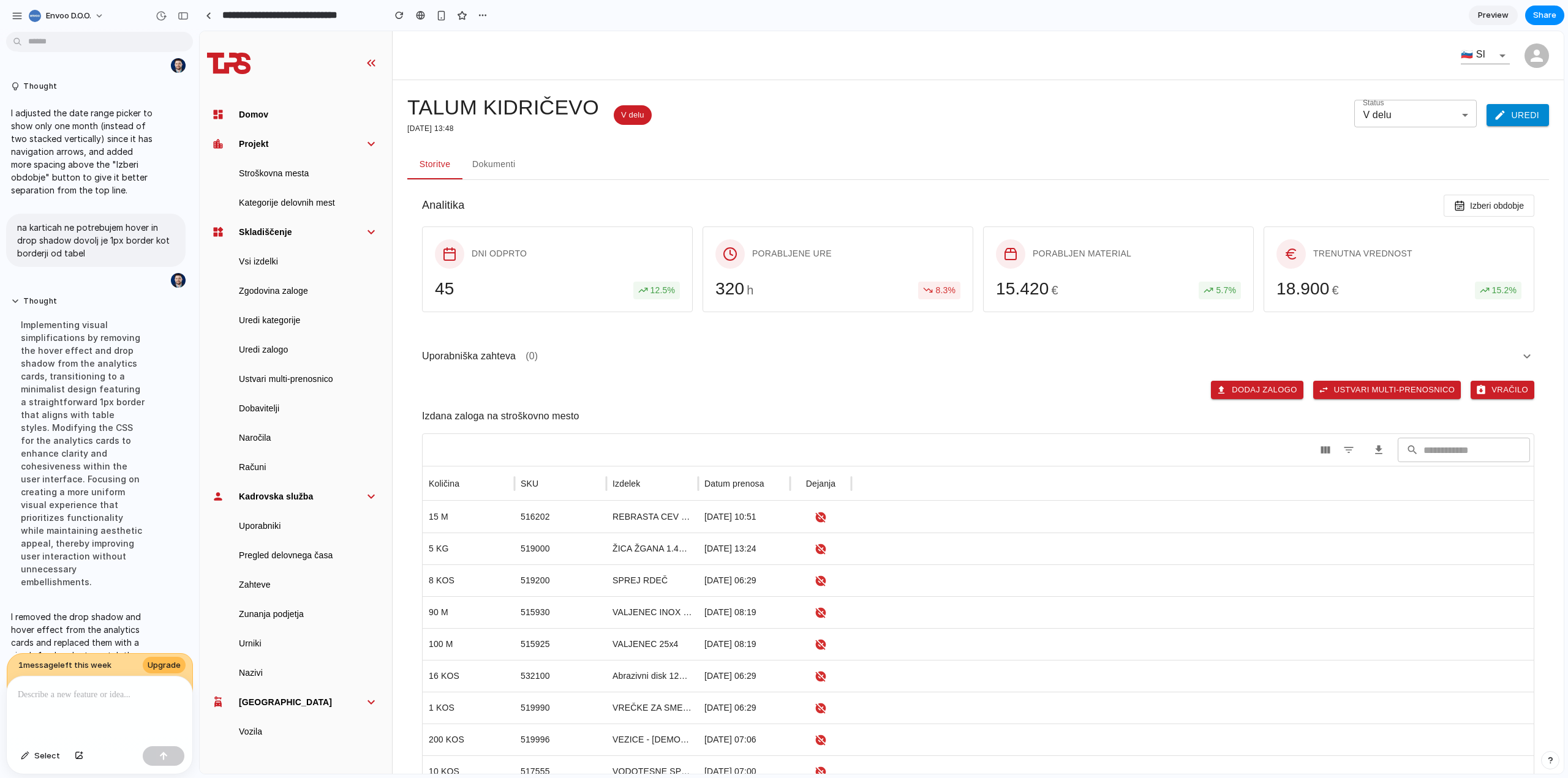
click at [1307, 180] on div "Storitve Dokumenti" at bounding box center [978, 164] width 1142 height 30
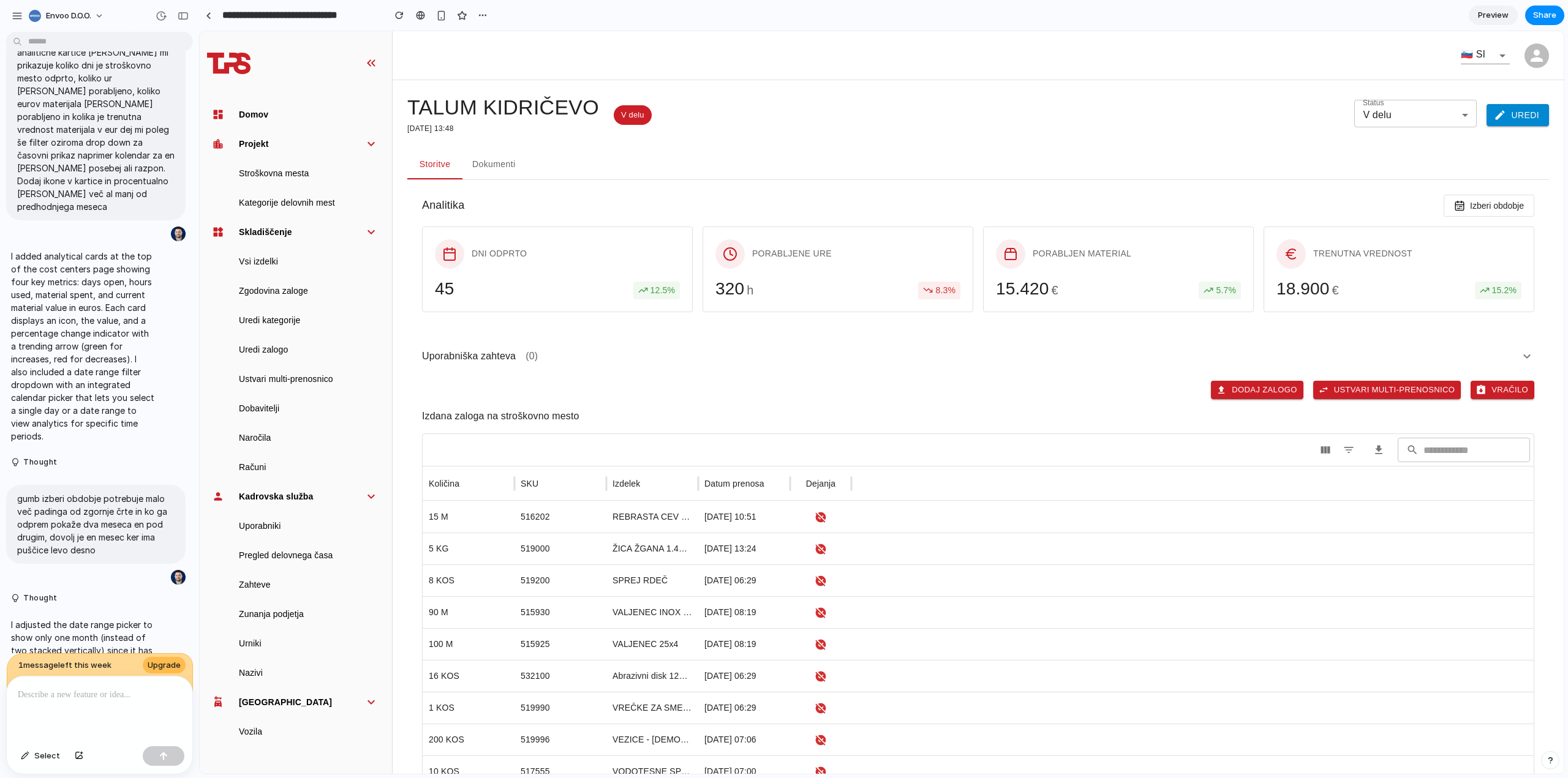
scroll to position [9, 0]
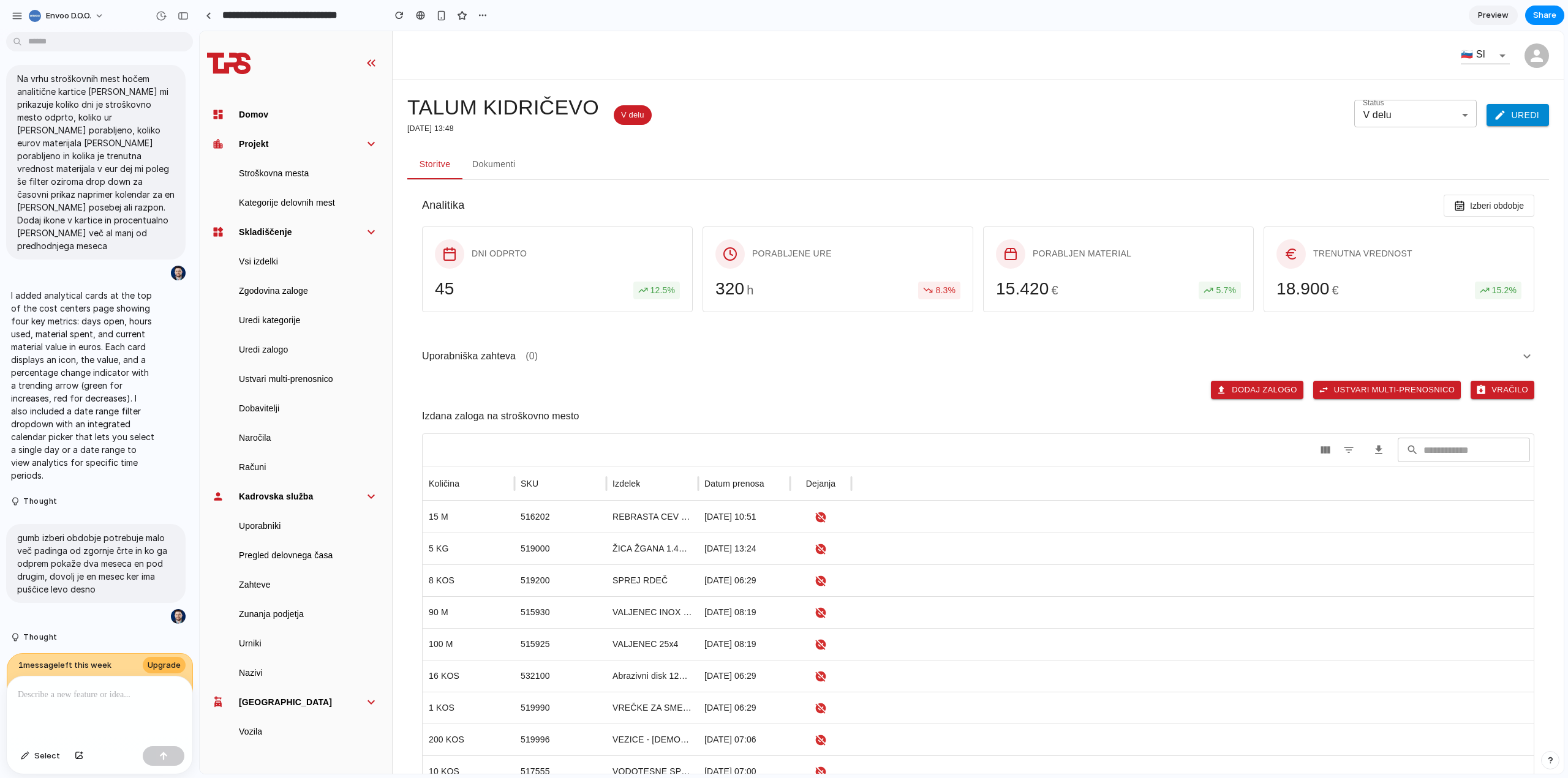
click at [890, 79] on div "🇸🇮 SI" at bounding box center [977, 55] width 1171 height 49
click at [886, 101] on div "TALUM KIDRIČEVO [DATE] 13:48 V delu Status V delu Uredi" at bounding box center [978, 115] width 1142 height 40
click at [1504, 201] on span "Izberi obdobje" at bounding box center [1496, 205] width 54 height 9
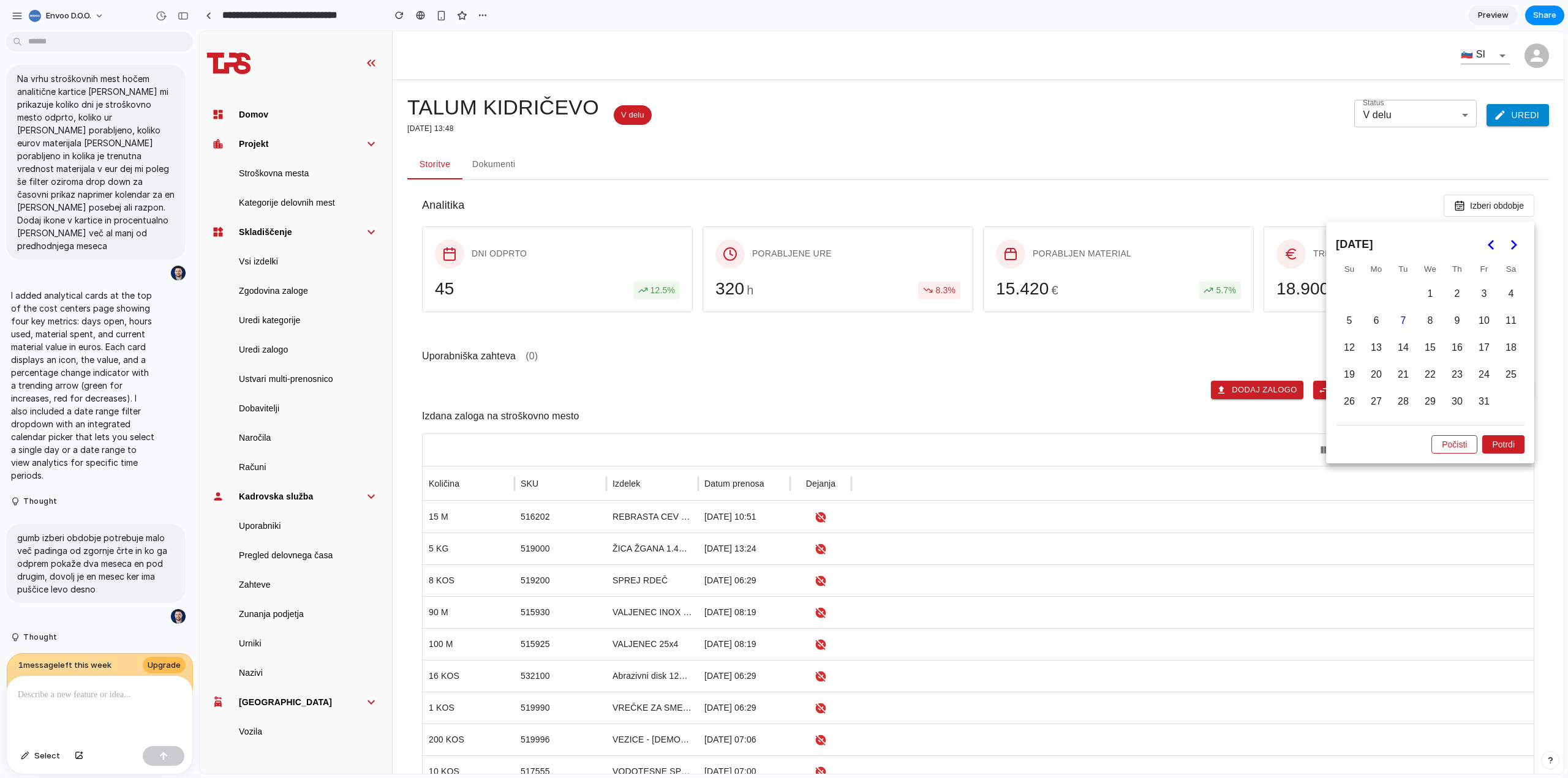
click at [1313, 184] on div at bounding box center [881, 401] width 1364 height 742
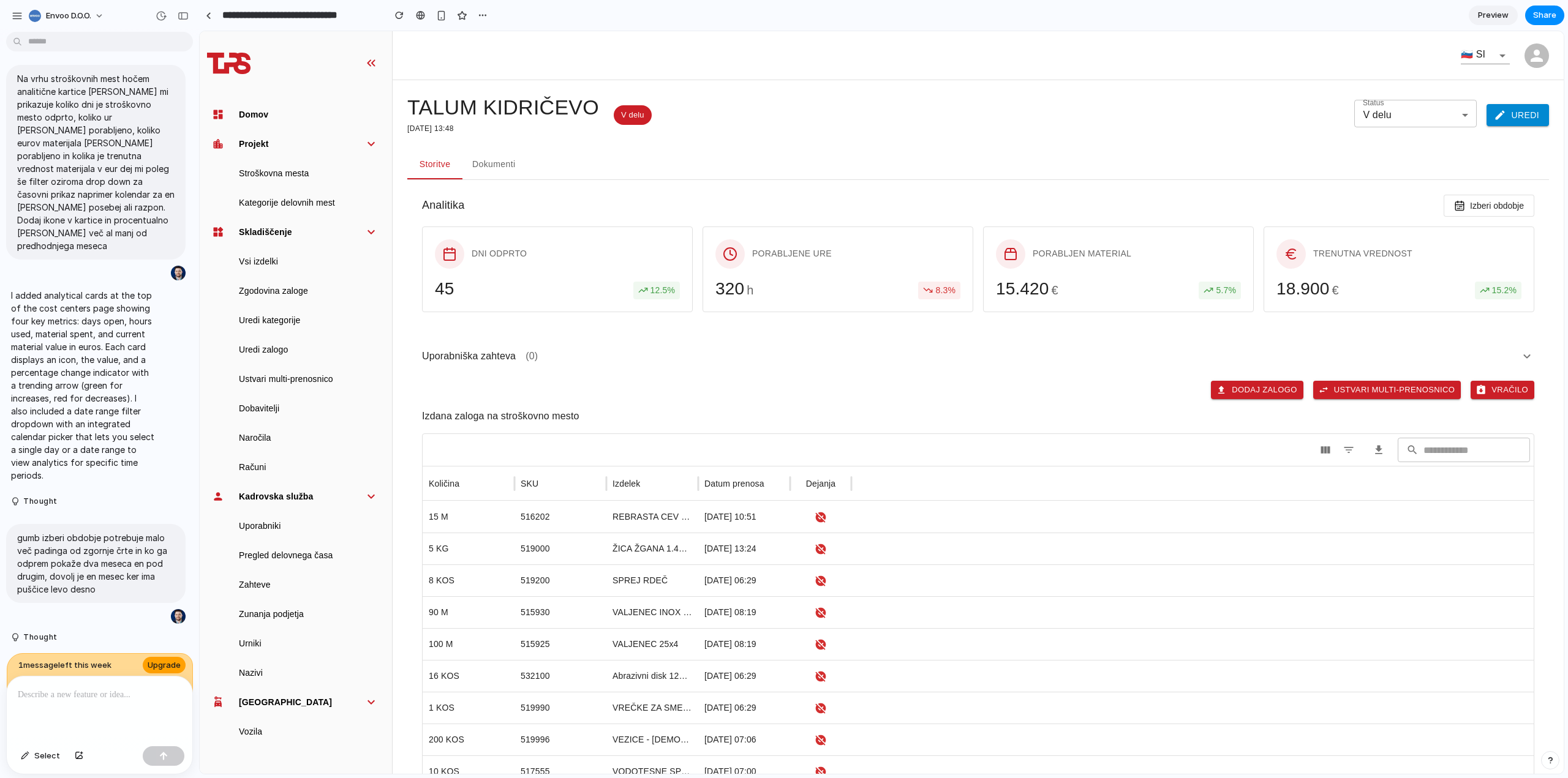
click at [167, 659] on span "Upgrade" at bounding box center [164, 665] width 33 height 12
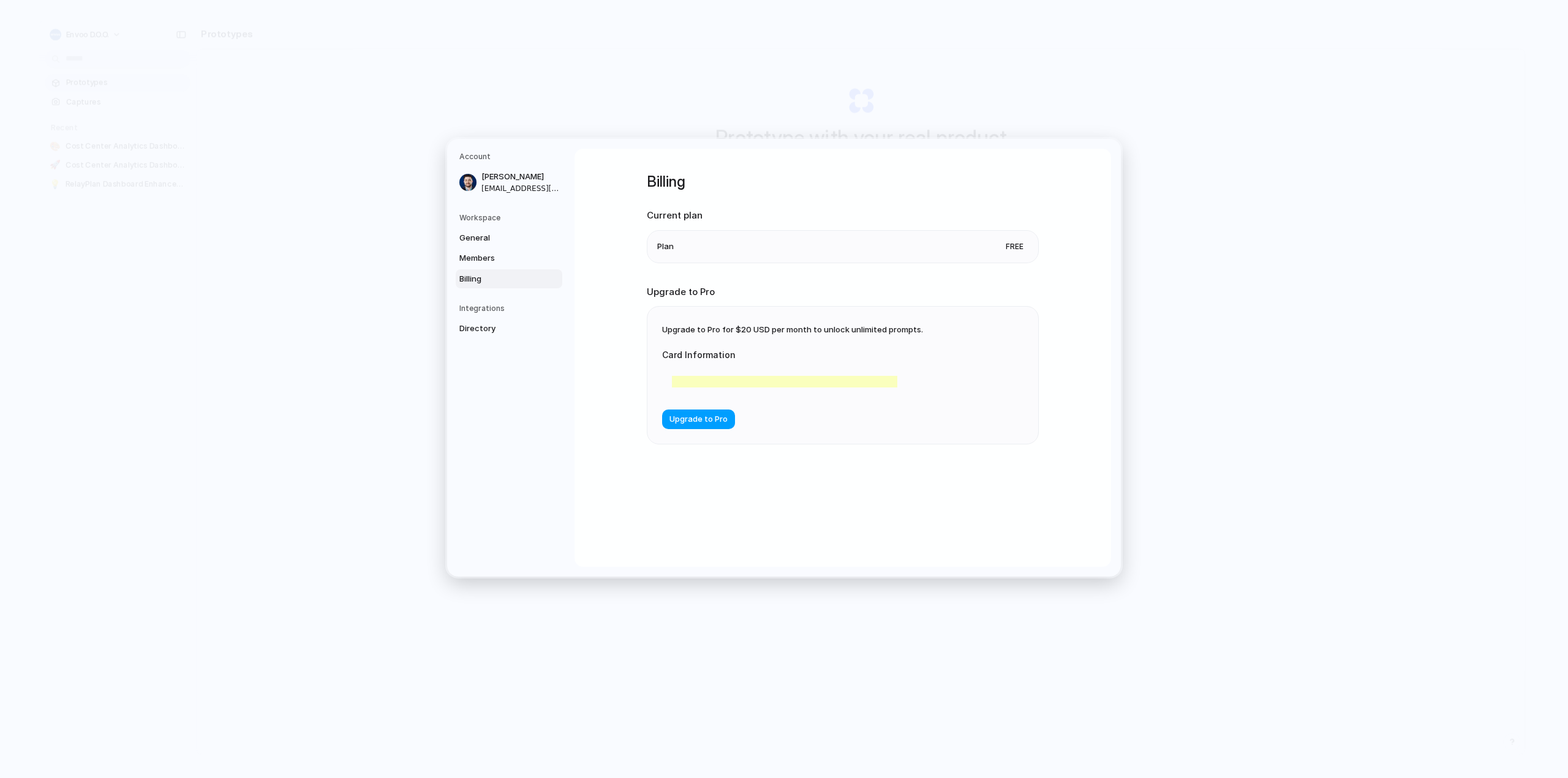
click at [689, 419] on span "Upgrade to Pro" at bounding box center [699, 419] width 58 height 12
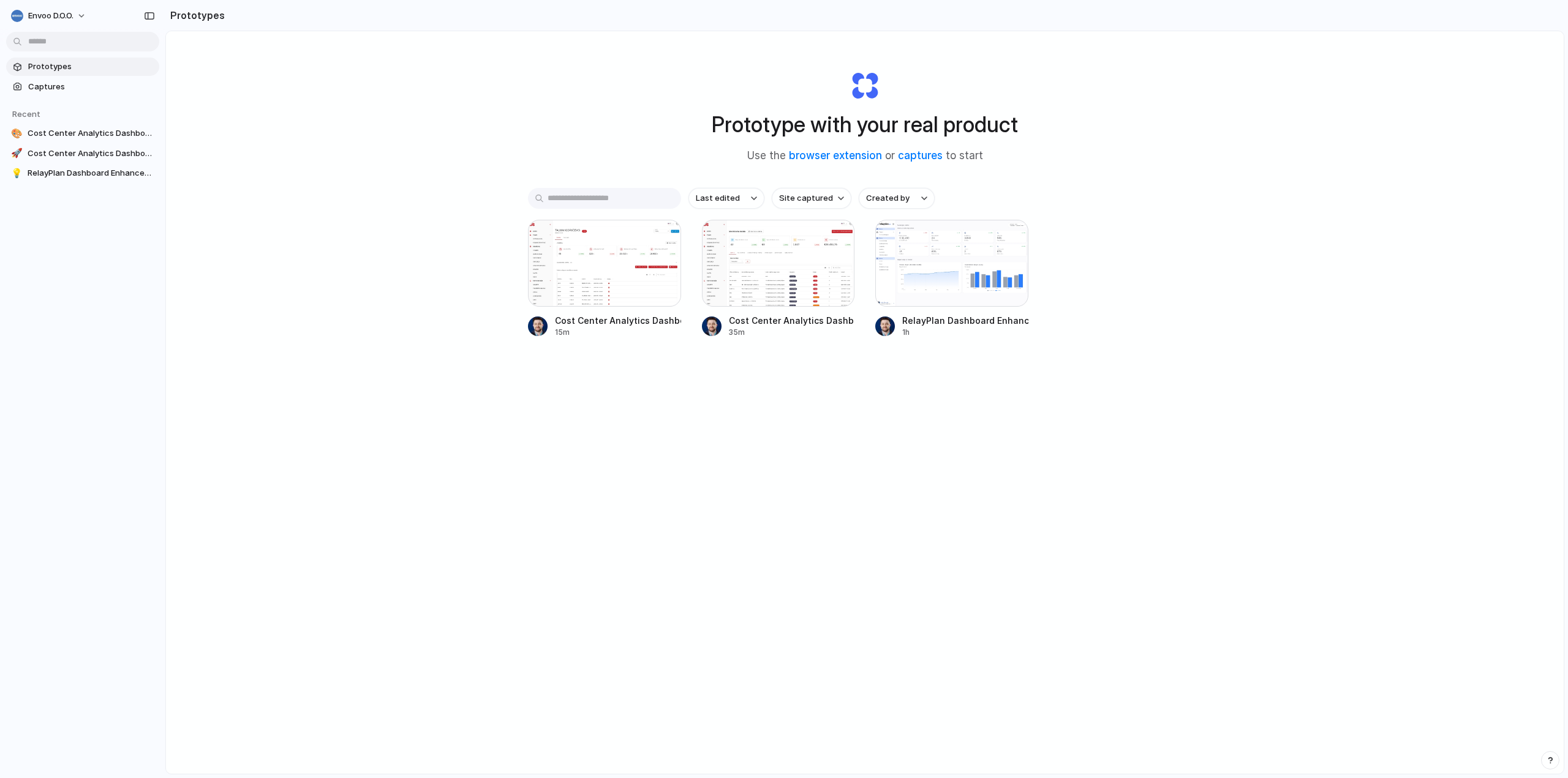
click at [343, 170] on div "Prototype with your real product Use the browser extension or captures to start…" at bounding box center [865, 434] width 1398 height 807
click at [321, 148] on div "Prototype with your real product Use the browser extension or captures to start…" at bounding box center [865, 434] width 1398 height 807
click at [103, 134] on span "Cost Center Analytics Dashboard" at bounding box center [91, 134] width 127 height 12
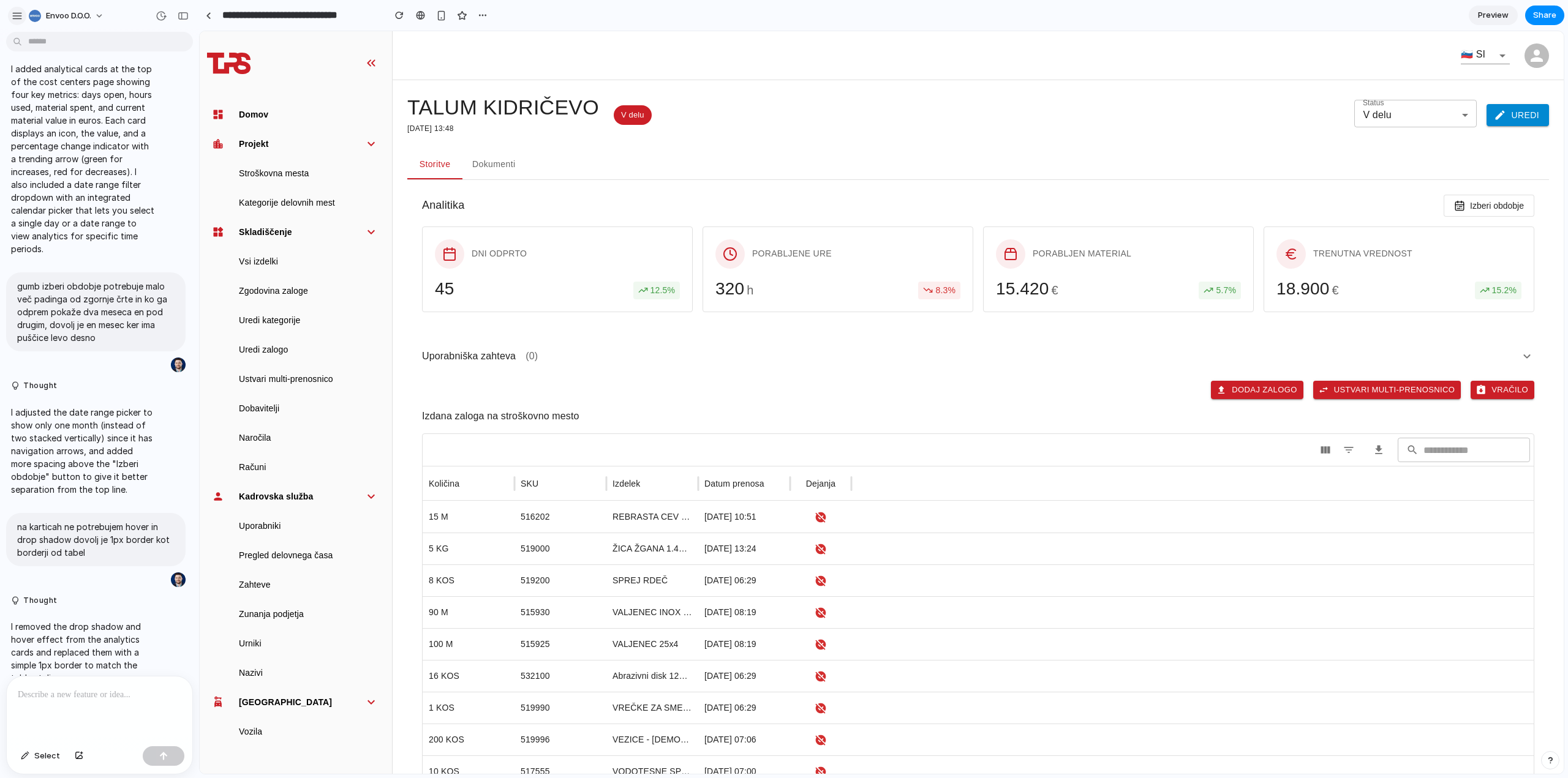
click at [14, 21] on button "button" at bounding box center [16, 15] width 18 height 18
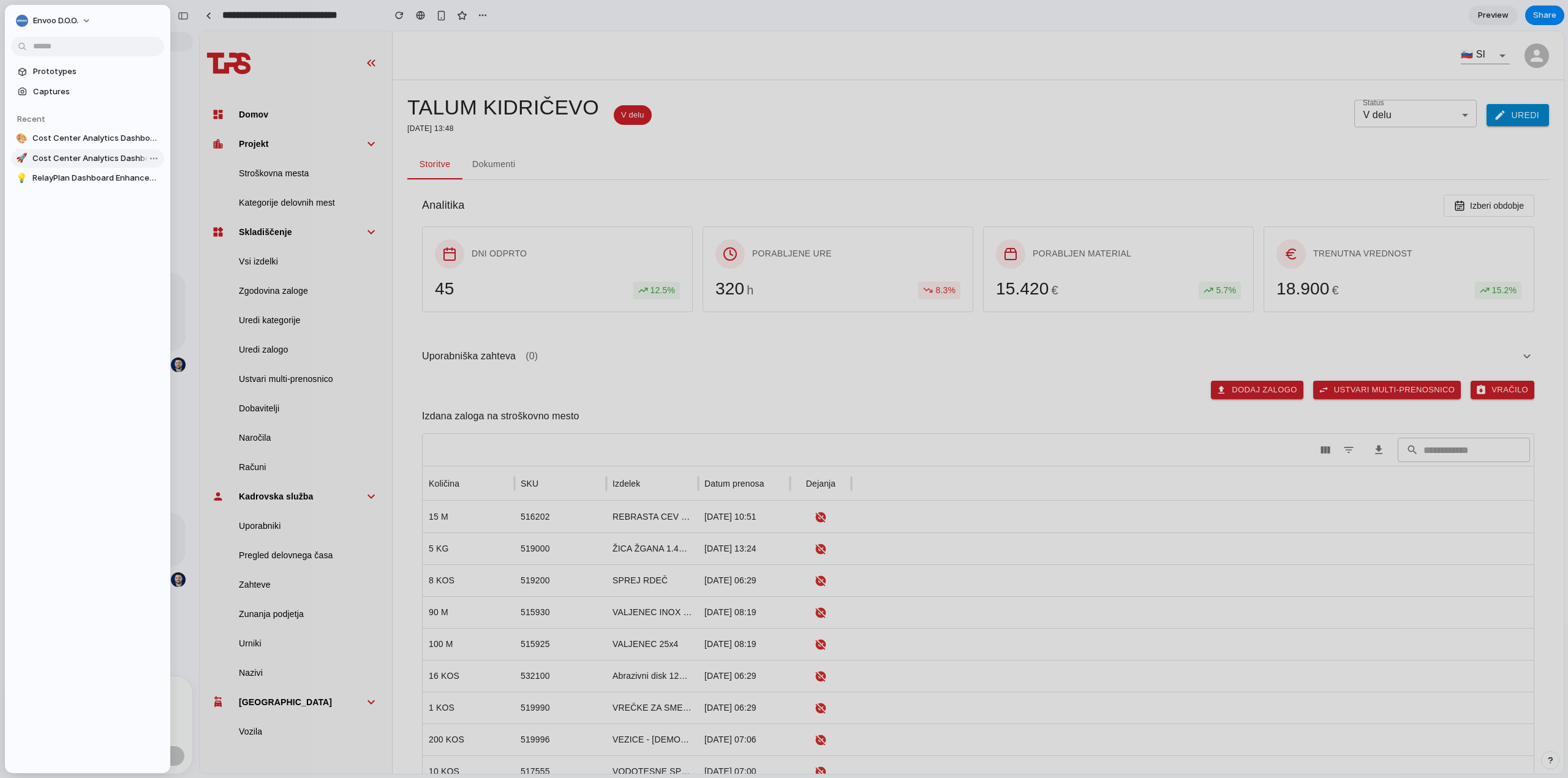
click at [75, 159] on span "Cost Center Analytics Dashboard" at bounding box center [96, 158] width 127 height 12
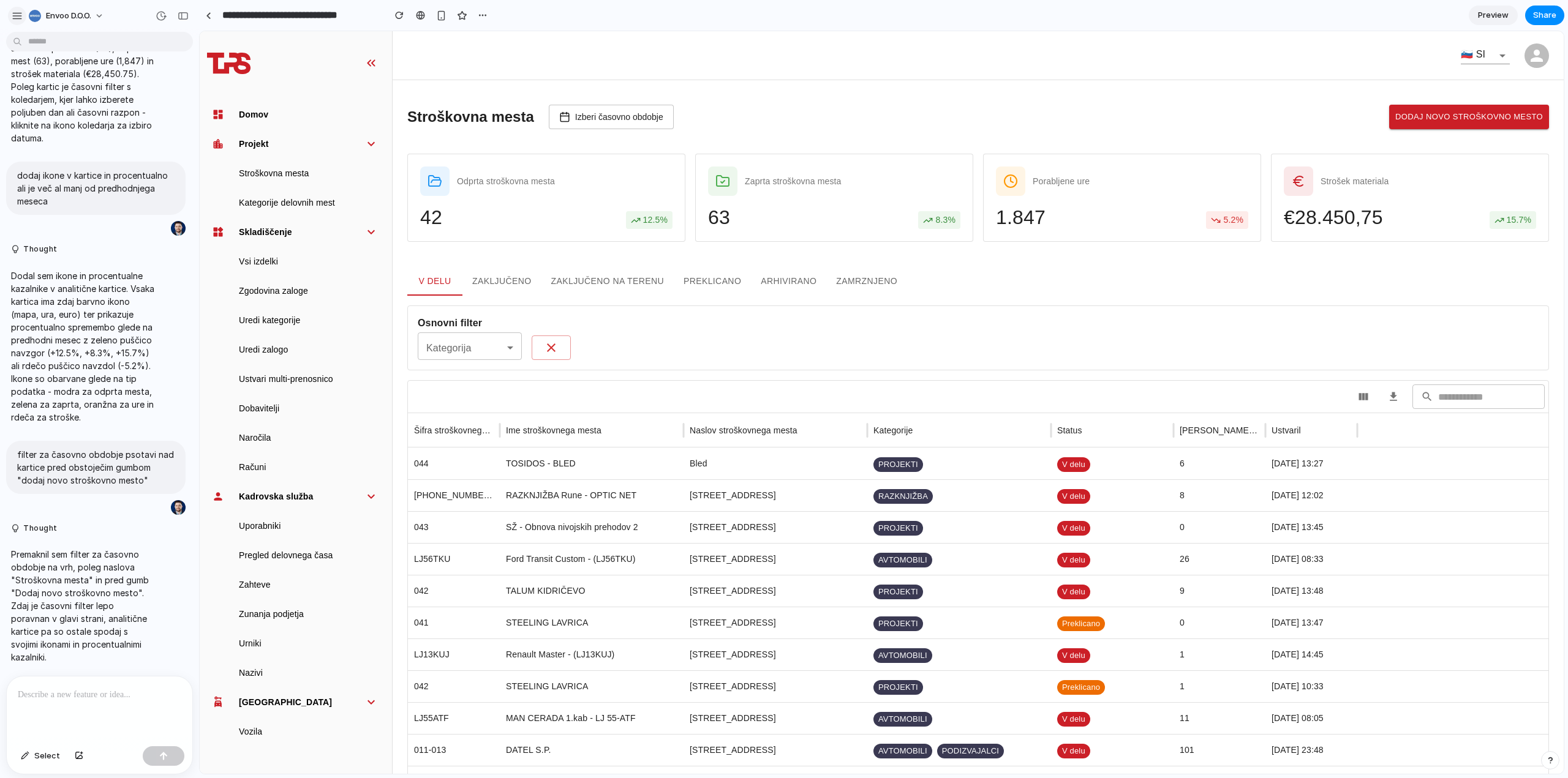
click at [16, 15] on div "button" at bounding box center [17, 15] width 11 height 11
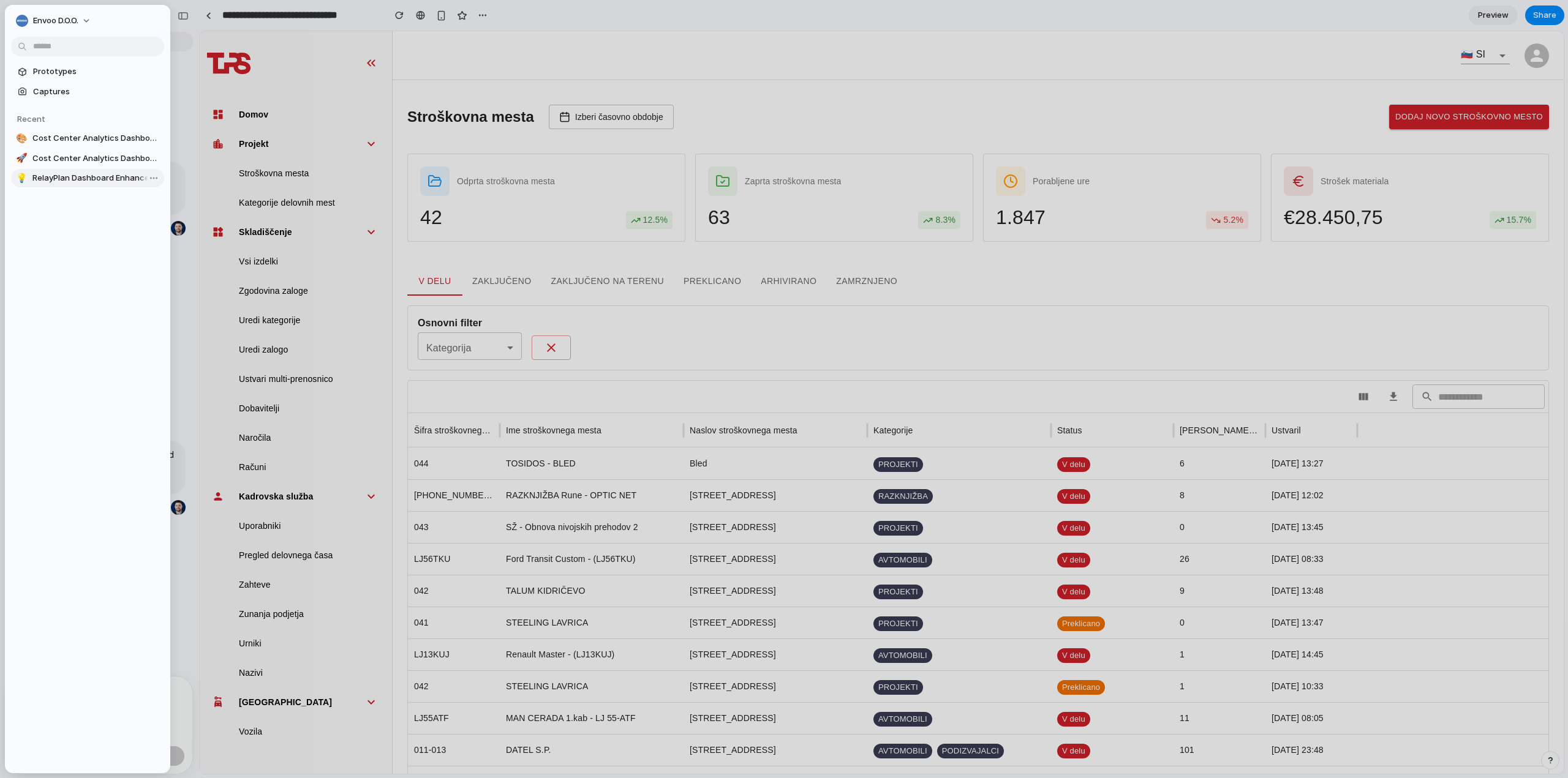
click at [57, 175] on span "RelayPlan Dashboard Enhancements" at bounding box center [96, 178] width 127 height 12
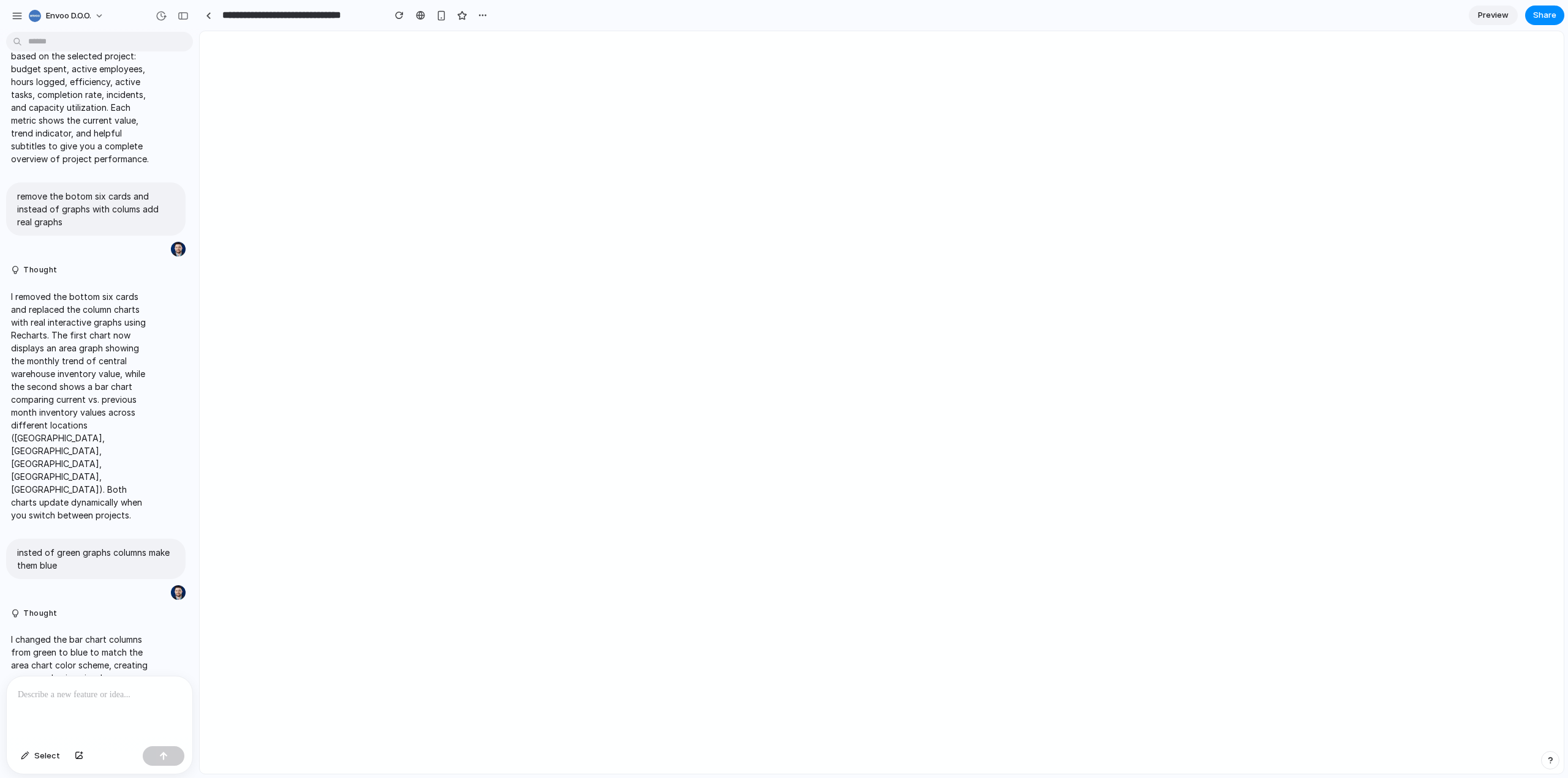
type input "**********"
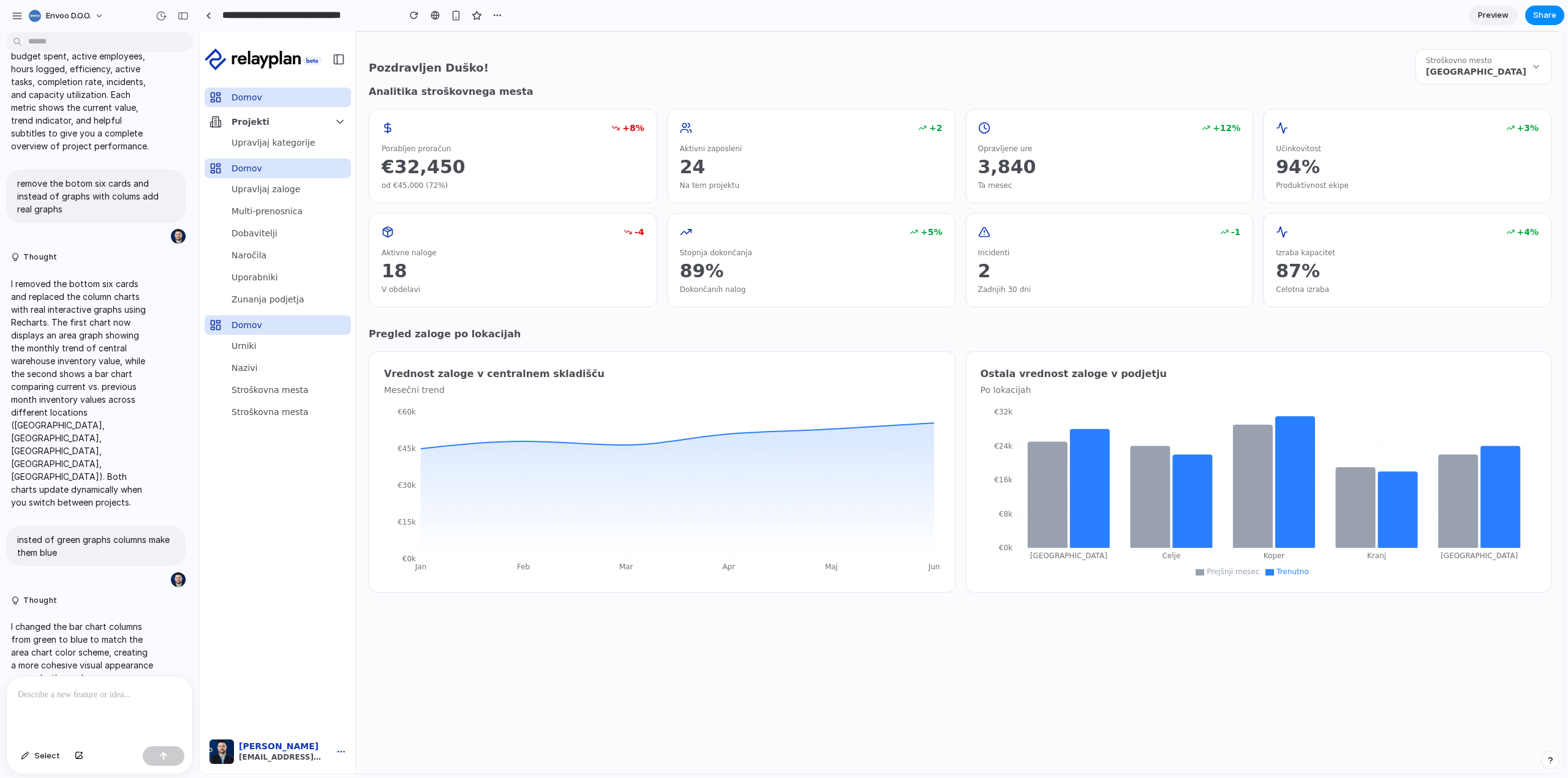
click at [40, 691] on p at bounding box center [99, 694] width 164 height 15
click at [26, 689] on p "**********" at bounding box center [97, 687] width 158 height 29
click at [132, 692] on p "**********" at bounding box center [97, 687] width 158 height 29
click at [170, 685] on p "**********" at bounding box center [97, 687] width 158 height 29
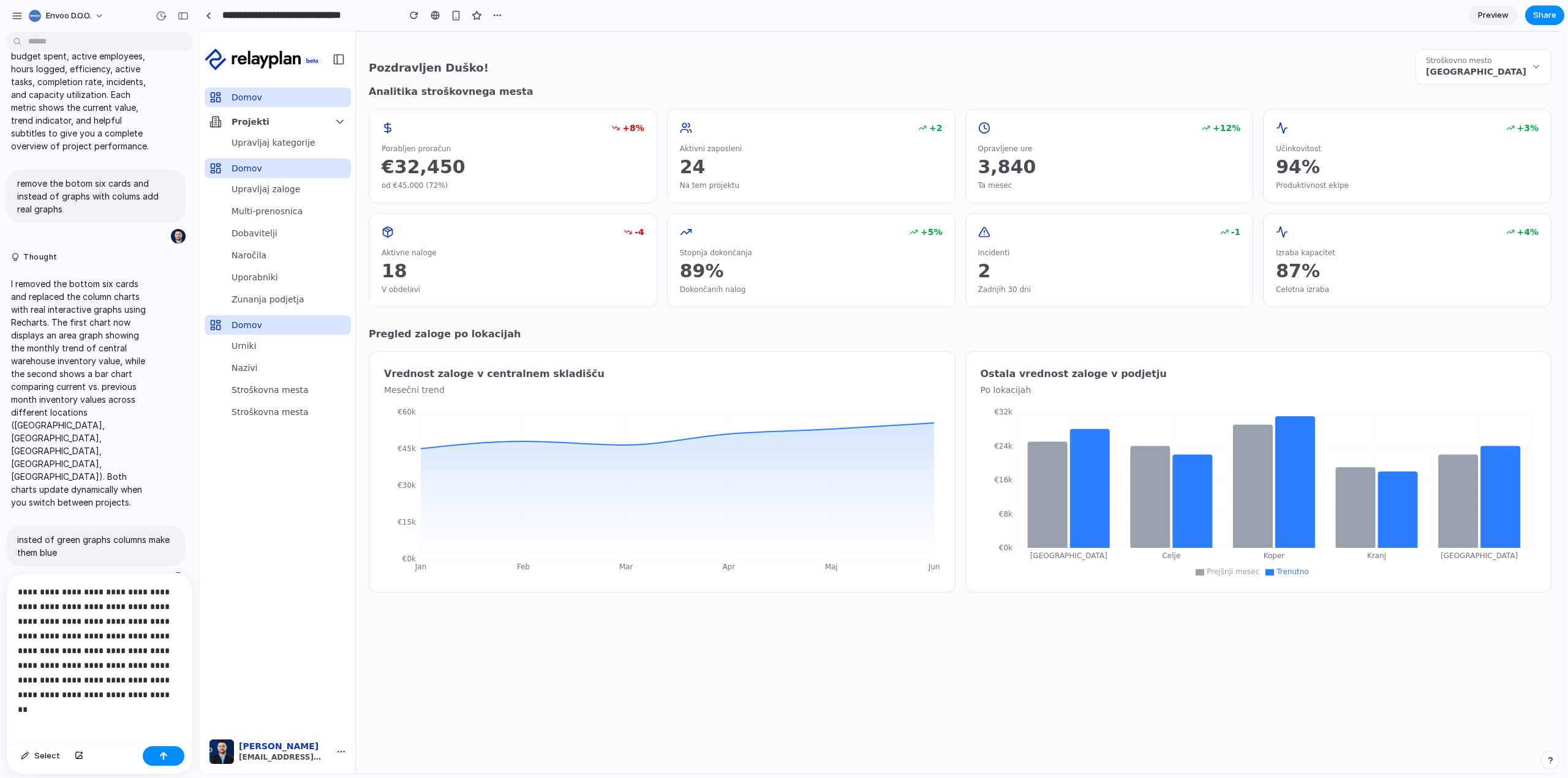
click at [1431, 67] on span "[GEOGRAPHIC_DATA]" at bounding box center [1476, 72] width 100 height 12
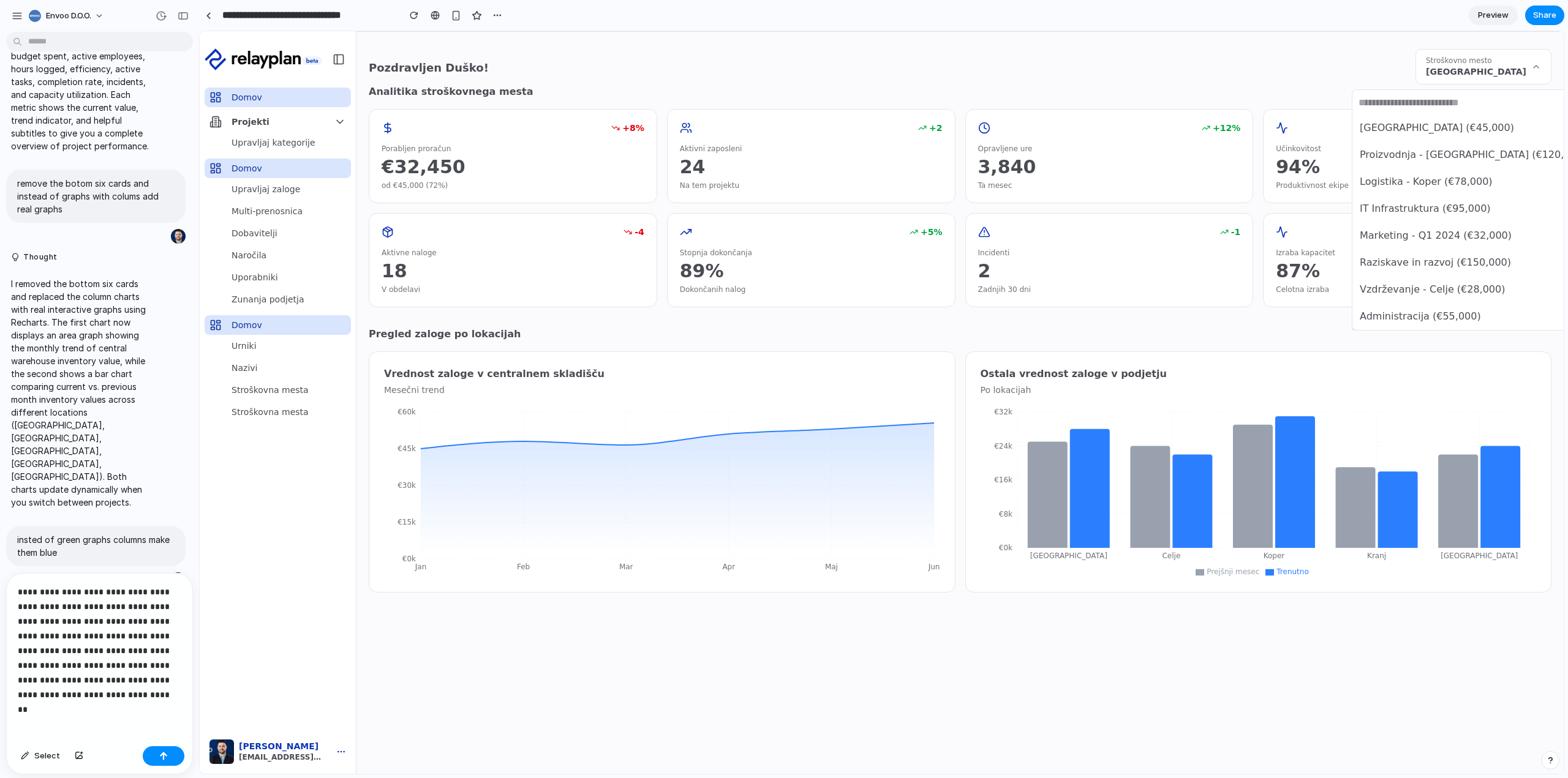
click at [1443, 64] on div "Skladišče - [GEOGRAPHIC_DATA] (€45,000) Proizvodnja - [GEOGRAPHIC_DATA] (€120,0…" at bounding box center [881, 401] width 1364 height 742
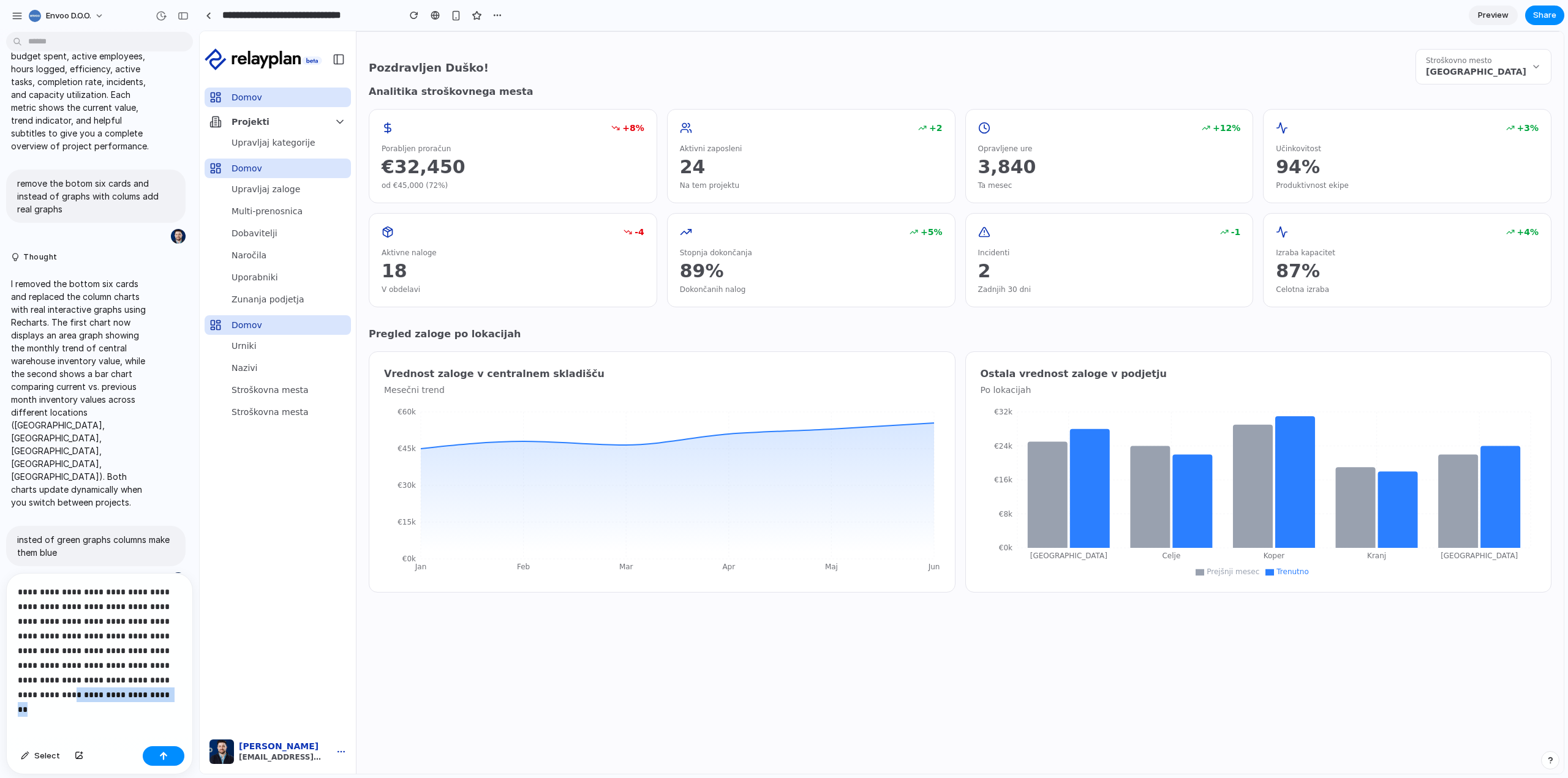
drag, startPoint x: 151, startPoint y: 691, endPoint x: 44, endPoint y: 695, distance: 107.1
click at [44, 695] on p "**********" at bounding box center [97, 643] width 158 height 117
drag, startPoint x: 159, startPoint y: 757, endPoint x: 51, endPoint y: 615, distance: 178.4
click at [159, 757] on div "button" at bounding box center [164, 756] width 9 height 9
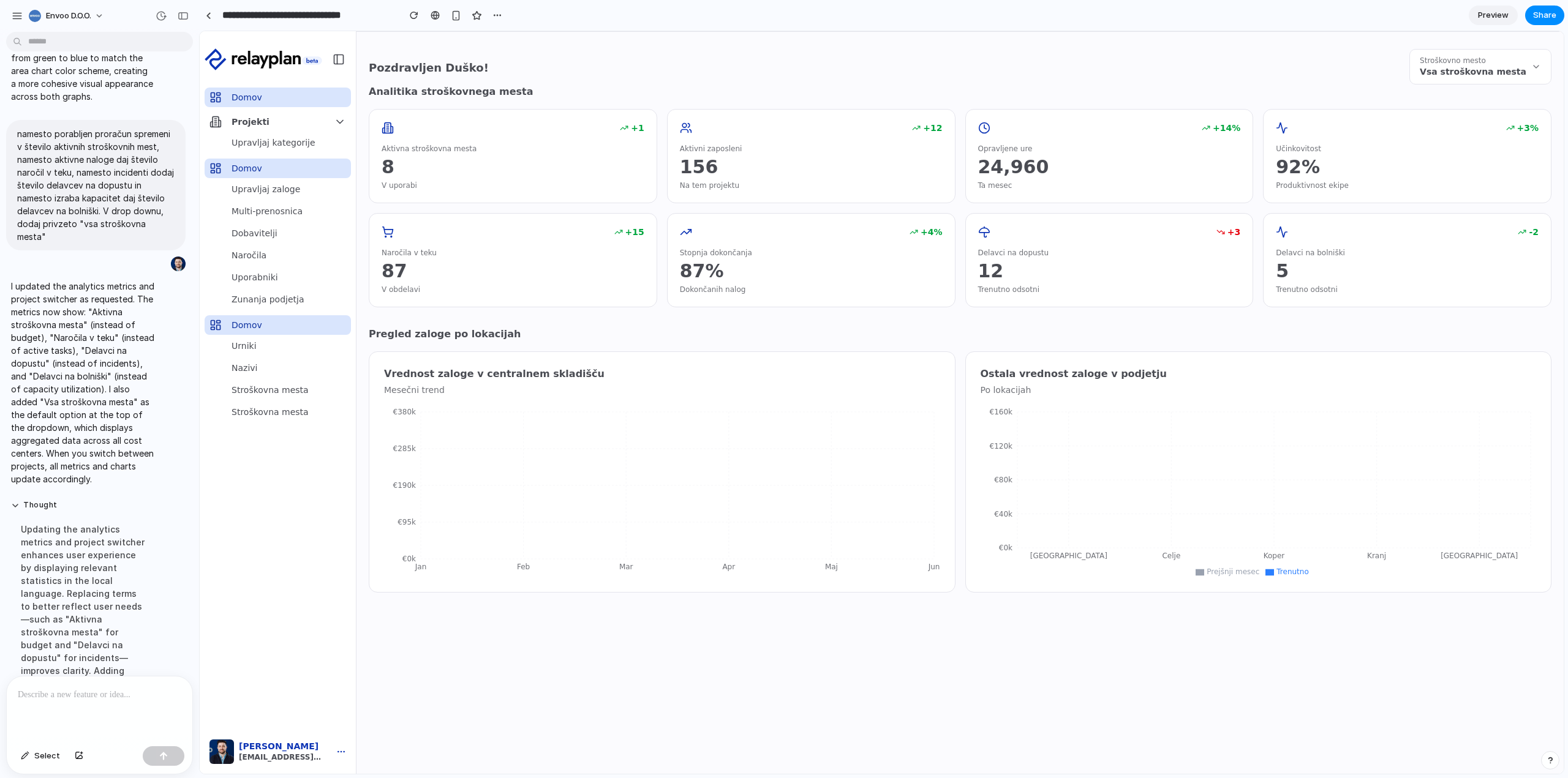
scroll to position [1060, 0]
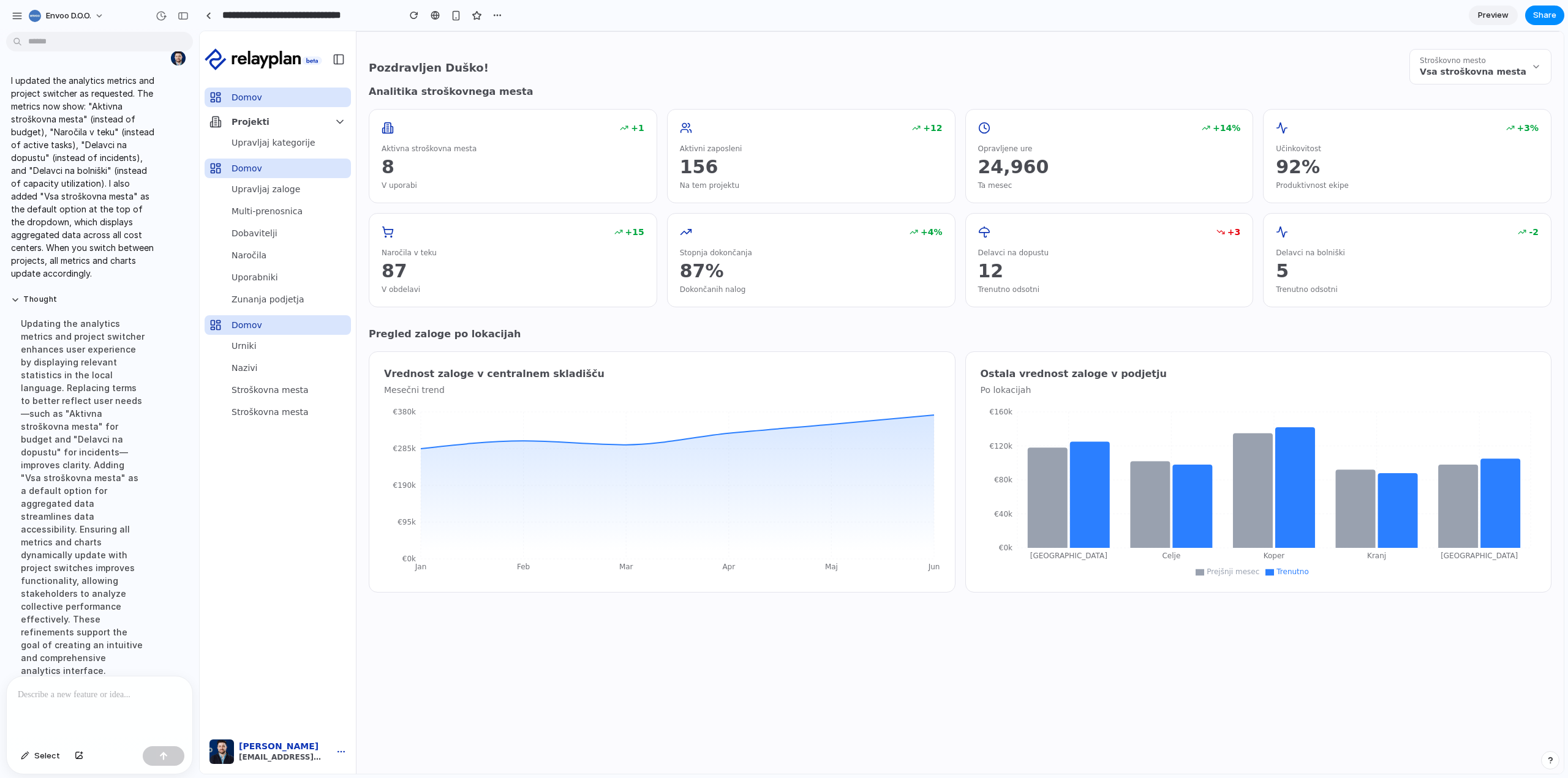
click at [1466, 65] on span "Stroškovno mesto" at bounding box center [1452, 60] width 66 height 9
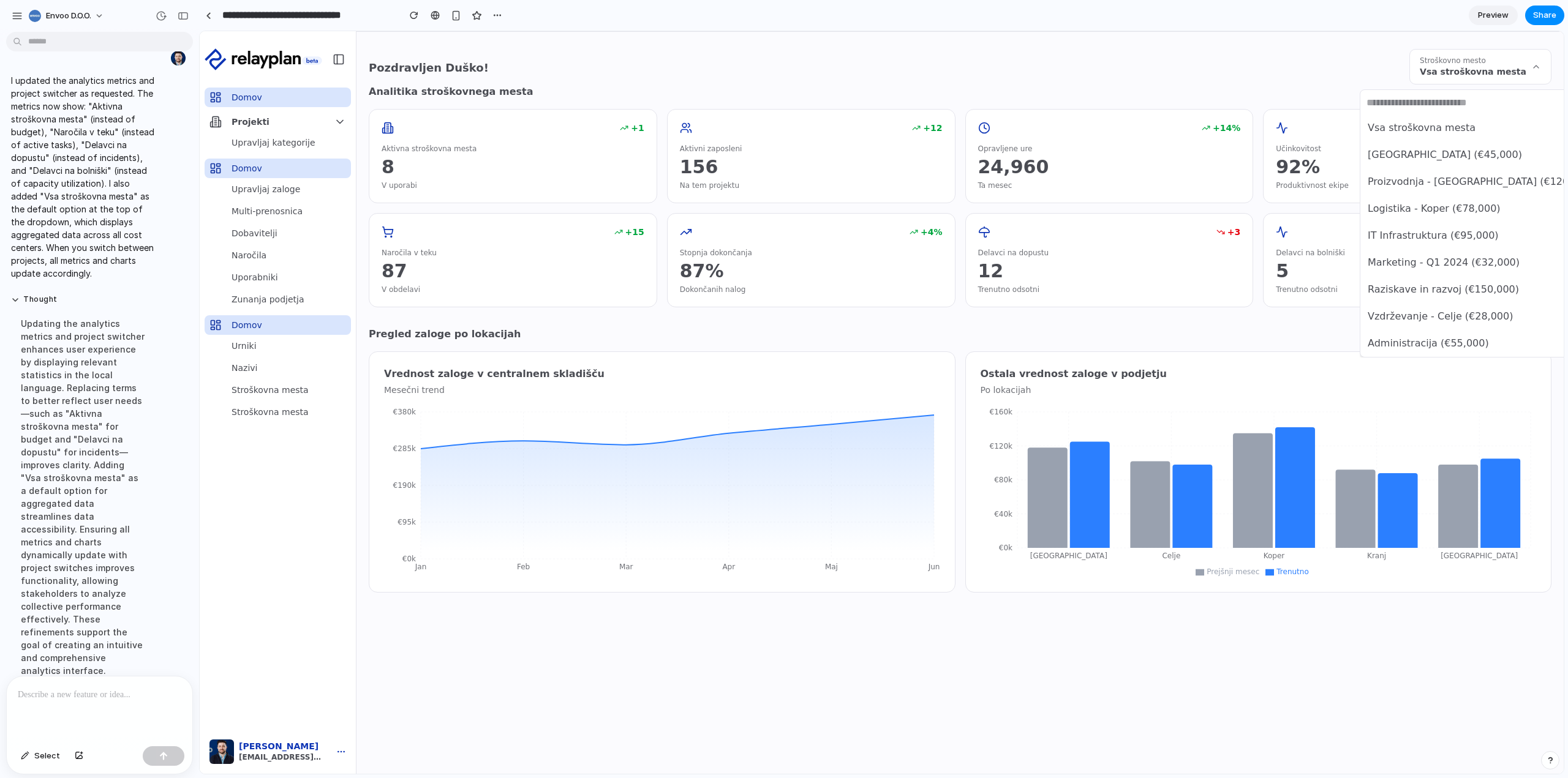
click at [1431, 128] on span "Vsa stroškovna mesta" at bounding box center [1422, 128] width 108 height 15
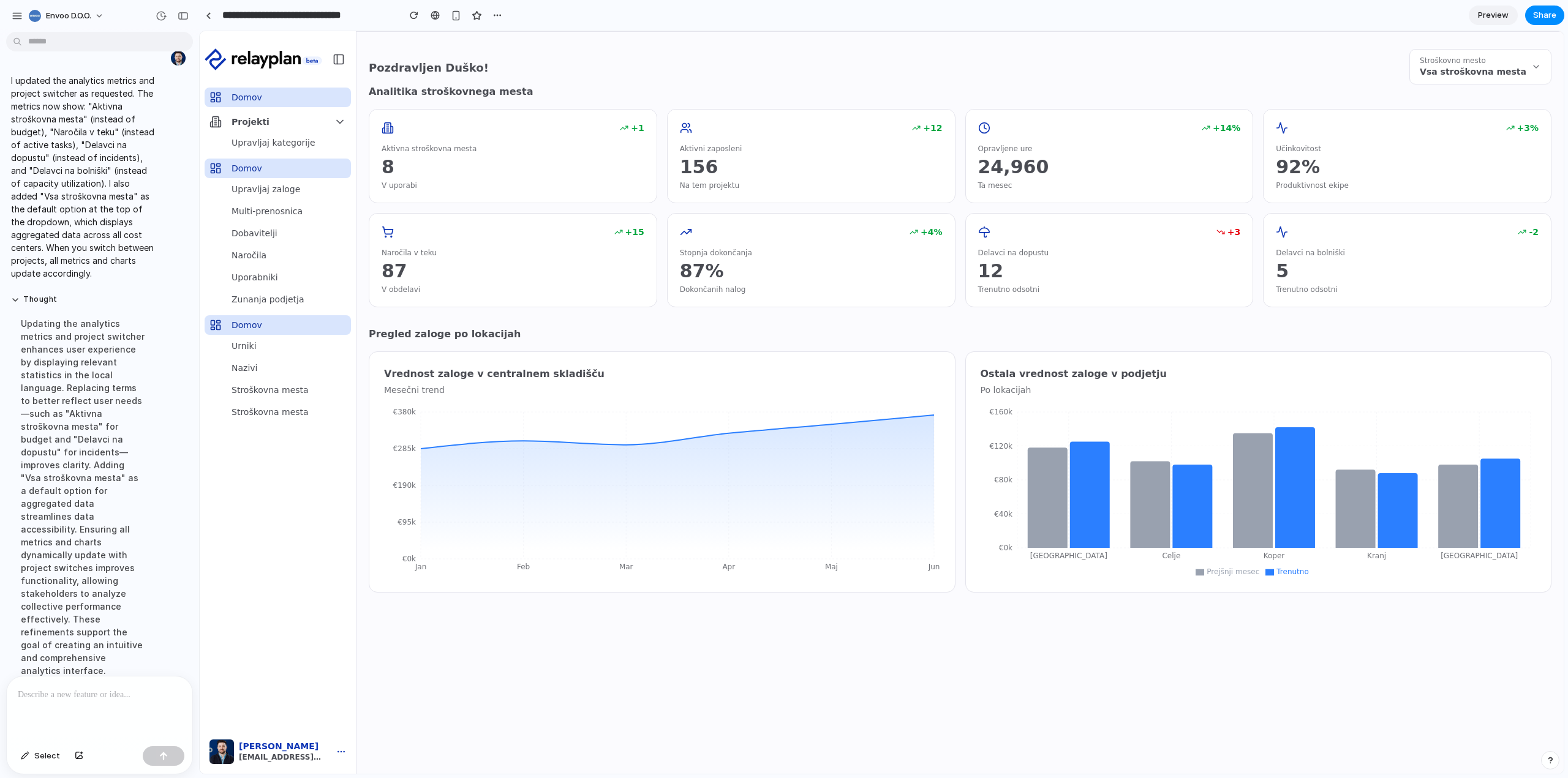
click at [1481, 69] on span "Vsa stroškovna mesta" at bounding box center [1473, 72] width 106 height 12
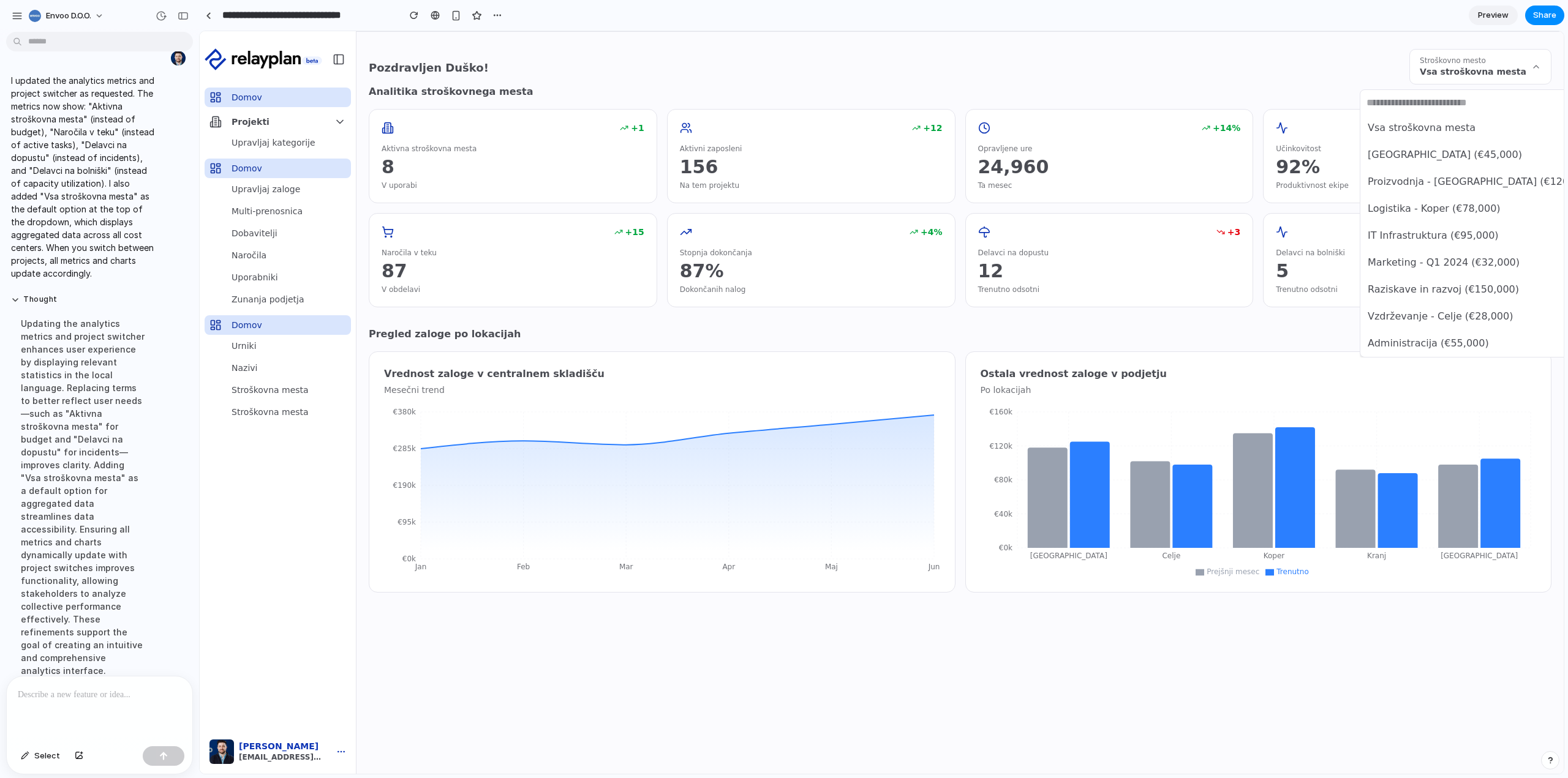
click at [1448, 151] on span "[GEOGRAPHIC_DATA] (€45,000)" at bounding box center [1445, 154] width 154 height 15
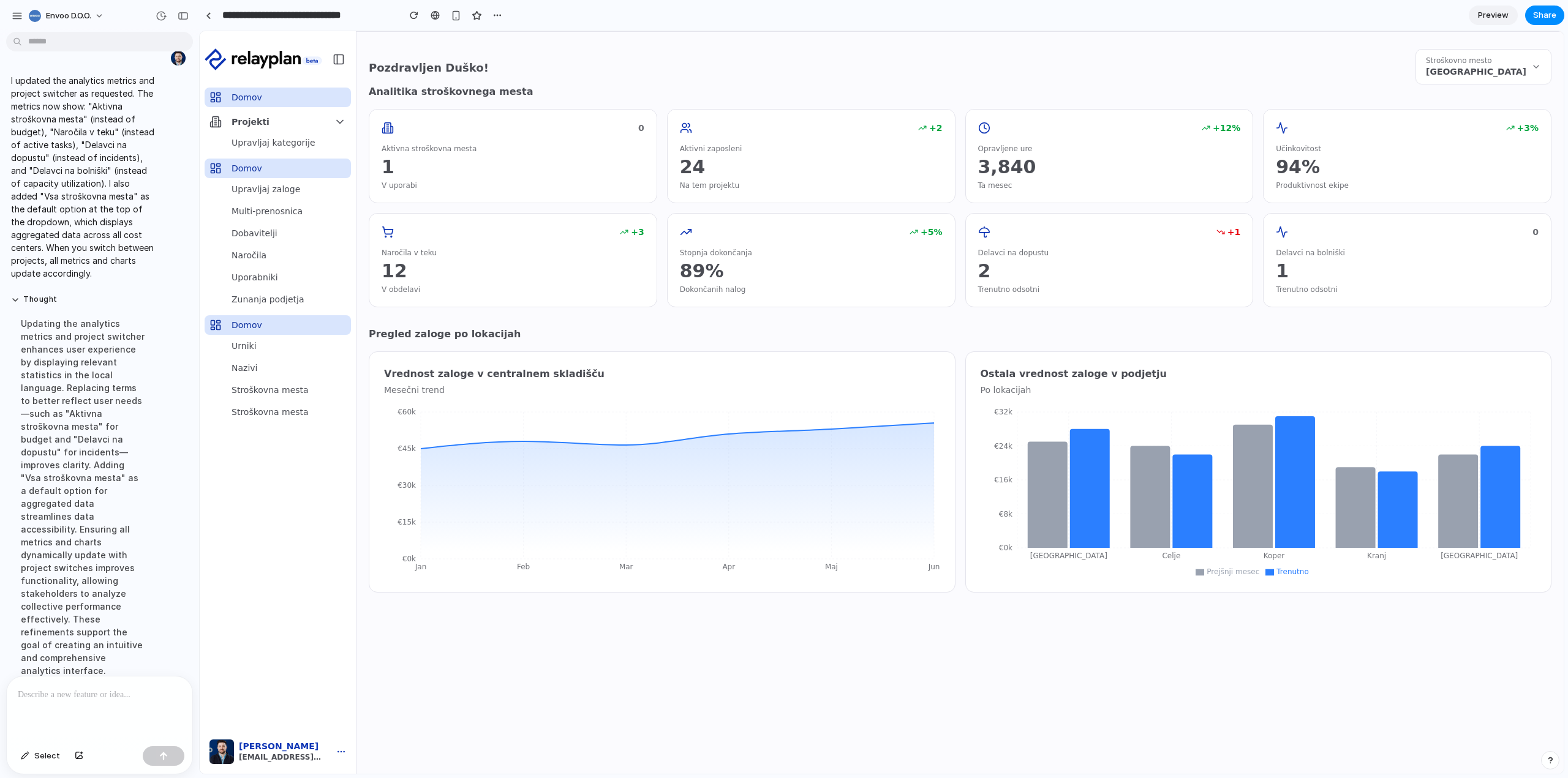
click at [1476, 64] on span "Stroškovno mesto" at bounding box center [1458, 60] width 66 height 9
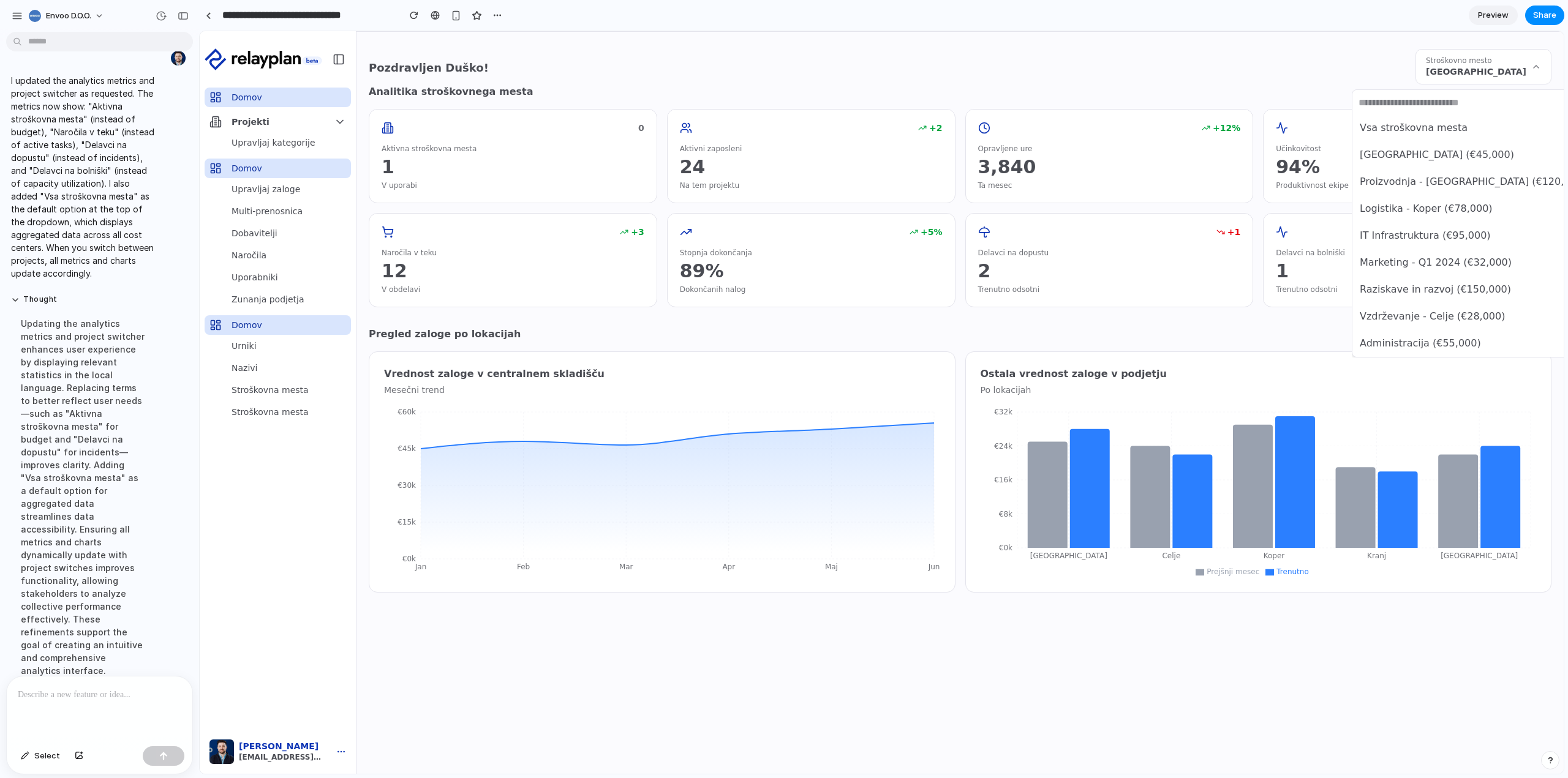
click at [1441, 124] on span "Vsa stroškovna mesta" at bounding box center [1414, 128] width 108 height 15
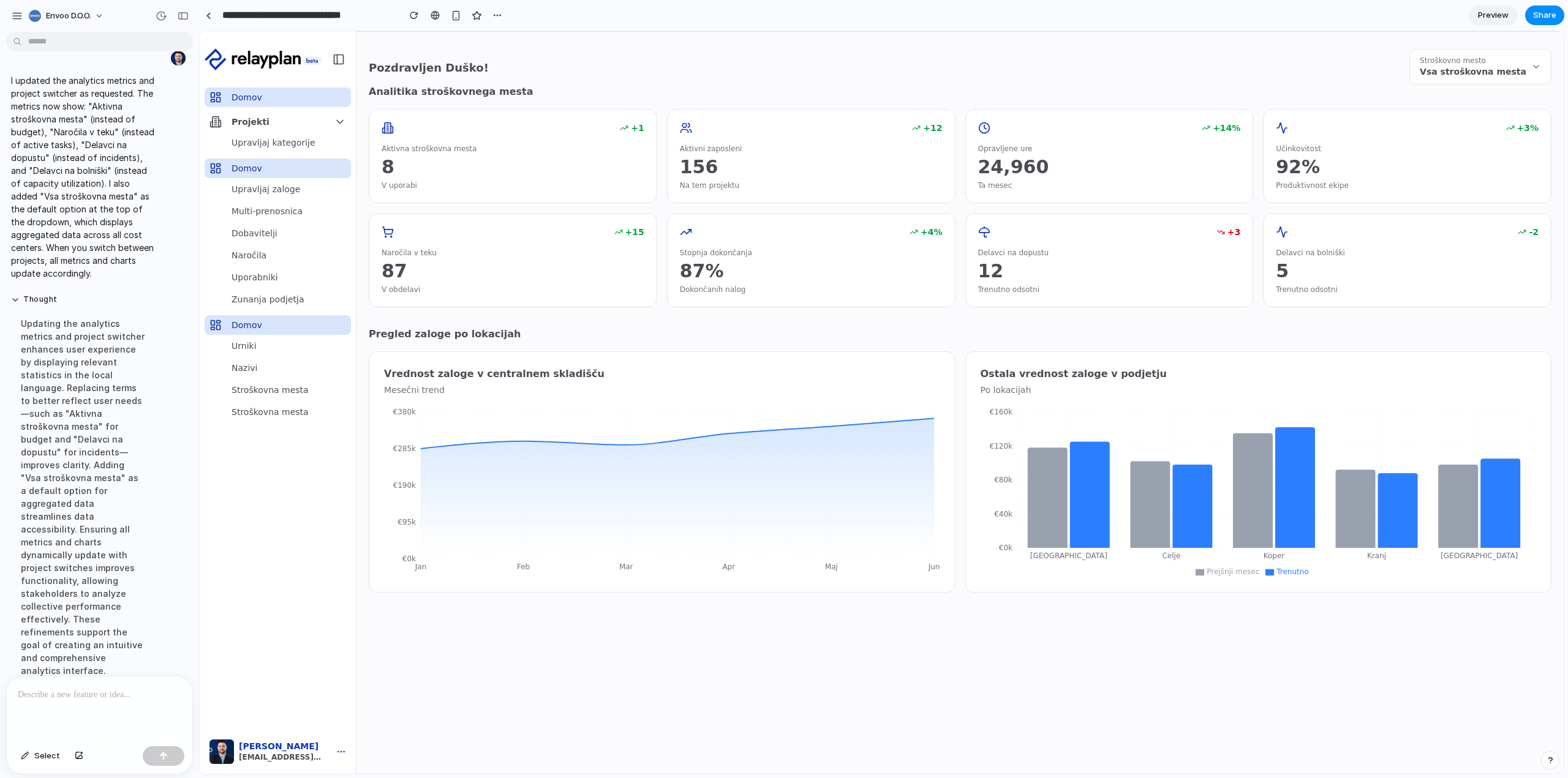
click at [1184, 63] on div "Pozdravljen Duško! Stroškovno mesto Vsa stroškovna [PERSON_NAME]" at bounding box center [960, 66] width 1183 height 35
click at [1167, 57] on div "Pozdravljen Duško! Stroškovno mesto Vsa stroškovna [PERSON_NAME]" at bounding box center [960, 66] width 1183 height 35
click at [1183, 671] on main "Pozdravljen Duško! Stroškovno mesto Vsa stroškovna [PERSON_NAME] Analitika stro…" at bounding box center [960, 401] width 1207 height 742
click at [1549, 21] on span "Share" at bounding box center [1544, 15] width 23 height 12
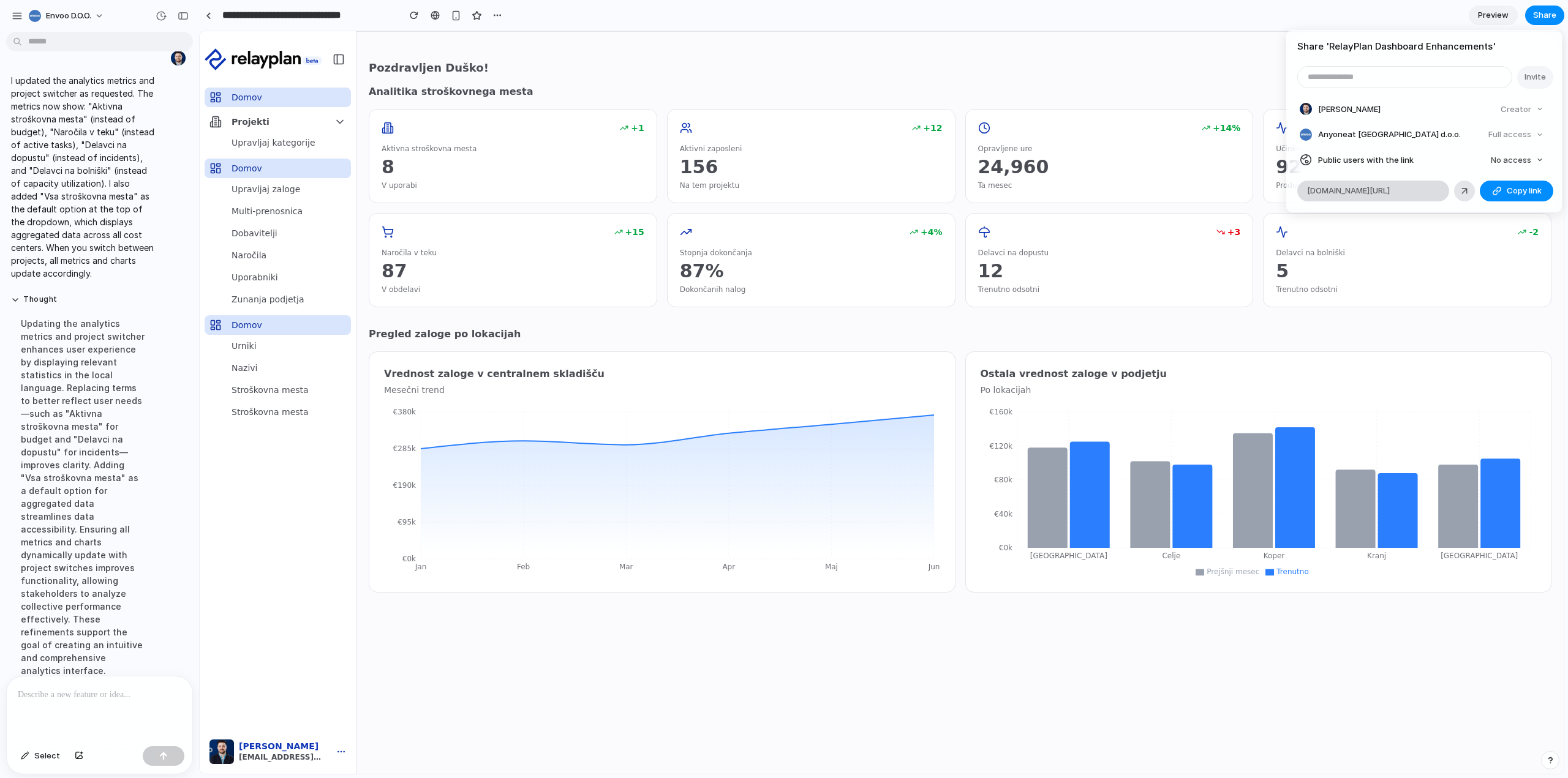
click at [1367, 193] on span "[DOMAIN_NAME][URL]" at bounding box center [1348, 191] width 83 height 12
click at [1077, 50] on div "Share ' RelayPlan Dashboard Enhancements ' Invite [PERSON_NAME] Creator Anyone …" at bounding box center [784, 389] width 1568 height 778
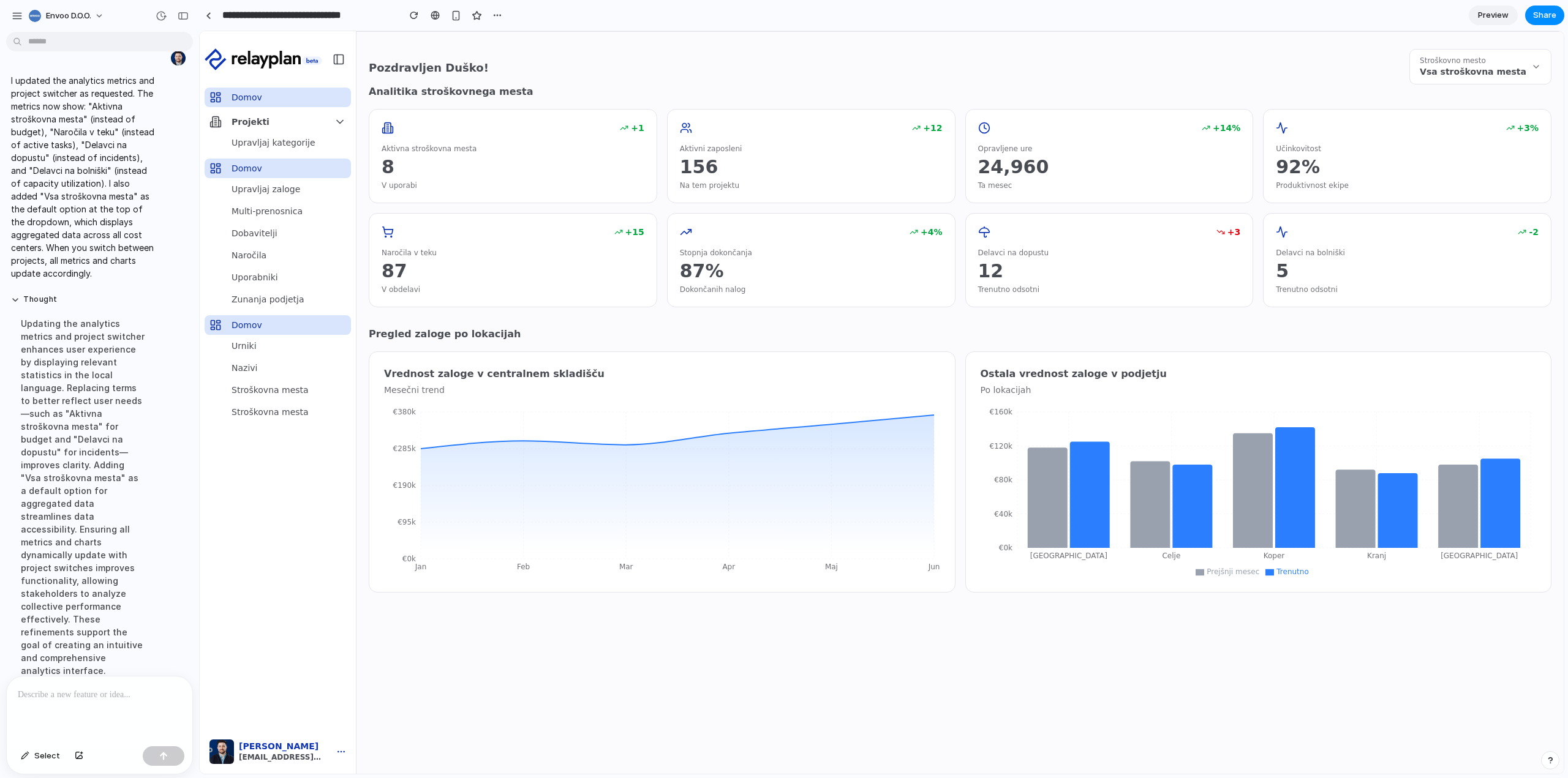
click at [680, 54] on div "Pozdravljen Duško! Stroškovno mesto Vsa stroškovna [PERSON_NAME]" at bounding box center [960, 66] width 1183 height 35
click at [1478, 59] on span "Stroškovno mesto" at bounding box center [1452, 60] width 66 height 9
click at [1480, 66] on div "Vsa stroškovna [PERSON_NAME] [GEOGRAPHIC_DATA] (€45,000) Proizvodnja - [GEOGRAP…" at bounding box center [881, 401] width 1364 height 742
click at [1350, 70] on div "Pozdravljen Duško! Stroškovno mesto Vsa stroškovna [PERSON_NAME]" at bounding box center [960, 66] width 1183 height 35
click at [1471, 66] on span "Vsa stroškovna mesta" at bounding box center [1473, 72] width 106 height 12
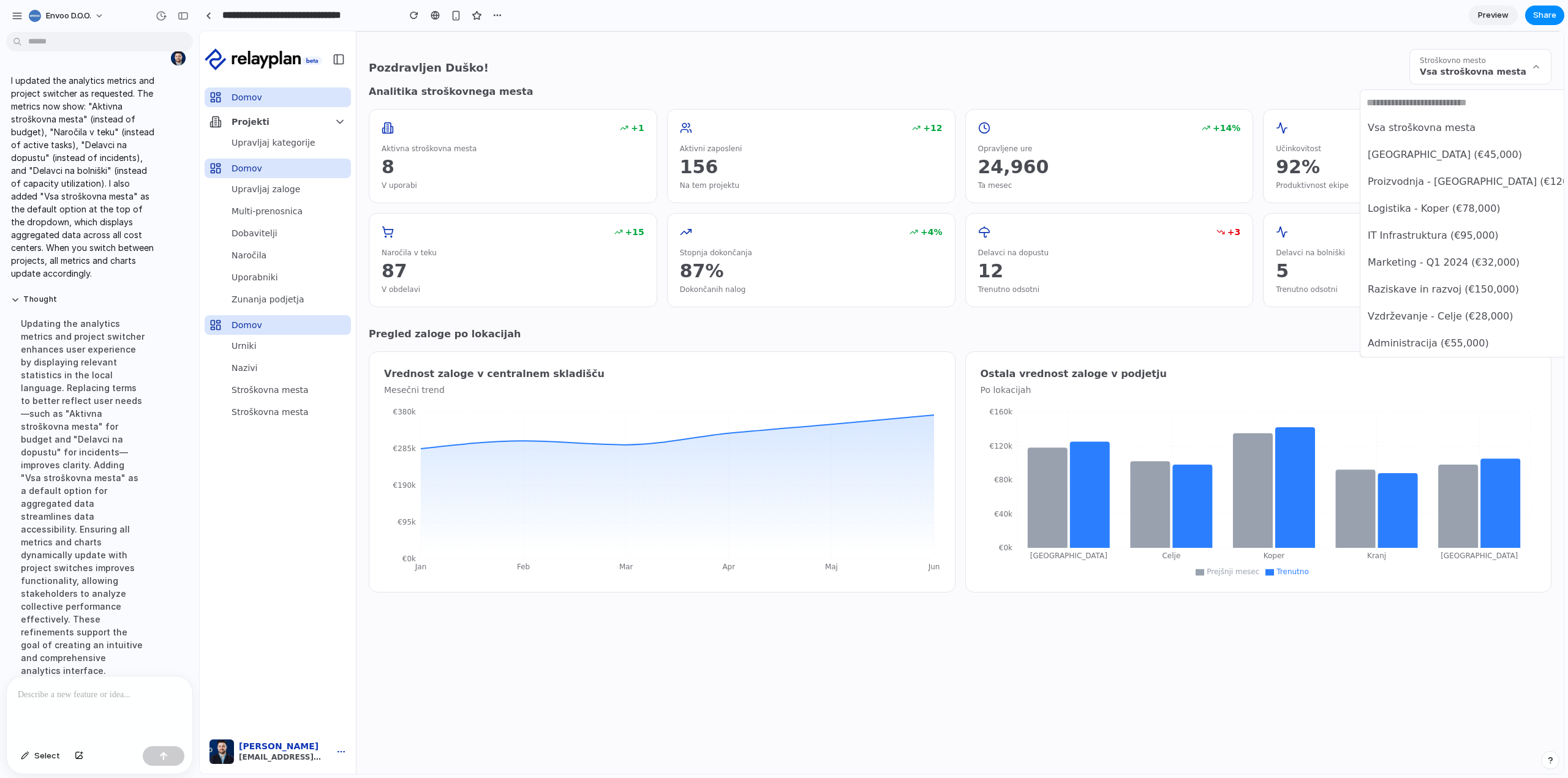
click at [1471, 66] on div "Vsa stroškovna [PERSON_NAME] [GEOGRAPHIC_DATA] (€45,000) Proizvodnja - [GEOGRAP…" at bounding box center [881, 401] width 1364 height 742
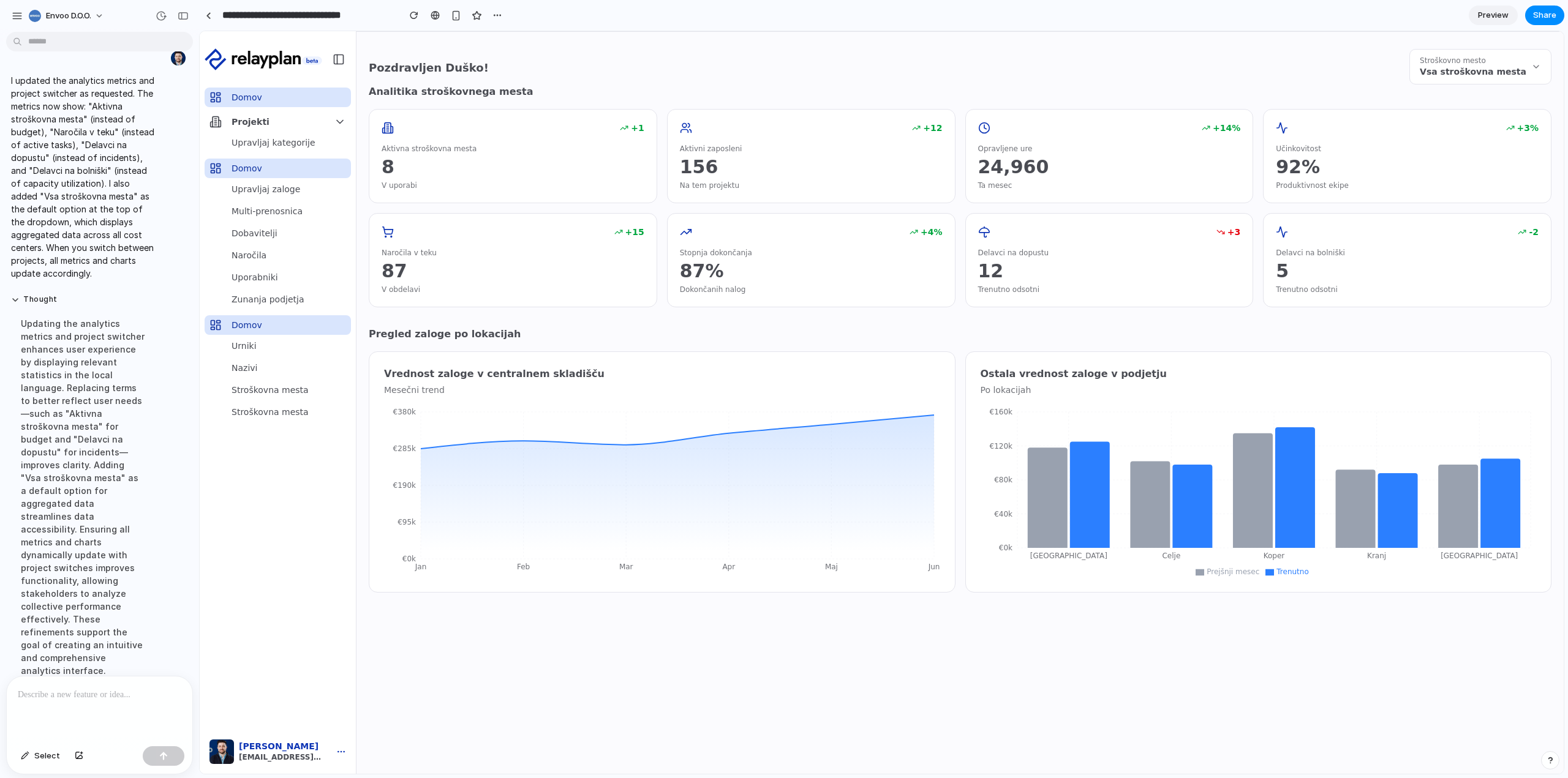
click at [1477, 57] on span "Stroškovno mesto" at bounding box center [1452, 60] width 66 height 9
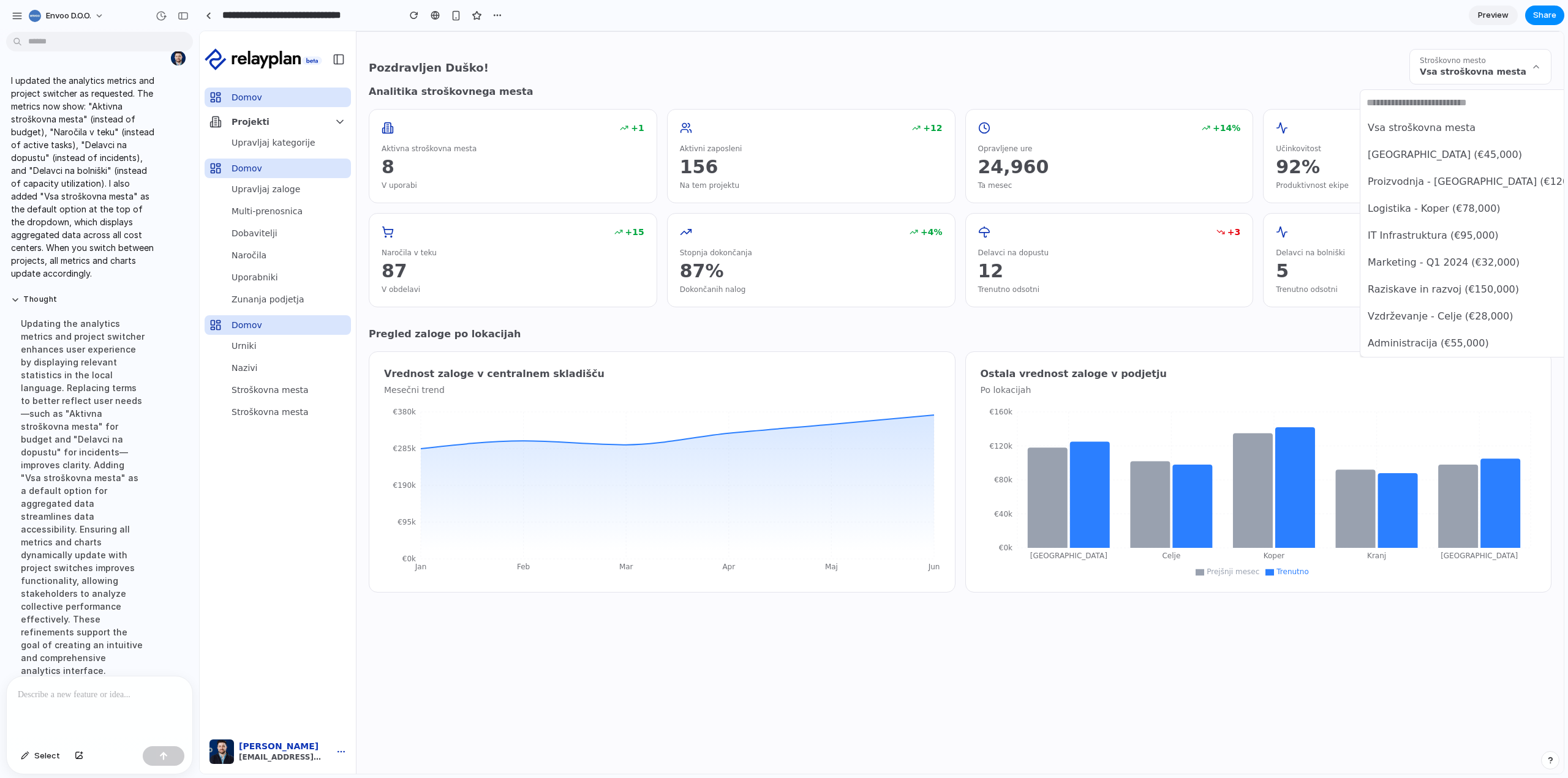
click at [1477, 57] on div "Vsa stroškovna [PERSON_NAME] [GEOGRAPHIC_DATA] (€45,000) Proizvodnja - [GEOGRAP…" at bounding box center [881, 401] width 1364 height 742
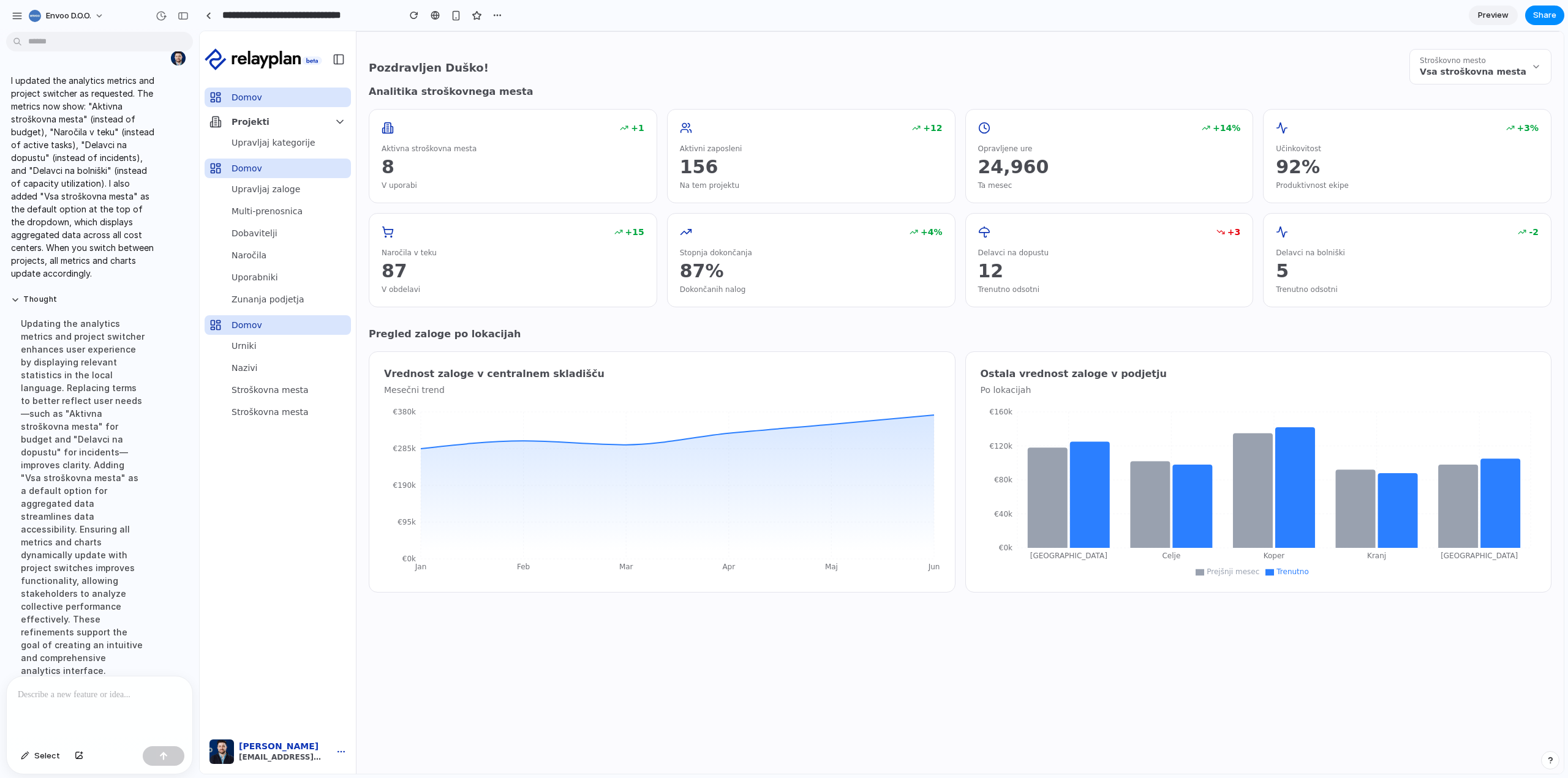
click at [1201, 76] on div "Pozdravljen Duško! Stroškovno mesto Vsa stroškovna [PERSON_NAME]" at bounding box center [960, 66] width 1183 height 35
click at [1516, 68] on span "Vsa stroškovna mesta" at bounding box center [1473, 72] width 106 height 12
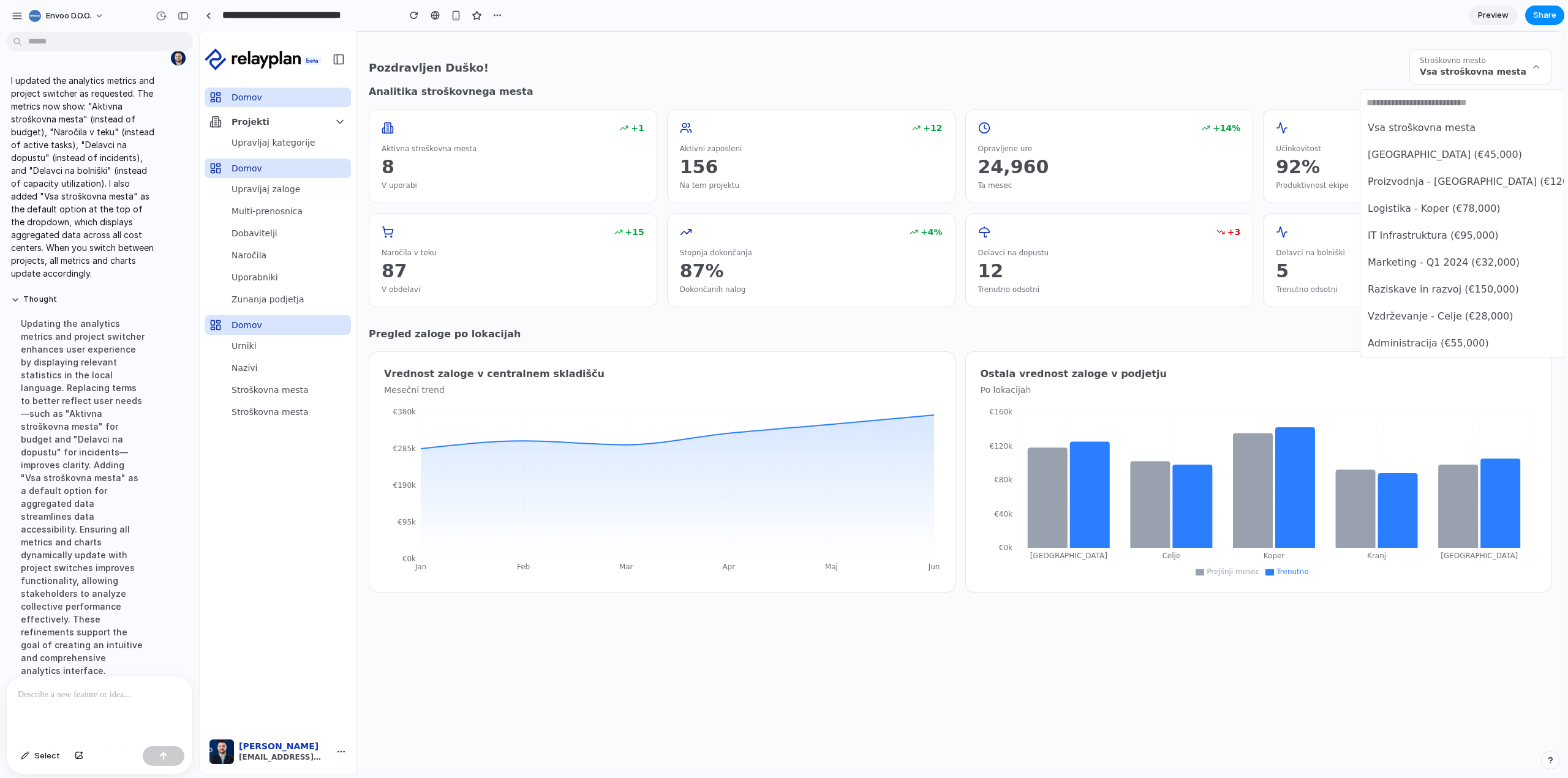
click at [1422, 121] on span "Vsa stroškovna mesta" at bounding box center [1422, 128] width 108 height 15
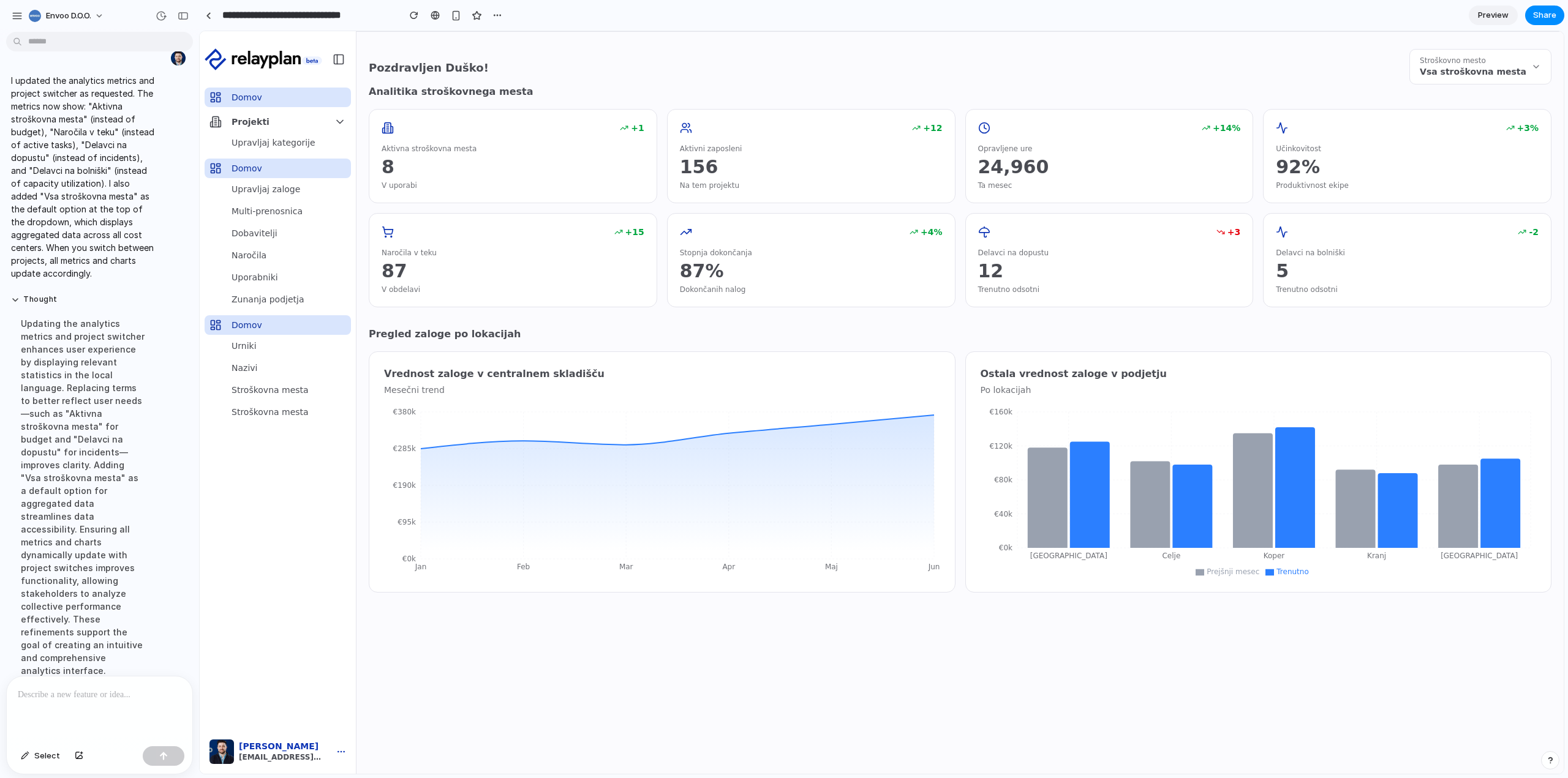
click at [1489, 70] on span "Vsa stroškovna mesta" at bounding box center [1473, 72] width 106 height 12
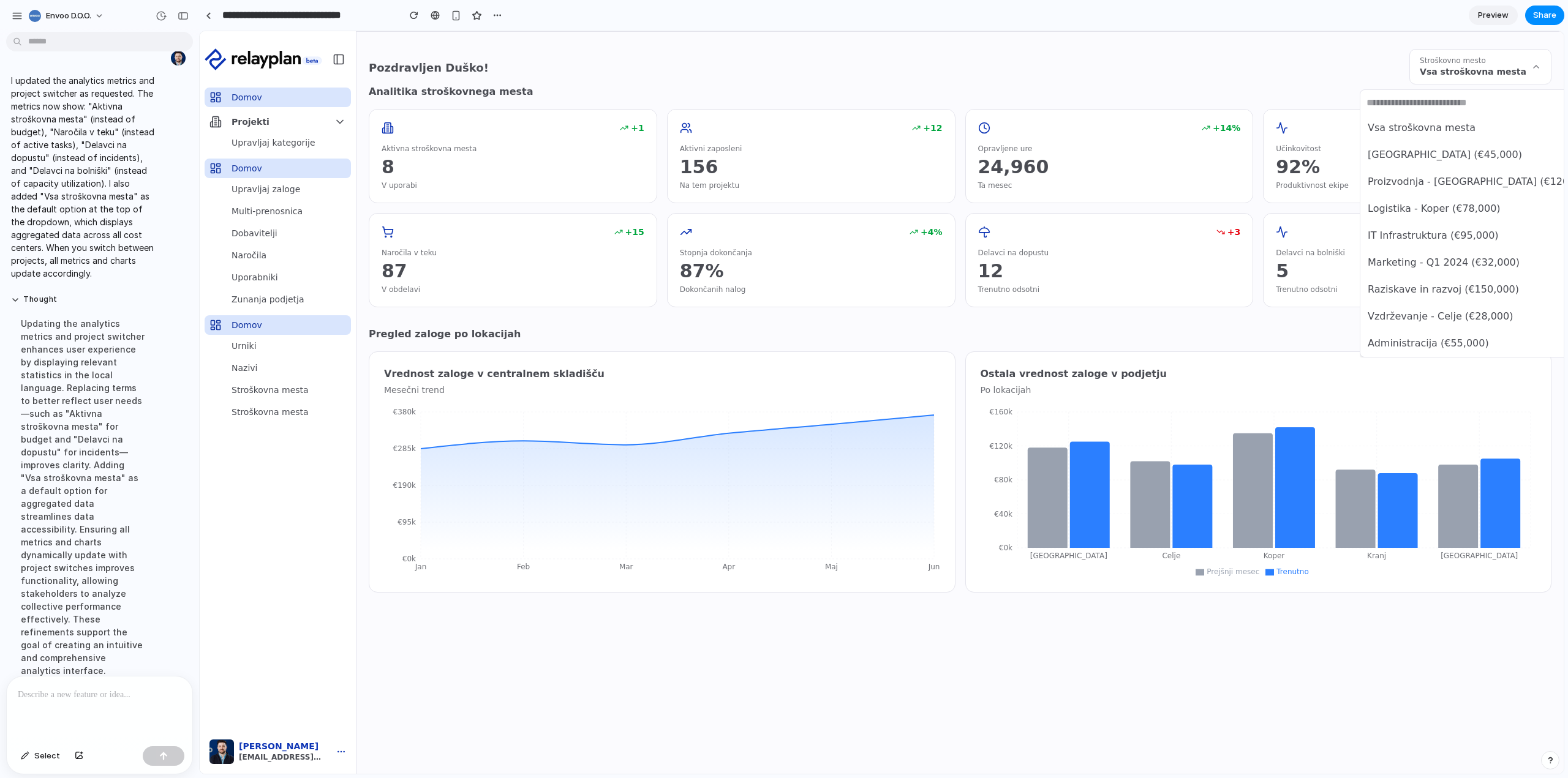
click at [1439, 158] on span "[GEOGRAPHIC_DATA] (€45,000)" at bounding box center [1445, 154] width 154 height 15
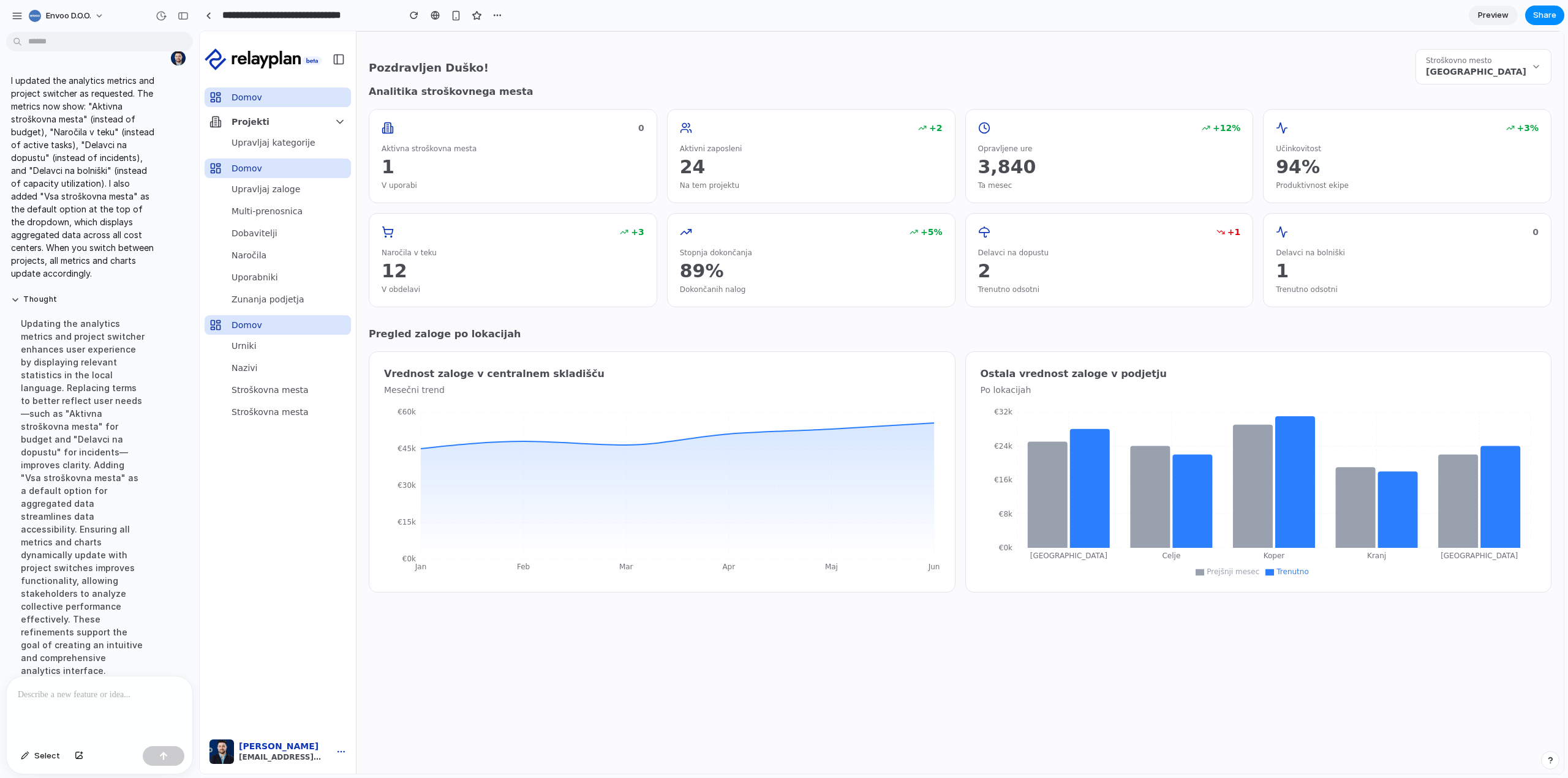
click at [1475, 68] on span "[GEOGRAPHIC_DATA]" at bounding box center [1476, 72] width 100 height 12
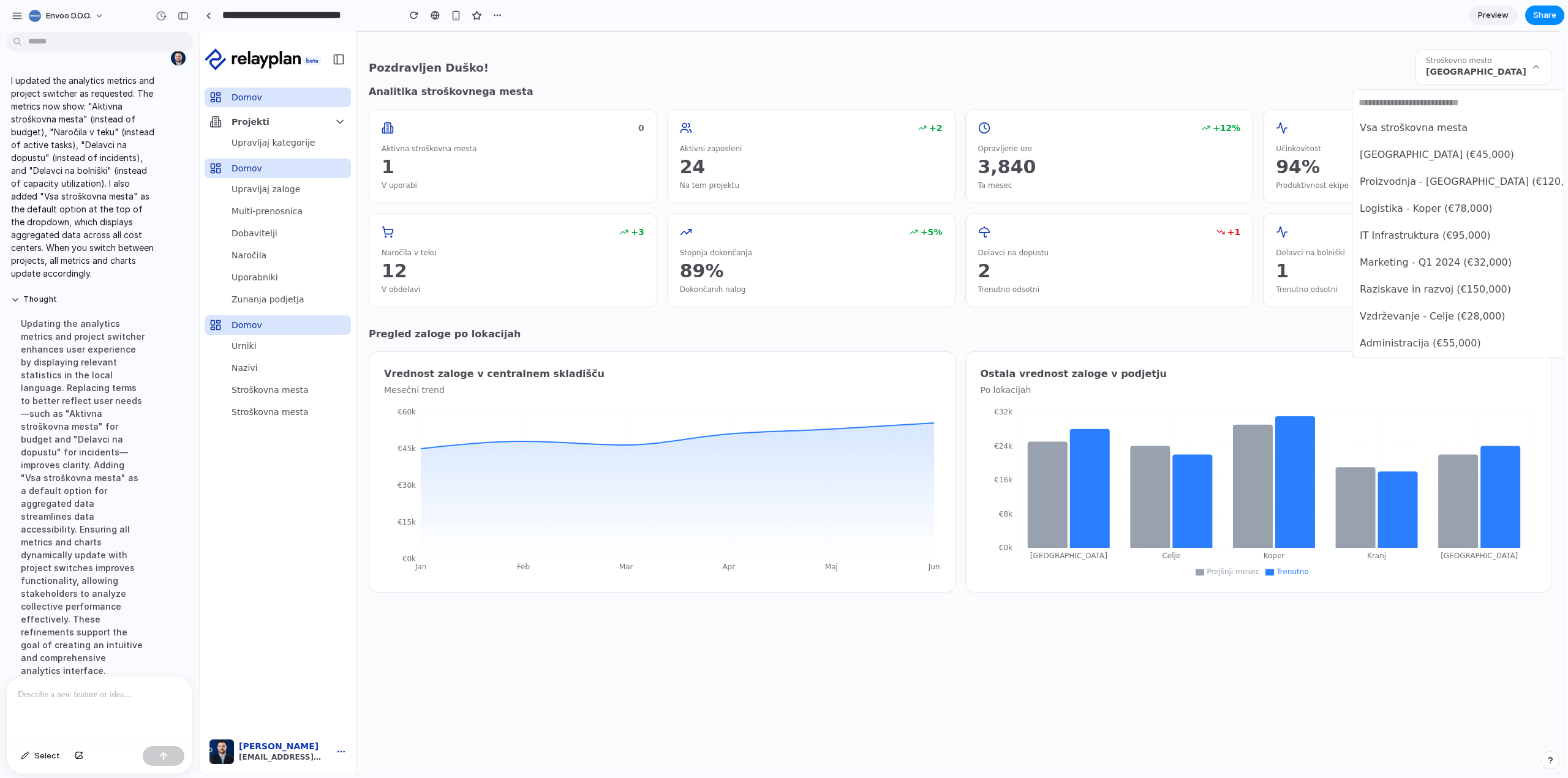
click at [1442, 125] on span "Vsa stroškovna mesta" at bounding box center [1414, 128] width 108 height 15
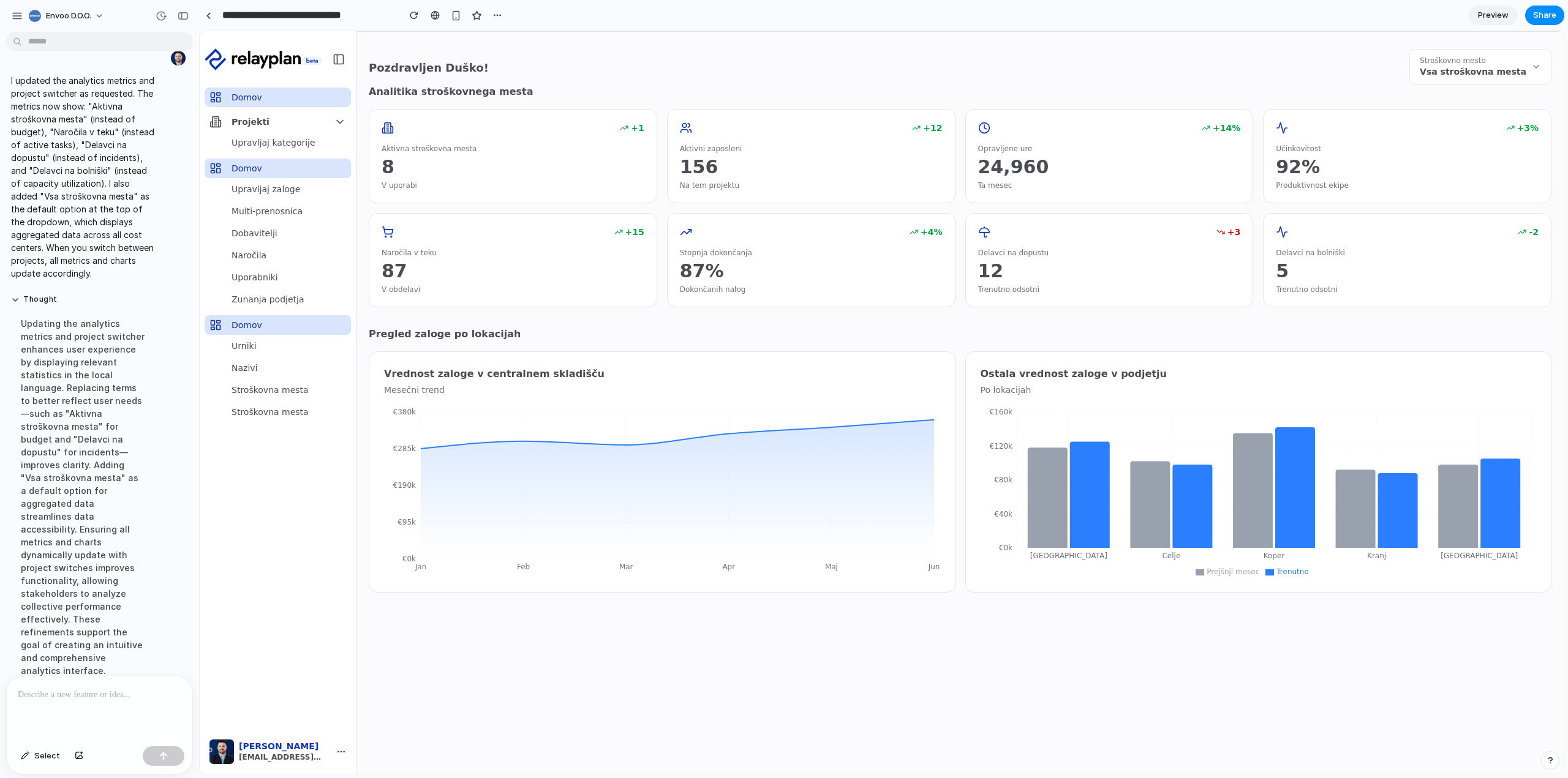
click at [1276, 72] on div "Pozdravljen Duško! Stroškovno mesto Vsa stroškovna [PERSON_NAME]" at bounding box center [960, 66] width 1183 height 35
